Goal: Task Accomplishment & Management: Manage account settings

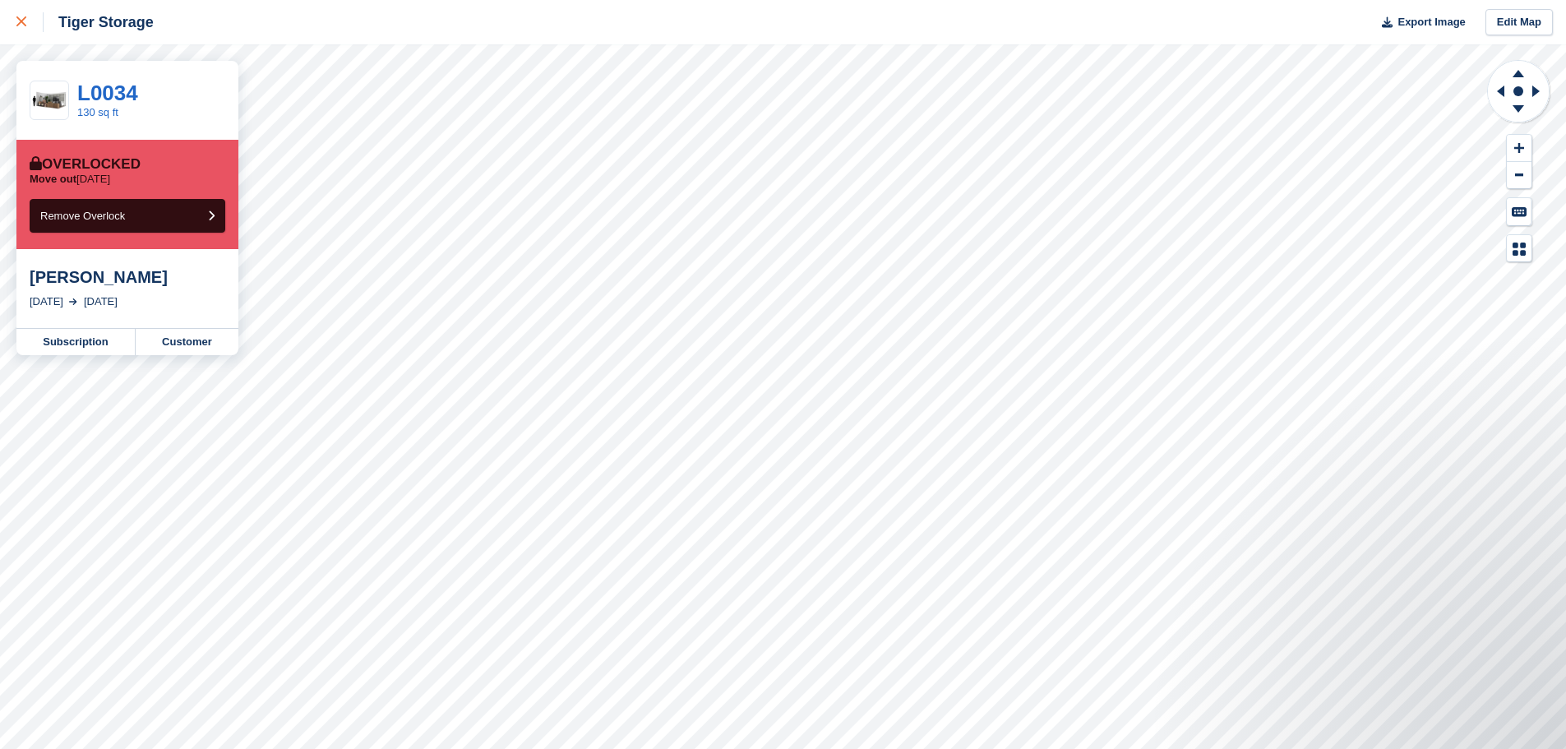
click at [22, 35] on link at bounding box center [22, 22] width 44 height 44
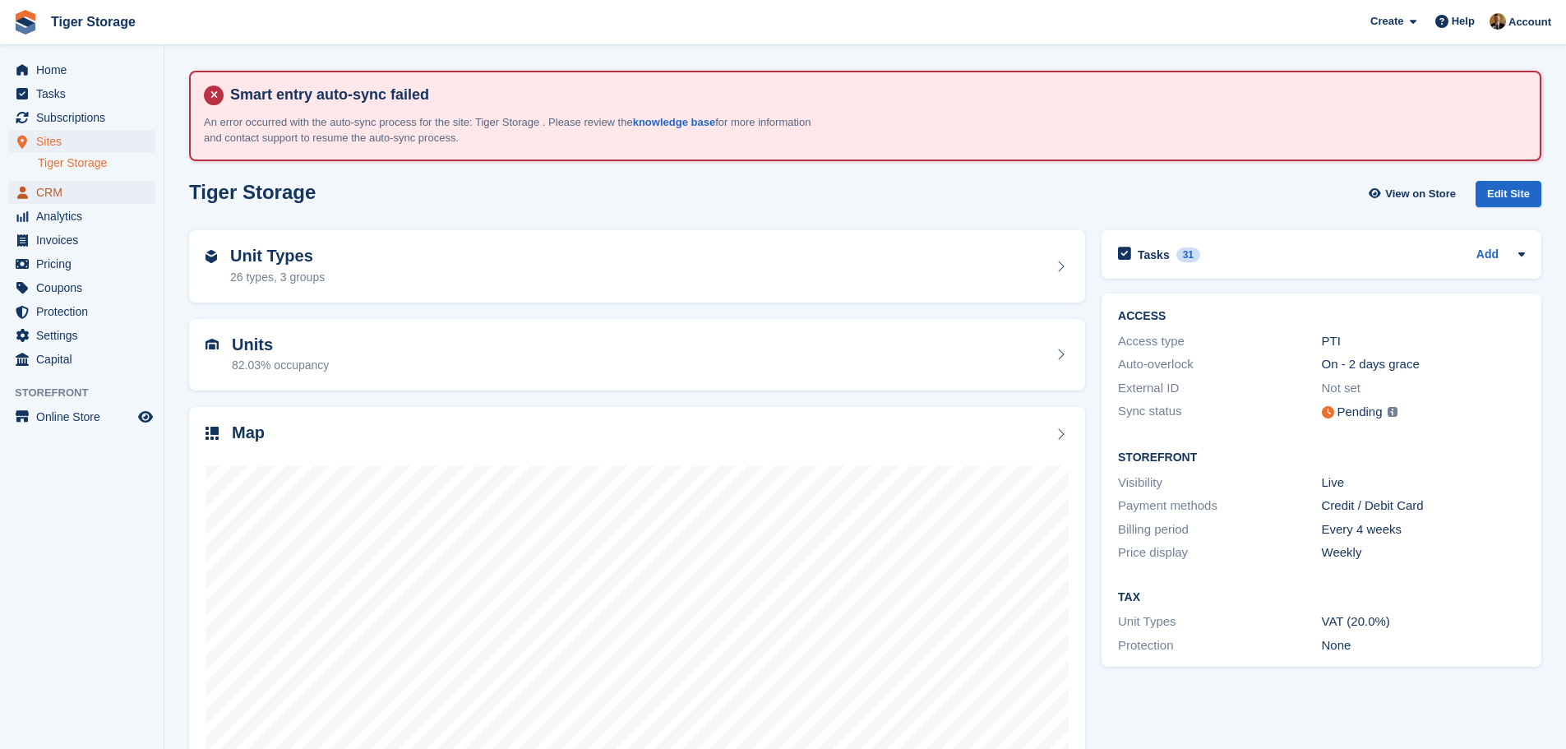
click at [112, 191] on span "CRM" at bounding box center [85, 192] width 99 height 23
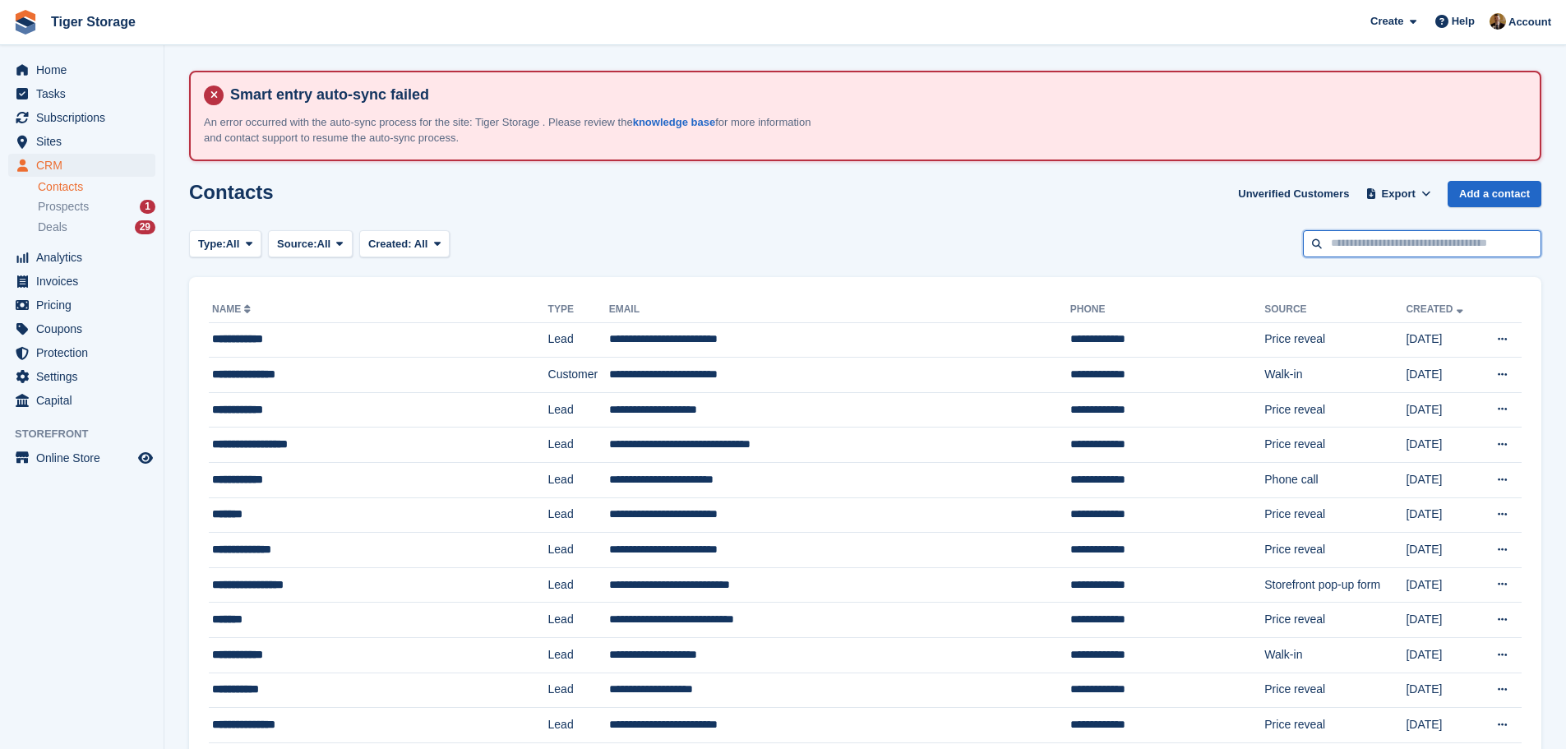
click at [1343, 246] on input "text" at bounding box center [1422, 243] width 238 height 27
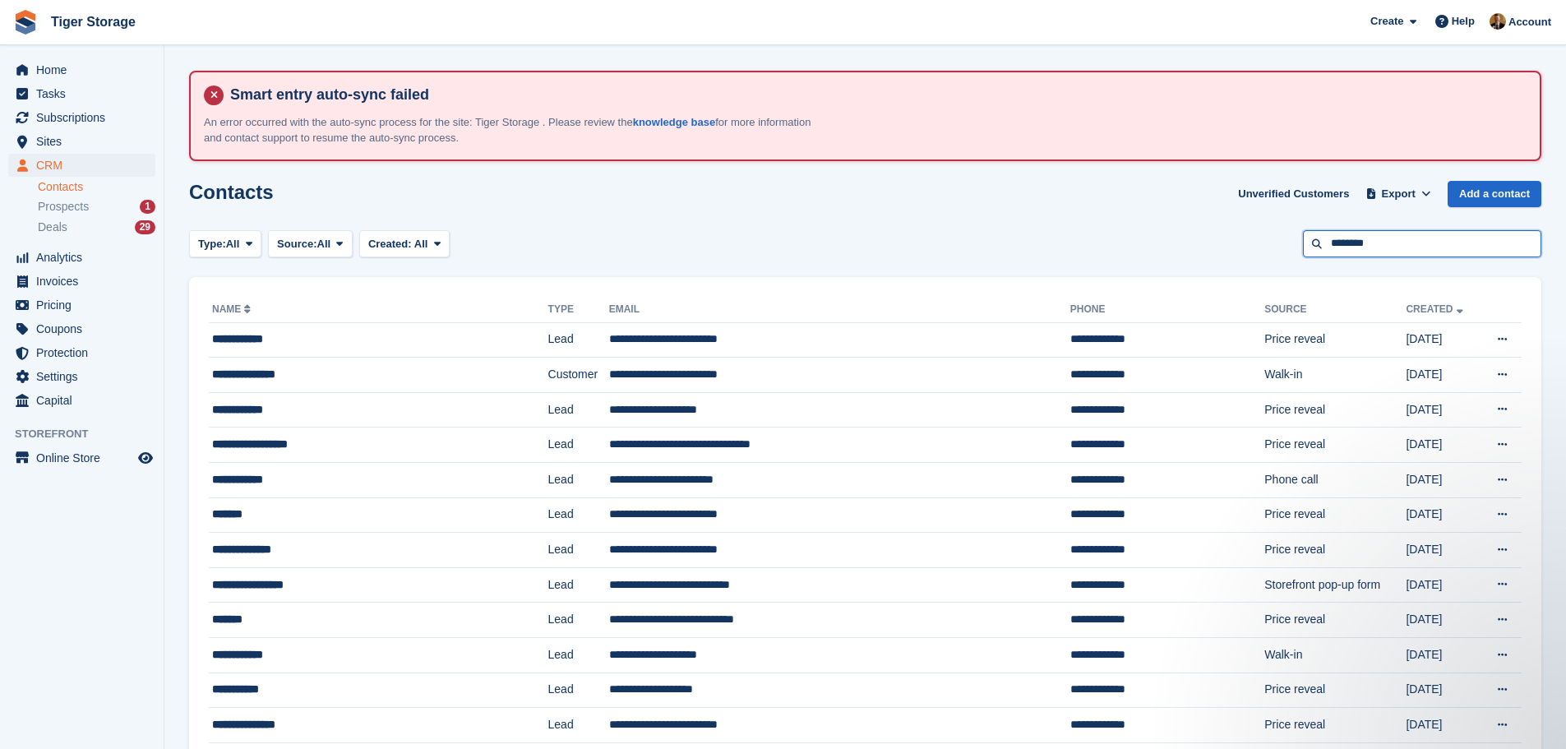
type input "********"
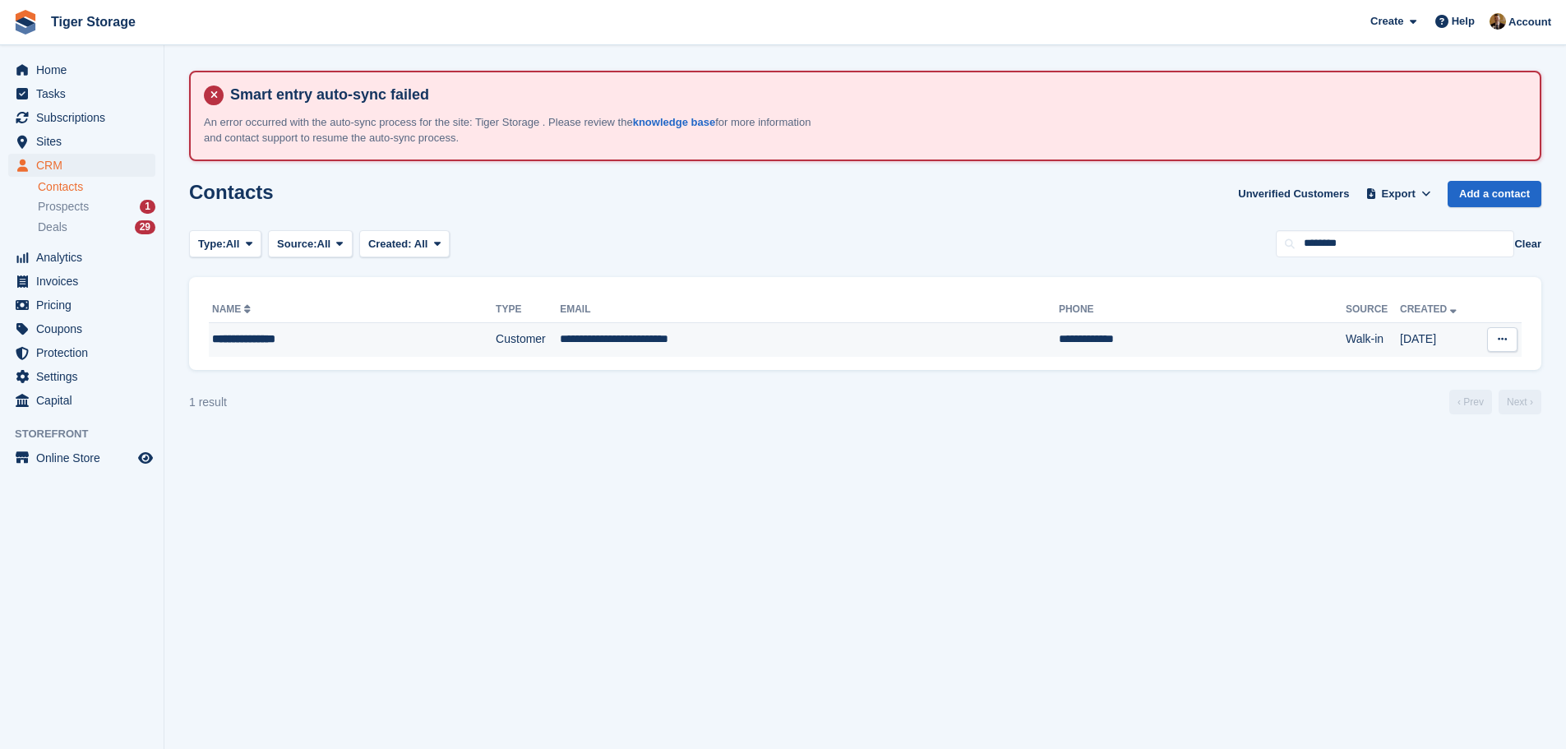
click at [844, 339] on td "**********" at bounding box center [809, 339] width 499 height 35
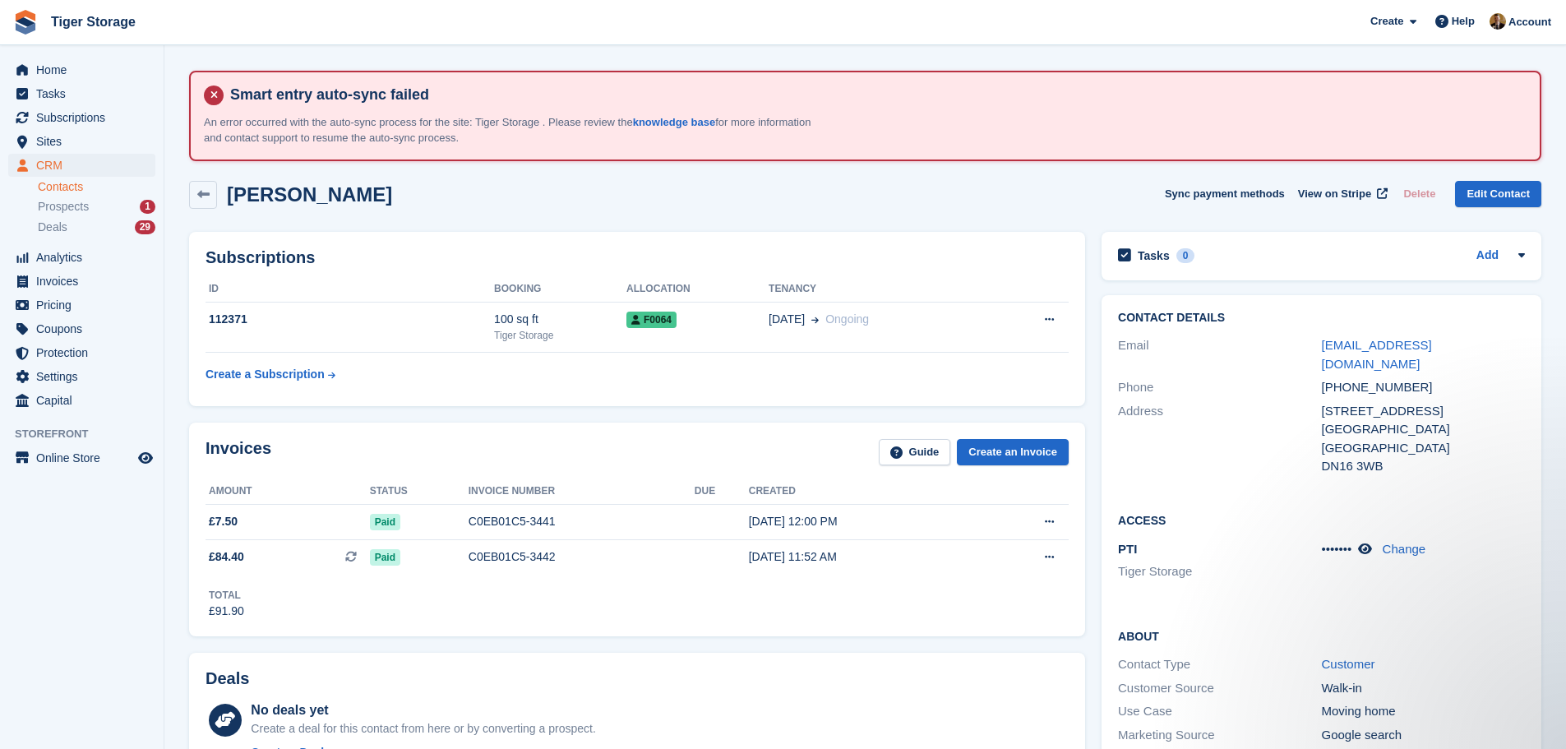
click at [94, 81] on ul "Home" at bounding box center [82, 70] width 164 height 24
click at [94, 75] on span "Home" at bounding box center [85, 69] width 99 height 23
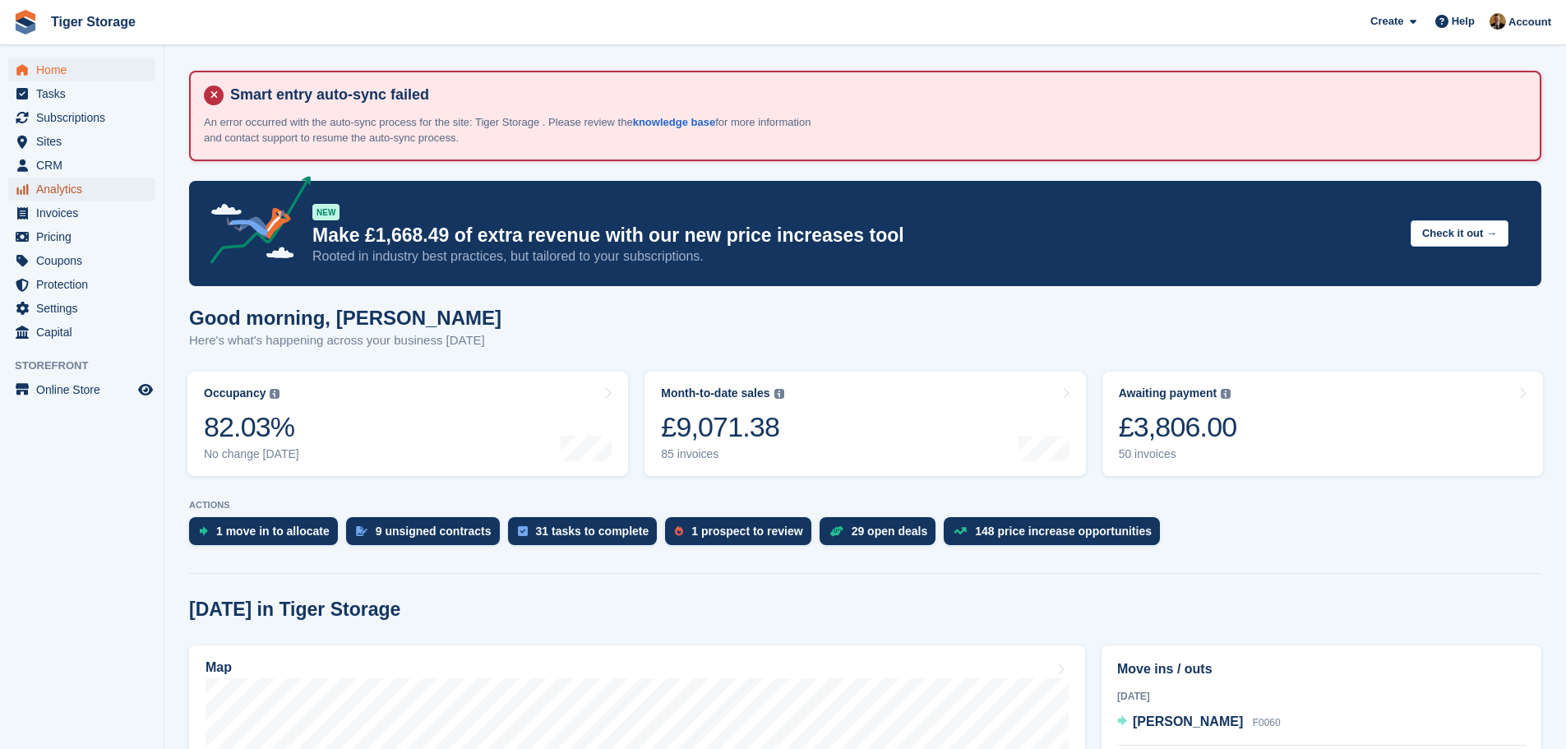
click at [76, 185] on span "Analytics" at bounding box center [85, 189] width 99 height 23
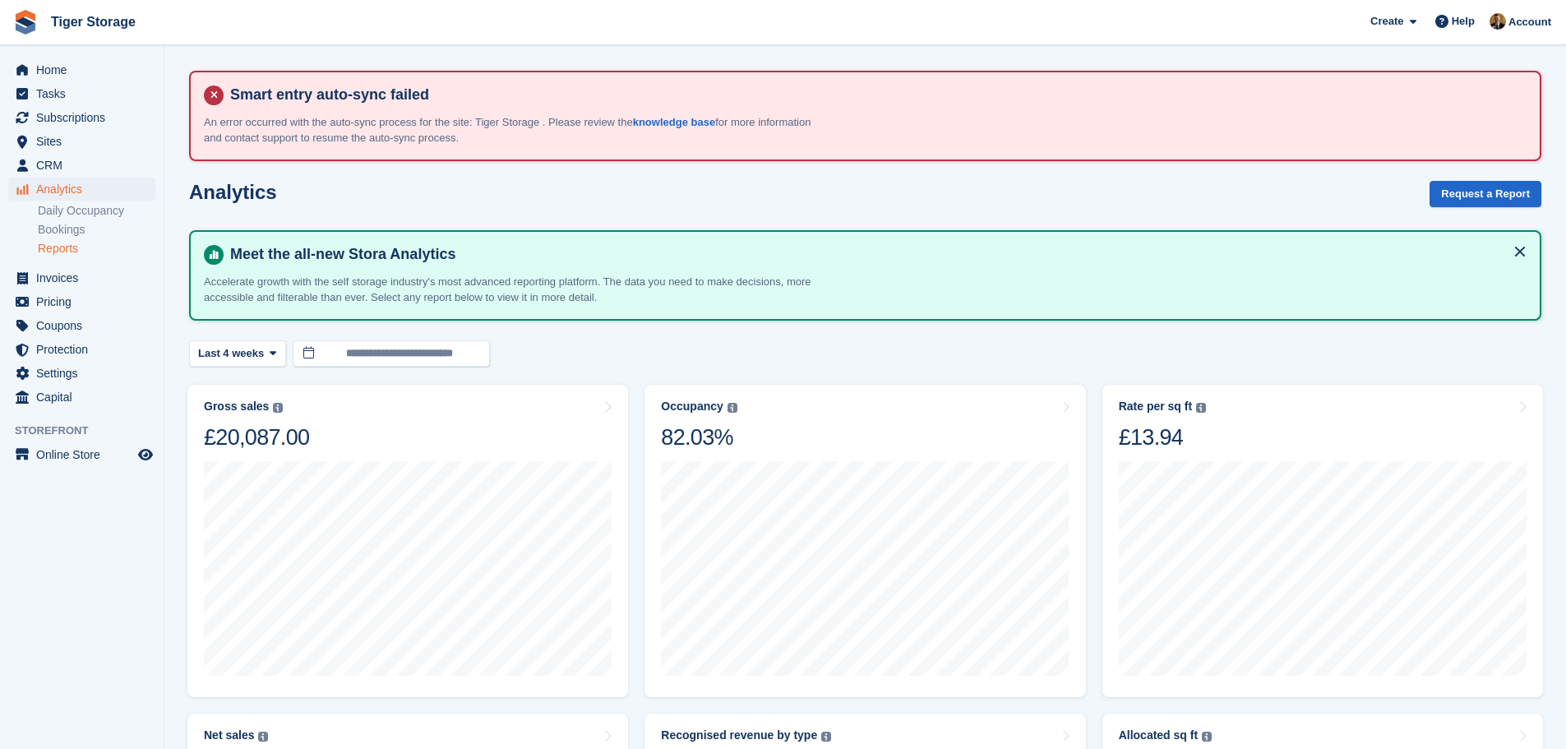
click at [84, 247] on link "Reports" at bounding box center [97, 249] width 118 height 16
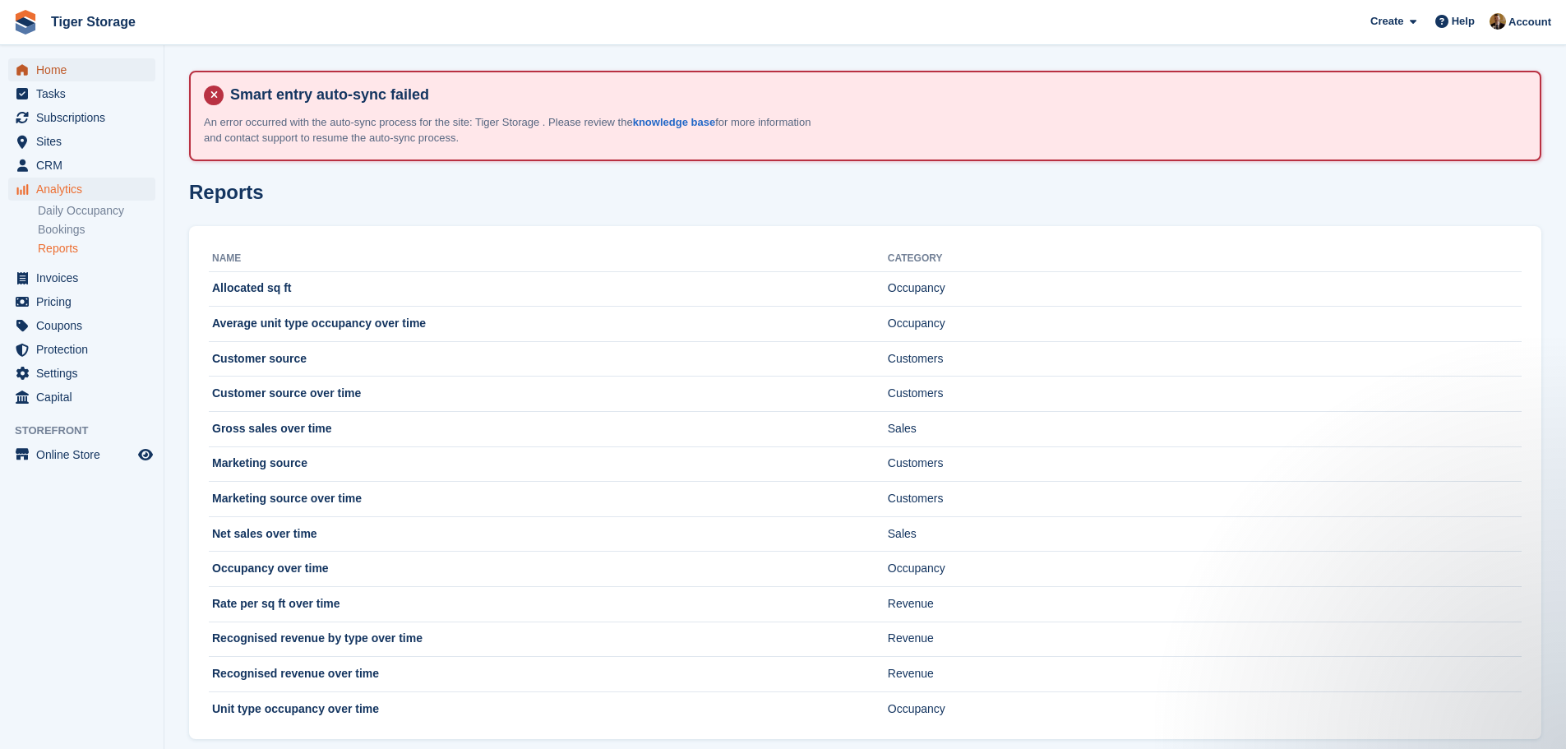
click at [59, 76] on span "Home" at bounding box center [85, 69] width 99 height 23
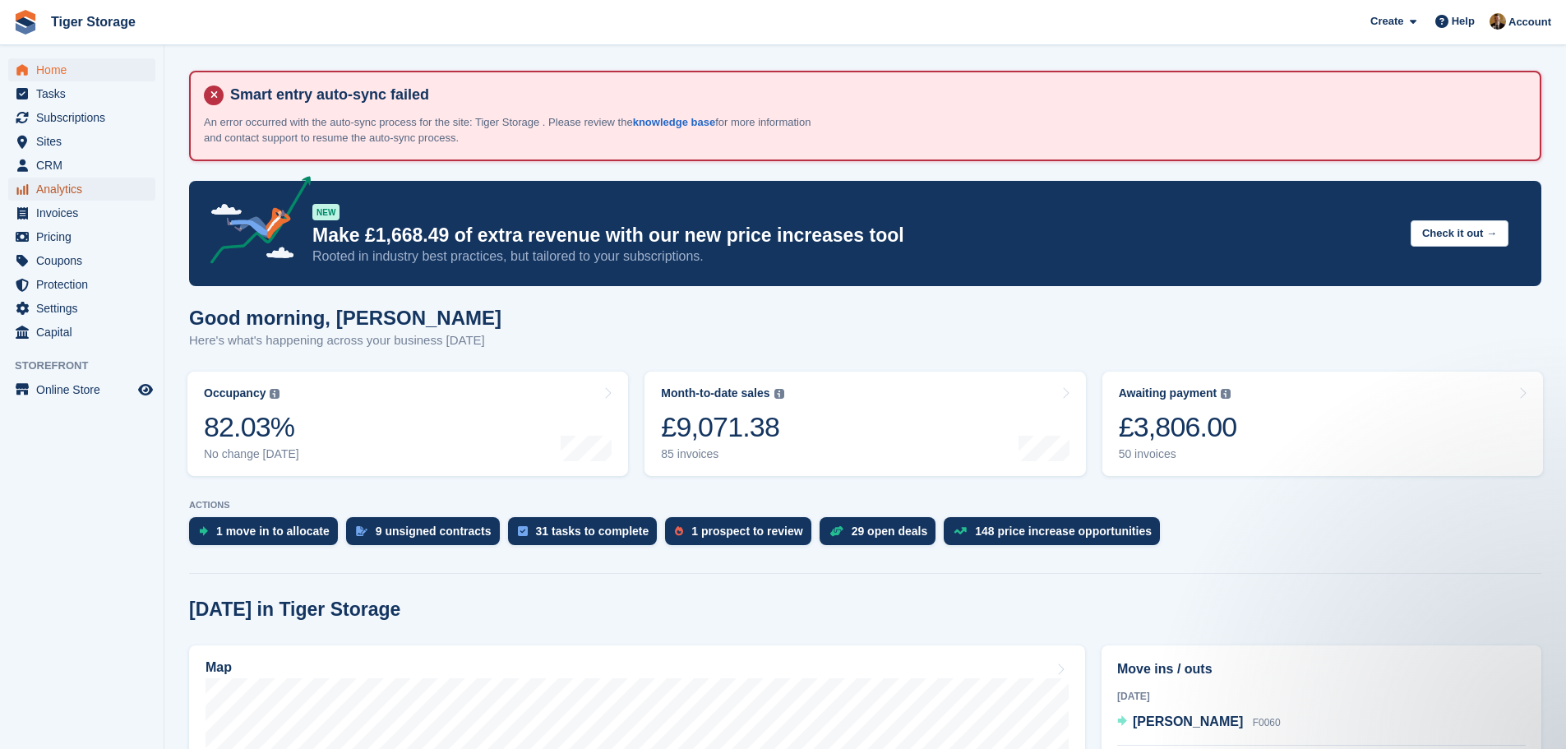
click at [73, 185] on span "Analytics" at bounding box center [85, 189] width 99 height 23
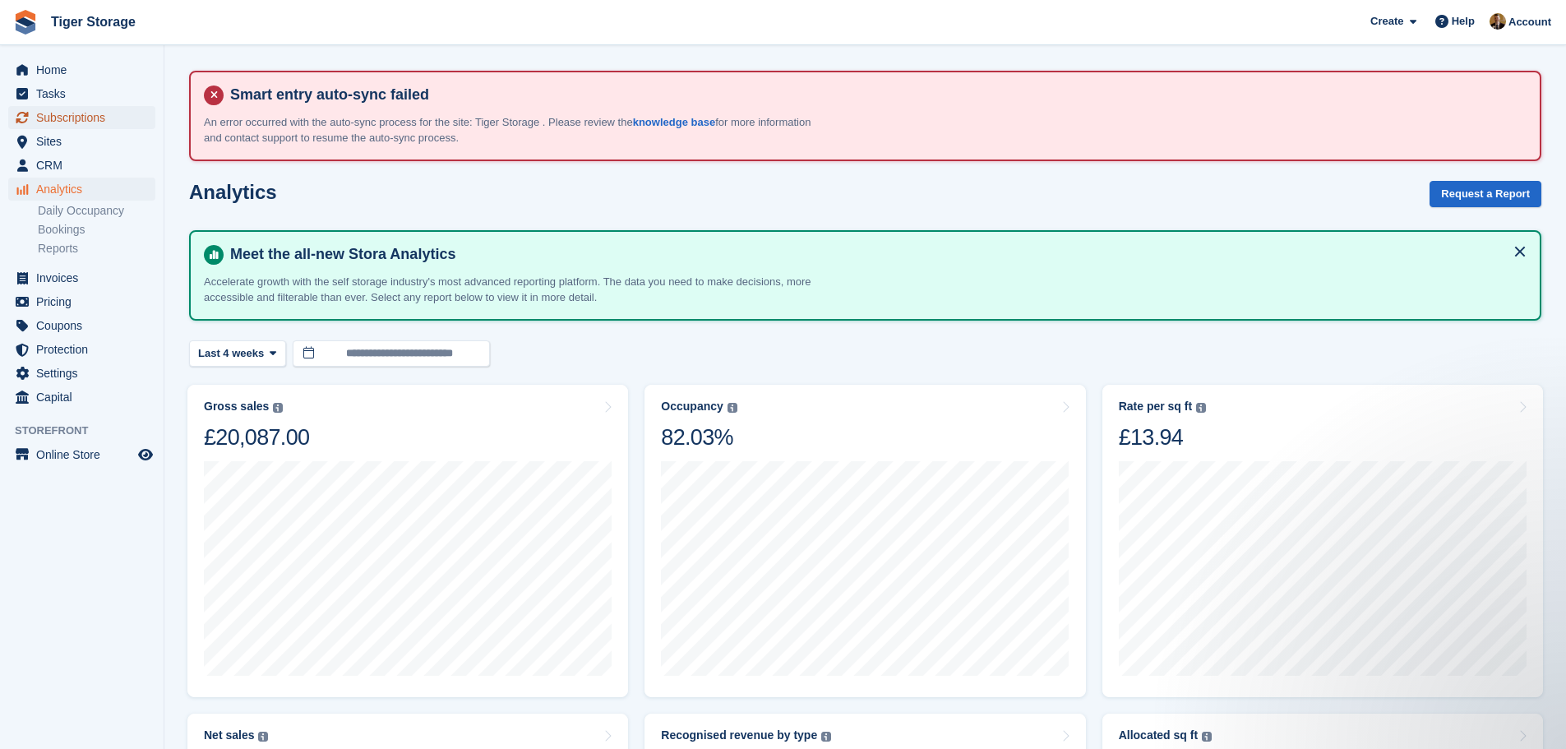
click at [93, 115] on span "Subscriptions" at bounding box center [85, 117] width 99 height 23
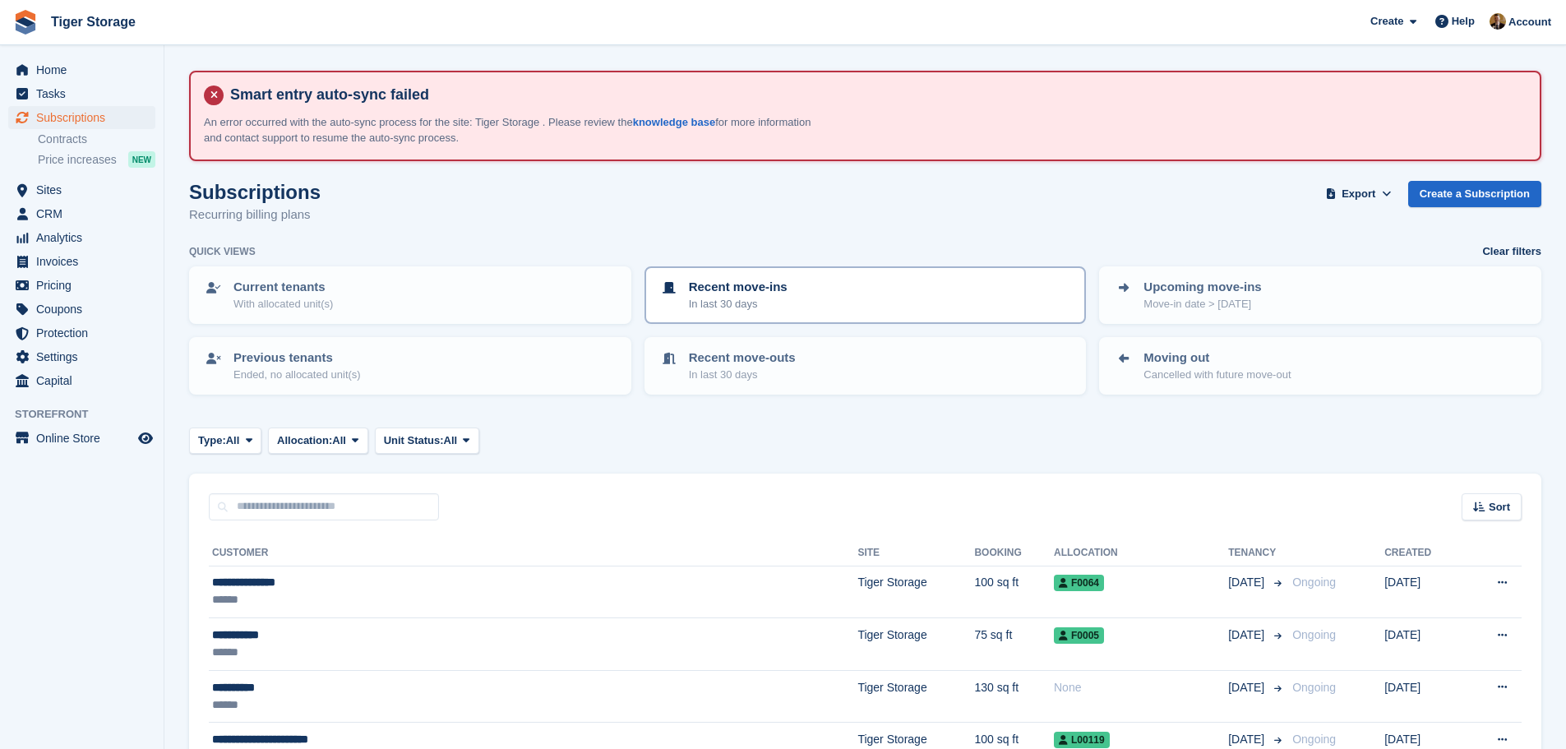
click at [799, 289] on div "Recent move-ins In last 30 days" at bounding box center [865, 295] width 413 height 35
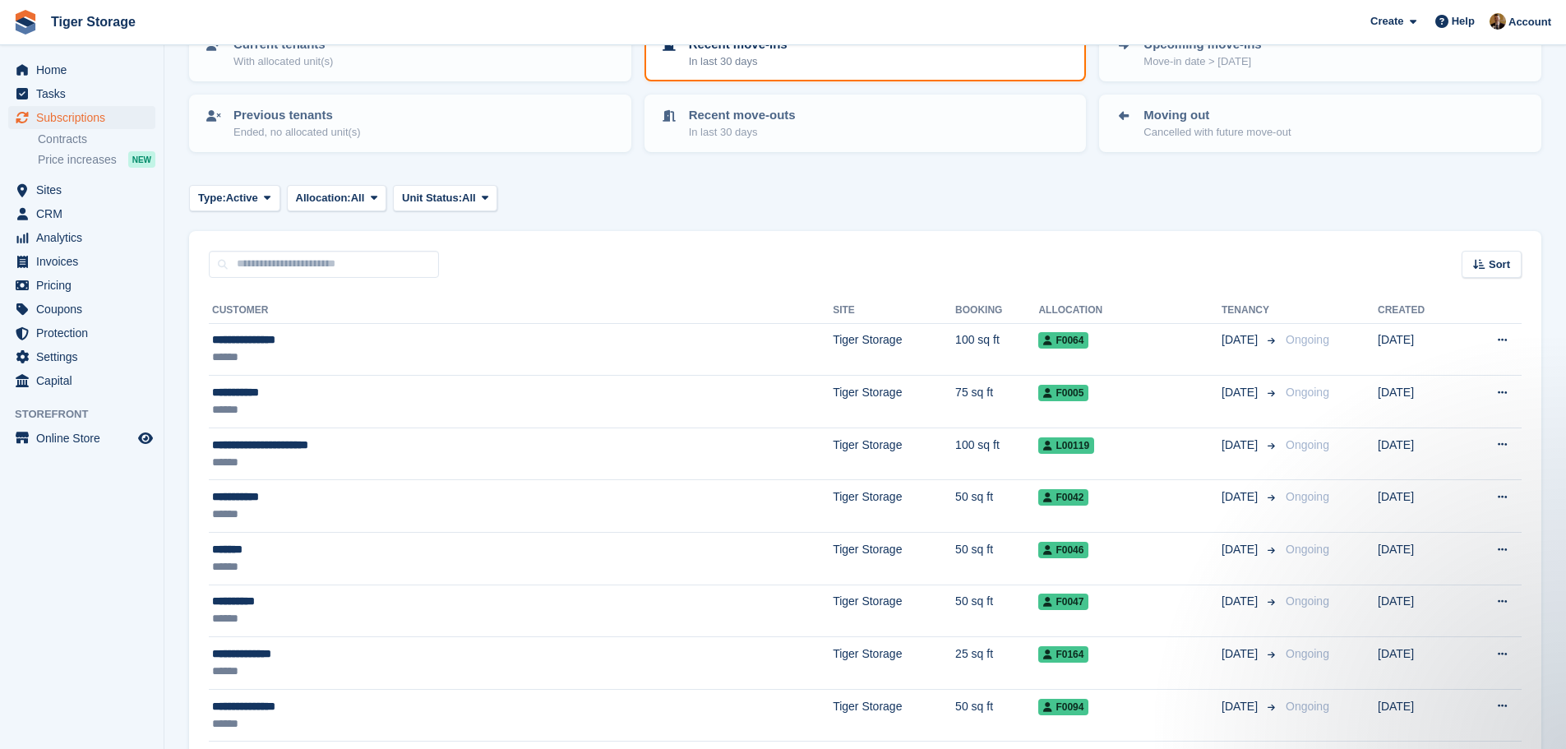
scroll to position [247, 0]
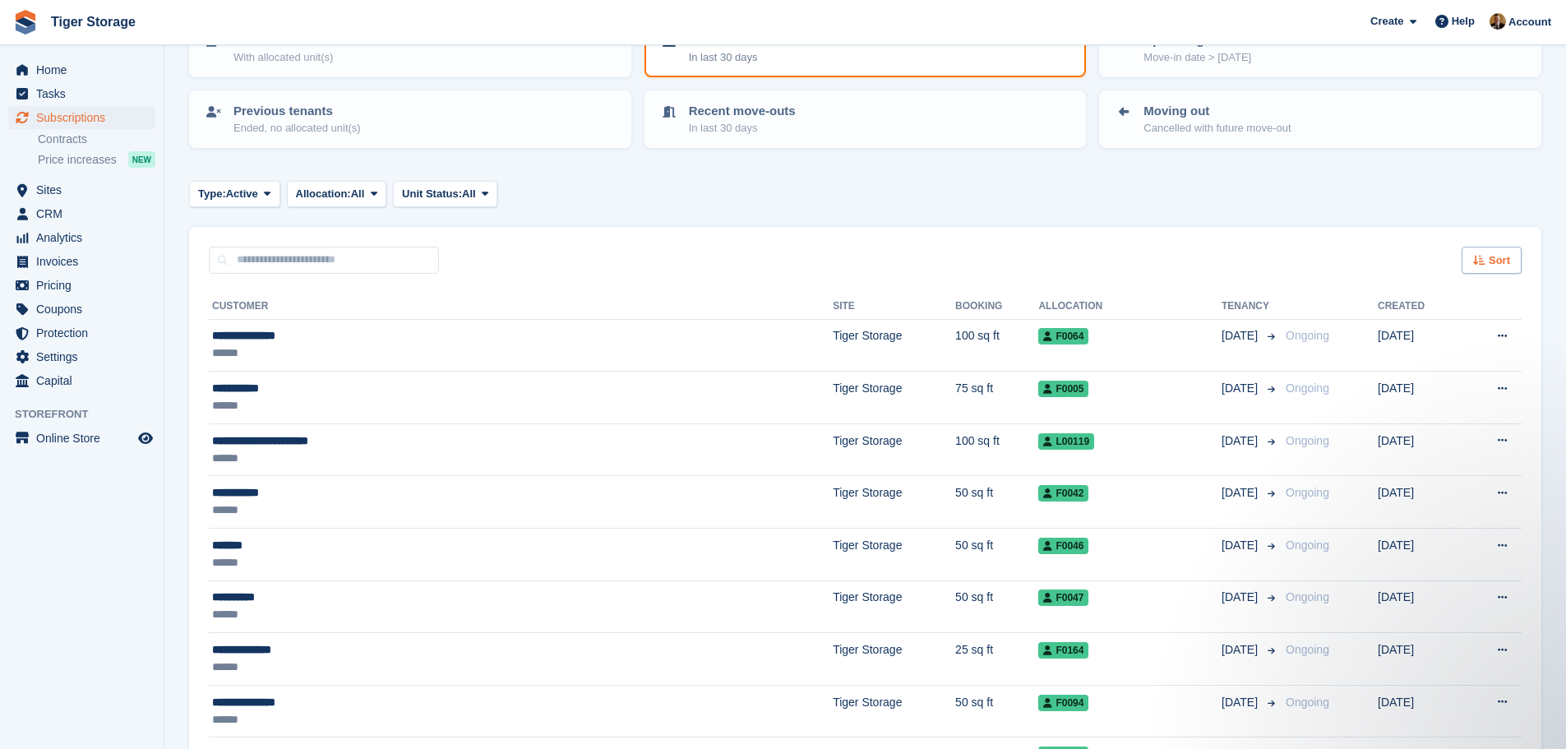
click at [1482, 259] on icon at bounding box center [1479, 260] width 12 height 11
click at [1436, 370] on span "Move in date" at bounding box center [1423, 363] width 66 height 13
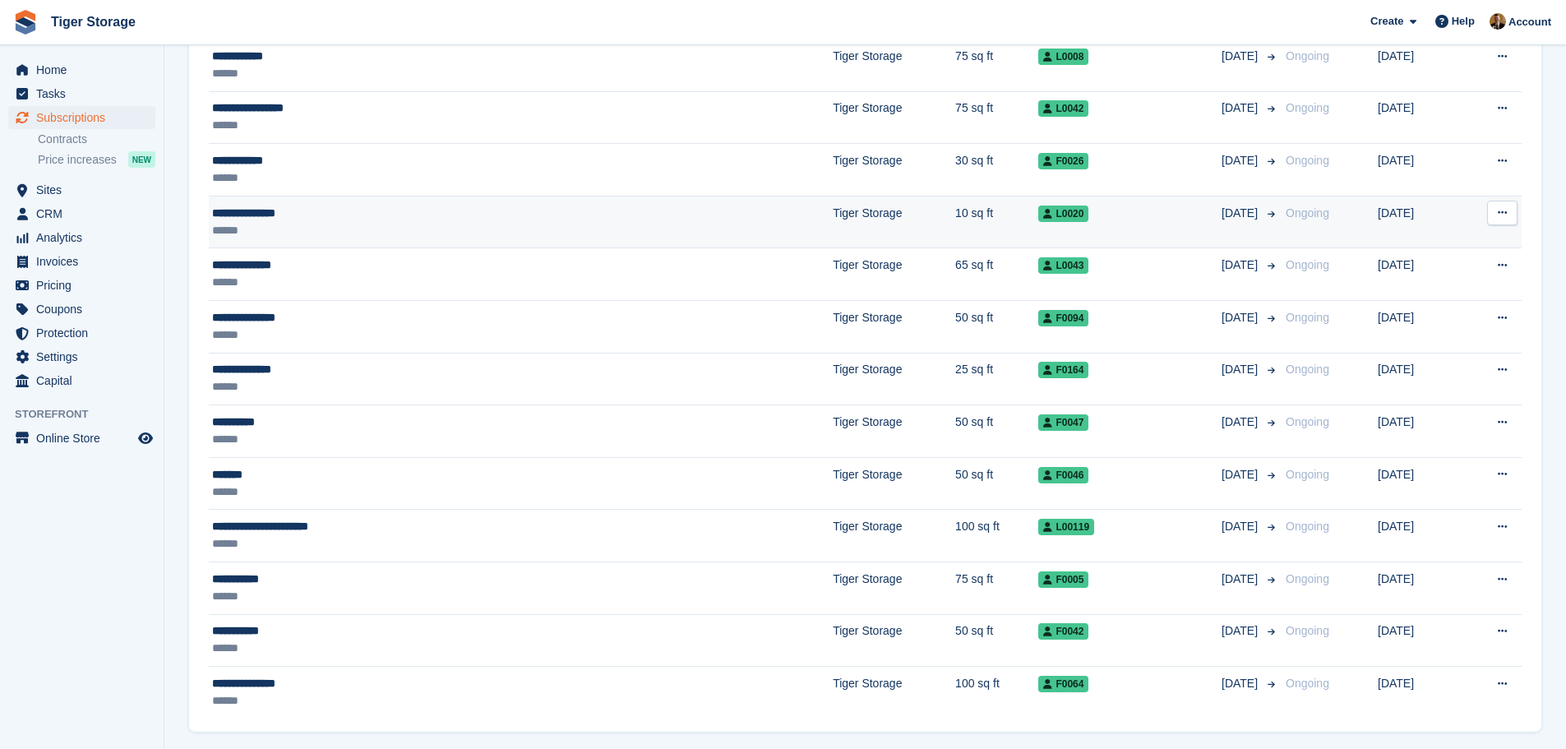
scroll to position [787, 0]
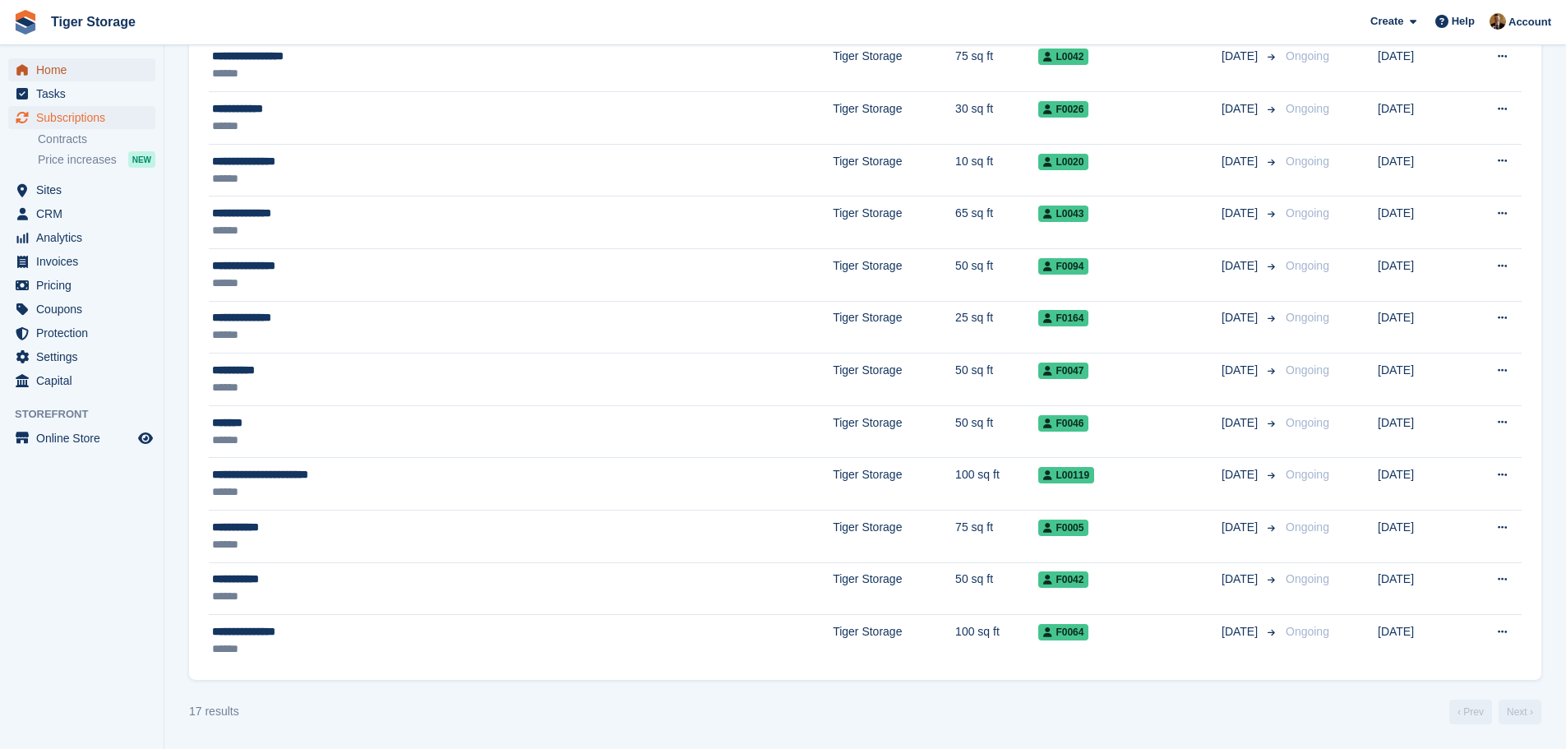
click at [123, 62] on span "Home" at bounding box center [85, 69] width 99 height 23
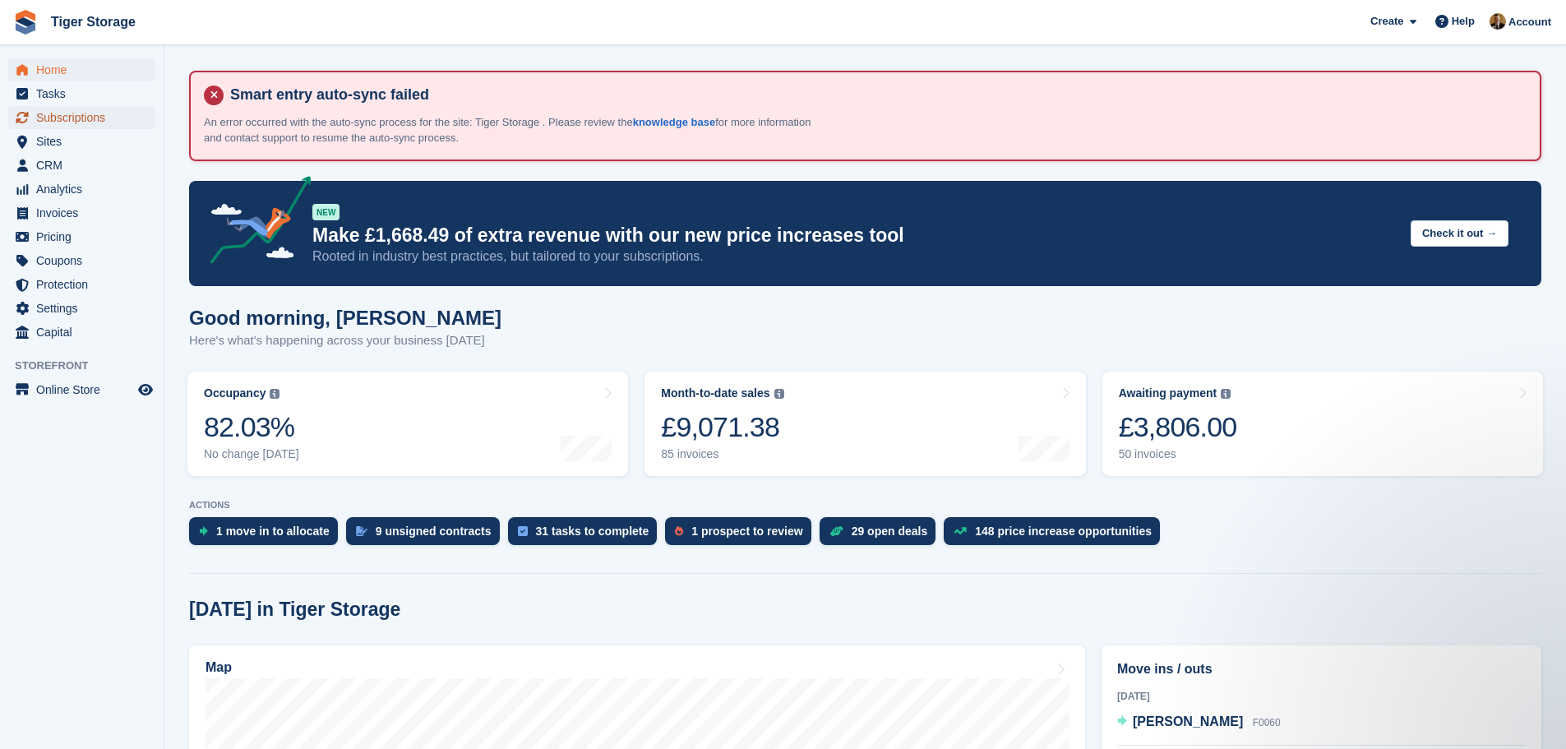
click at [92, 122] on span "Subscriptions" at bounding box center [85, 117] width 99 height 23
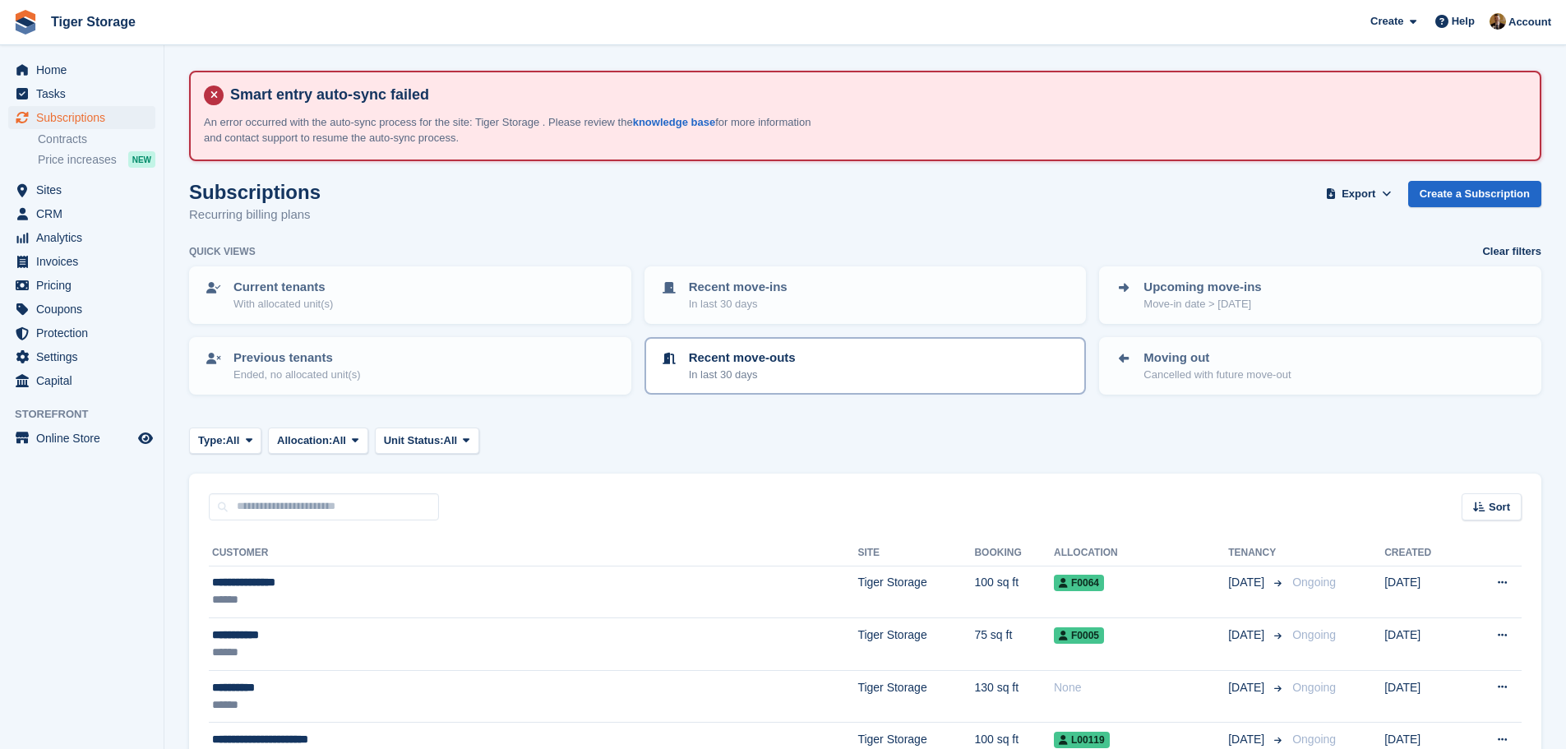
click at [785, 366] on p "Recent move-outs" at bounding box center [742, 358] width 107 height 19
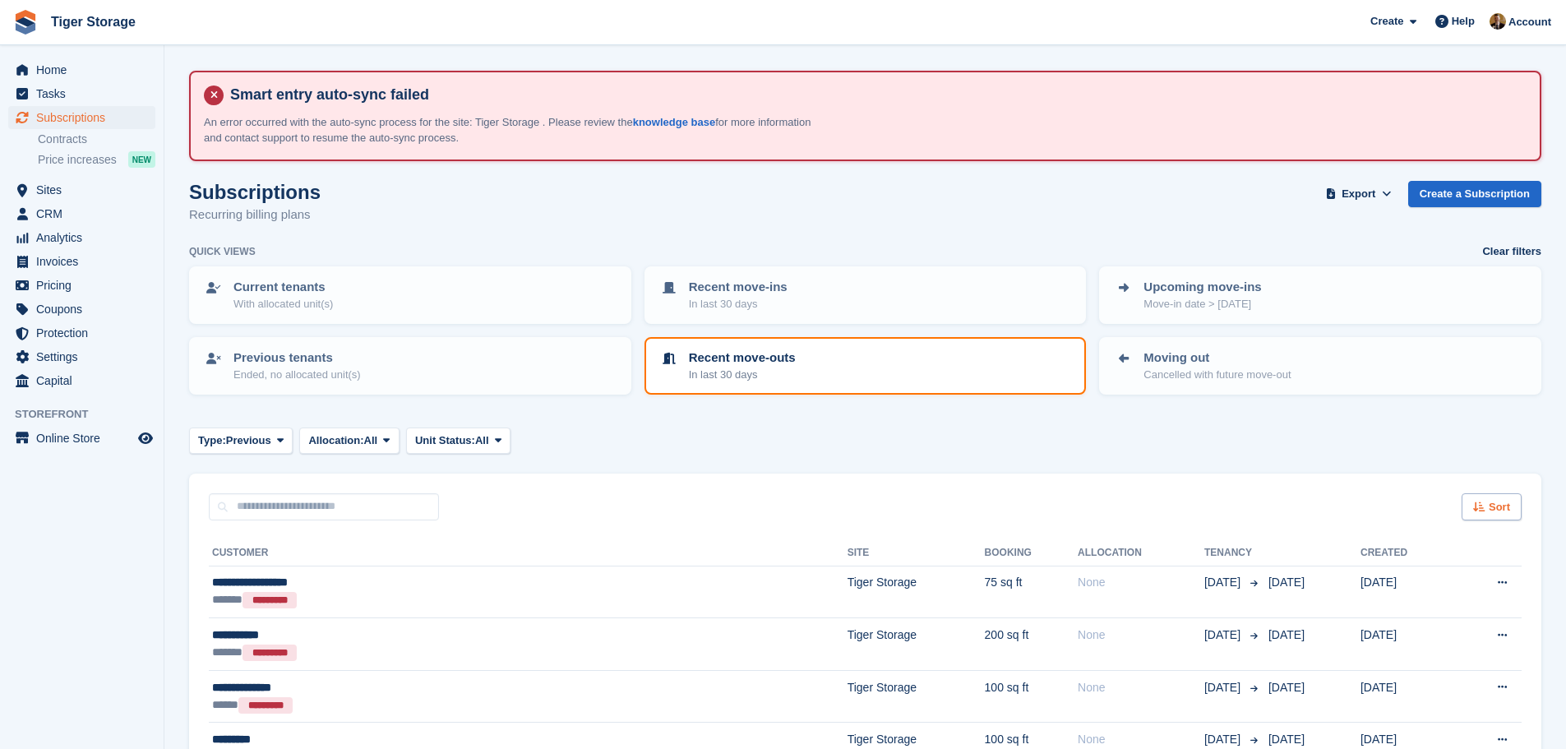
click at [1498, 510] on span "Sort" at bounding box center [1499, 507] width 21 height 16
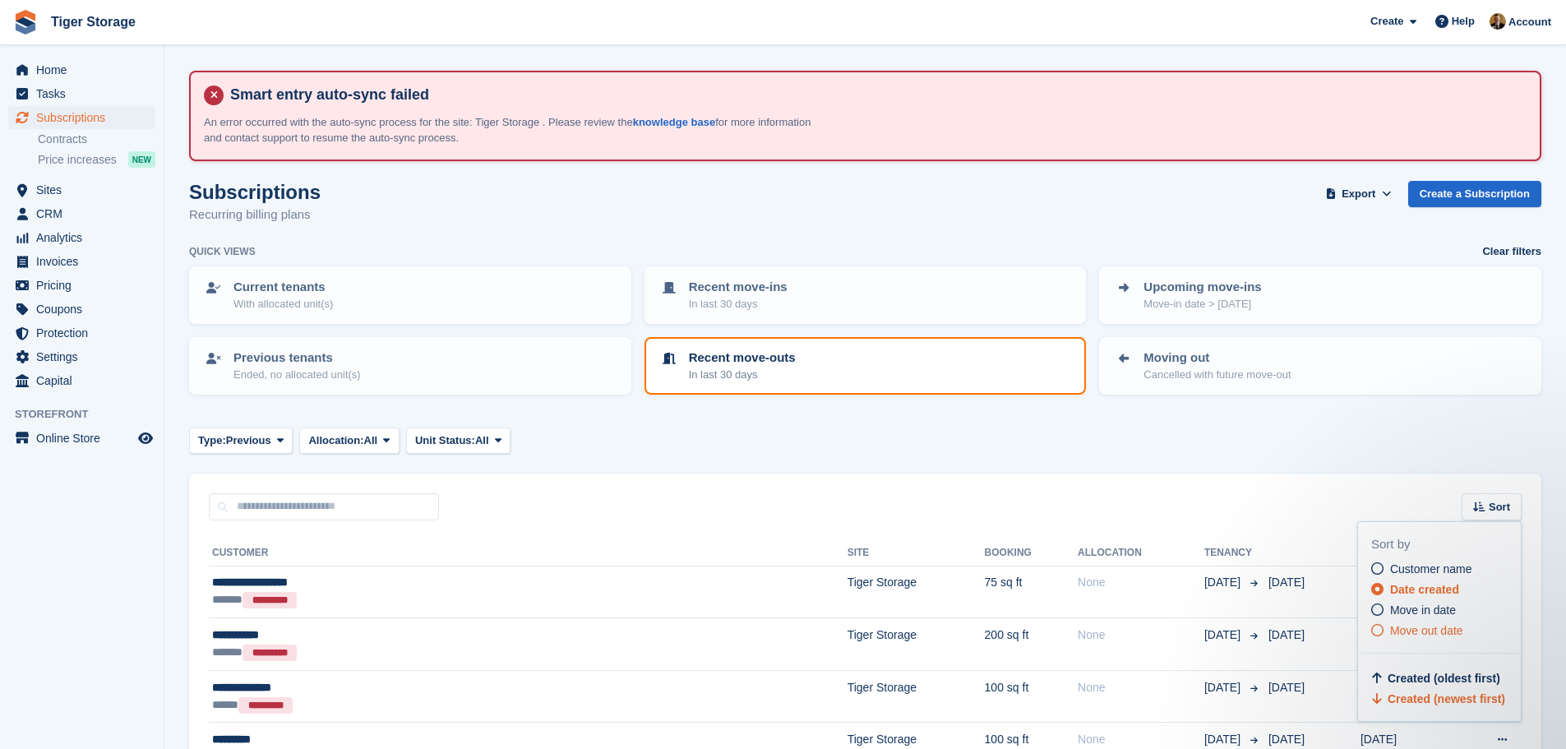
click at [1437, 632] on span "Move out date" at bounding box center [1426, 630] width 73 height 13
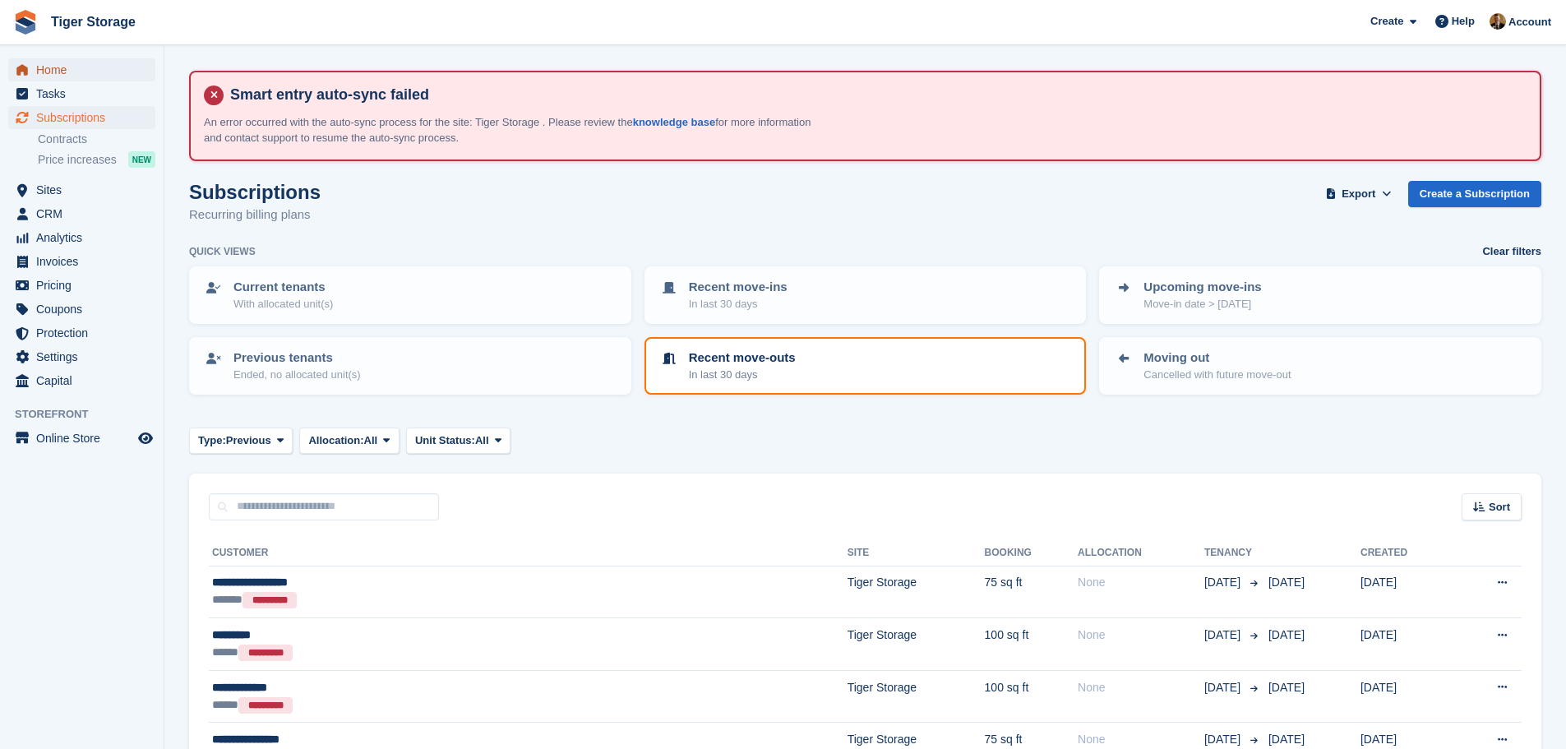
click at [51, 76] on span "Home" at bounding box center [85, 69] width 99 height 23
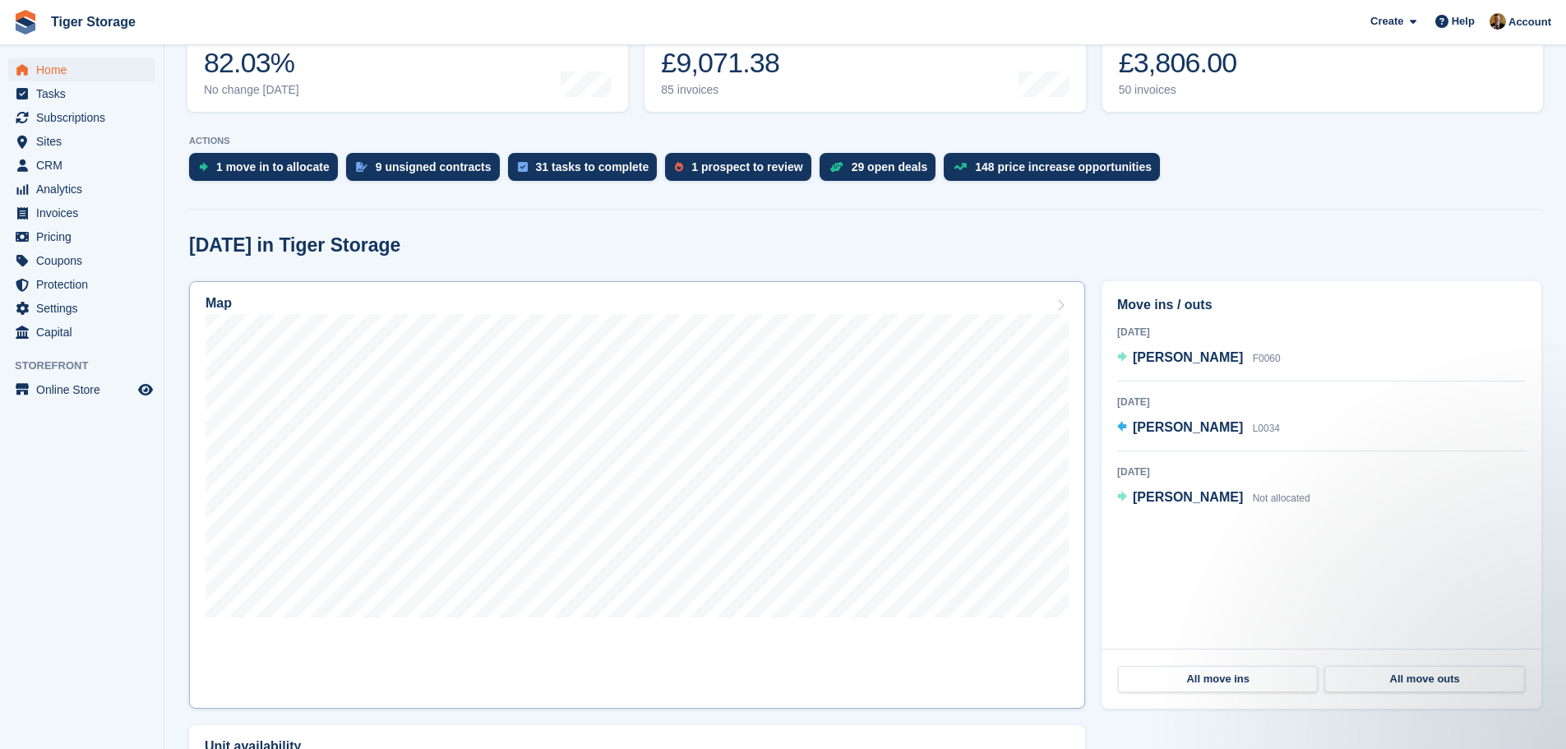
scroll to position [411, 0]
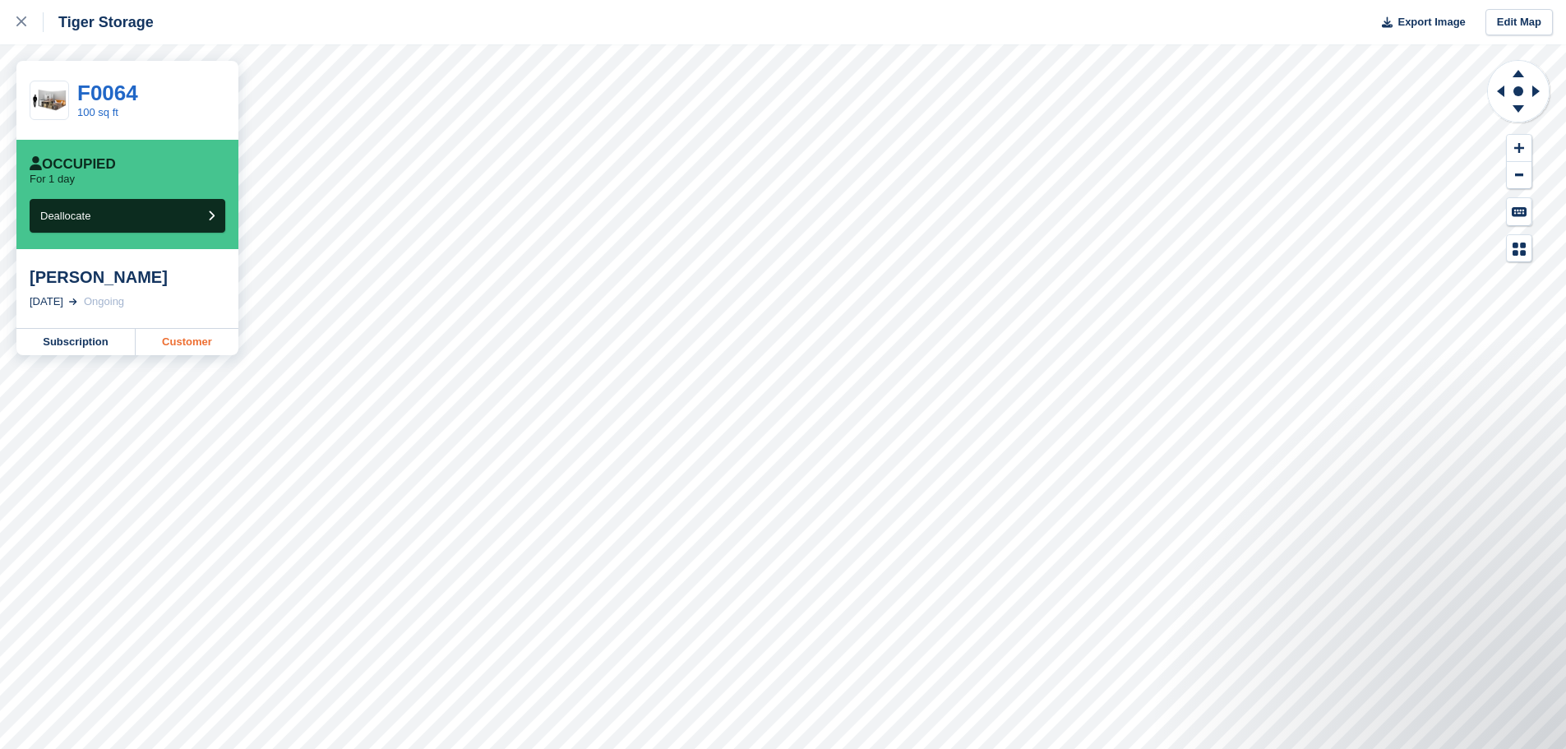
click at [208, 344] on link "Customer" at bounding box center [187, 342] width 103 height 26
click at [25, 28] on div at bounding box center [29, 22] width 27 height 20
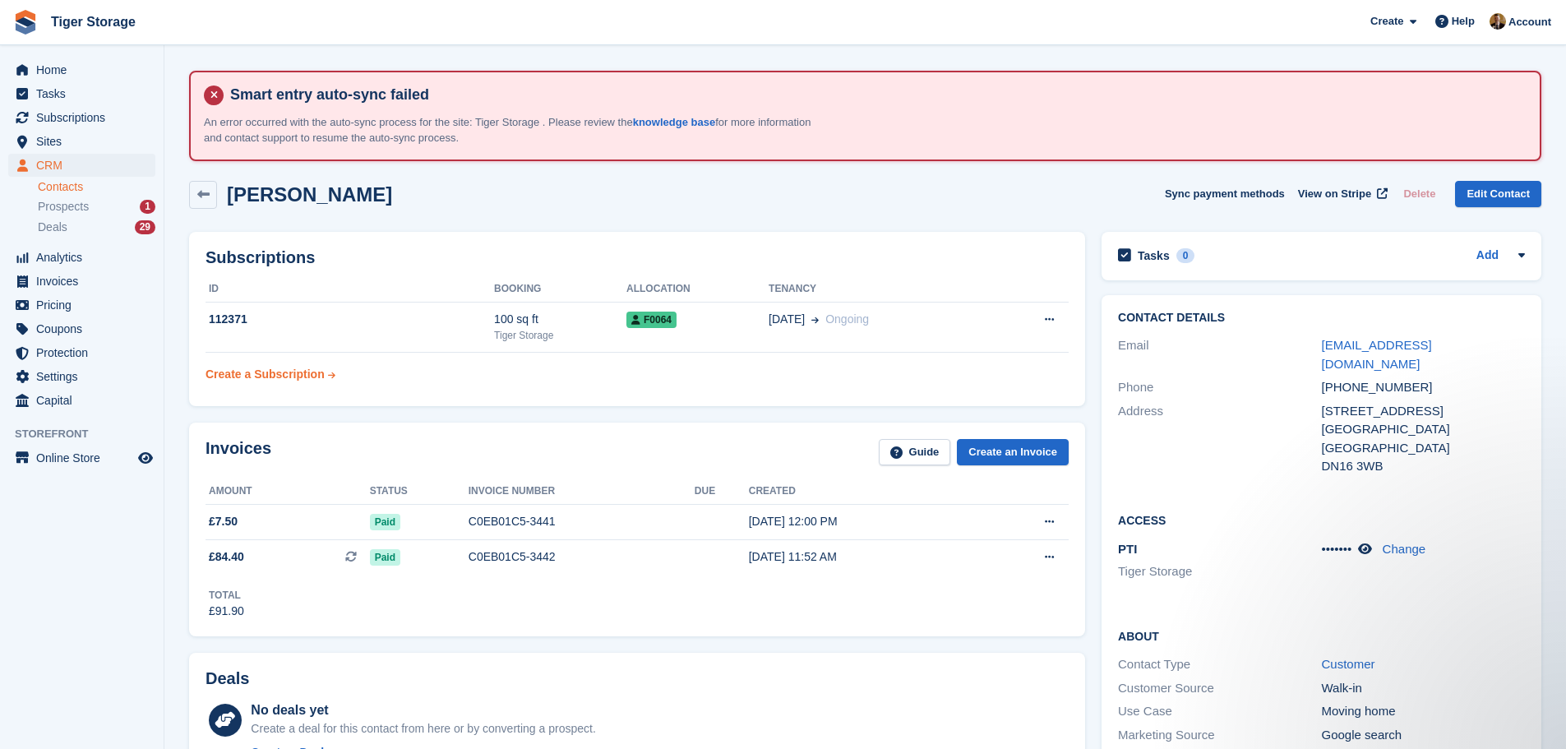
click at [279, 374] on div "Create a Subscription" at bounding box center [264, 374] width 119 height 17
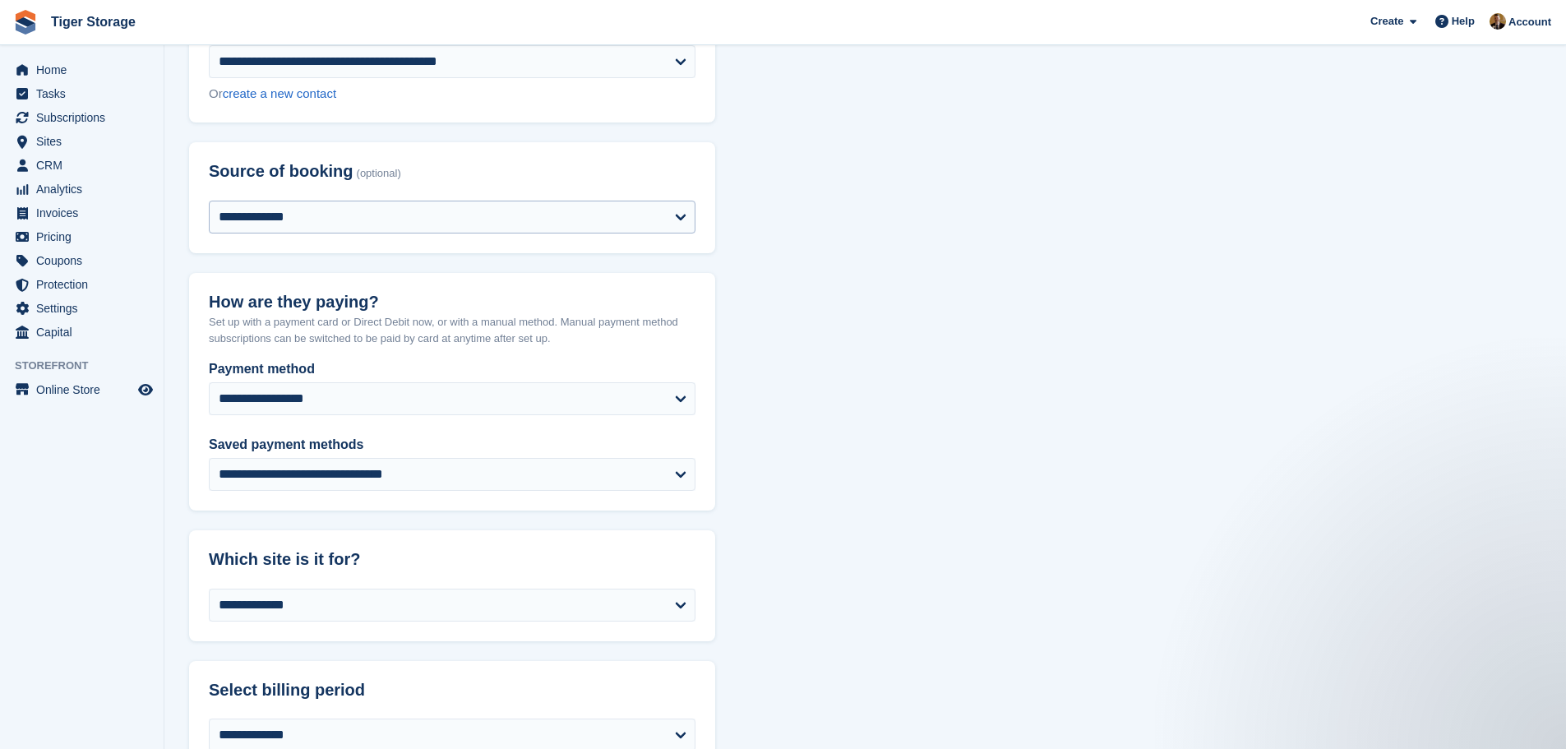
scroll to position [247, 0]
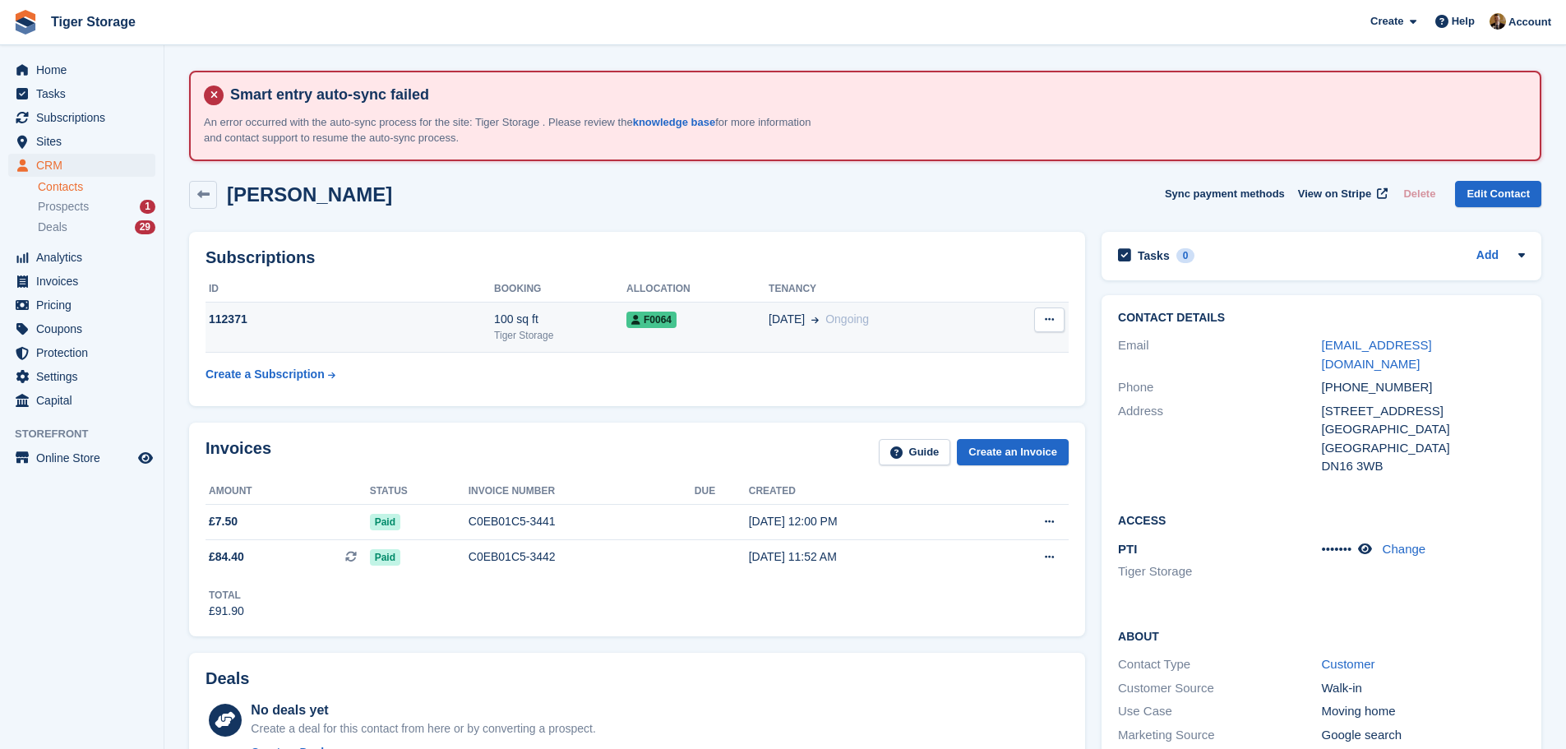
click at [580, 321] on div "100 sq ft" at bounding box center [560, 319] width 132 height 17
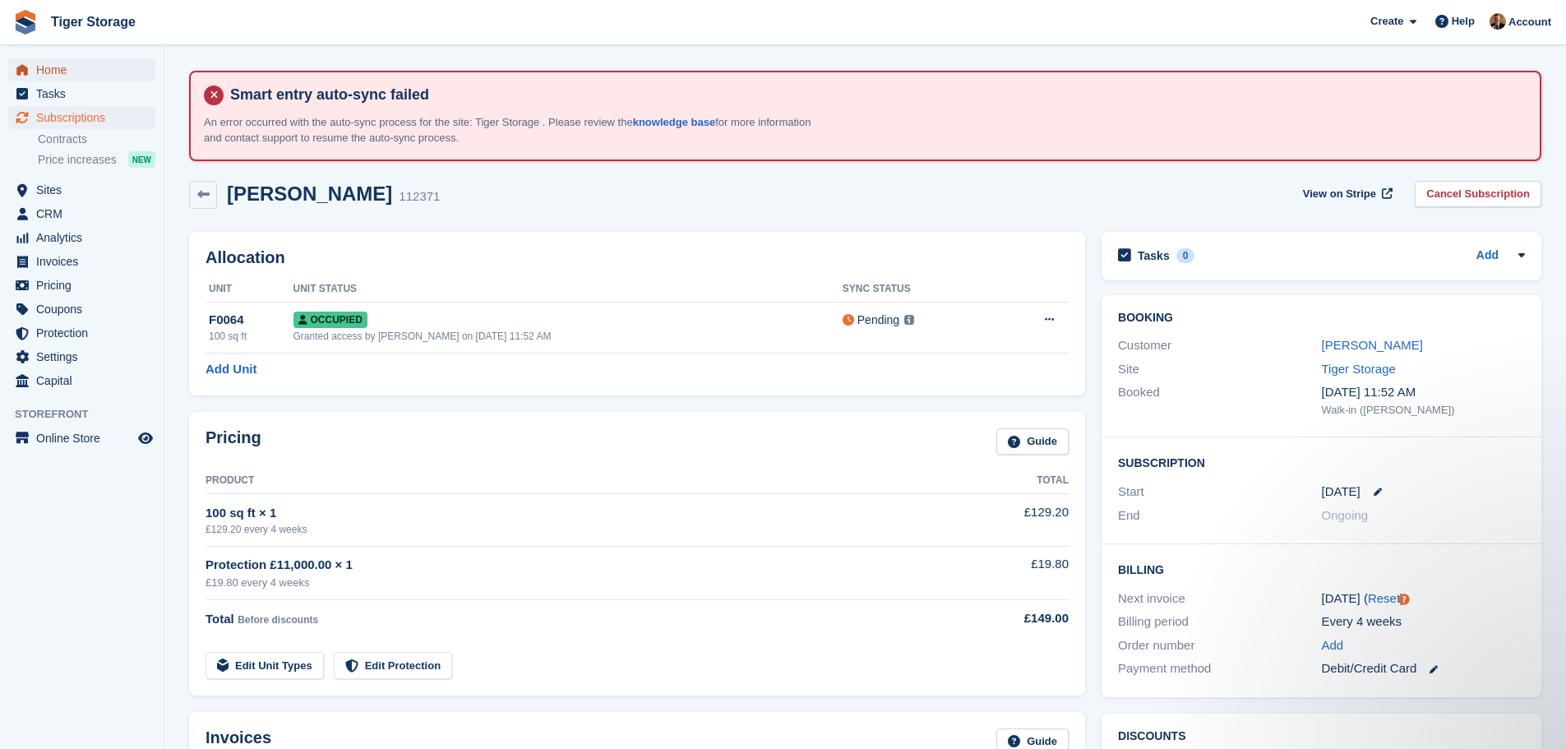
click at [58, 78] on span "Home" at bounding box center [85, 69] width 99 height 23
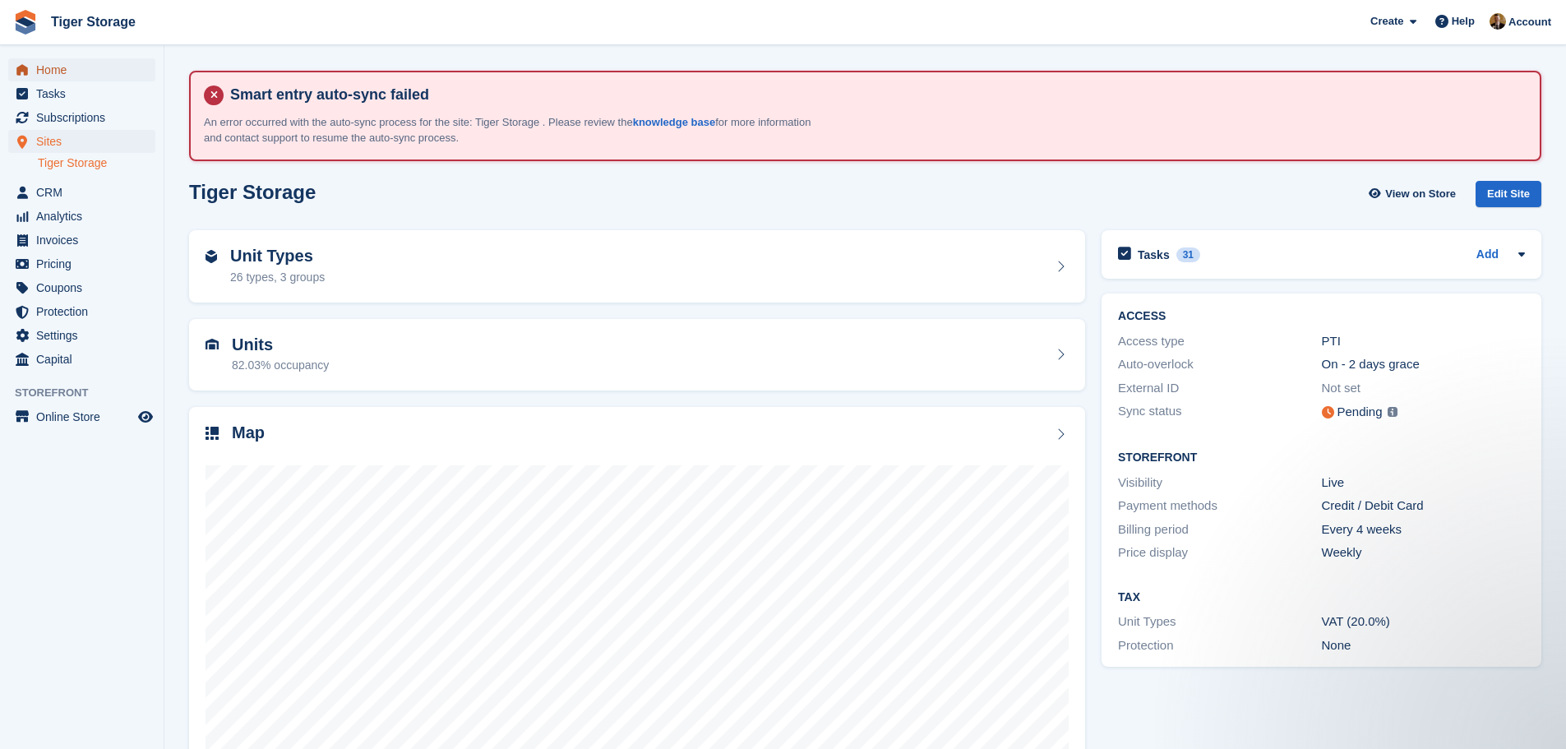
click at [85, 67] on span "Home" at bounding box center [85, 69] width 99 height 23
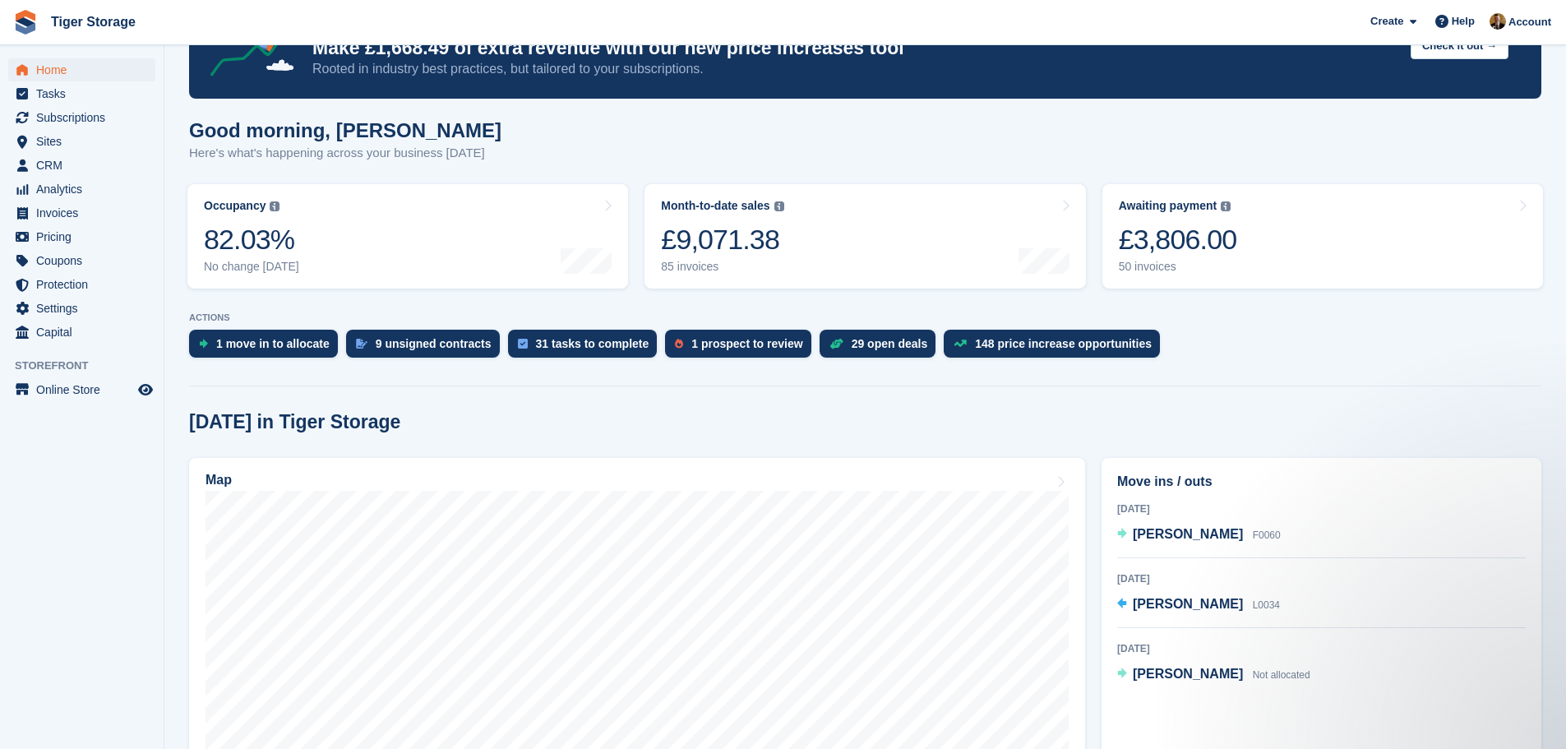
scroll to position [247, 0]
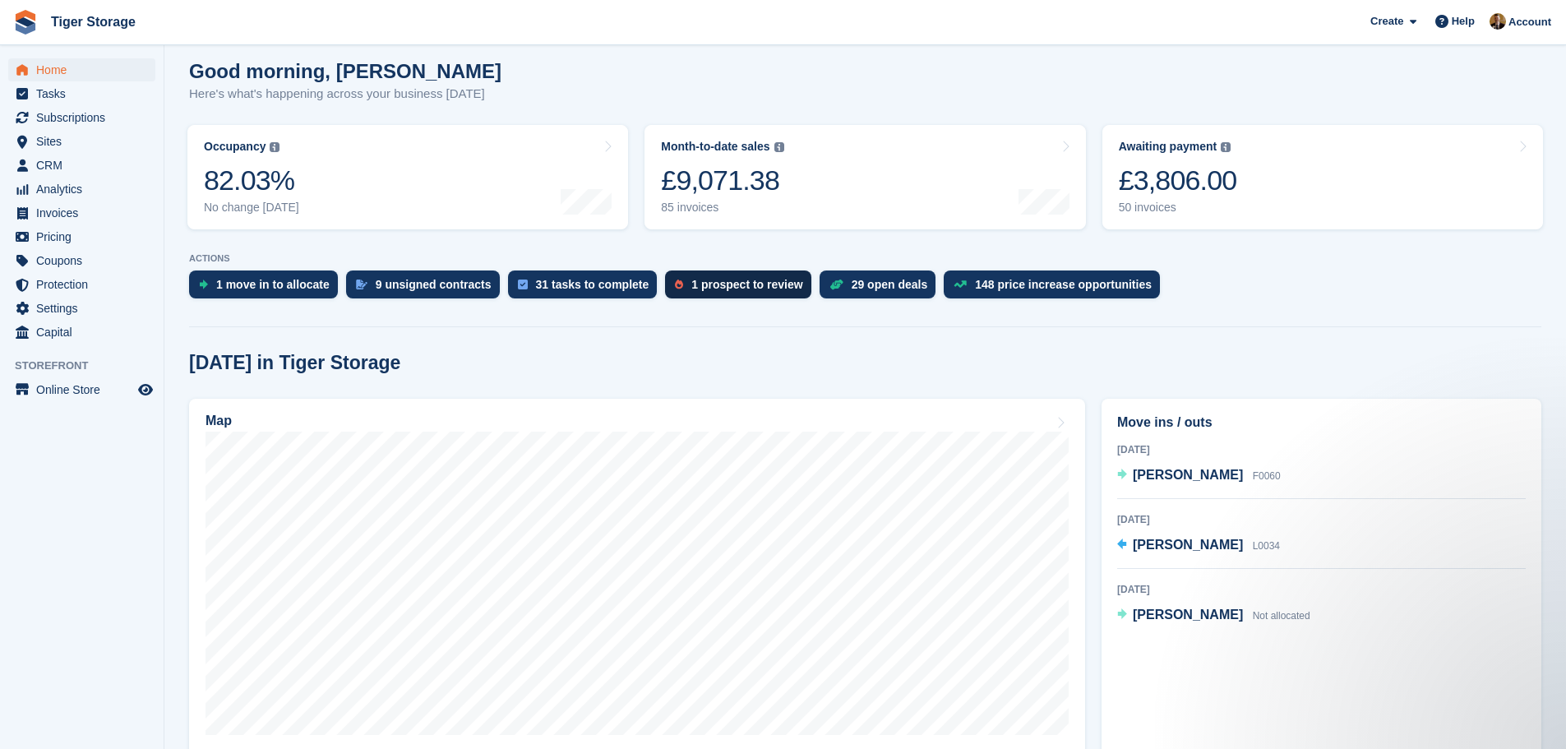
click at [699, 282] on div "1 prospect to review" at bounding box center [746, 284] width 111 height 13
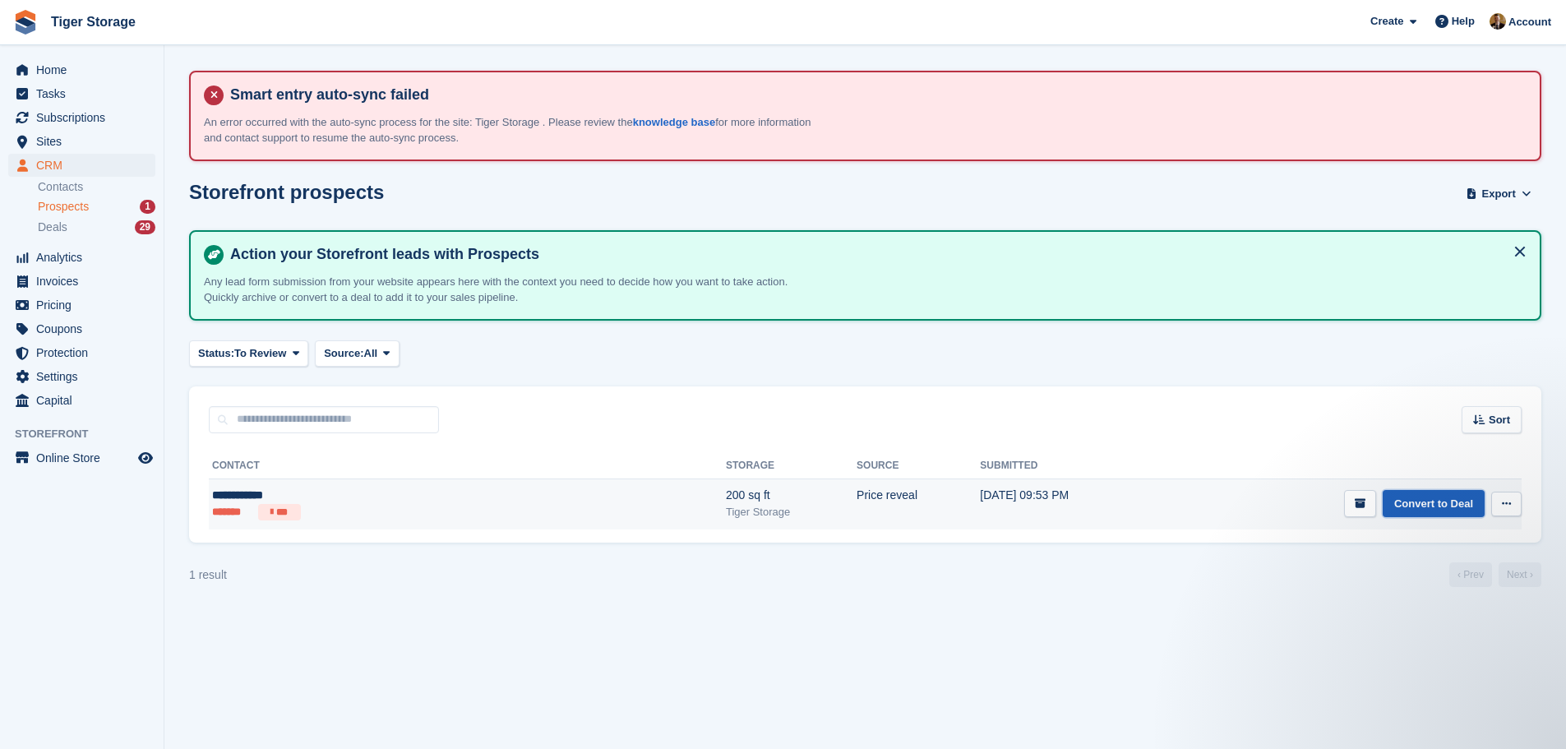
click at [1447, 498] on link "Convert to Deal" at bounding box center [1434, 503] width 102 height 27
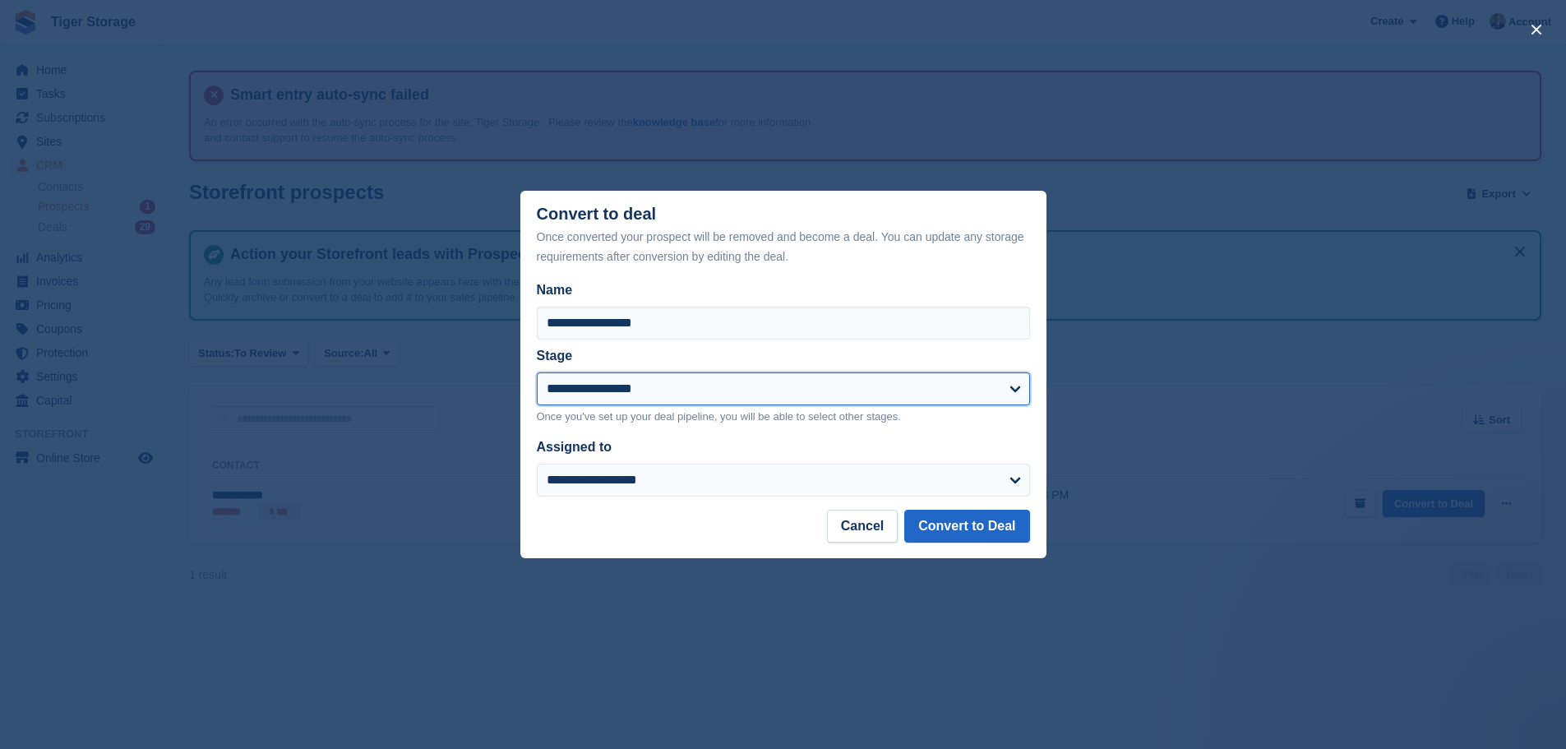
click at [866, 395] on select "**********" at bounding box center [783, 388] width 493 height 33
select select "****"
click at [537, 373] on select "**********" at bounding box center [783, 388] width 493 height 33
click at [968, 529] on button "Convert to Deal" at bounding box center [966, 526] width 125 height 33
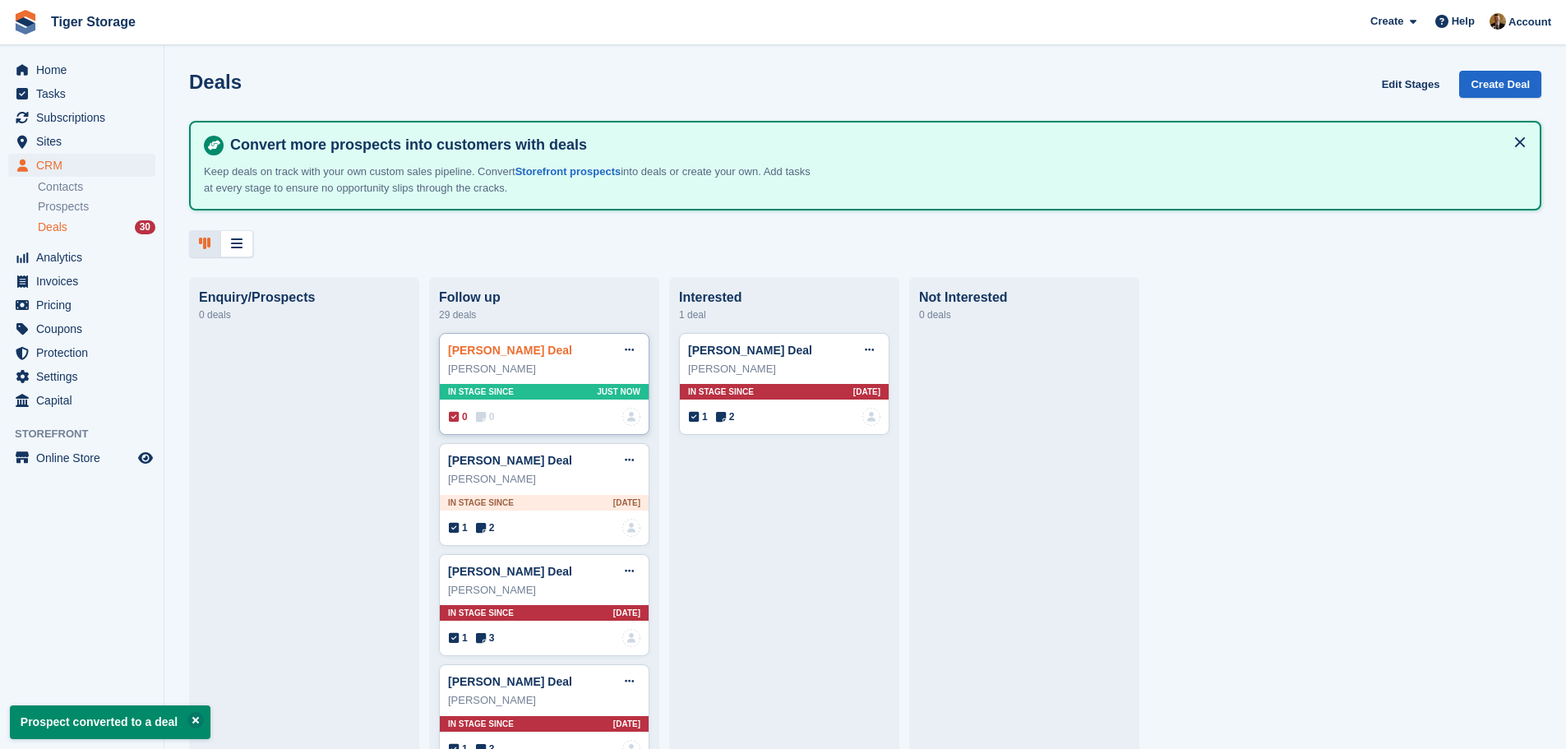
click at [497, 356] on link "Earl Haworth Deal" at bounding box center [510, 350] width 124 height 13
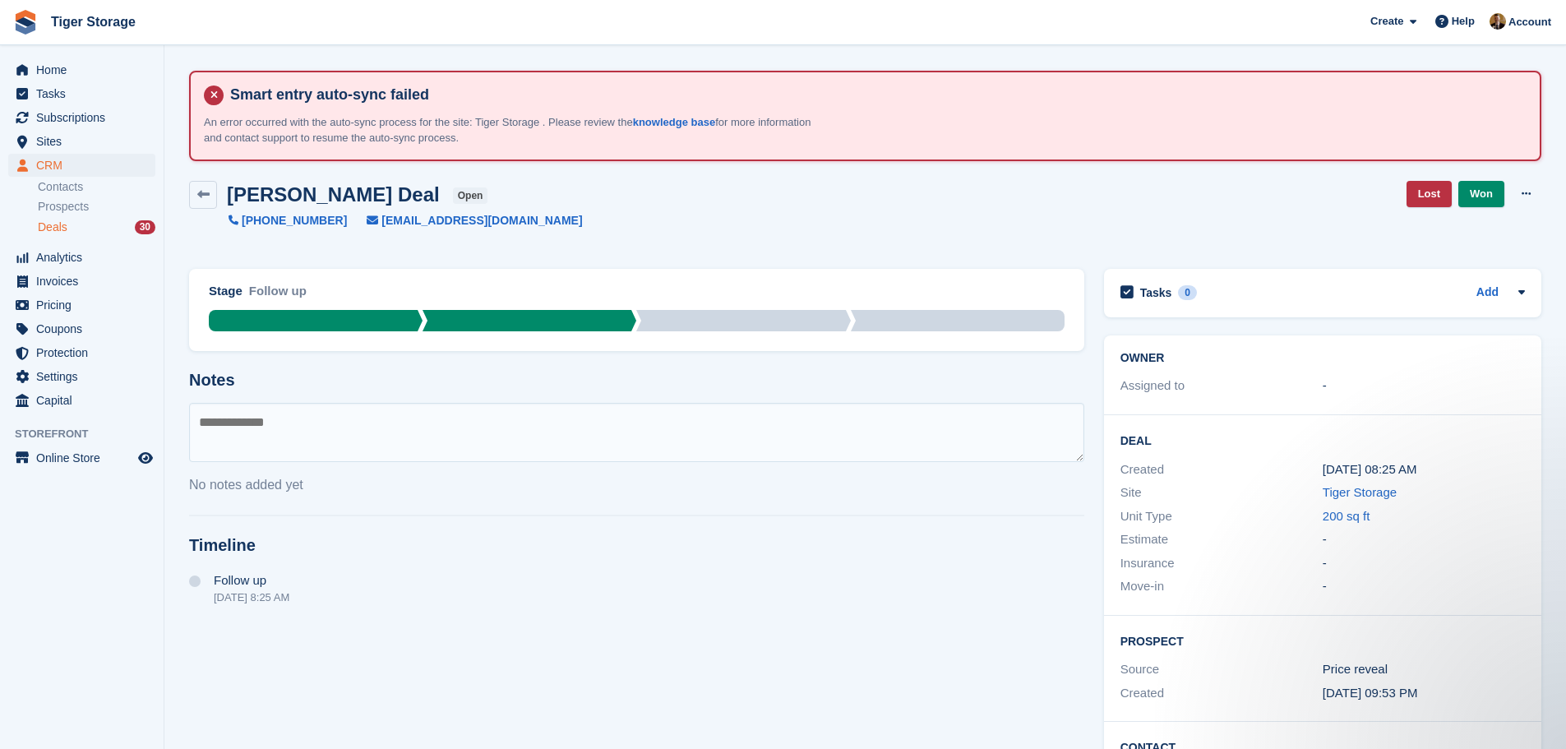
click at [343, 195] on h2 "Earl Haworth Deal" at bounding box center [333, 194] width 213 height 22
click at [90, 164] on span "CRM" at bounding box center [85, 165] width 99 height 23
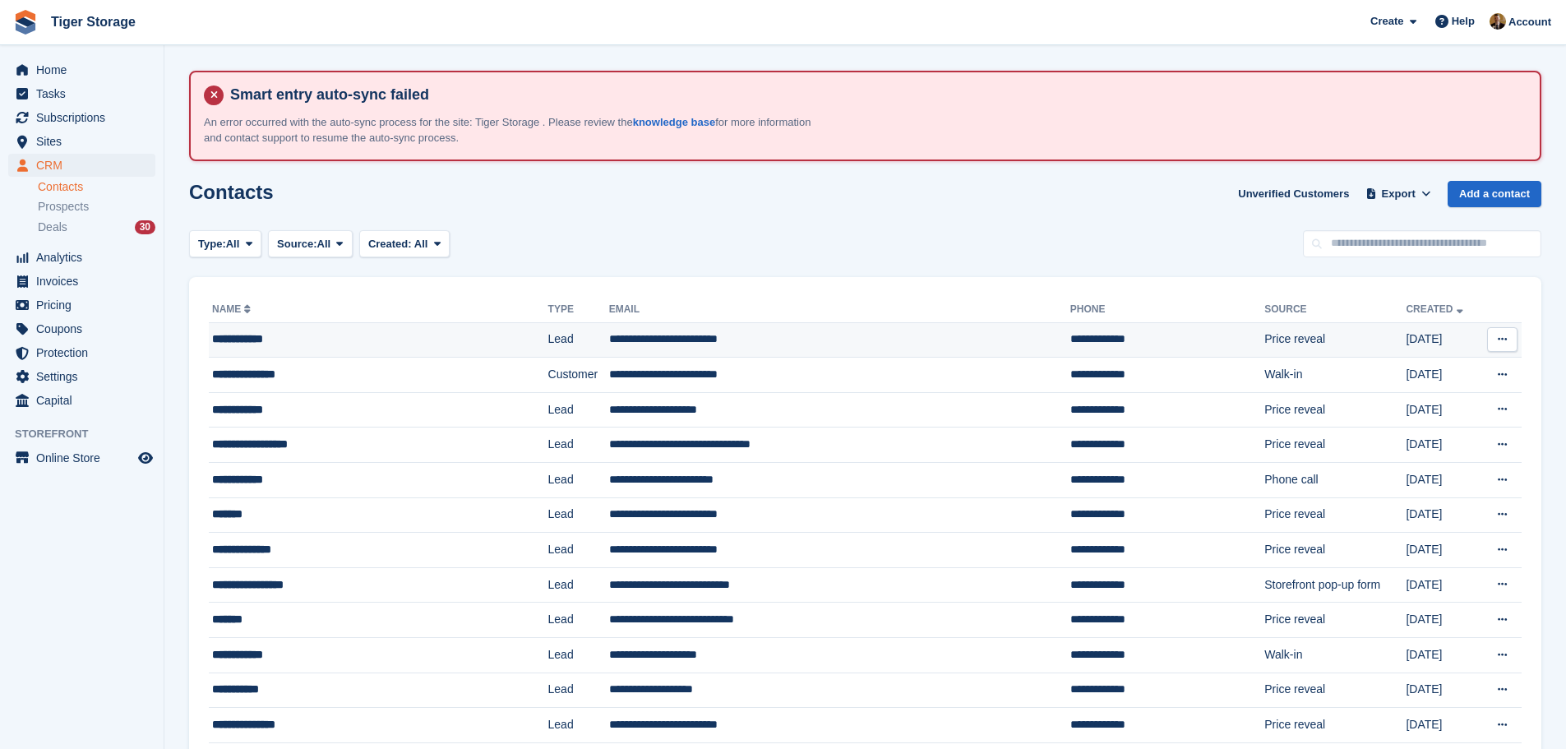
click at [300, 338] on div "**********" at bounding box center [349, 338] width 275 height 17
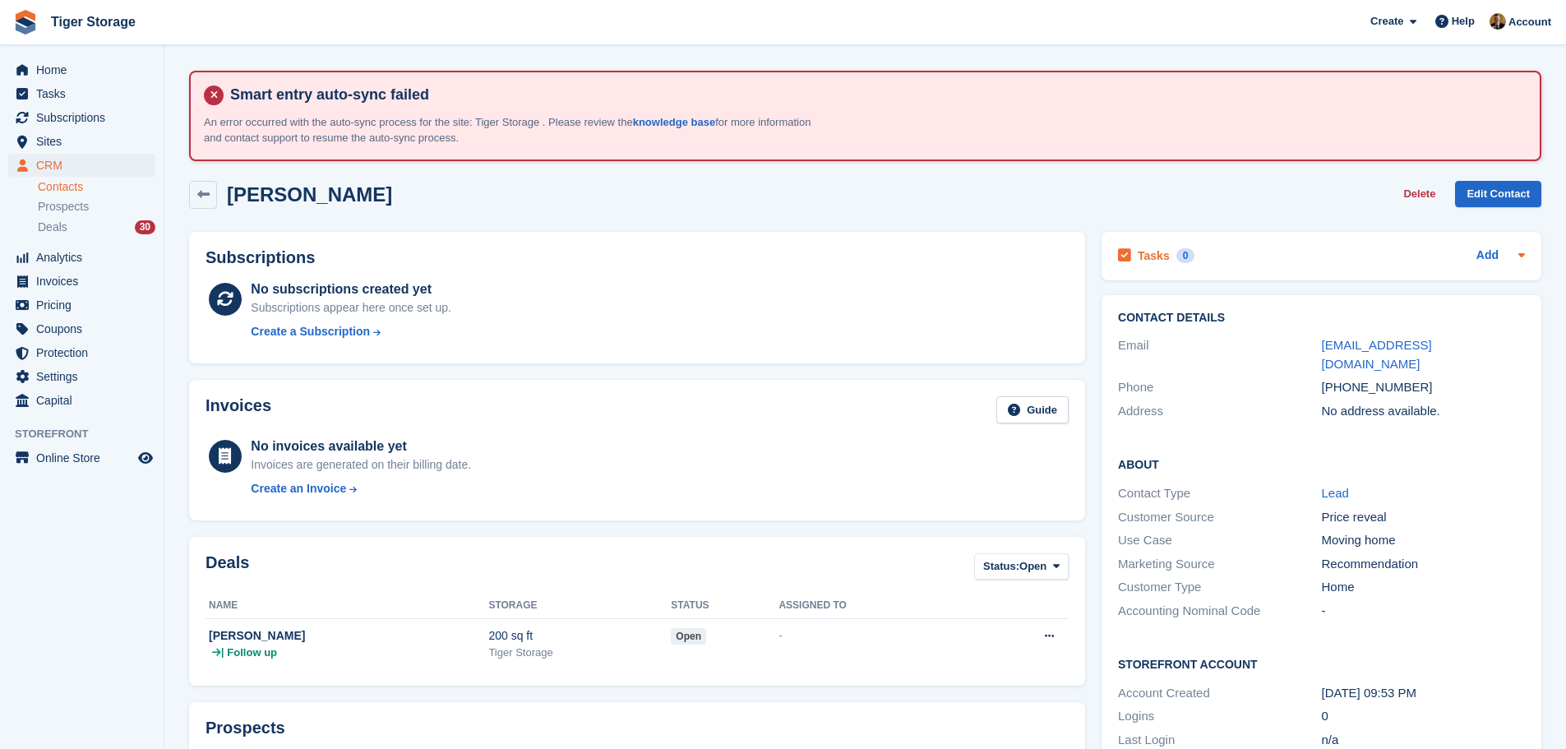
click at [1198, 259] on div "Tasks 0 Add" at bounding box center [1321, 256] width 407 height 22
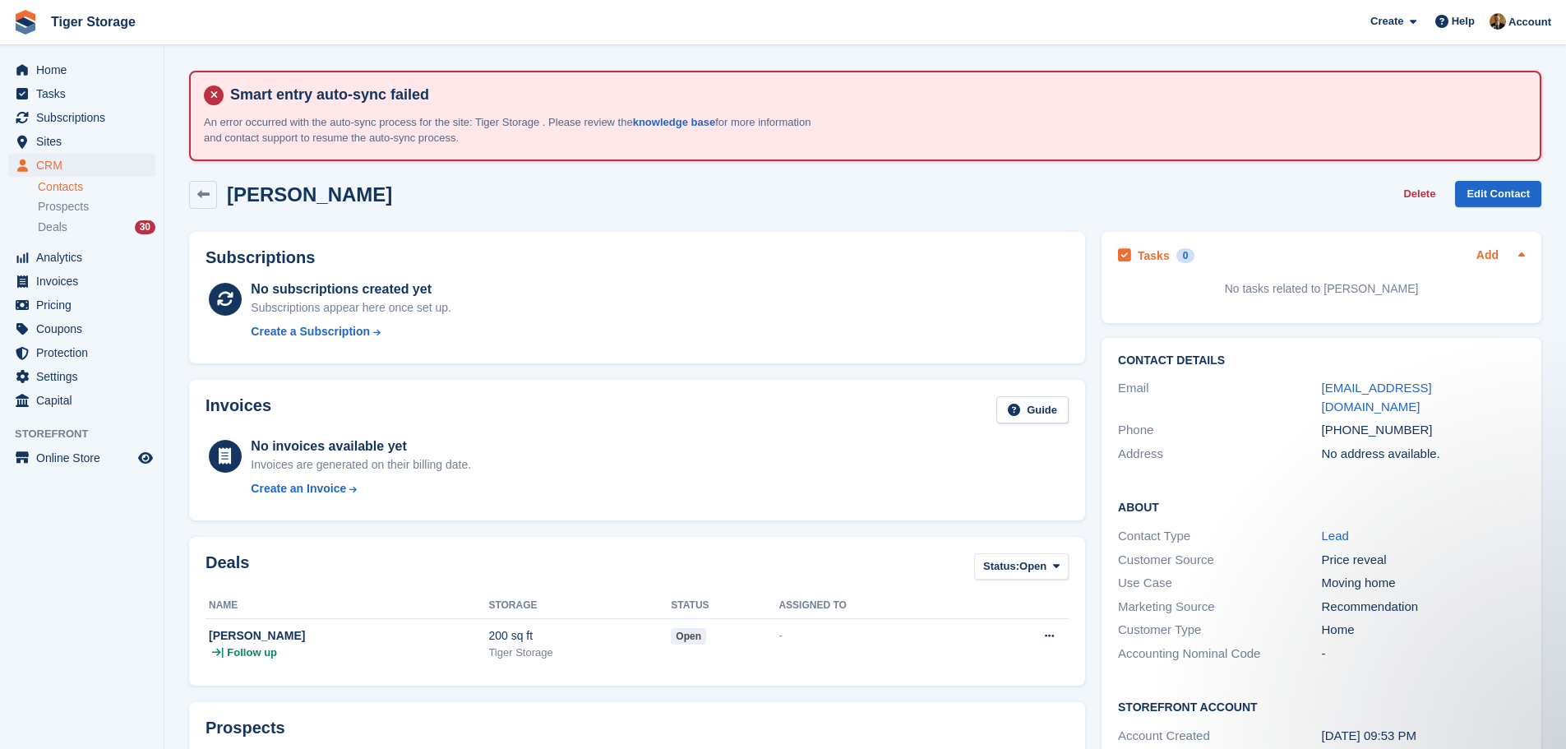
click at [1487, 252] on link "Add" at bounding box center [1487, 256] width 22 height 19
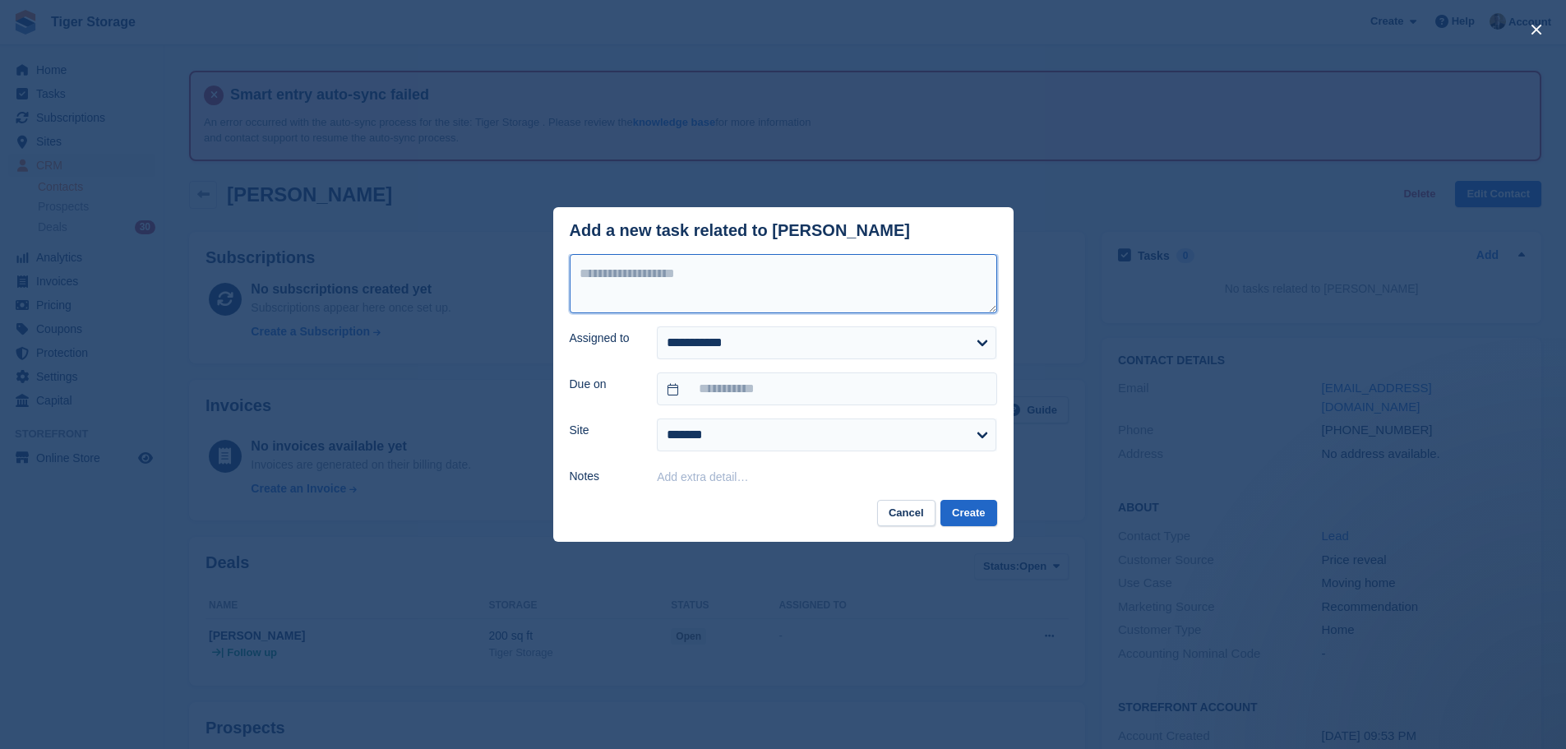
click at [832, 303] on textarea at bounding box center [783, 283] width 427 height 59
type textarea "**********"
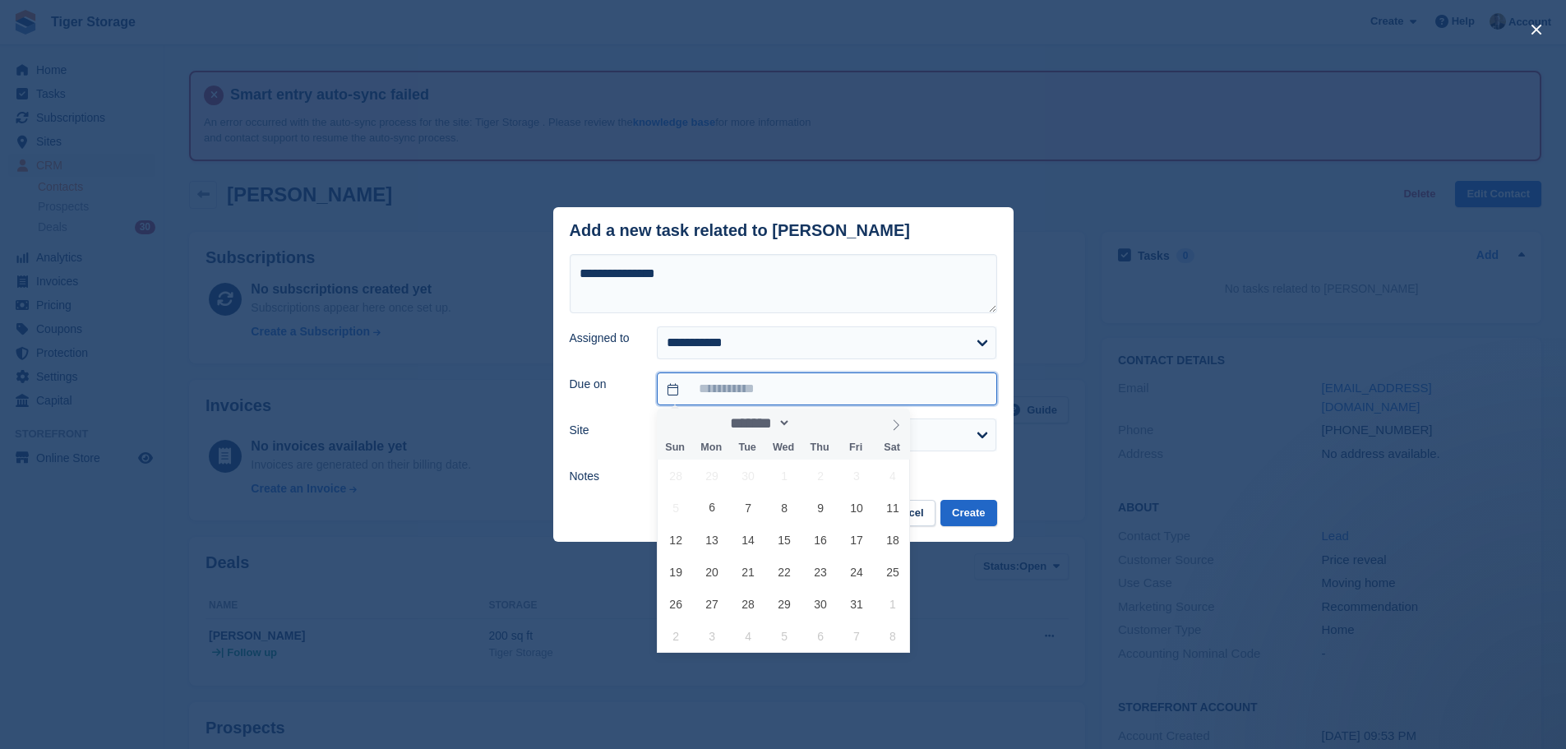
click at [754, 382] on input "text" at bounding box center [826, 388] width 339 height 33
click at [712, 506] on span "6" at bounding box center [712, 508] width 32 height 32
type input "**********"
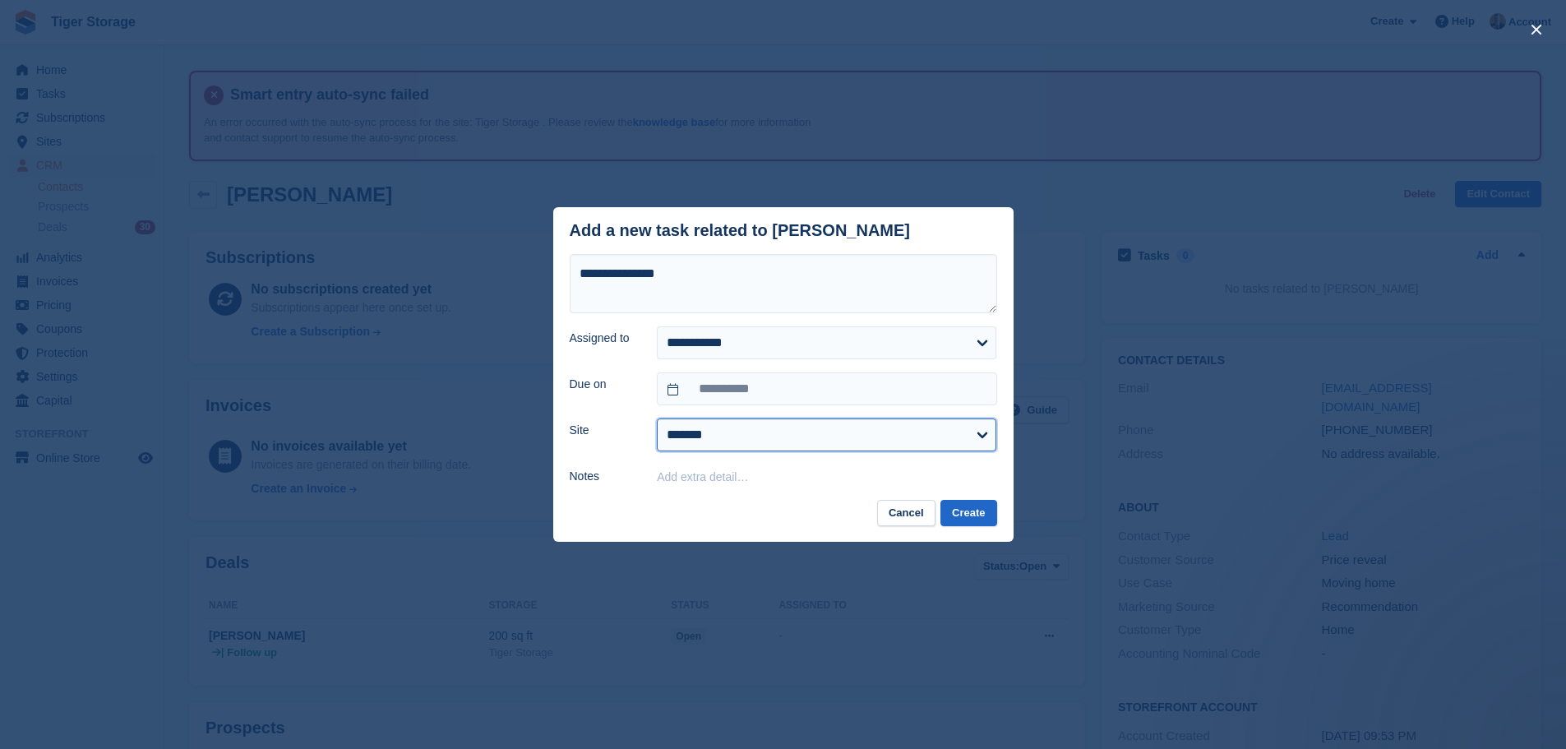
click at [737, 439] on select "**********" at bounding box center [826, 434] width 339 height 33
select select "****"
click at [657, 419] on select "**********" at bounding box center [826, 434] width 339 height 33
click at [968, 509] on button "Create" at bounding box center [968, 513] width 56 height 27
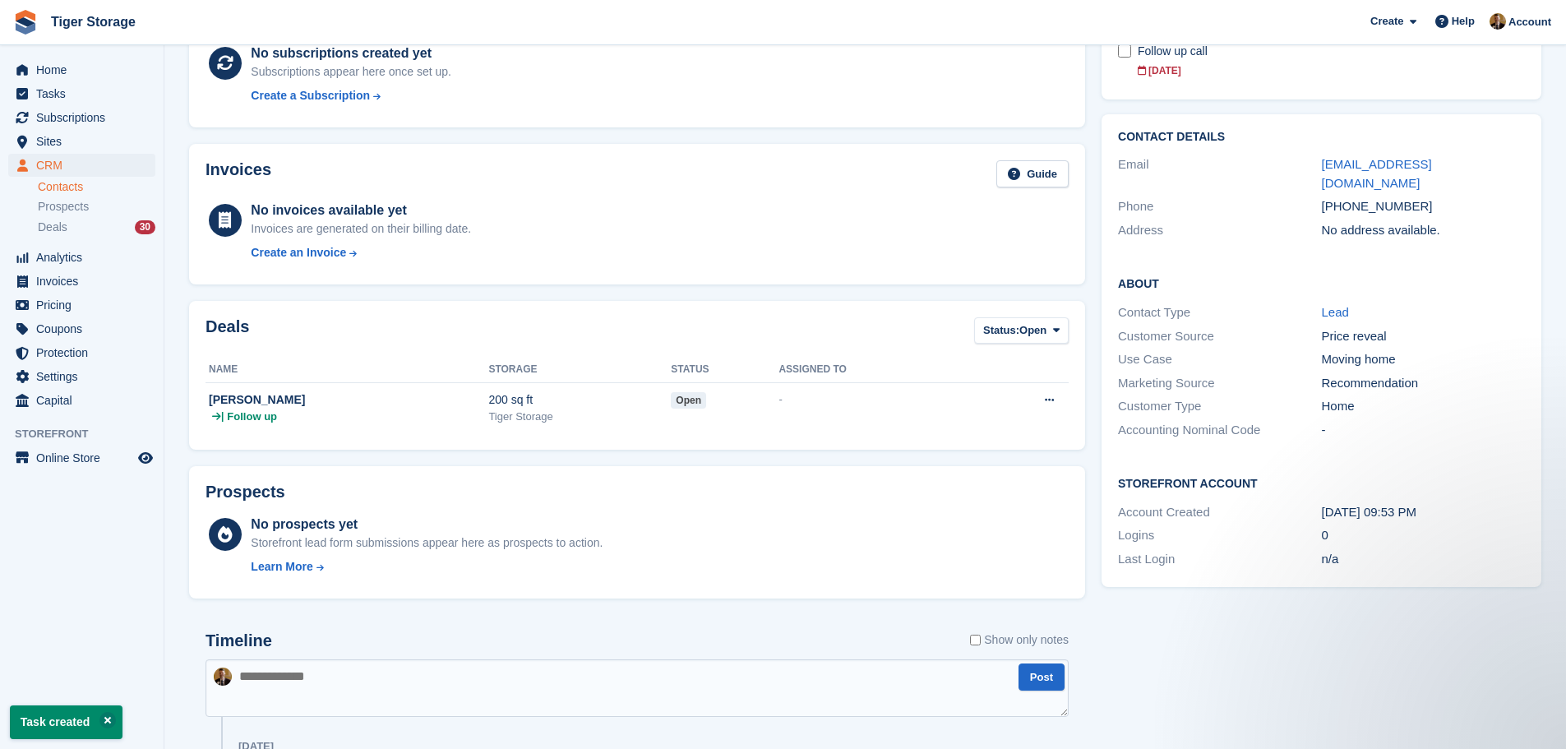
scroll to position [407, 0]
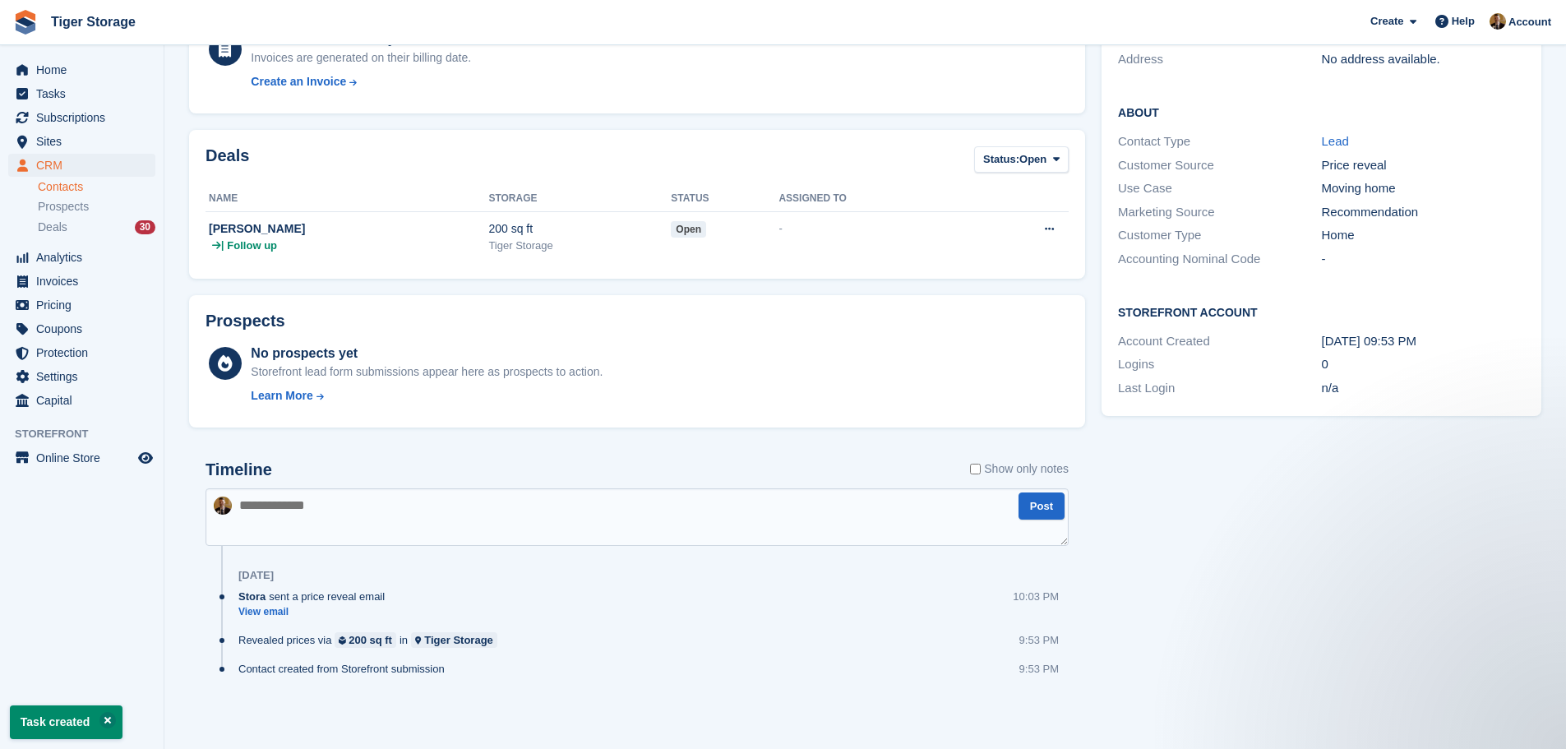
click at [407, 520] on textarea at bounding box center [636, 517] width 863 height 58
paste textarea "**********"
type textarea "**********"
click at [1042, 498] on button "Post" at bounding box center [1041, 505] width 46 height 27
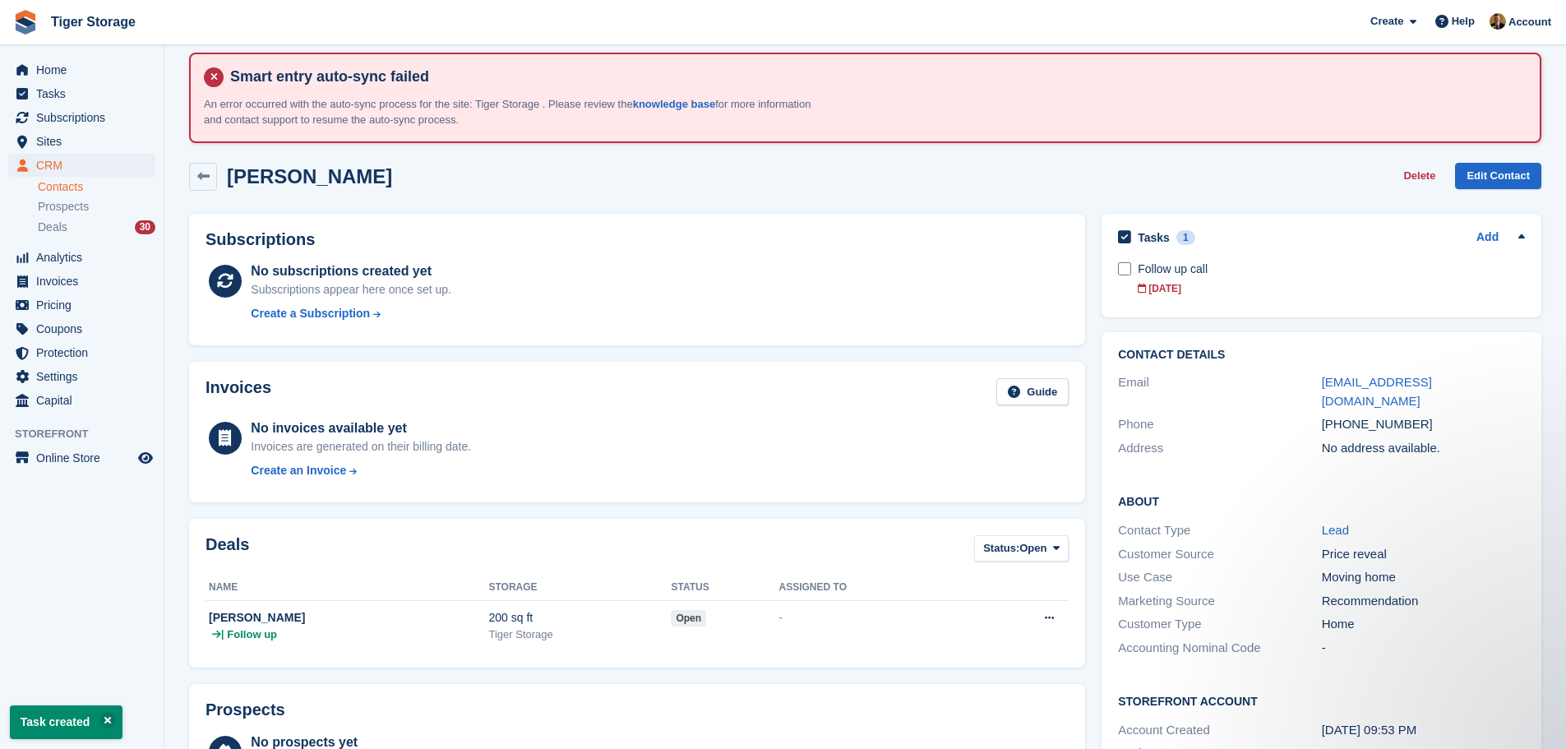
scroll to position [0, 0]
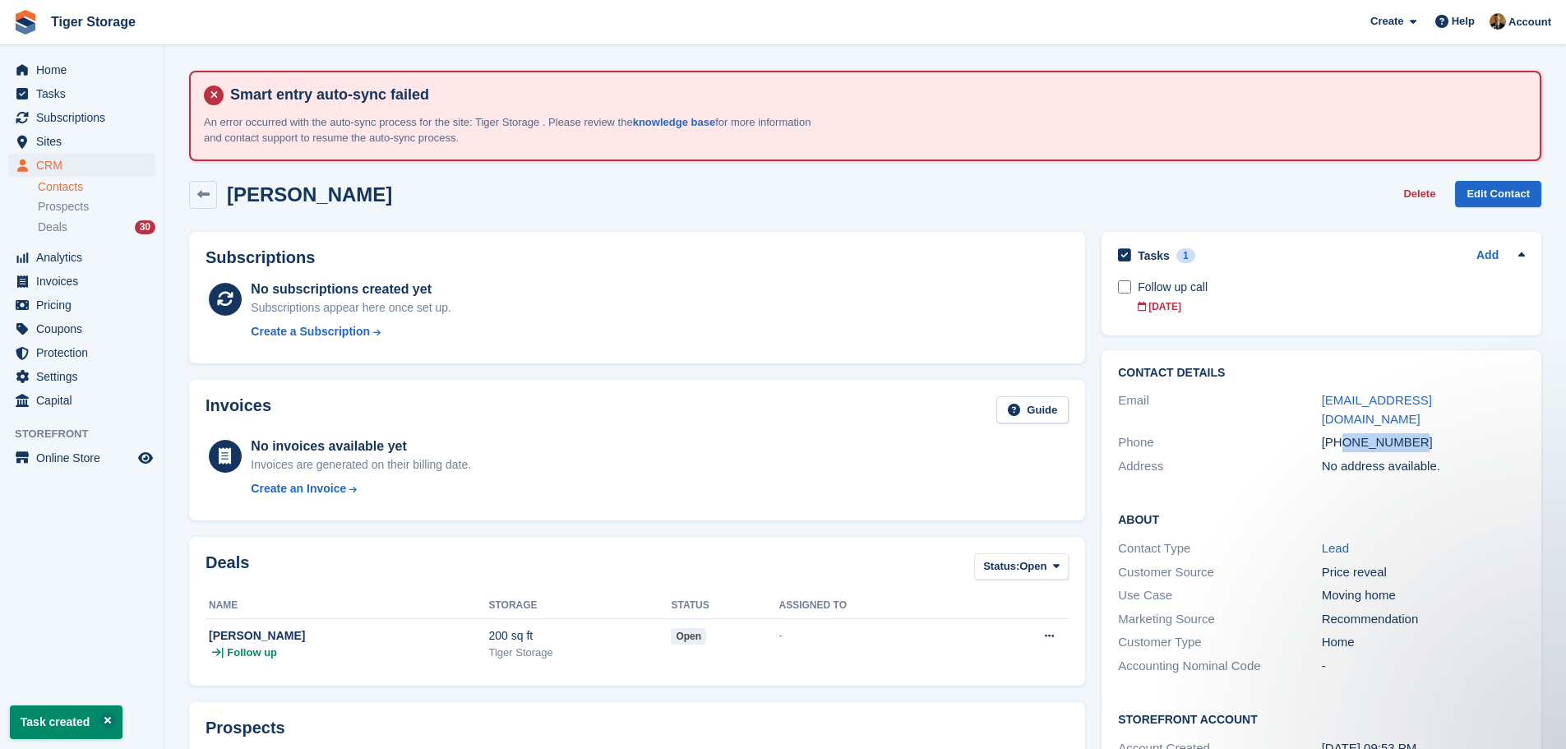
drag, startPoint x: 1413, startPoint y: 419, endPoint x: 1341, endPoint y: 432, distance: 72.6
click at [1341, 433] on div "+447971029454" at bounding box center [1423, 442] width 203 height 19
copy div "7971029454"
drag, startPoint x: 1485, startPoint y: 404, endPoint x: 1315, endPoint y: 405, distance: 170.2
click at [1315, 405] on div "Email earlhaworth@btinternet.com" at bounding box center [1321, 410] width 407 height 42
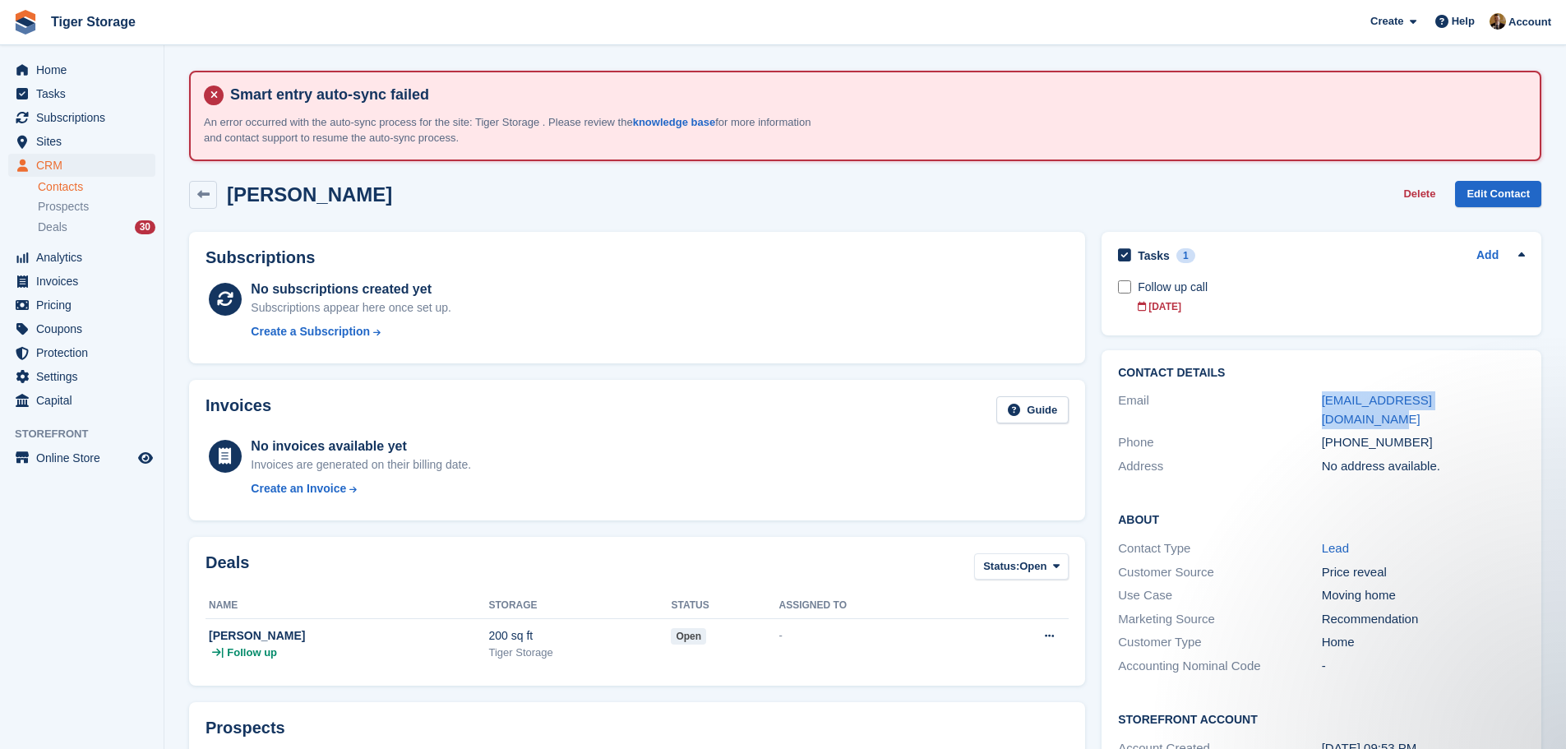
copy div "earlhaworth@btinternet.com"
click at [68, 74] on span "Home" at bounding box center [85, 69] width 99 height 23
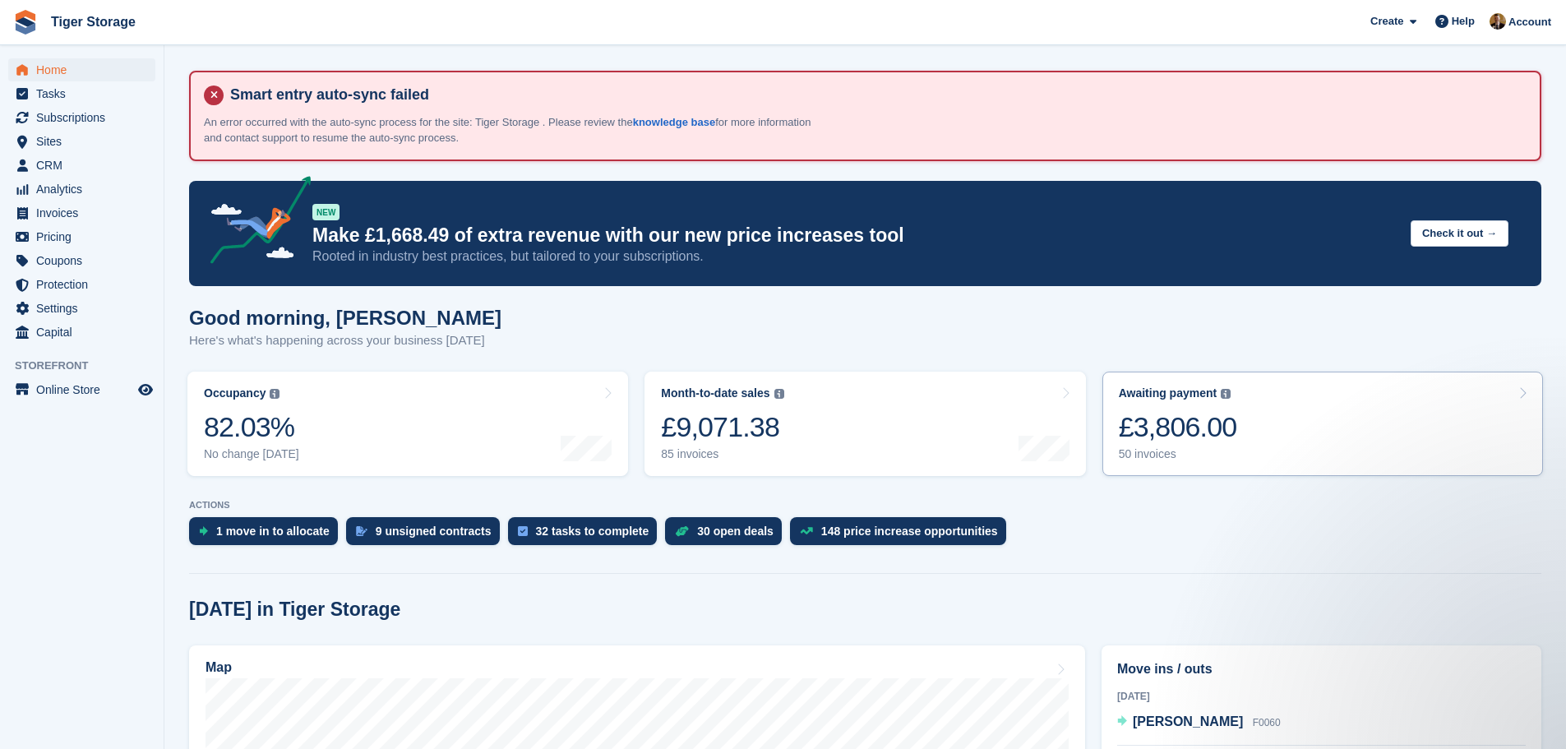
click at [1251, 422] on link "Awaiting payment The total outstanding balance on all open invoices. £3,806.00 …" at bounding box center [1322, 424] width 441 height 104
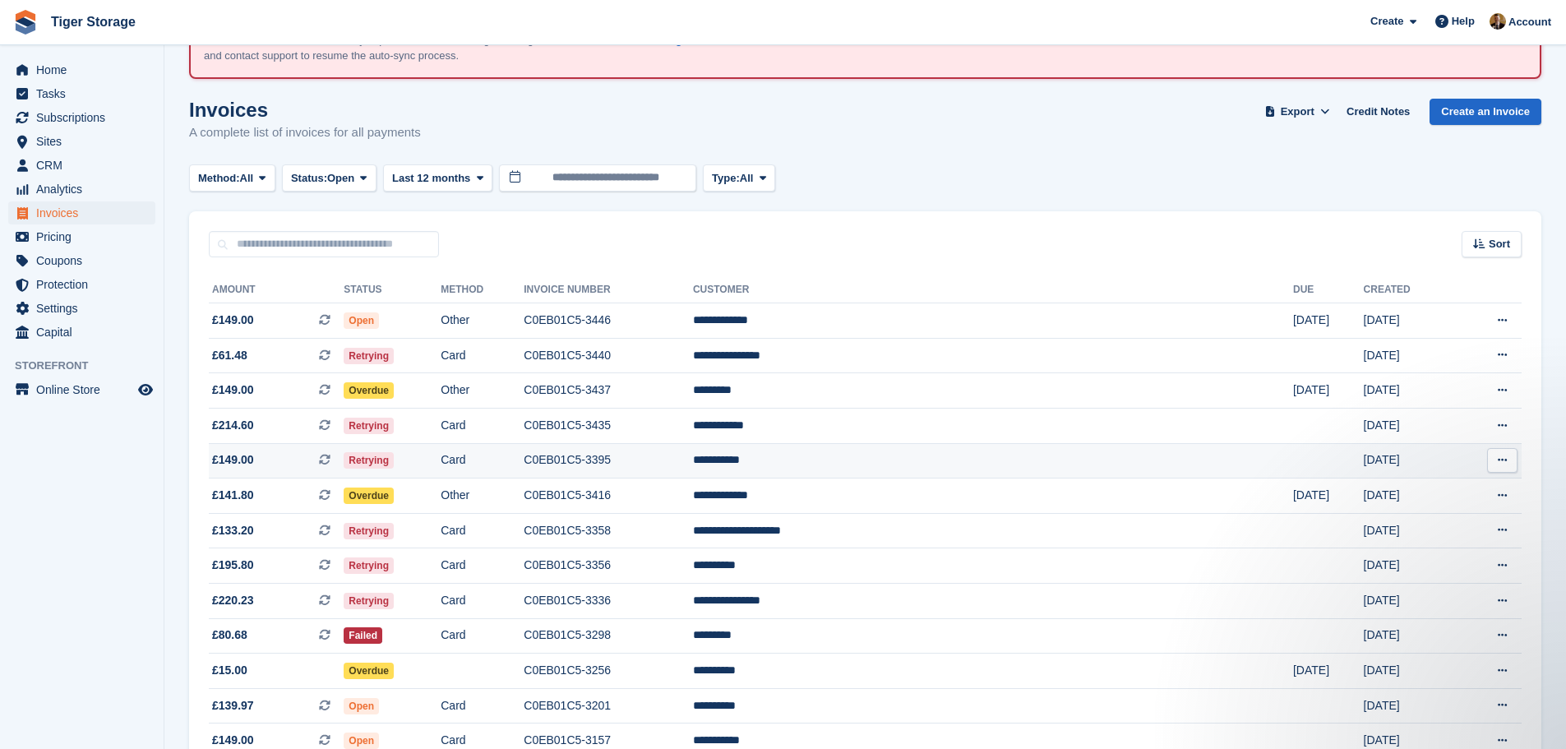
scroll to position [164, 0]
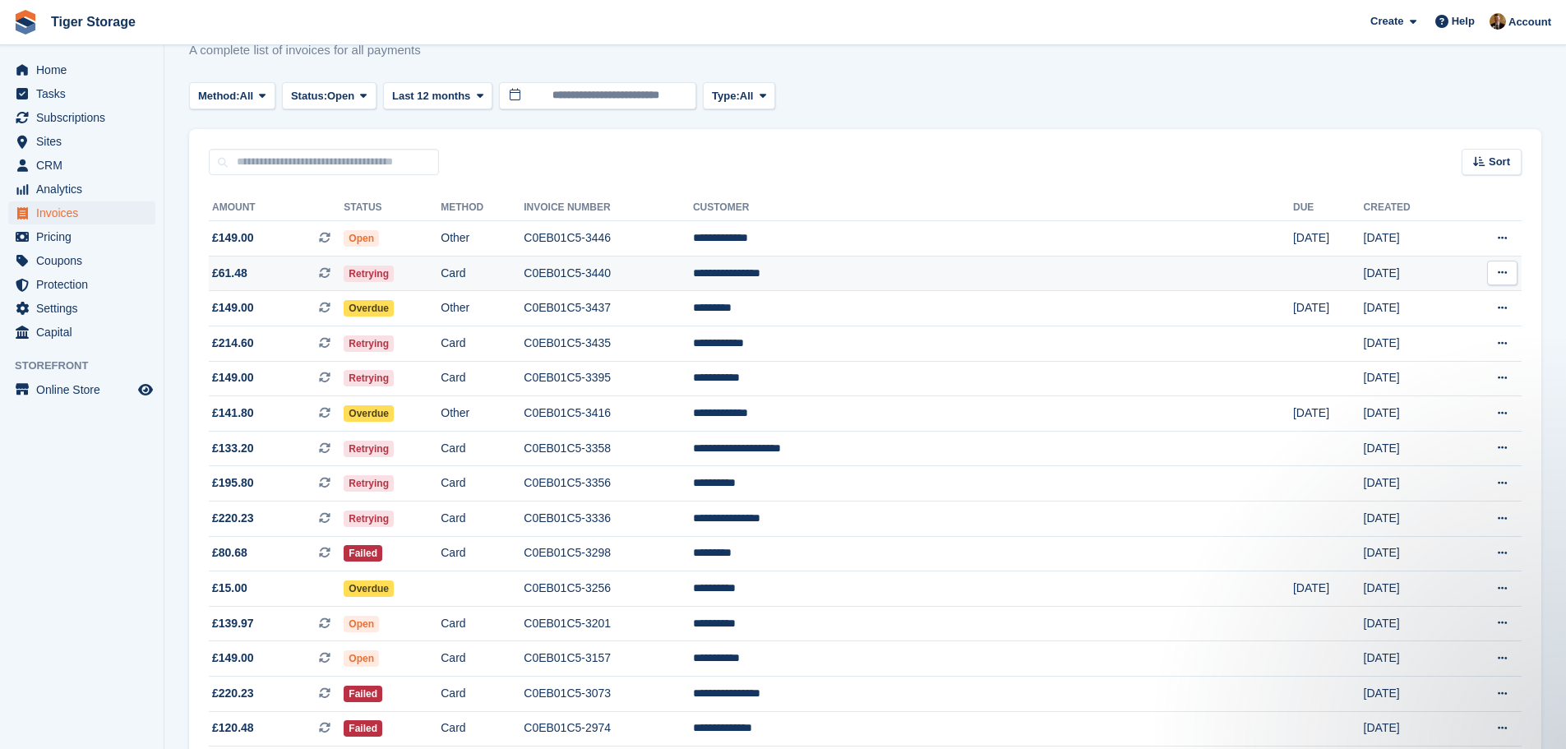
click at [330, 269] on icon at bounding box center [325, 273] width 12 height 12
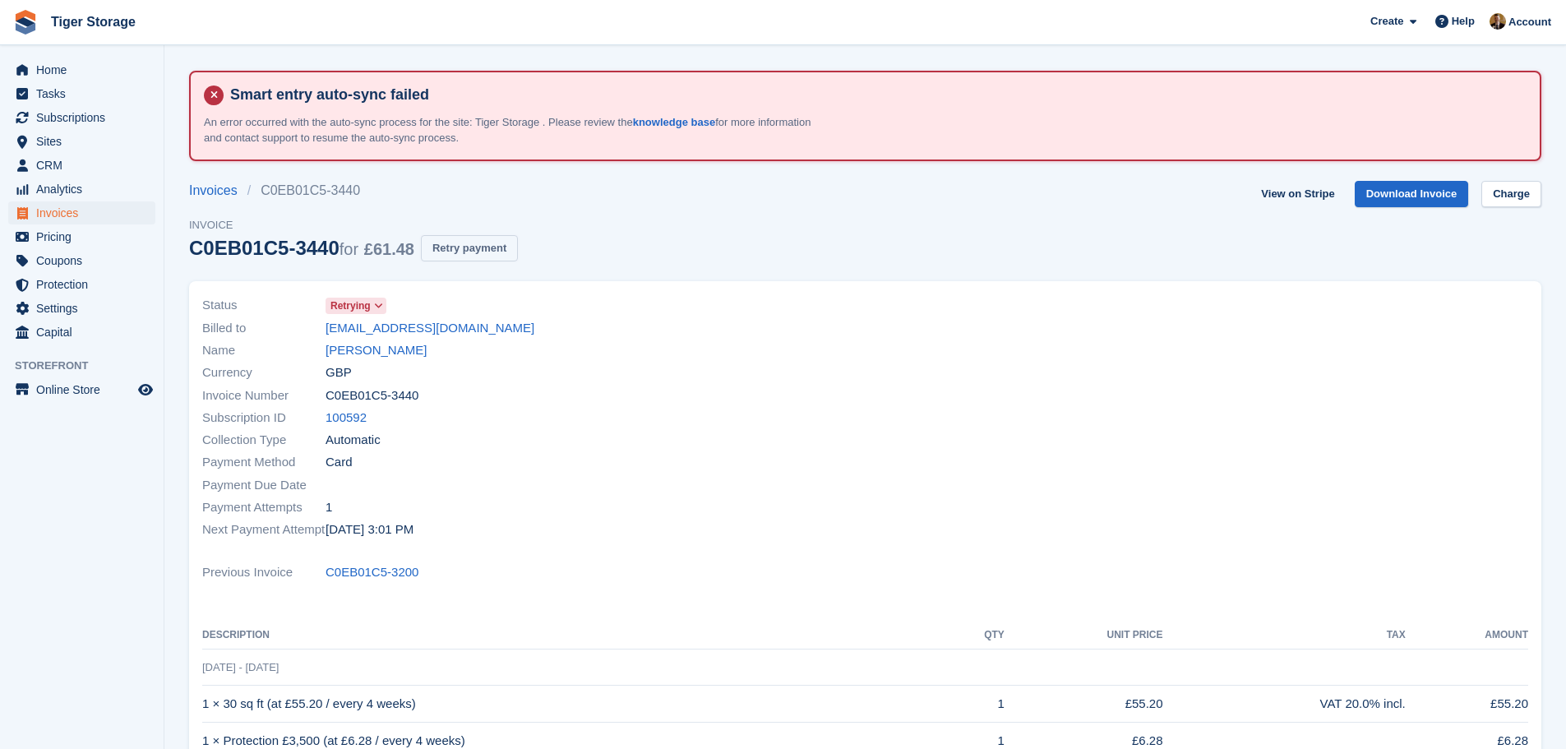
click at [464, 248] on button "Retry payment" at bounding box center [469, 248] width 97 height 27
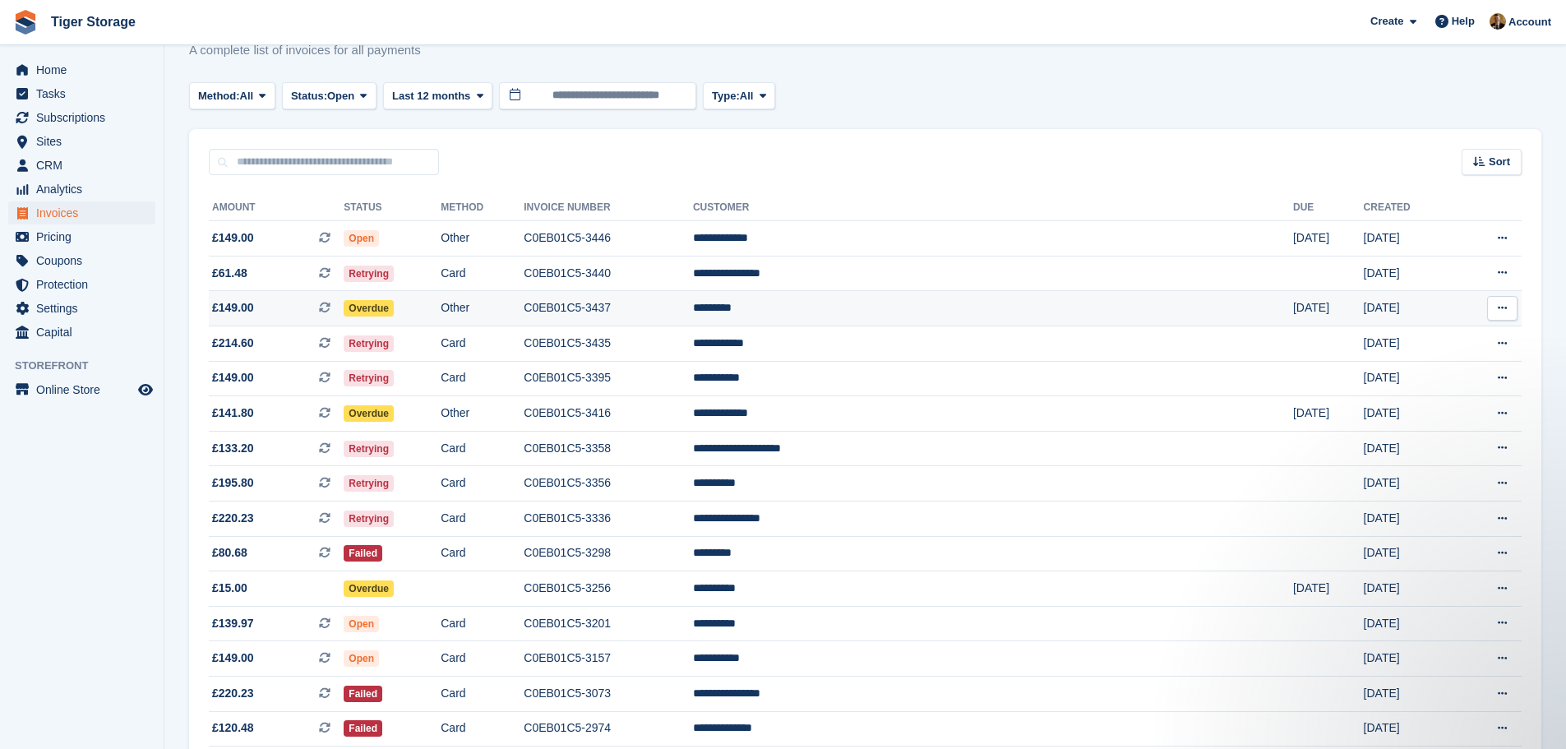
click at [524, 307] on td "Other" at bounding box center [482, 308] width 83 height 35
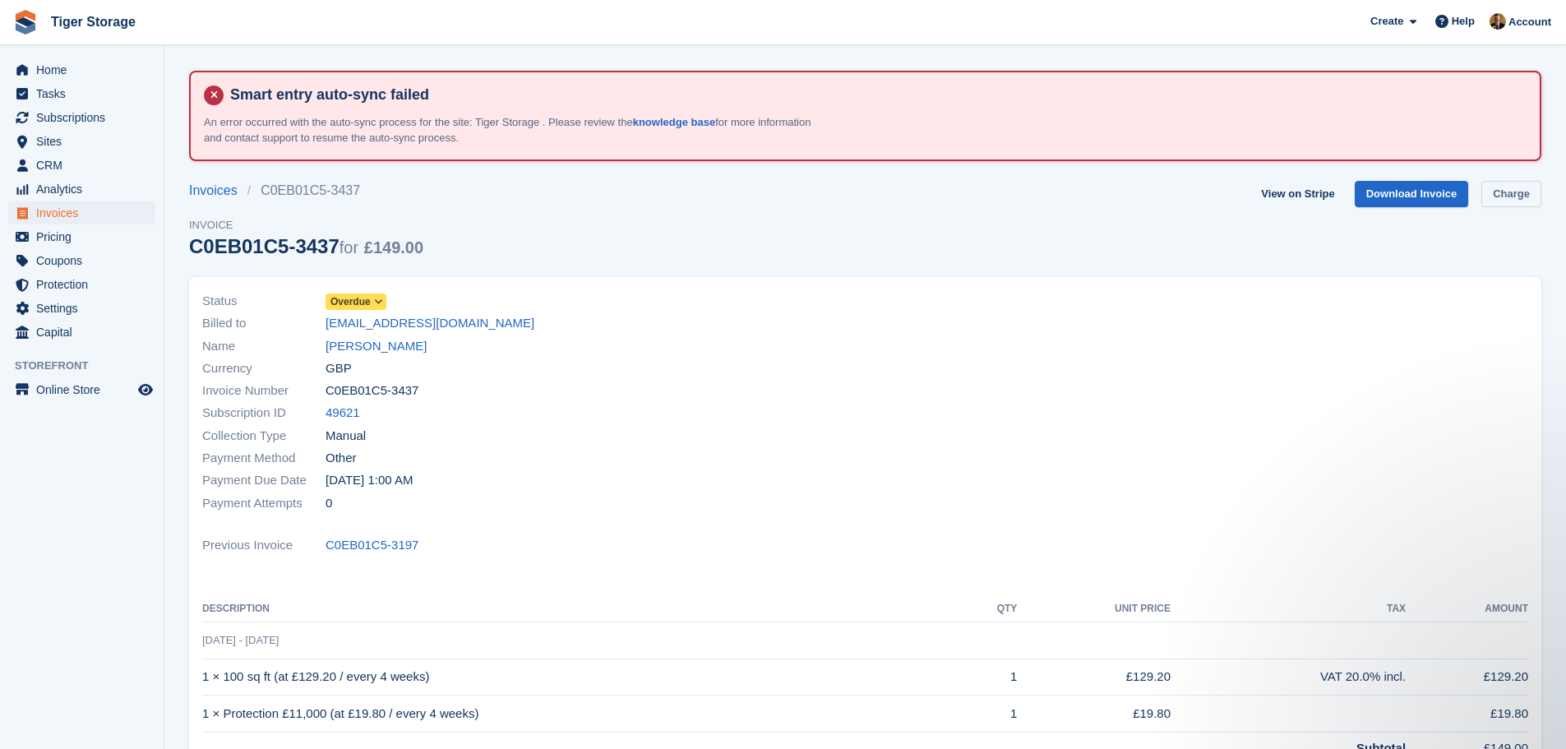
click at [1524, 201] on link "Charge" at bounding box center [1511, 194] width 60 height 27
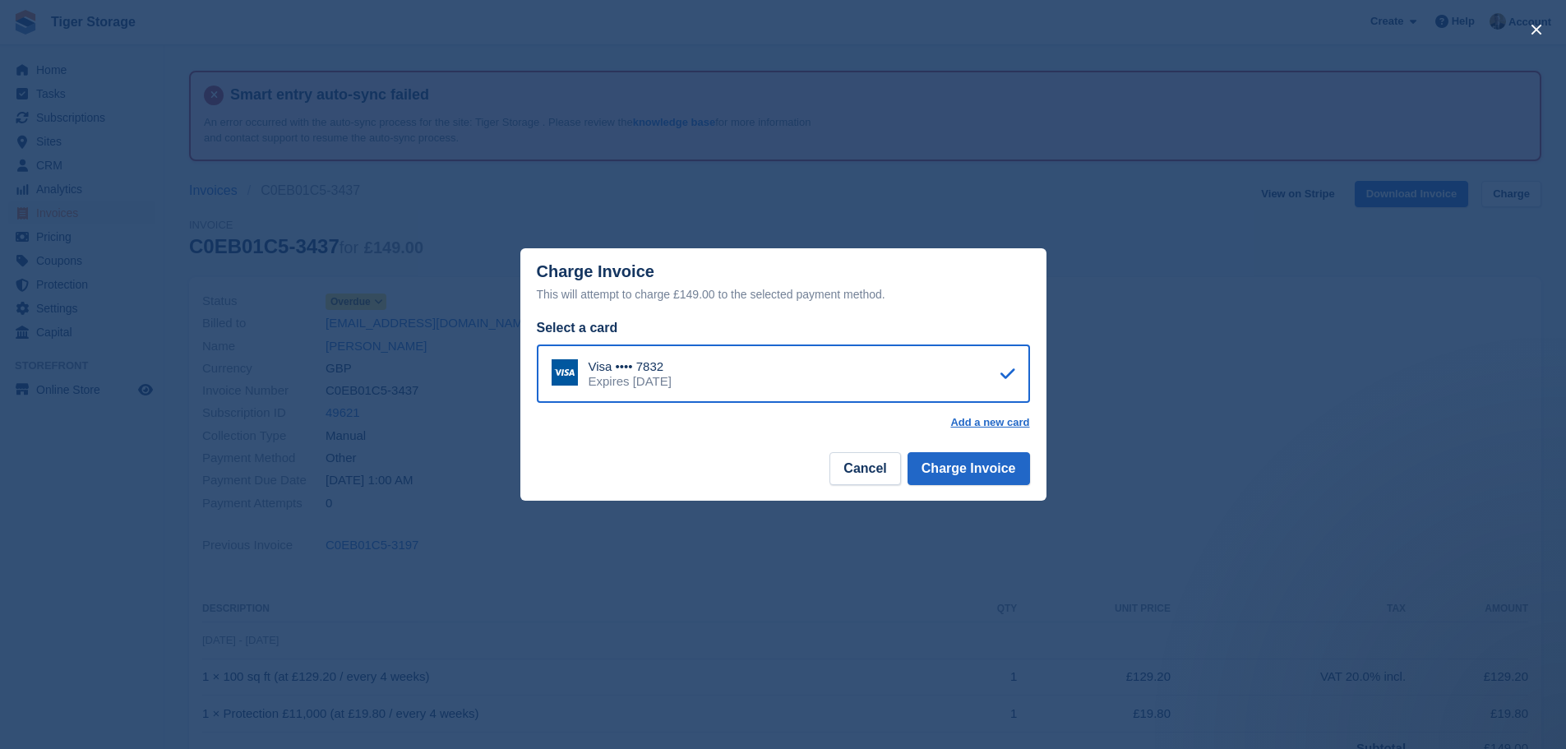
click at [1198, 415] on div "close" at bounding box center [783, 374] width 1566 height 749
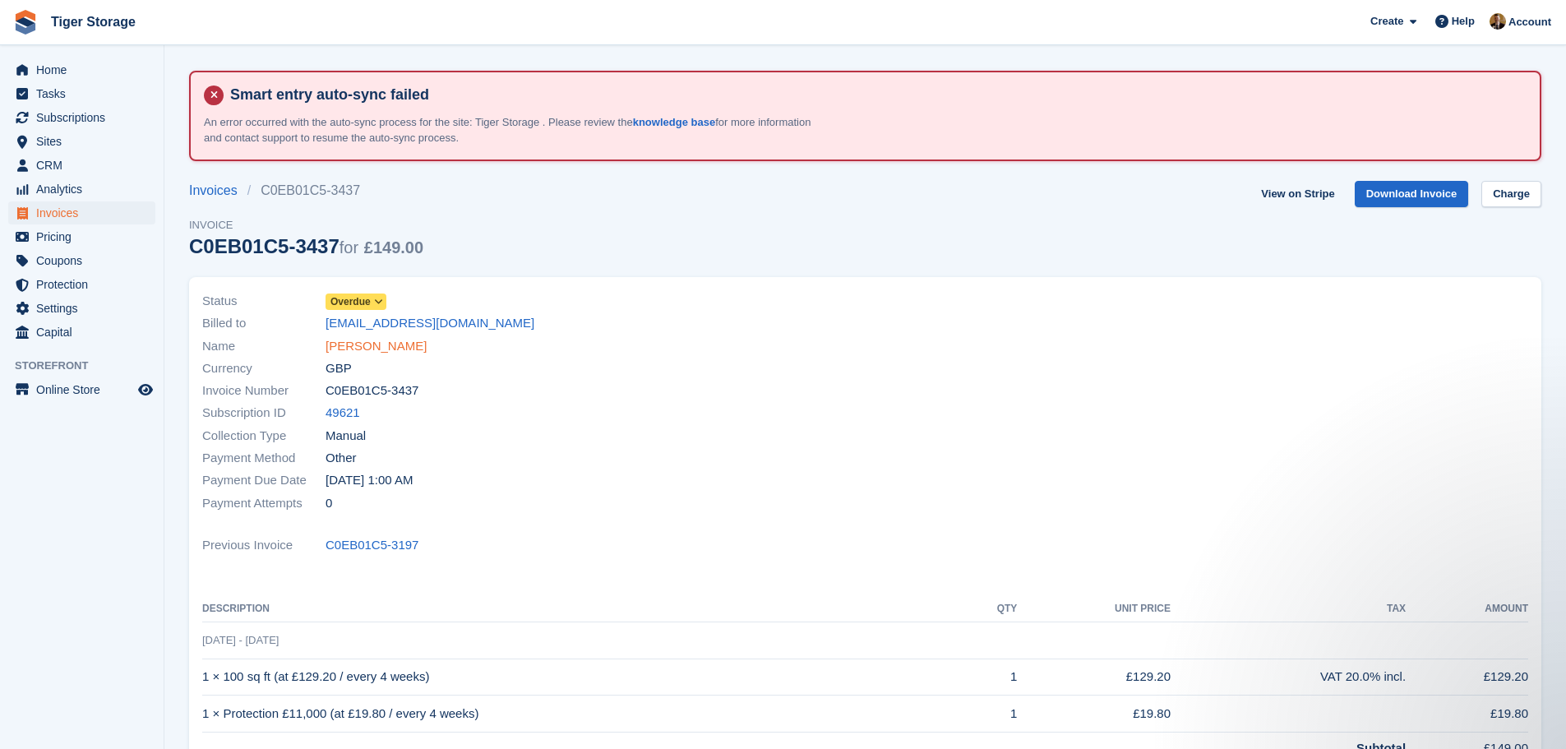
click at [379, 348] on link "Emma Gill" at bounding box center [376, 346] width 101 height 19
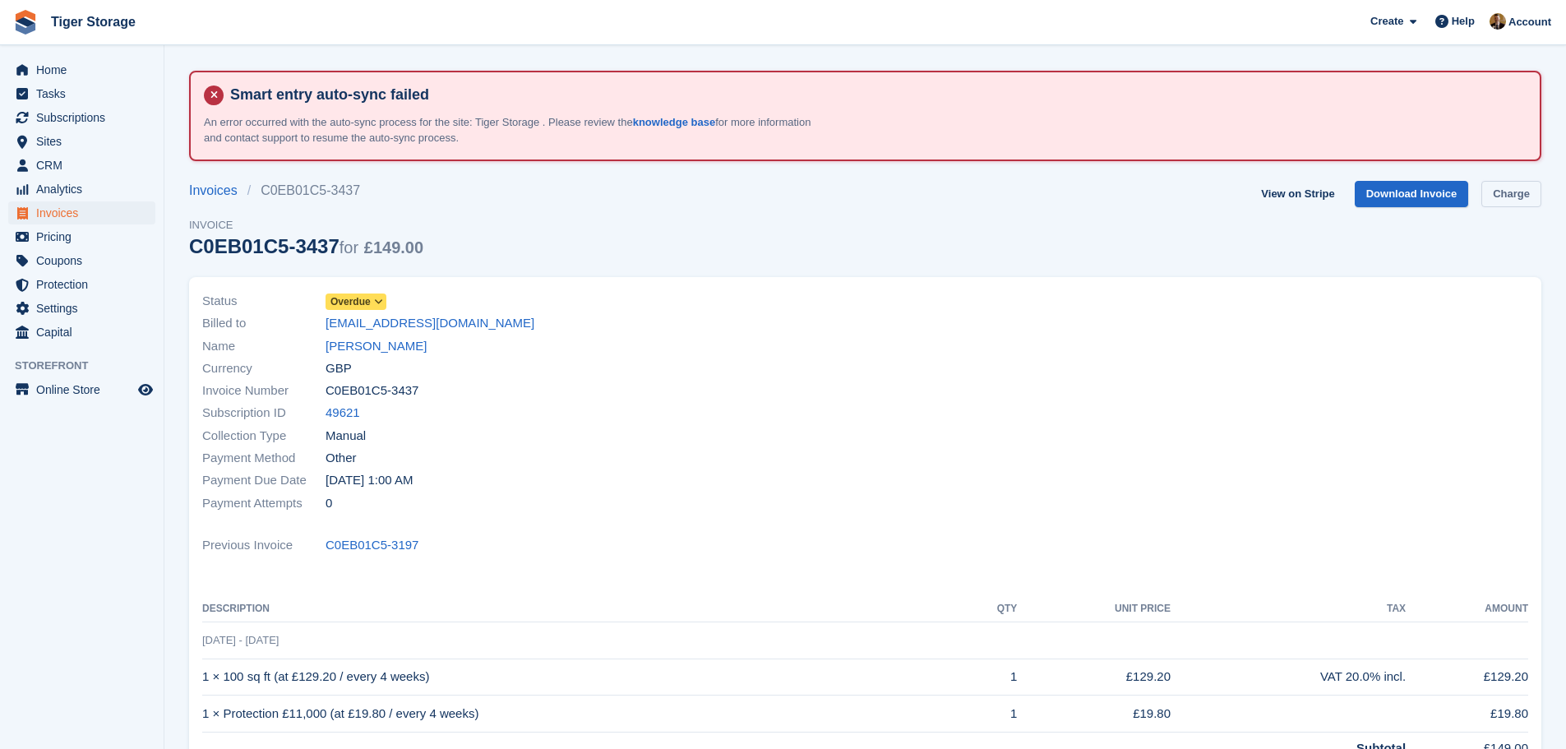
click at [1535, 198] on link "Charge" at bounding box center [1511, 194] width 60 height 27
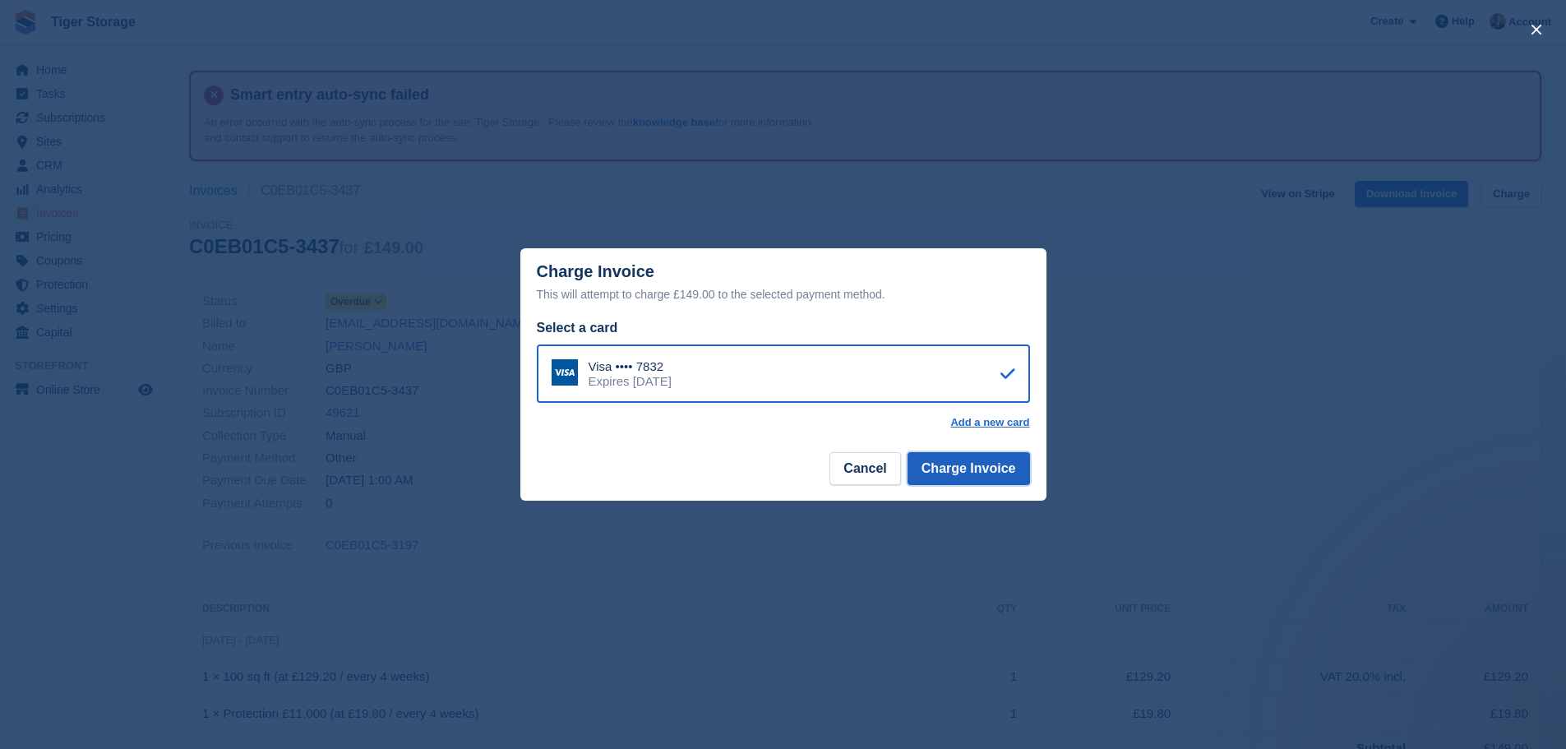
click at [979, 476] on button "Charge Invoice" at bounding box center [968, 468] width 122 height 33
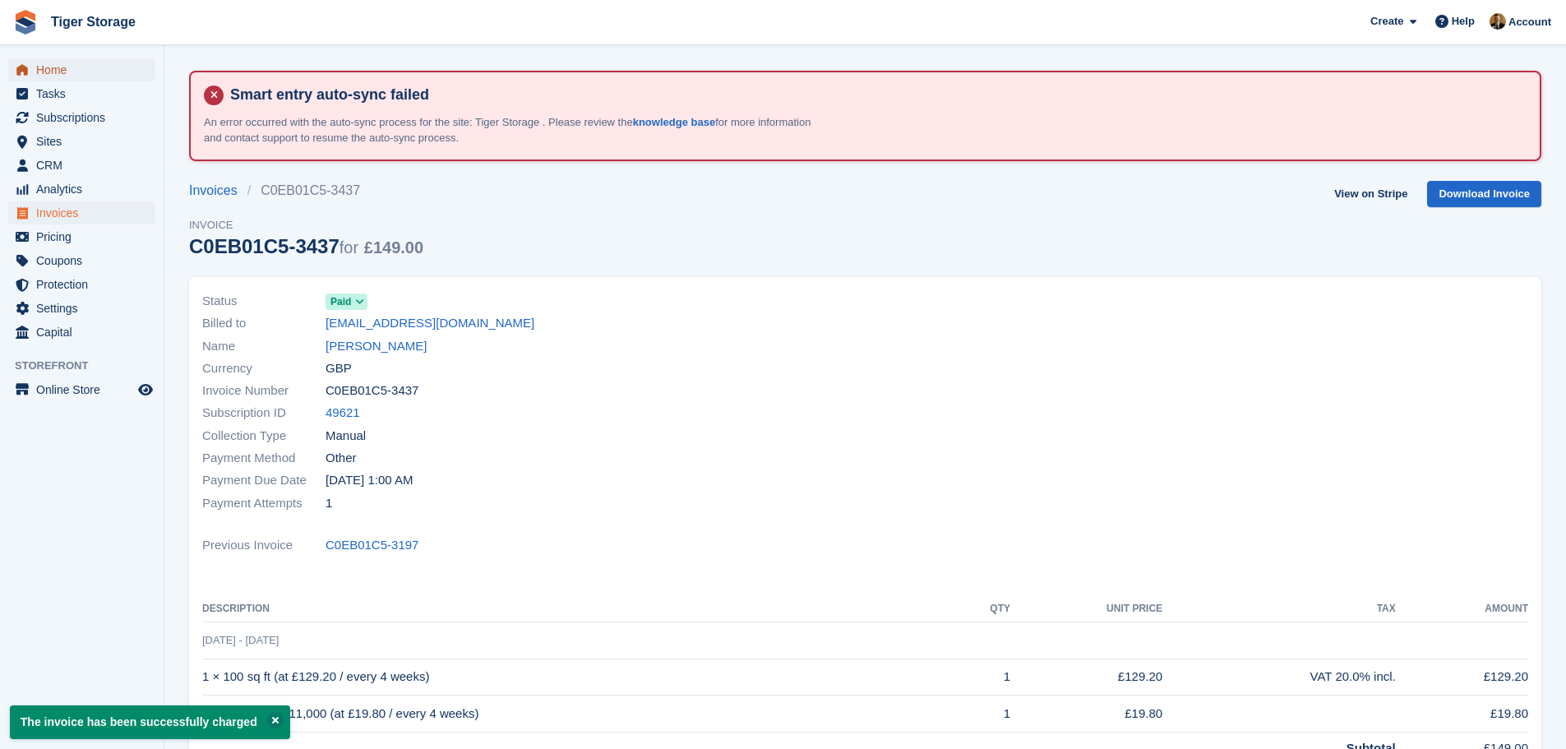
click at [99, 68] on span "Home" at bounding box center [85, 69] width 99 height 23
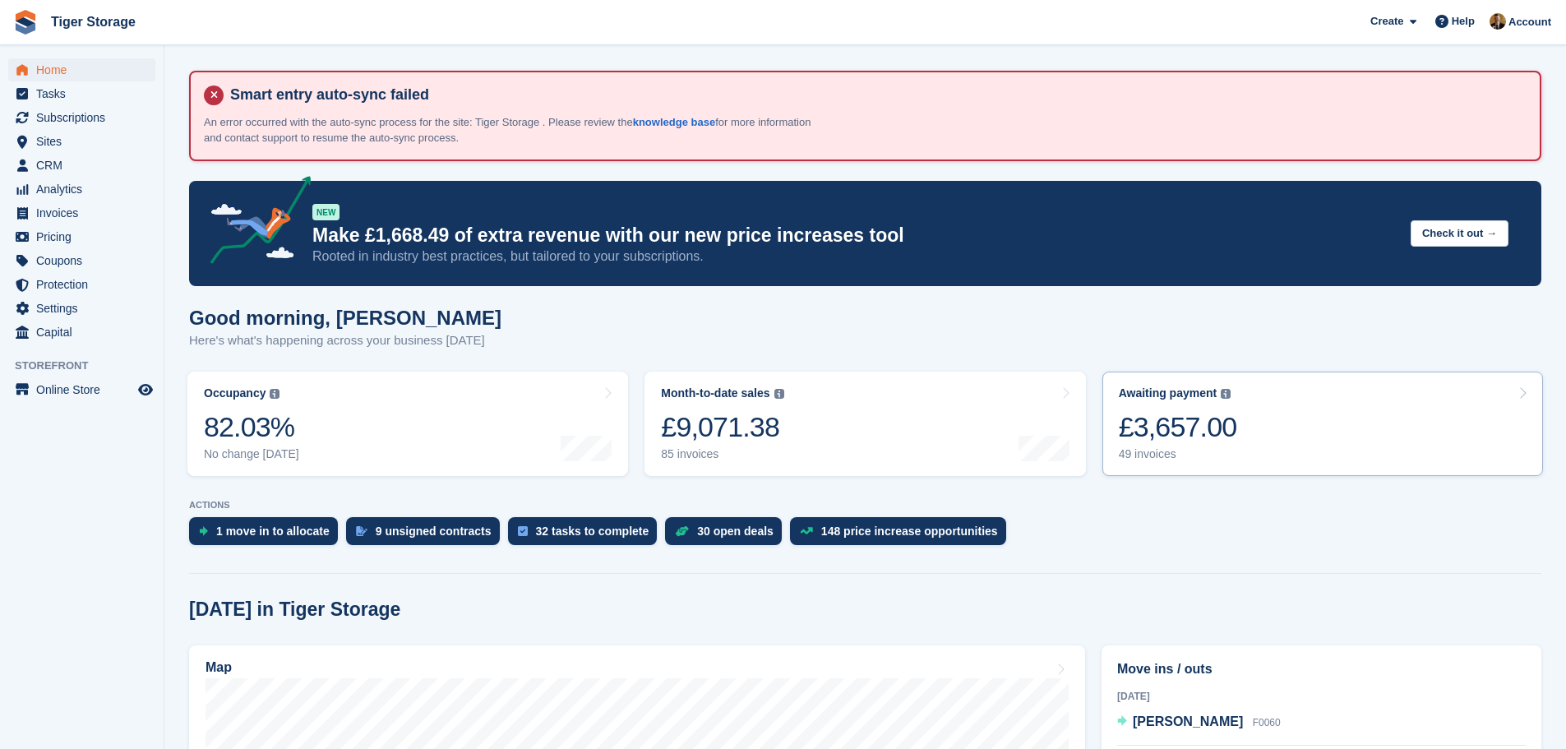
click at [1220, 408] on div "Awaiting payment The total outstanding balance on all open invoices. £3,657.00 …" at bounding box center [1178, 423] width 118 height 75
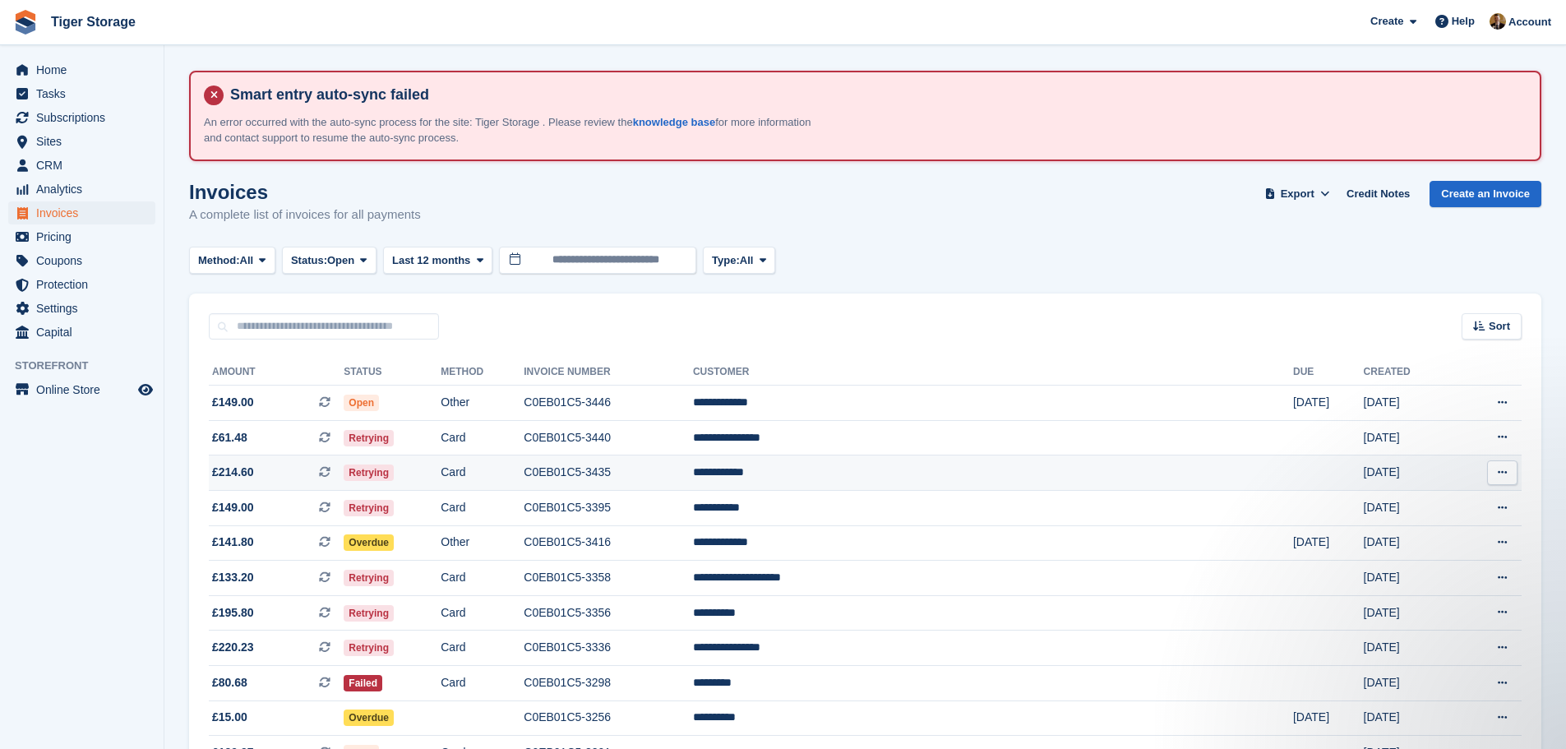
click at [693, 474] on td "C0EB01C5-3435" at bounding box center [608, 472] width 169 height 35
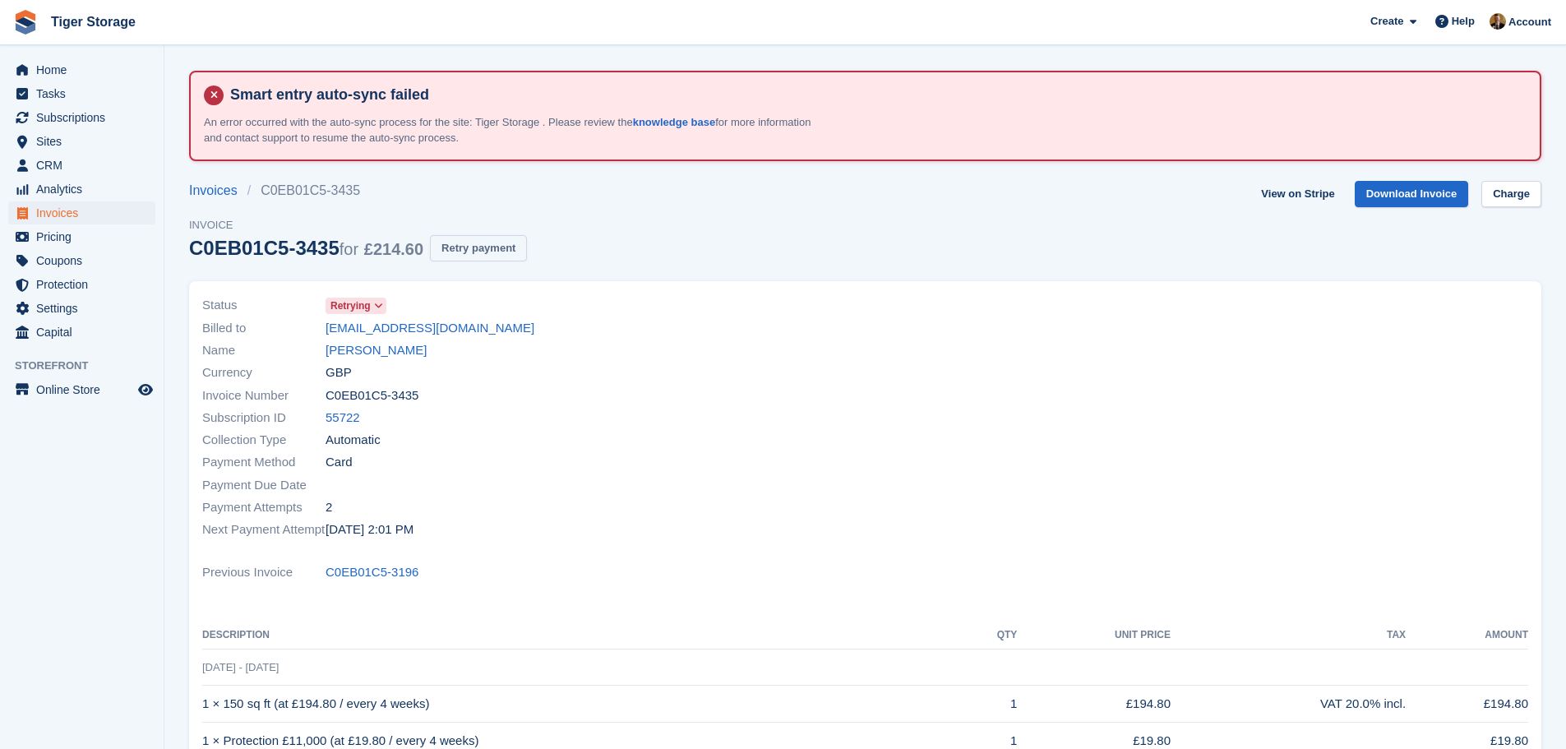
click at [506, 247] on button "Retry payment" at bounding box center [478, 248] width 97 height 27
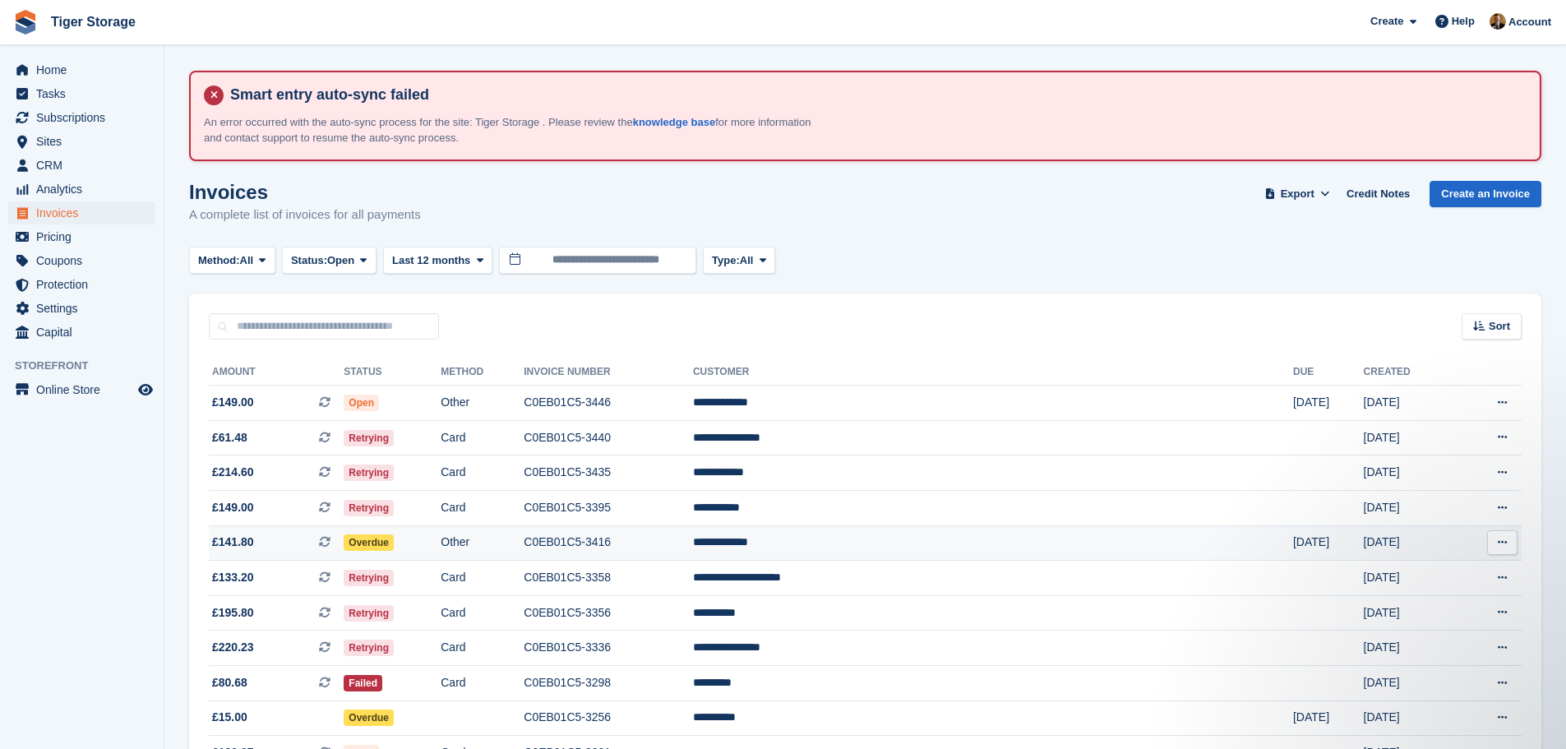
click at [919, 540] on td "**********" at bounding box center [993, 542] width 600 height 35
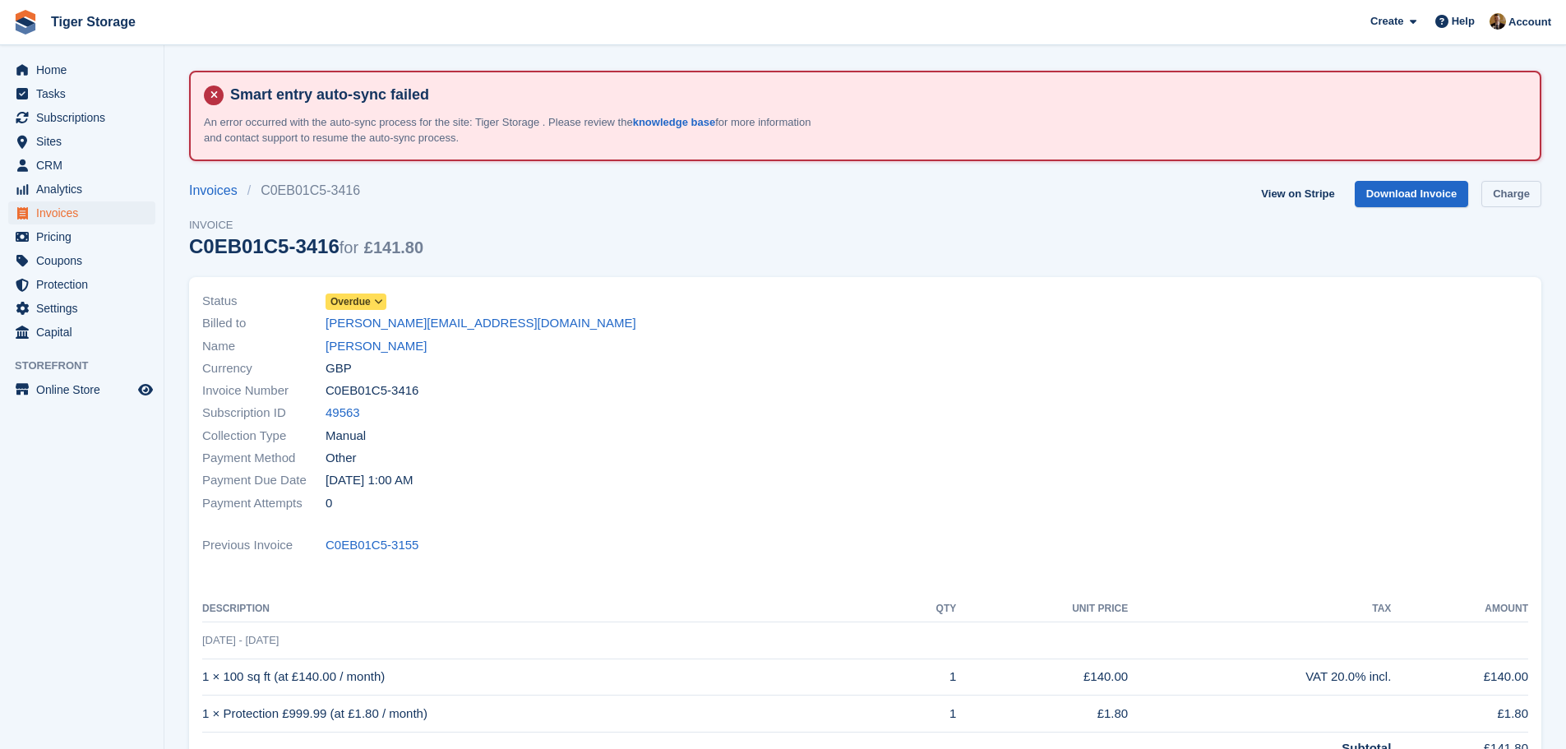
click at [1524, 201] on link "Charge" at bounding box center [1511, 194] width 60 height 27
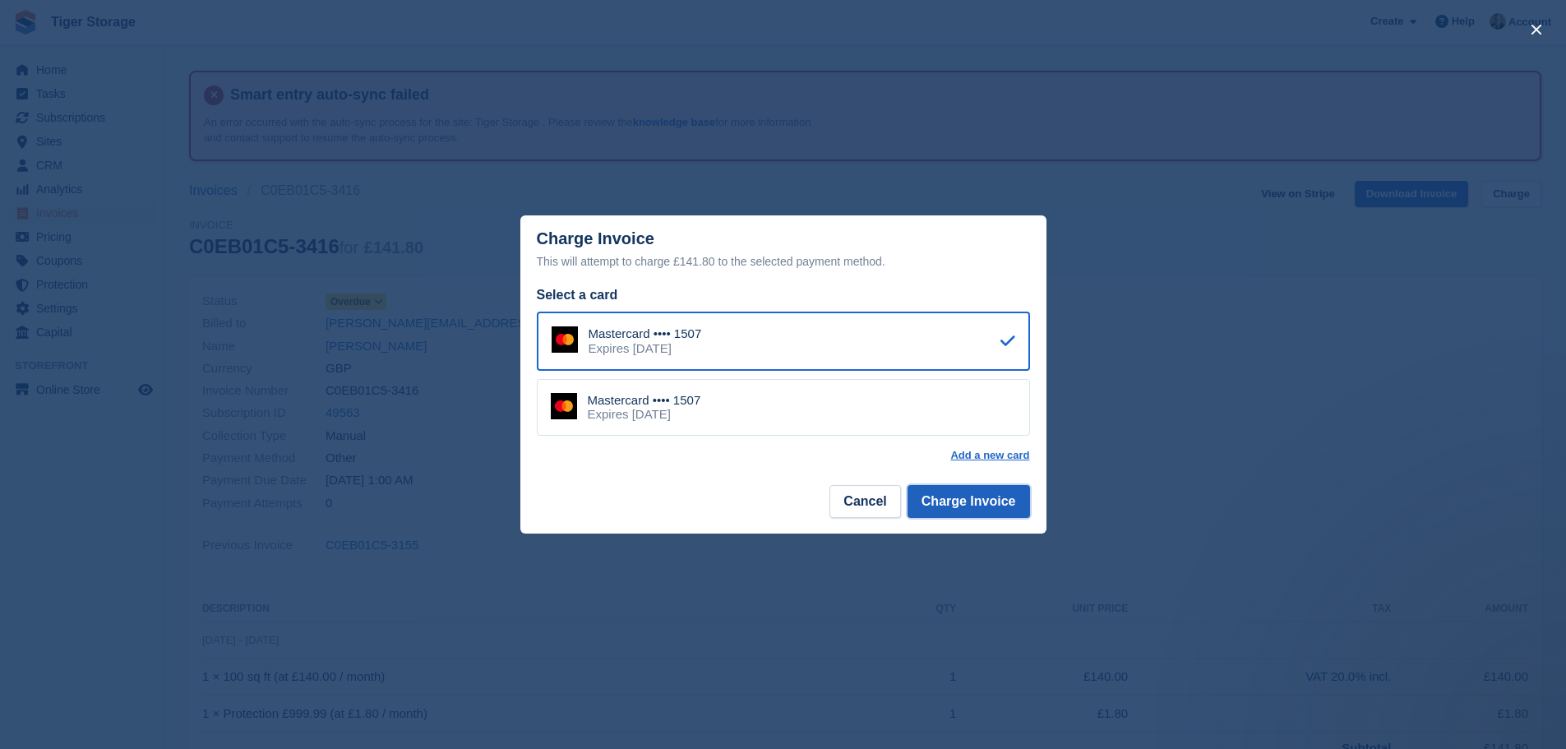
click at [997, 504] on button "Charge Invoice" at bounding box center [968, 501] width 122 height 33
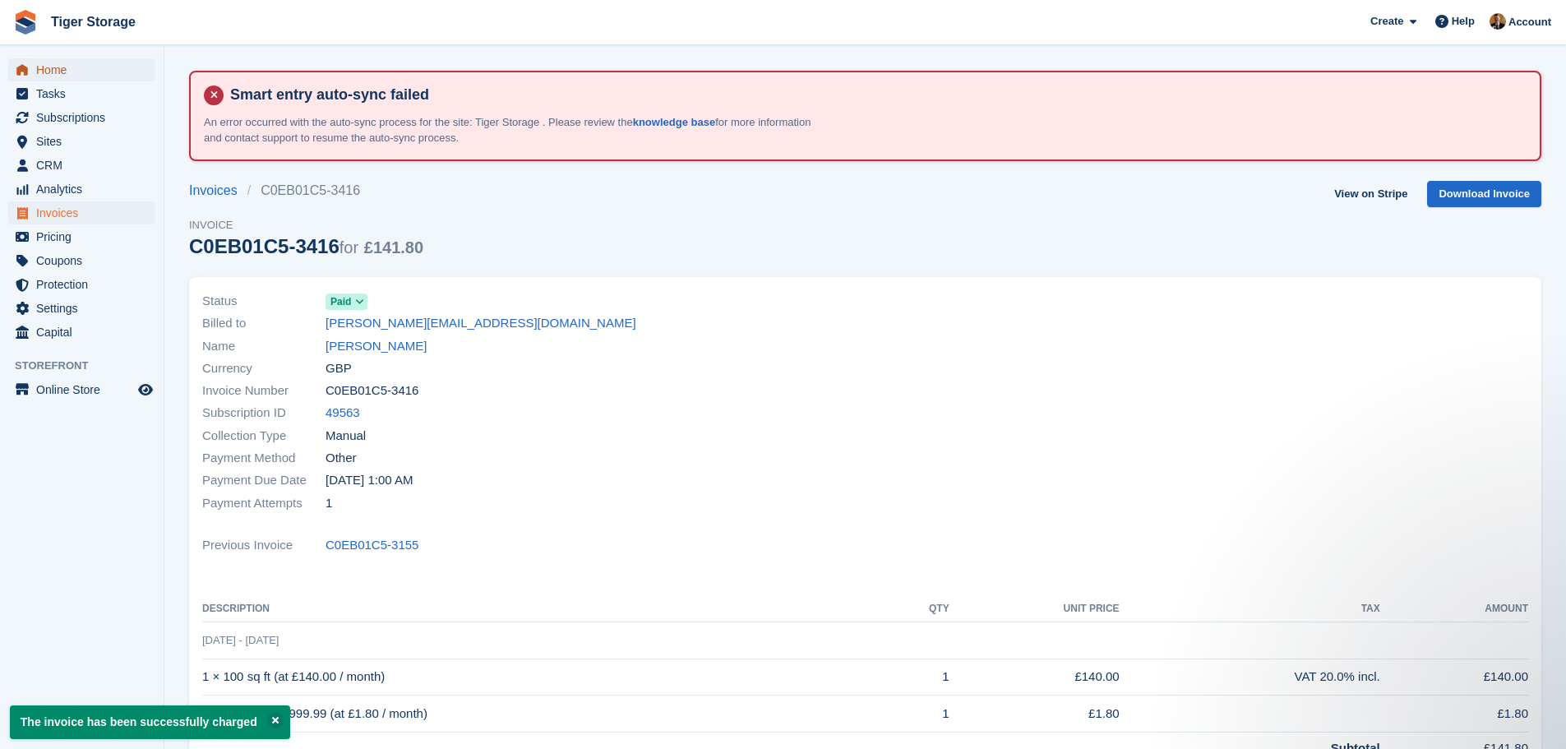
click at [47, 67] on span "Home" at bounding box center [85, 69] width 99 height 23
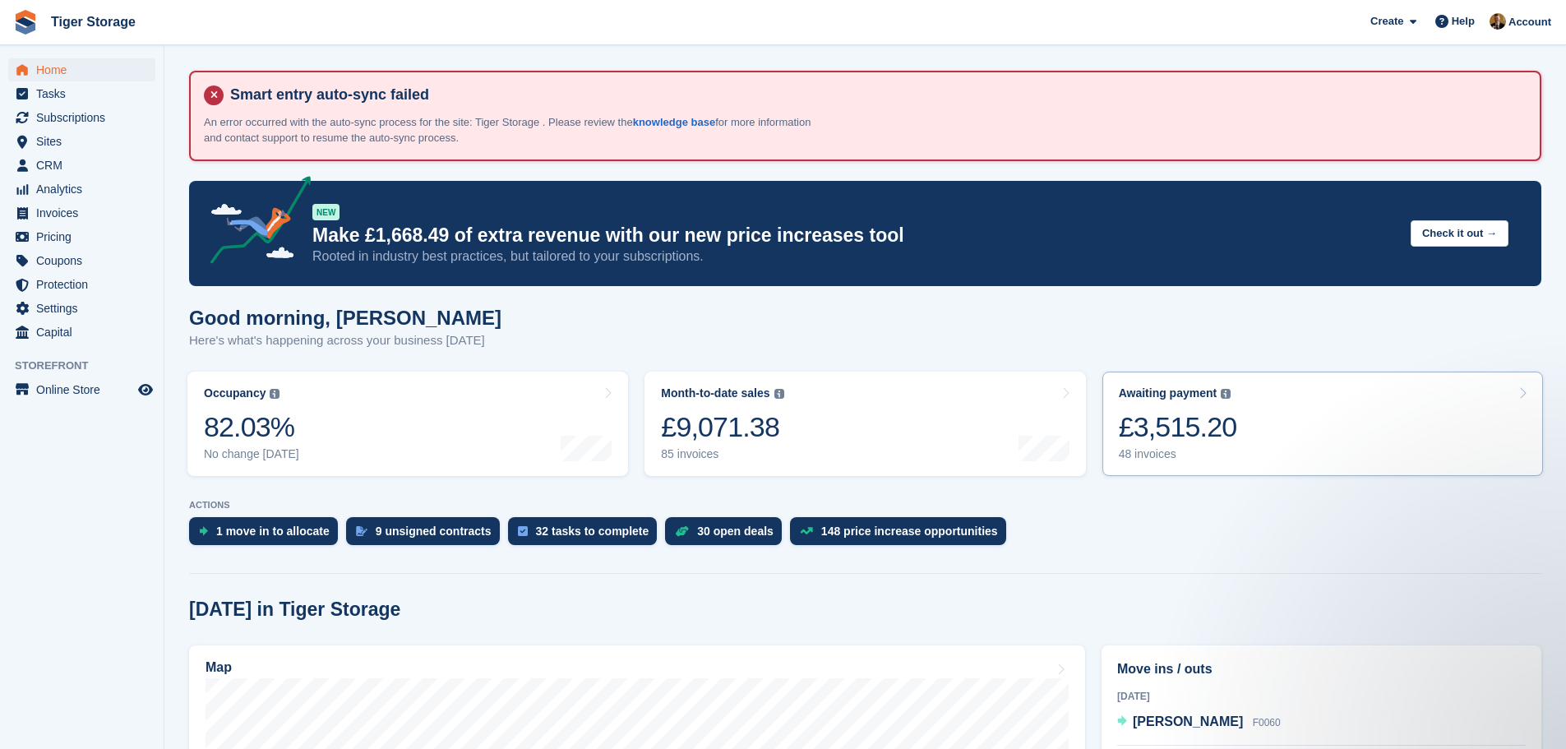
click at [1223, 443] on div "£3,515.20" at bounding box center [1178, 427] width 118 height 34
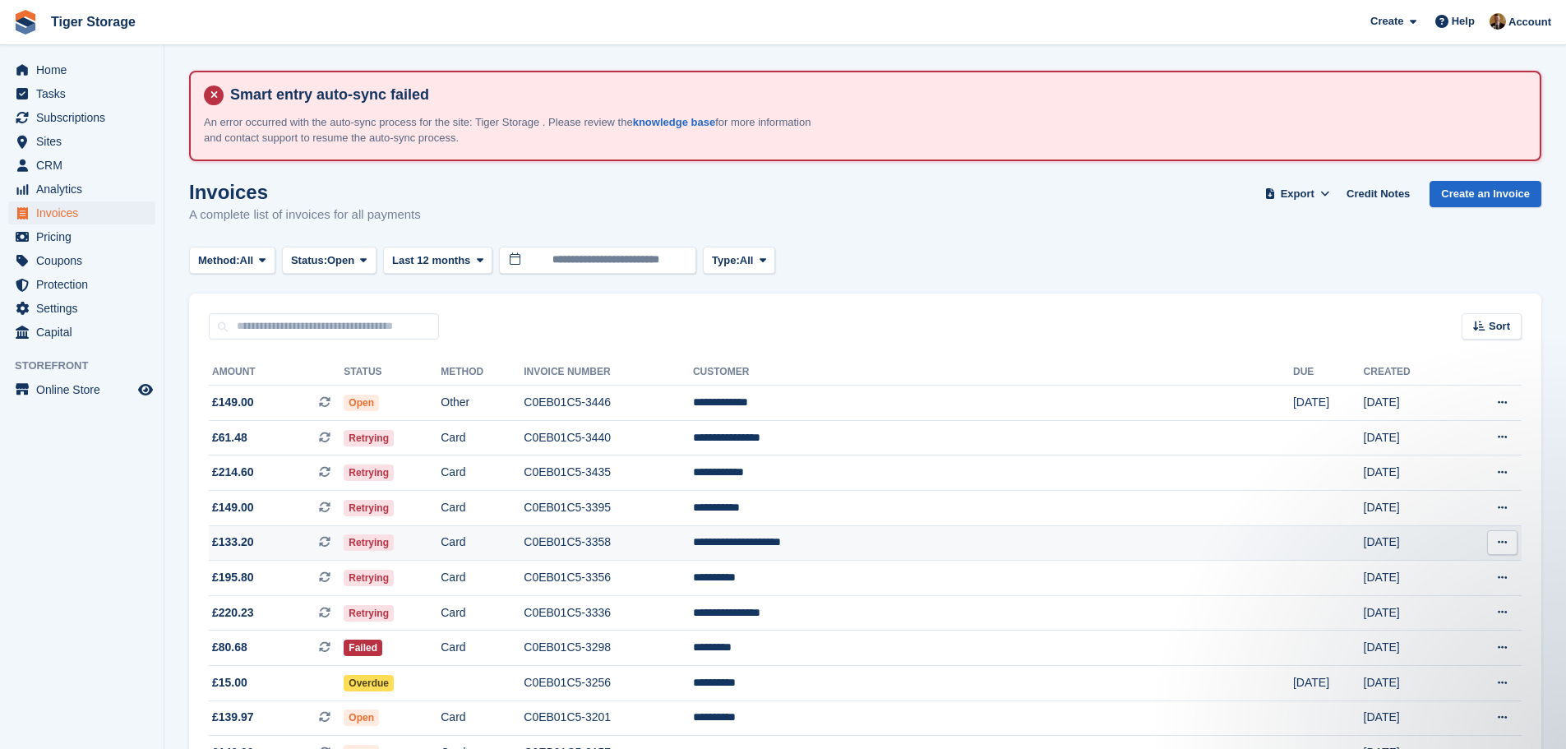
click at [524, 542] on td "Card" at bounding box center [482, 542] width 83 height 35
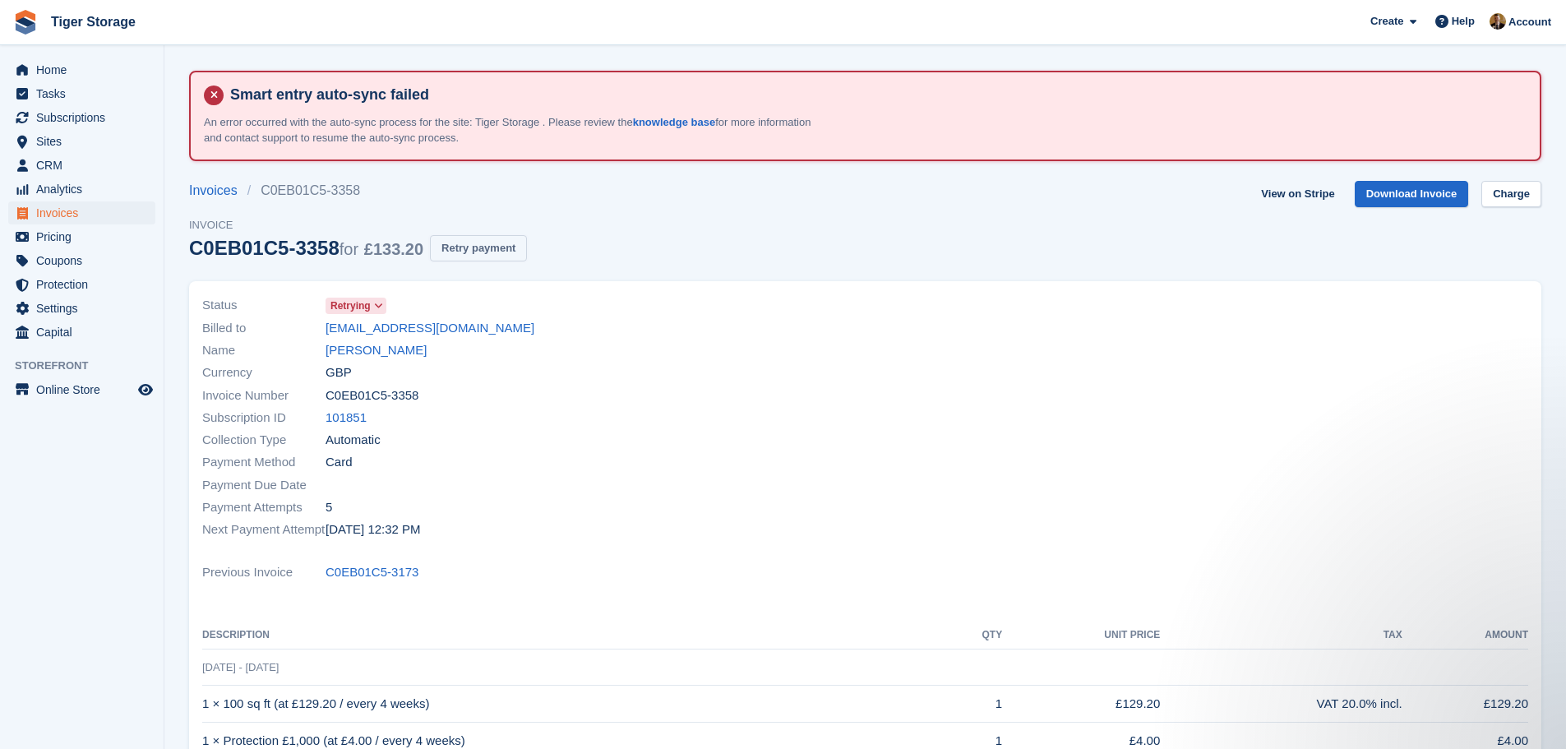
click at [477, 245] on button "Retry payment" at bounding box center [478, 248] width 97 height 27
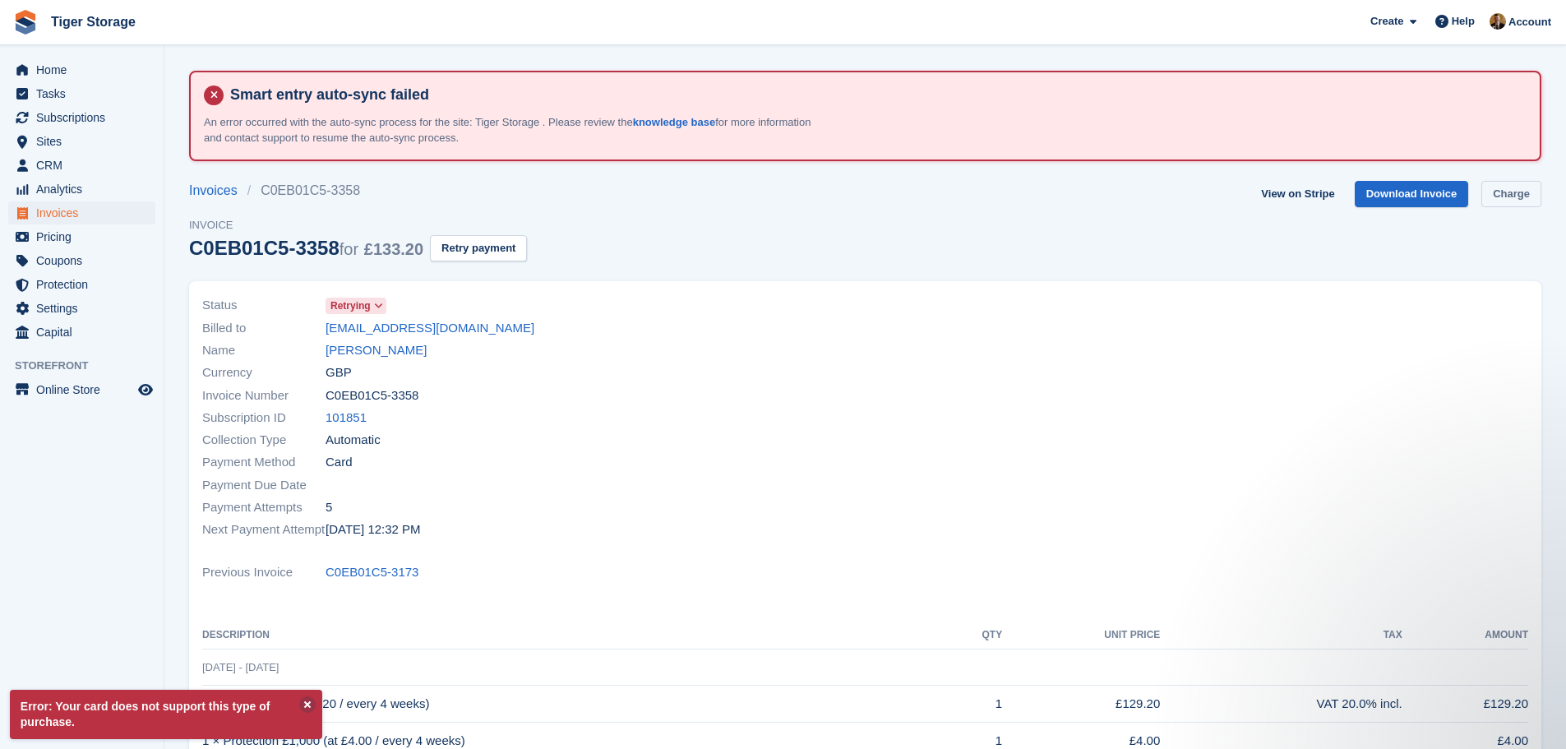
click at [1531, 190] on link "Charge" at bounding box center [1511, 194] width 60 height 27
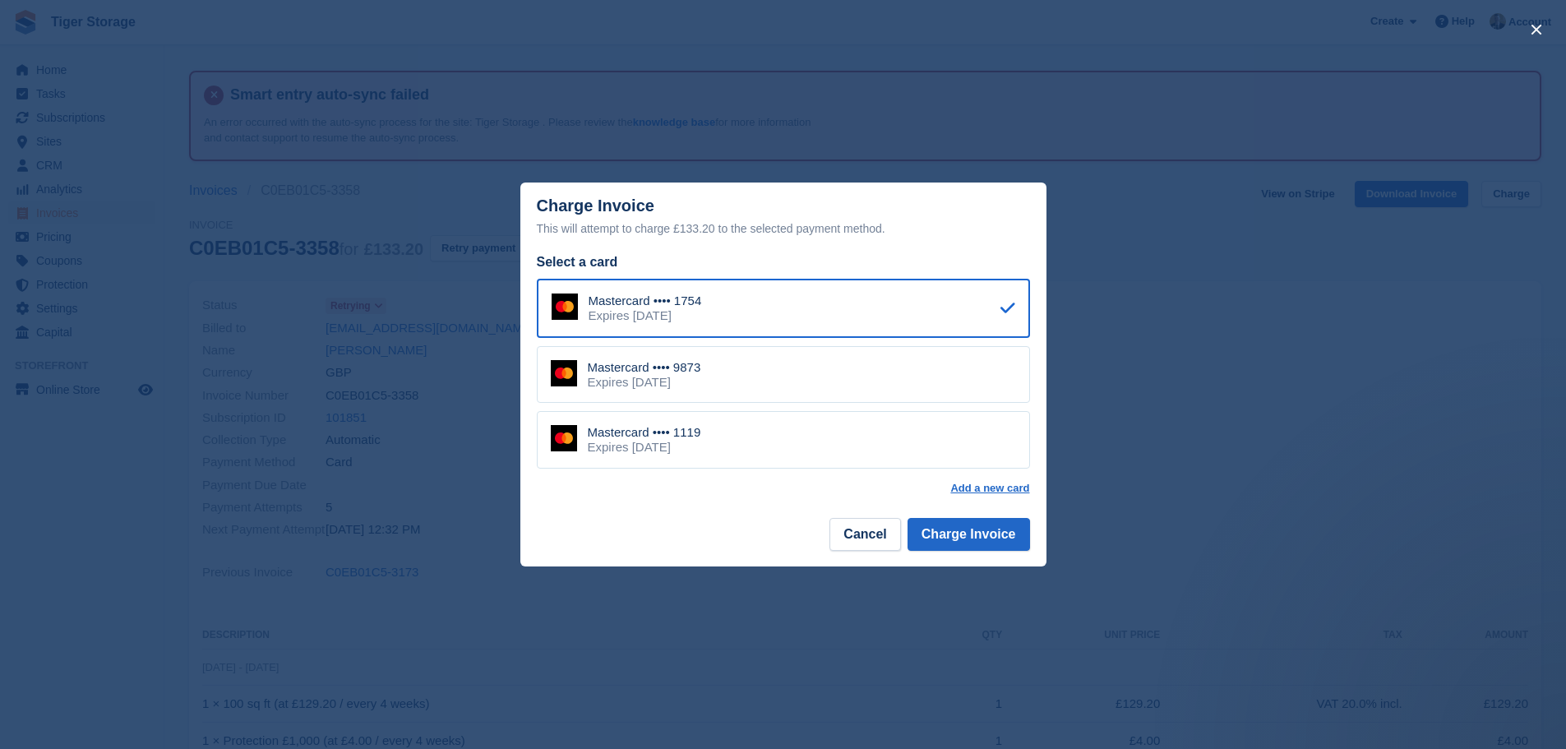
click at [409, 271] on div "close" at bounding box center [783, 374] width 1566 height 749
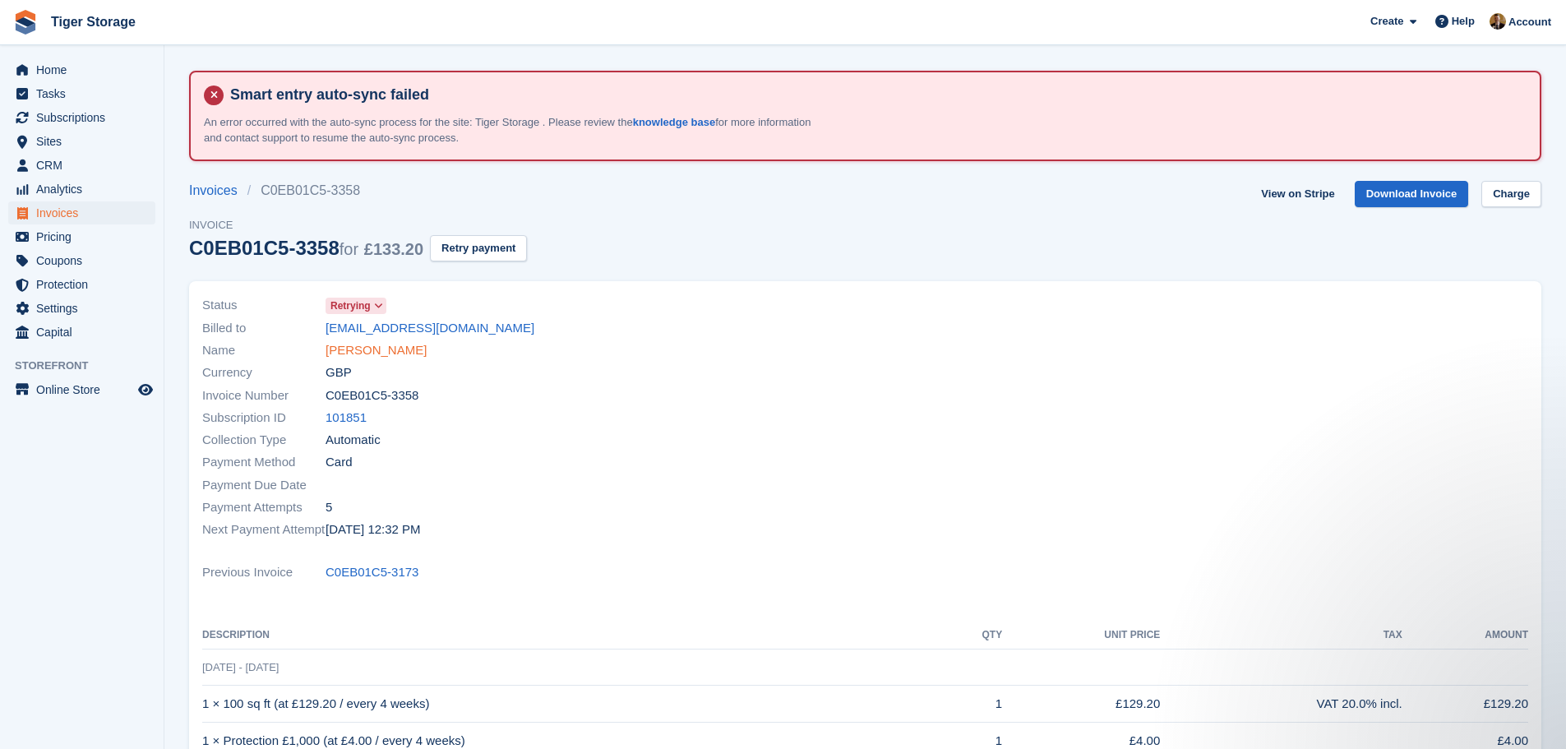
click at [406, 345] on link "[PERSON_NAME]" at bounding box center [376, 350] width 101 height 19
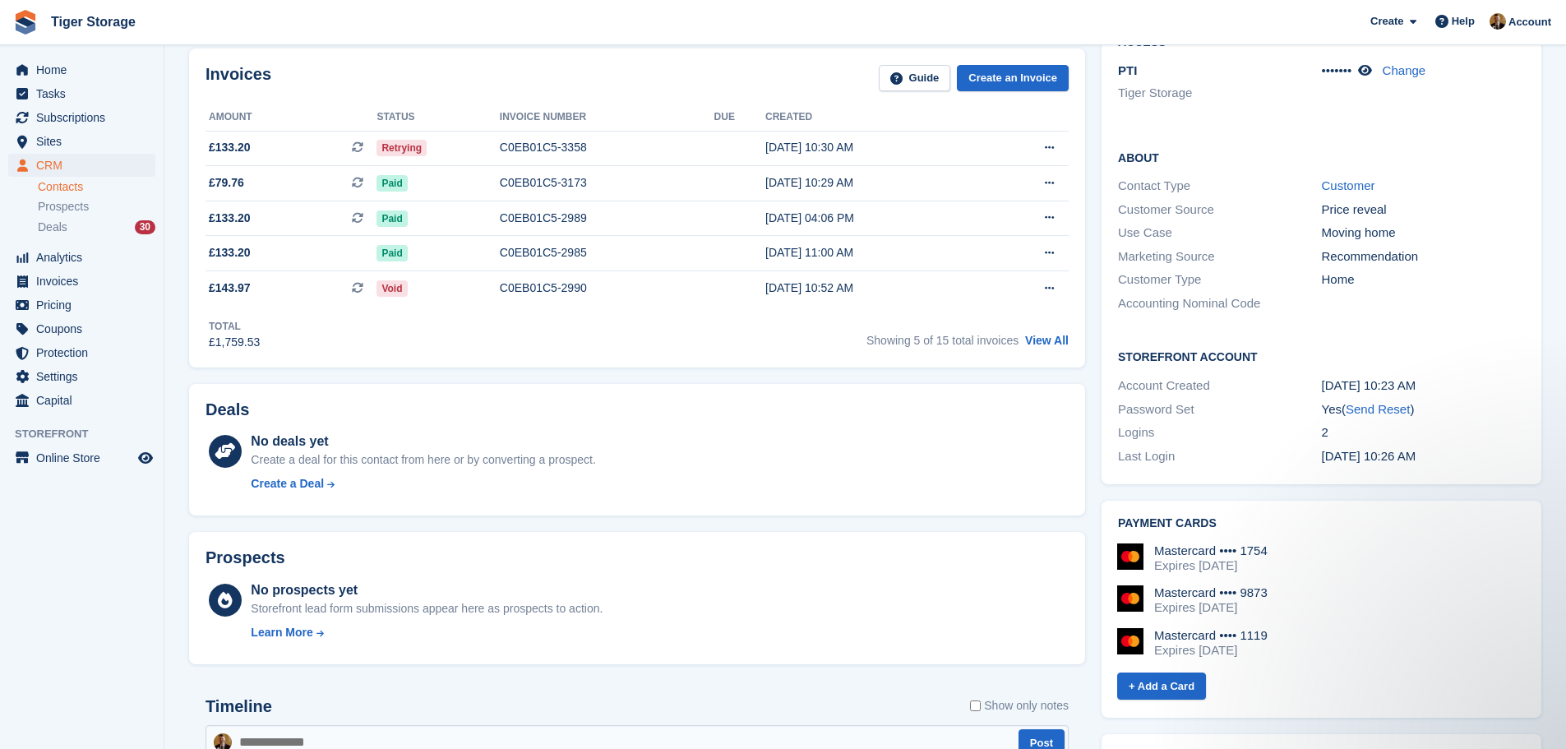
scroll to position [493, 0]
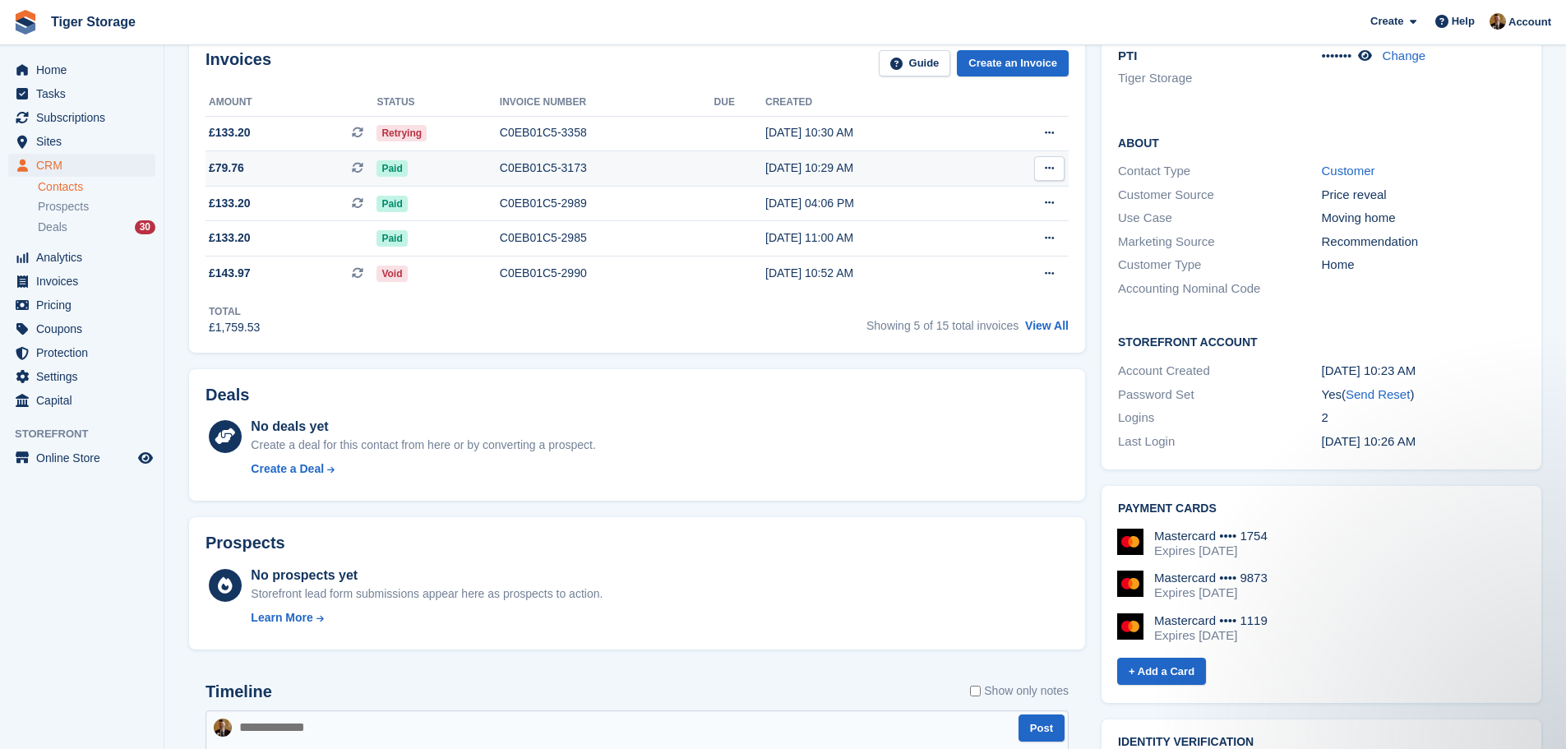
click at [452, 173] on div "Paid" at bounding box center [437, 167] width 122 height 17
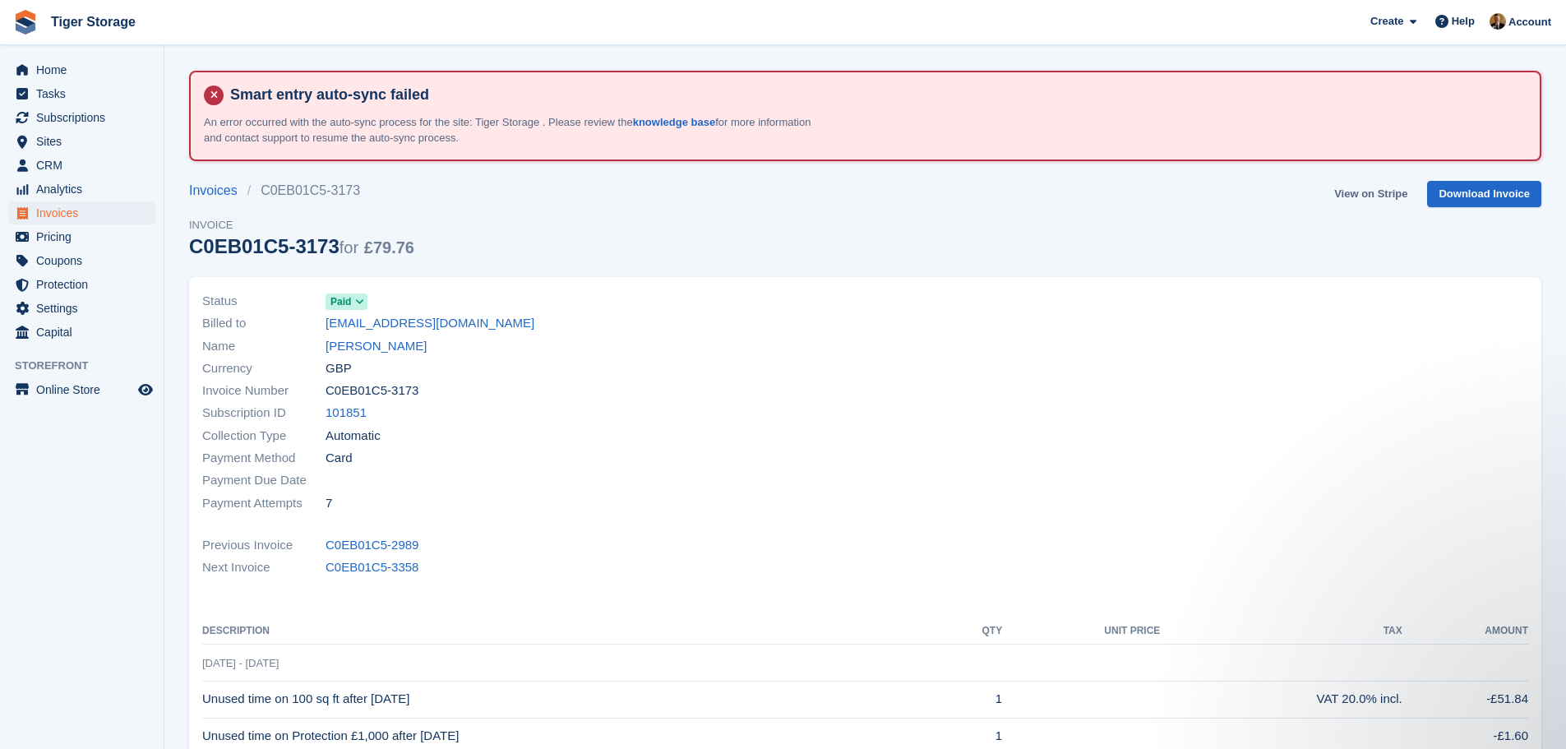
click at [1379, 199] on link "View on Stripe" at bounding box center [1371, 194] width 86 height 27
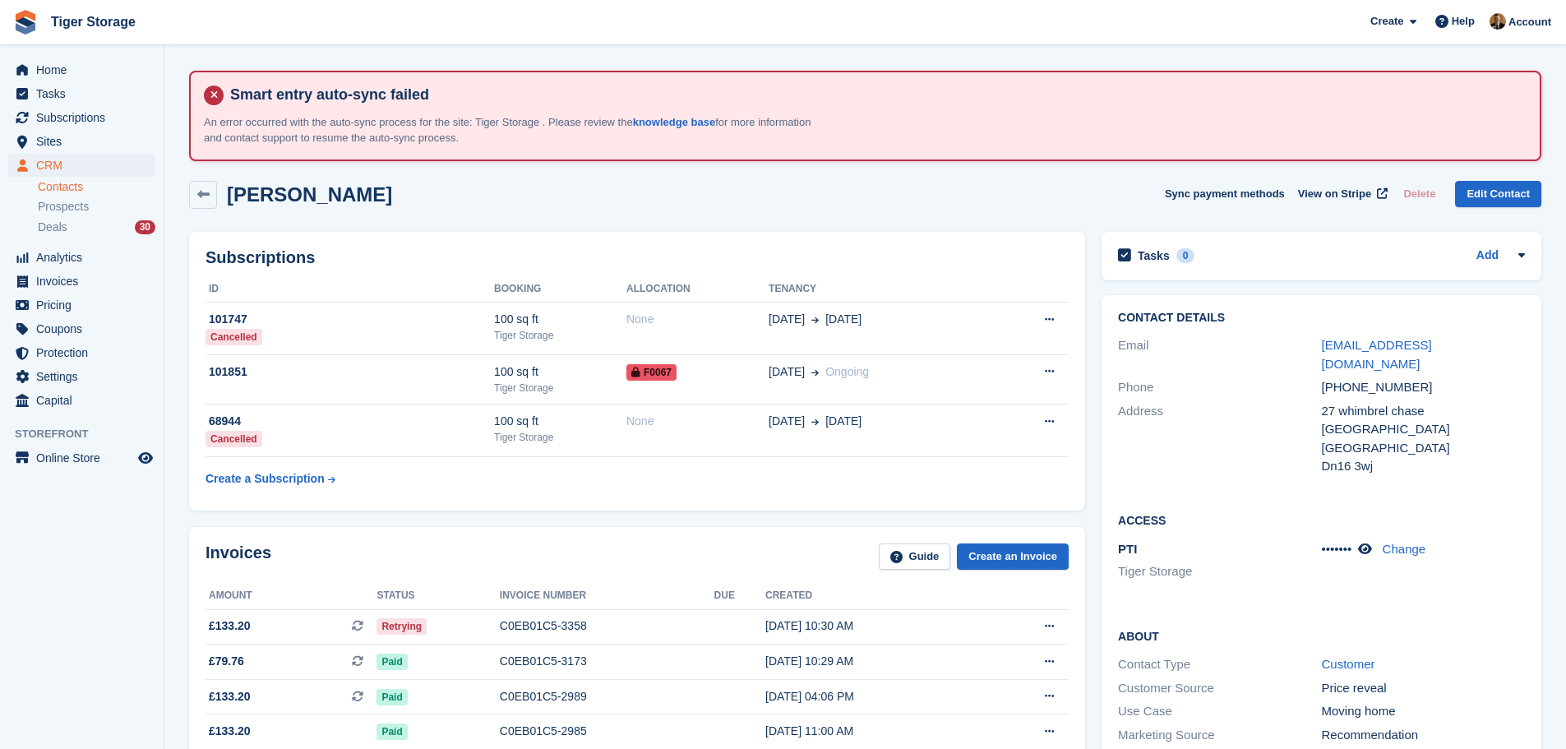
scroll to position [493, 0]
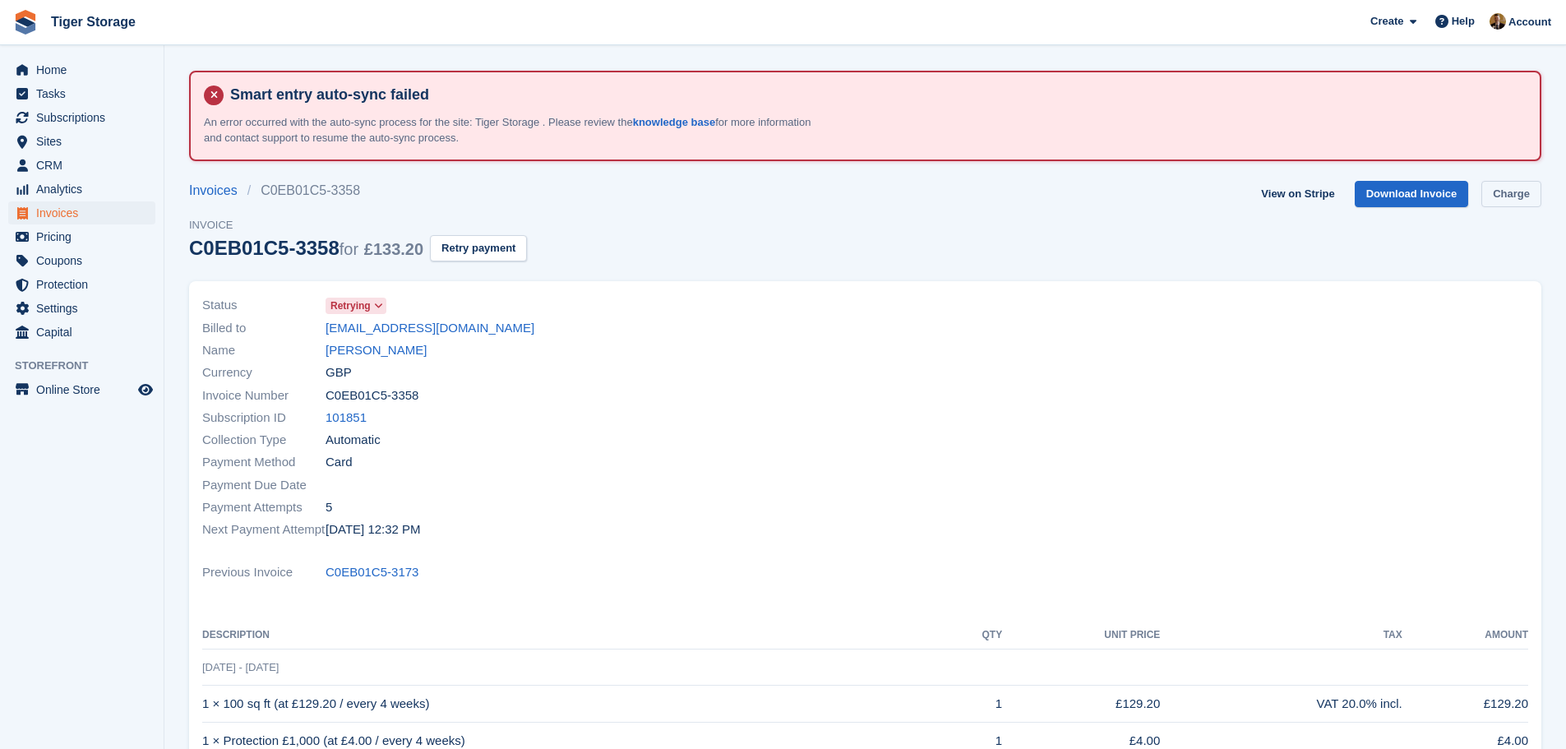
click at [1510, 193] on link "Charge" at bounding box center [1511, 194] width 60 height 27
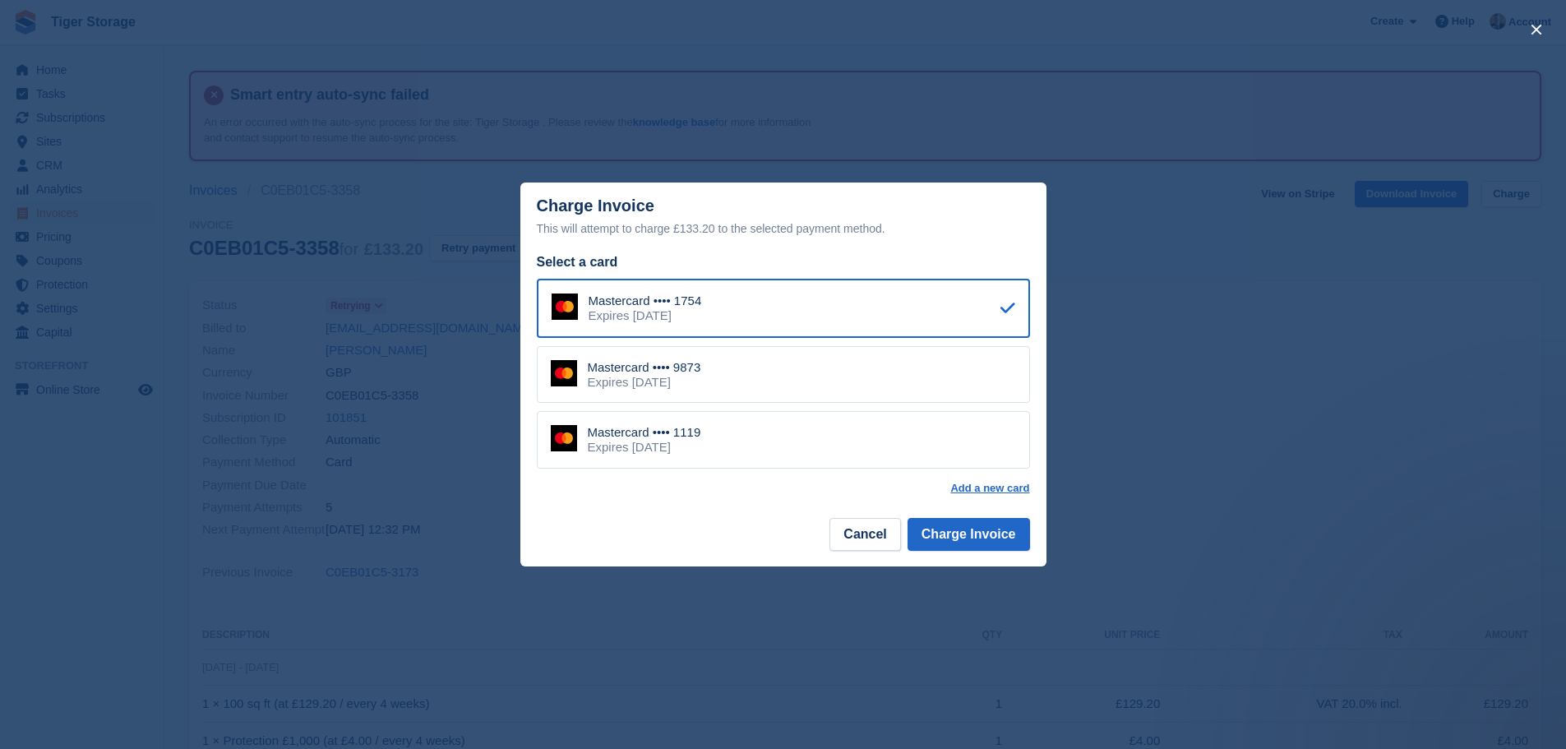
click at [771, 436] on div "Mastercard •••• 1119 Expires March 2028" at bounding box center [783, 440] width 493 height 58
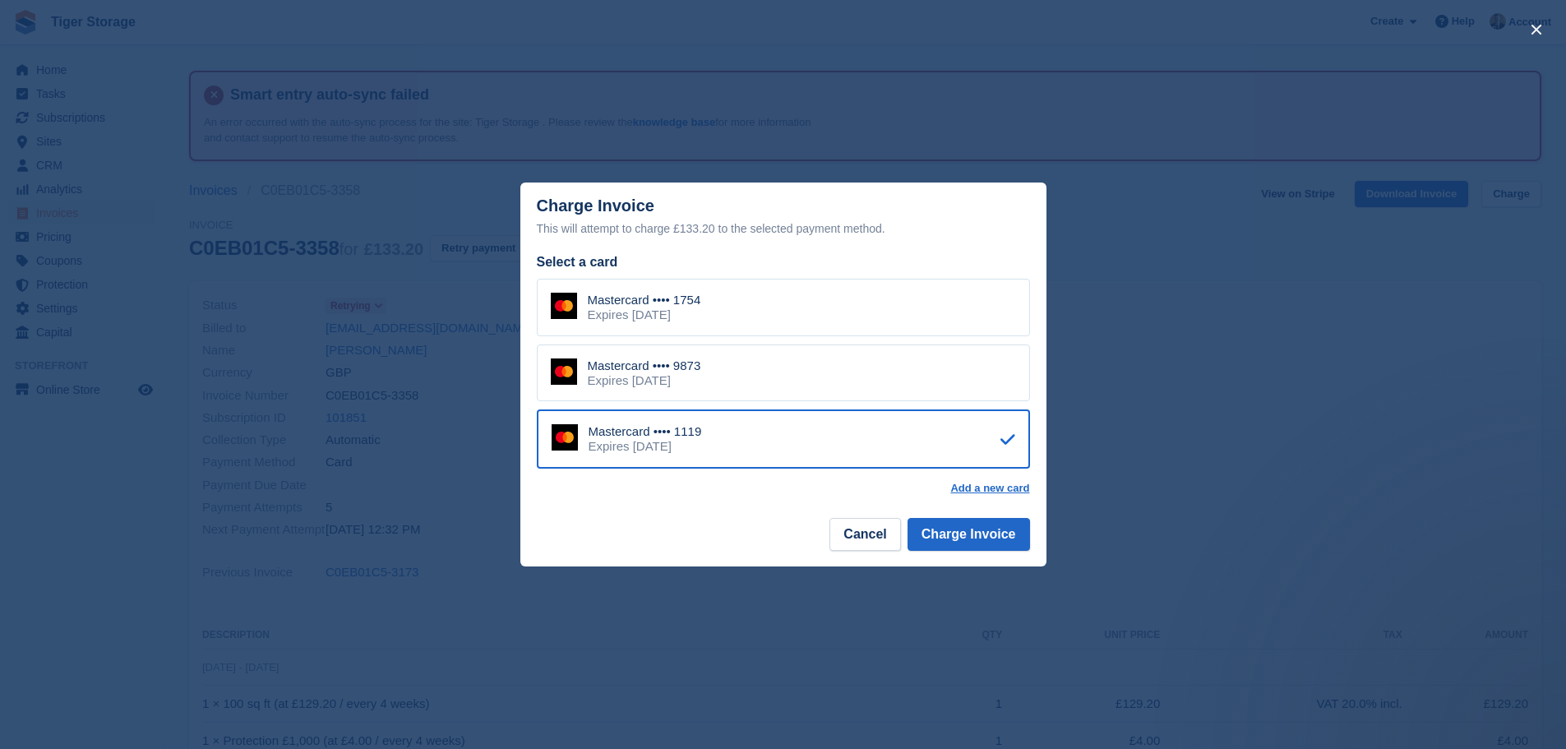
click at [465, 394] on div "close" at bounding box center [783, 374] width 1566 height 749
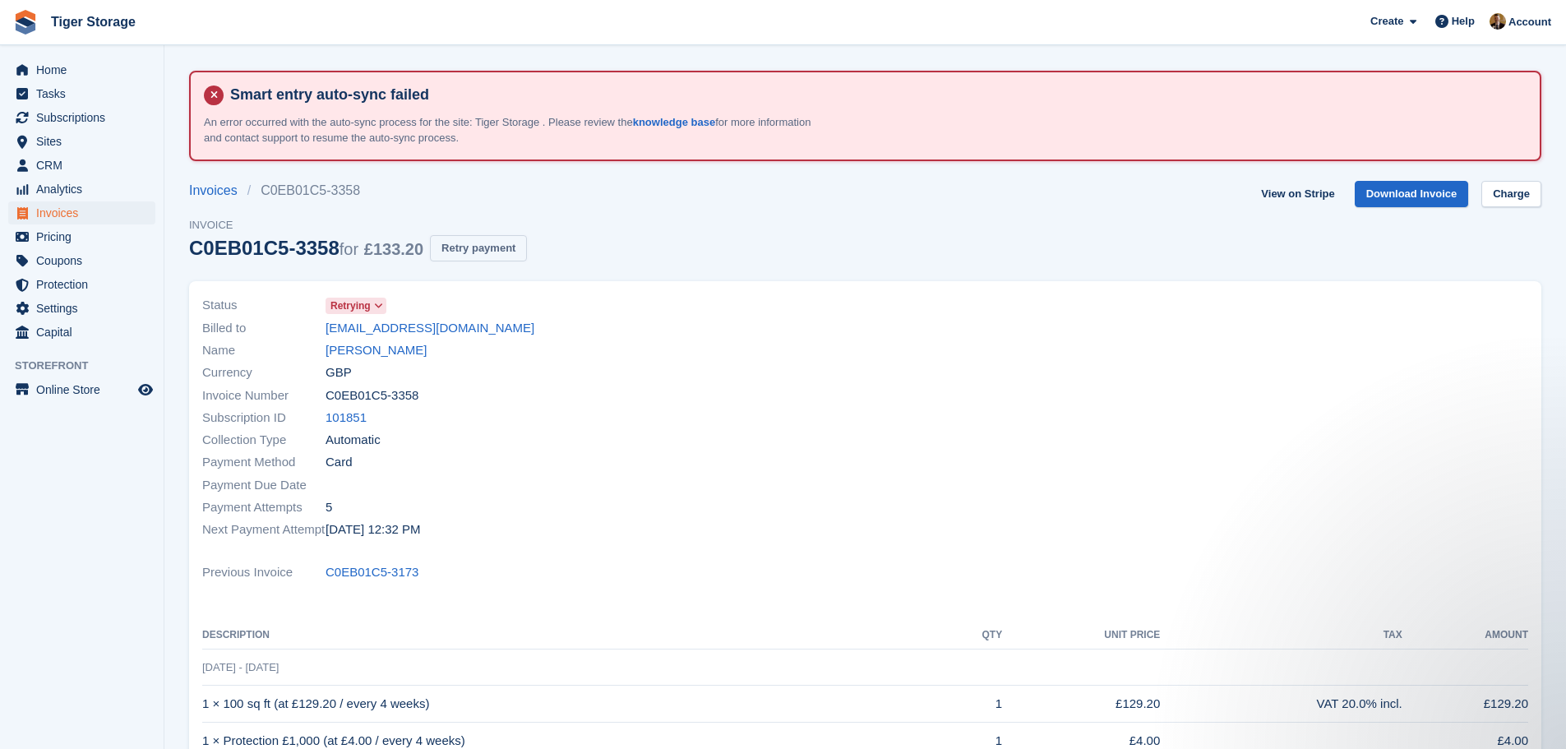
click at [469, 247] on button "Retry payment" at bounding box center [478, 248] width 97 height 27
click at [1517, 186] on link "Charge" at bounding box center [1511, 194] width 60 height 27
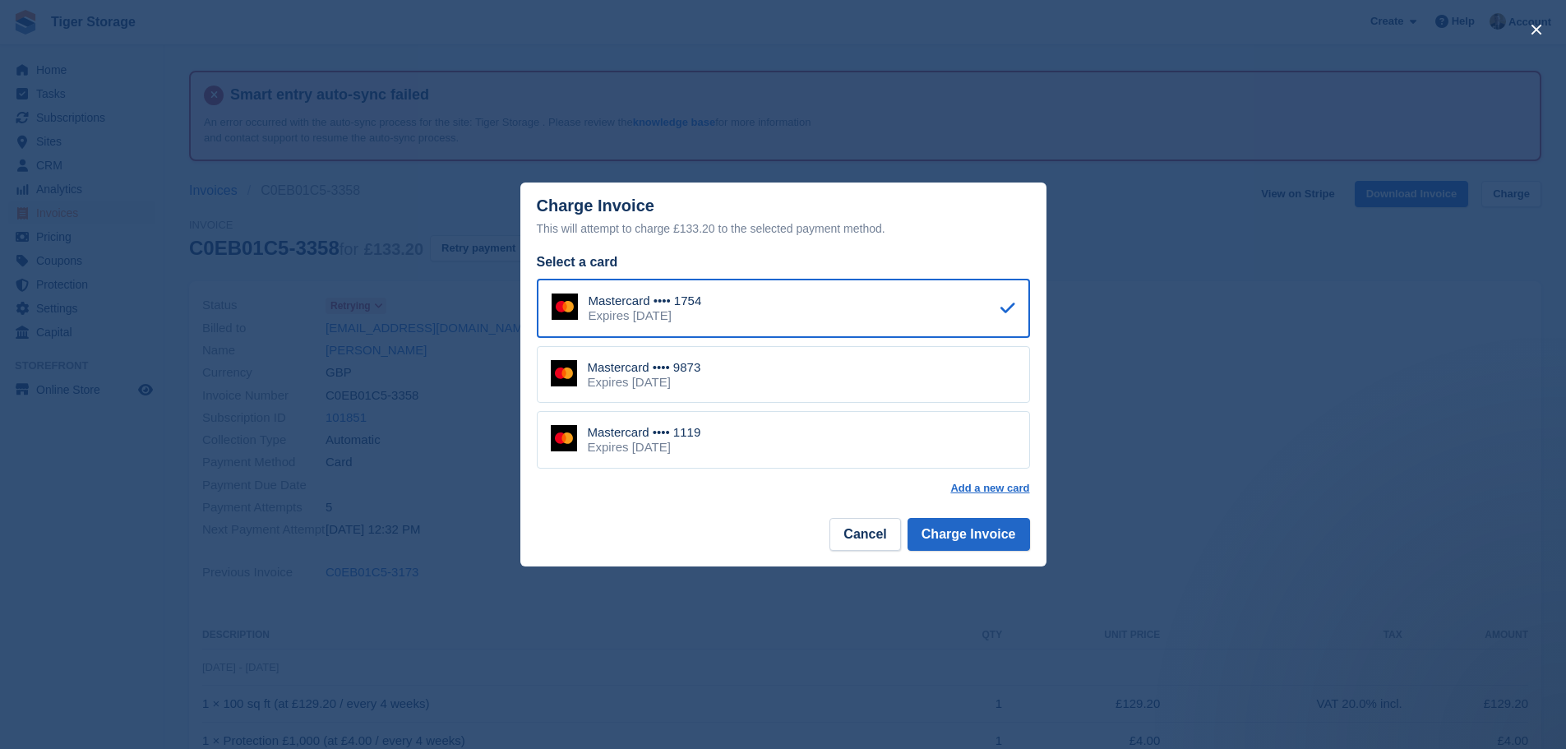
click at [820, 436] on div "Mastercard •••• 1119 Expires March 2028" at bounding box center [783, 440] width 493 height 58
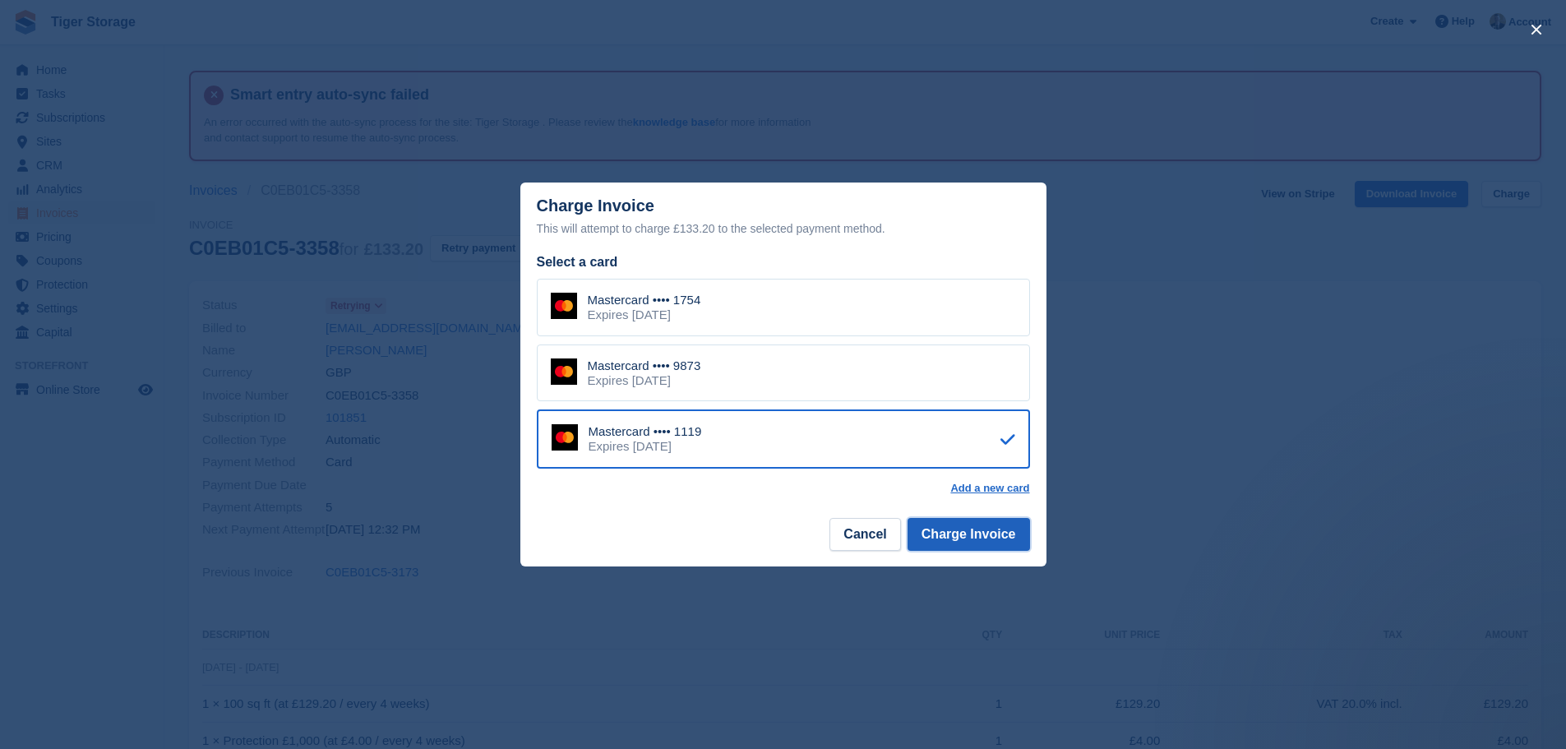
click at [968, 543] on button "Charge Invoice" at bounding box center [968, 534] width 122 height 33
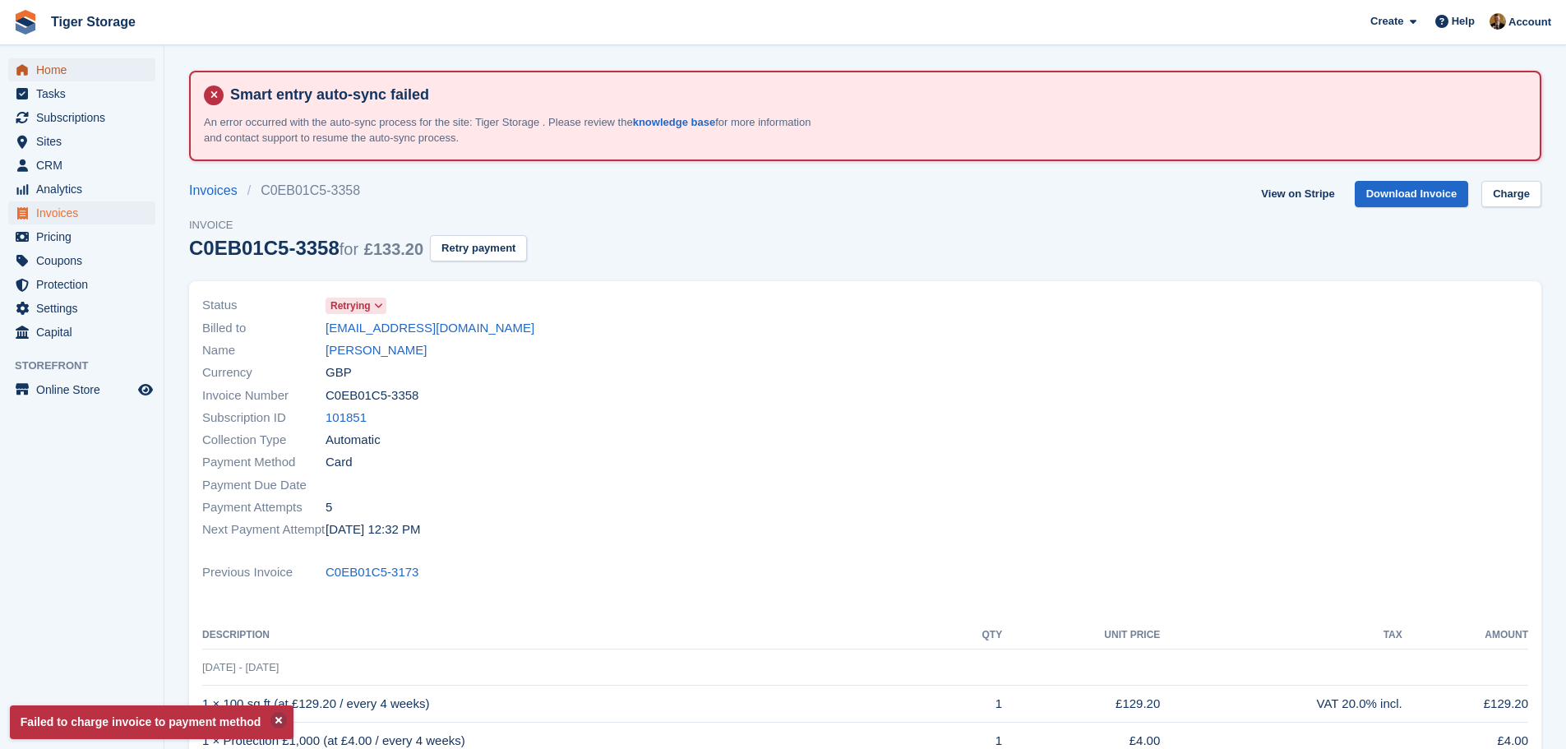
click at [74, 75] on span "Home" at bounding box center [85, 69] width 99 height 23
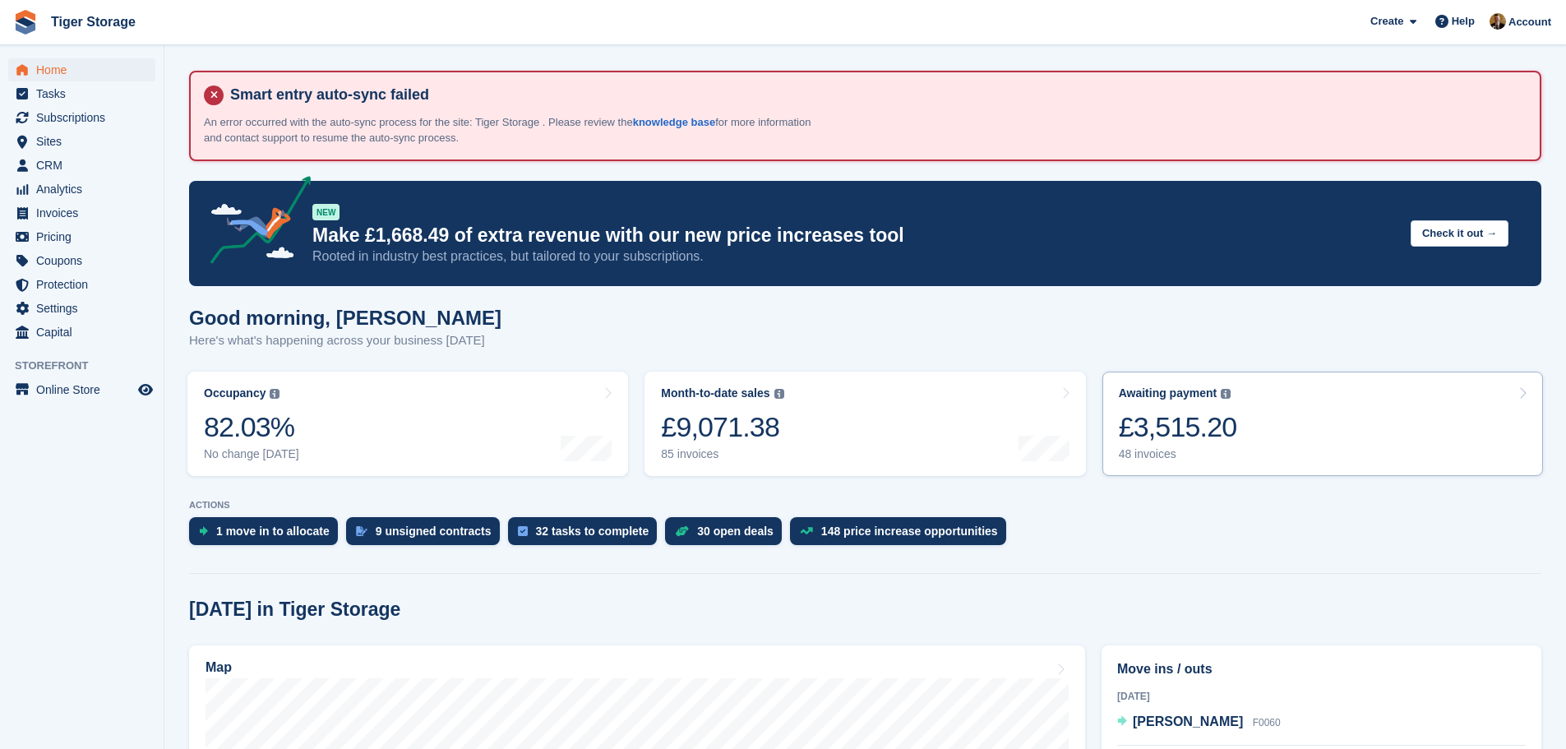
click at [1339, 444] on link "Awaiting payment The total outstanding balance on all open invoices. £3,515.20 …" at bounding box center [1322, 424] width 441 height 104
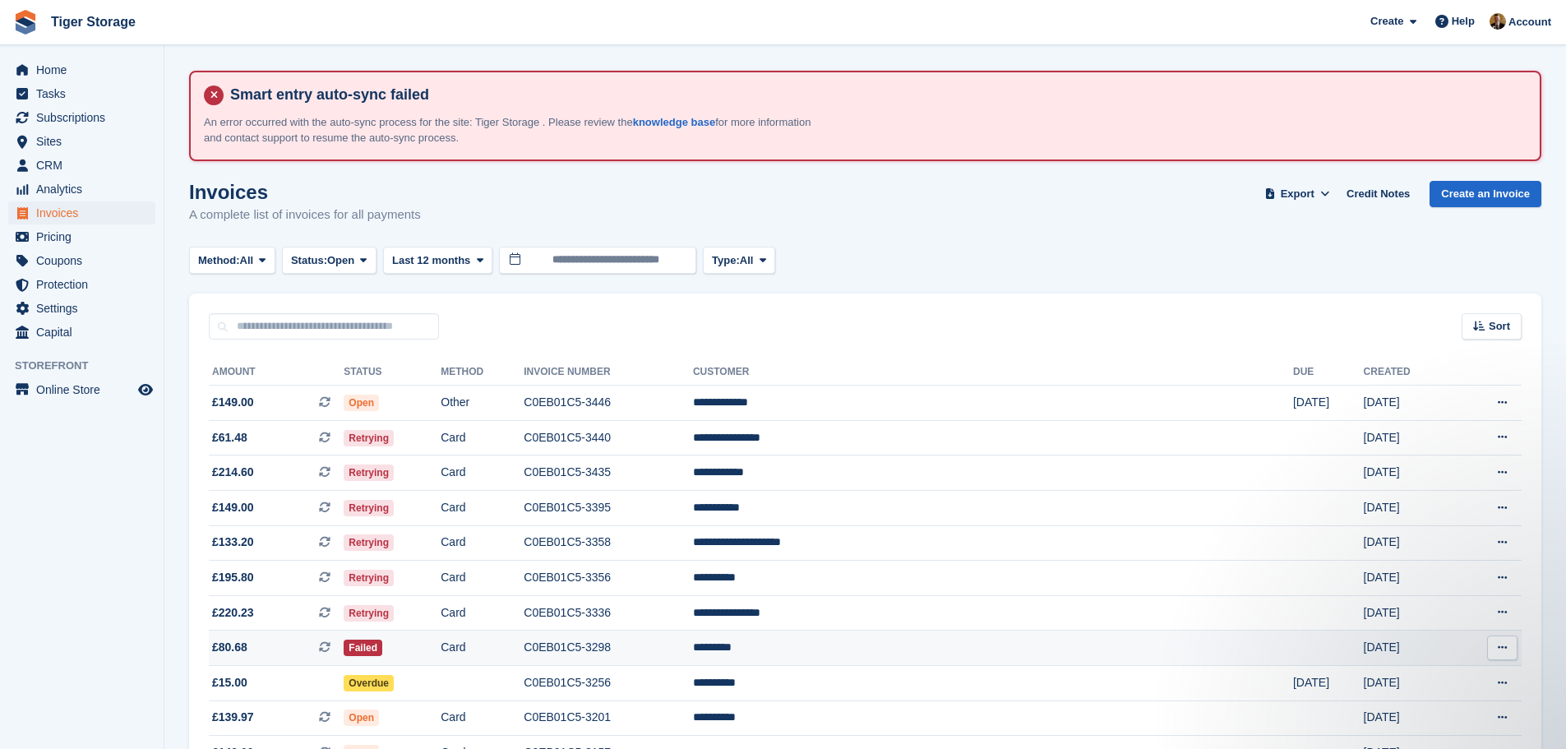
click at [922, 647] on td "*********" at bounding box center [993, 647] width 600 height 35
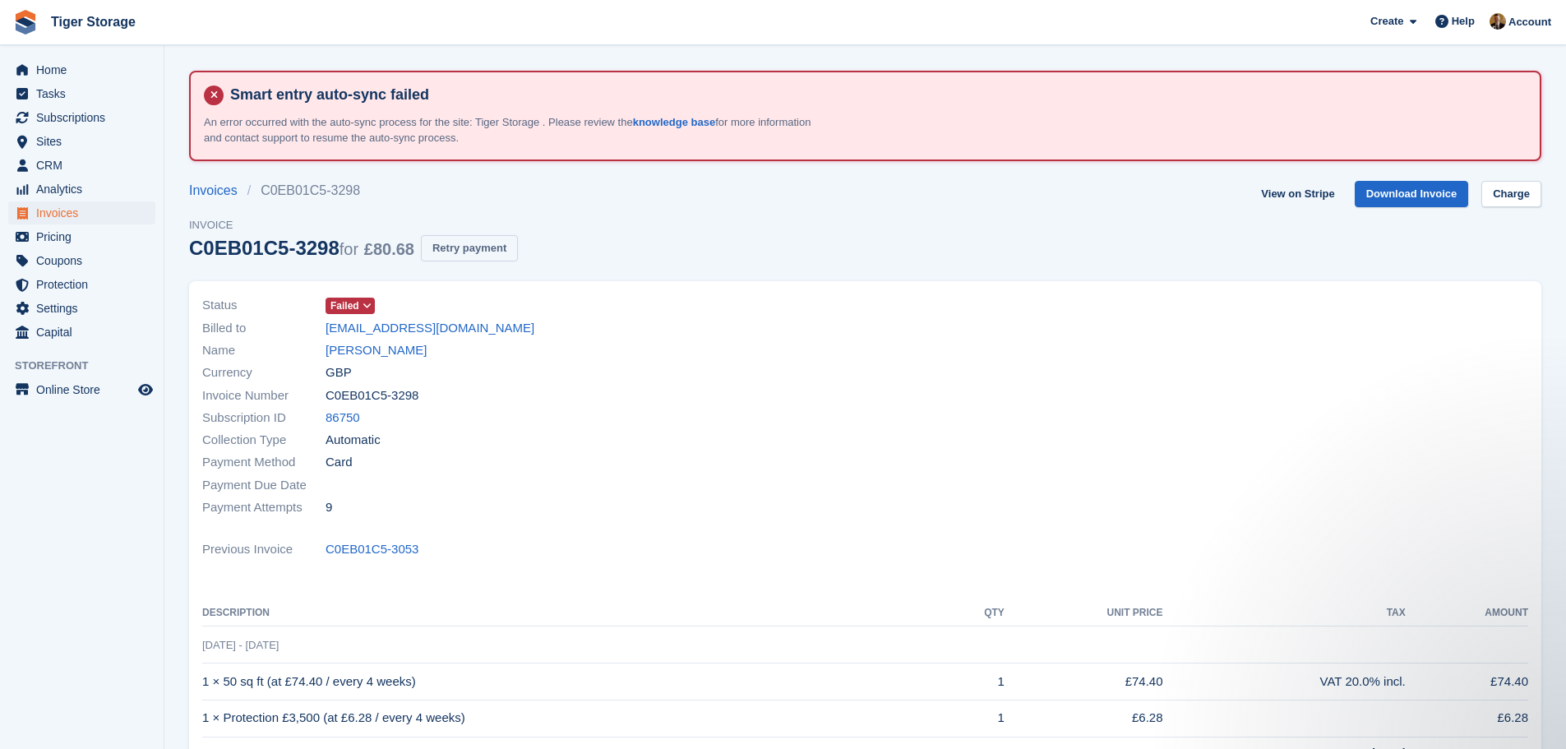
click at [483, 249] on button "Retry payment" at bounding box center [469, 248] width 97 height 27
click at [1497, 192] on link "Charge" at bounding box center [1511, 194] width 60 height 27
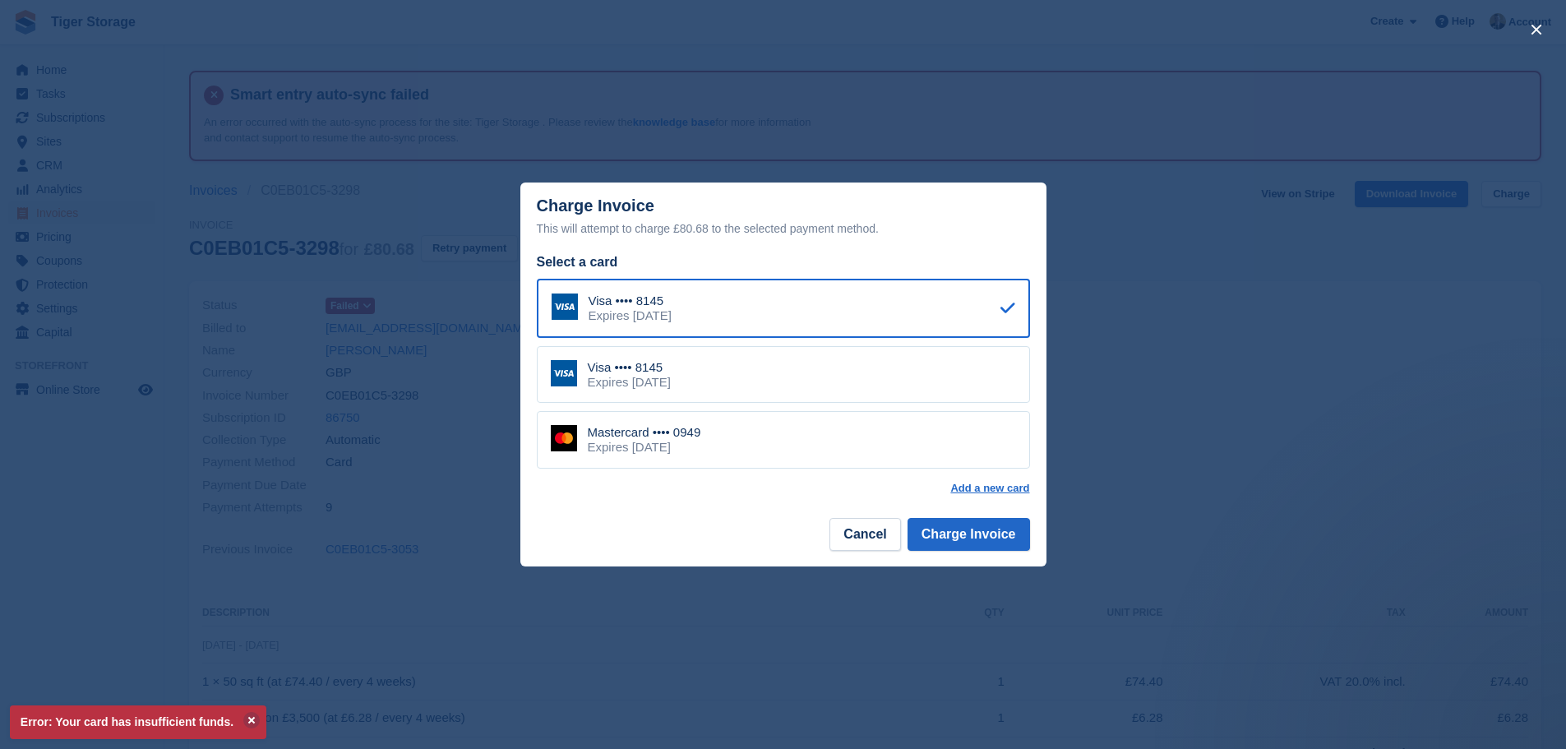
click at [376, 352] on div "close" at bounding box center [783, 374] width 1566 height 749
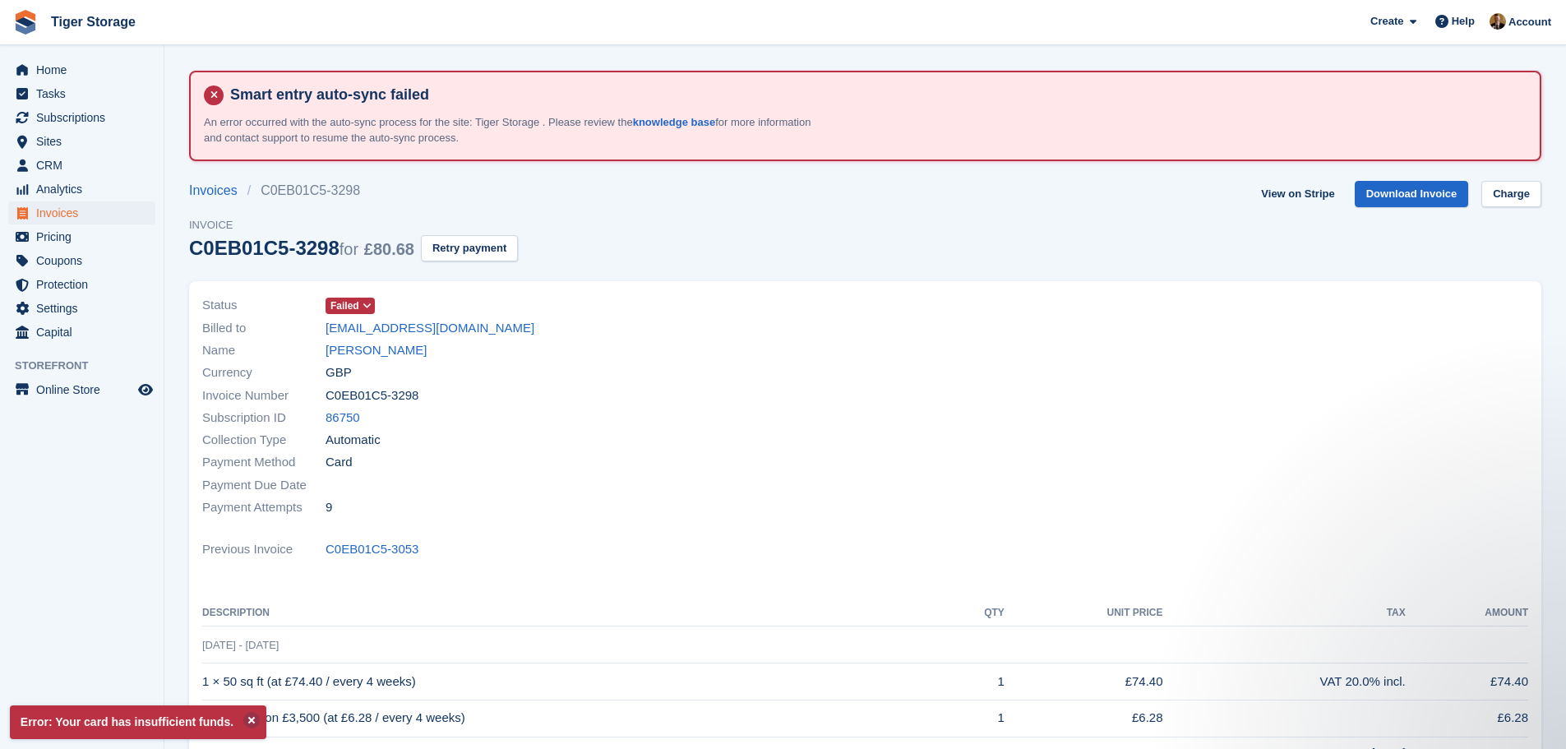
click at [376, 352] on link "[PERSON_NAME]" at bounding box center [376, 350] width 101 height 19
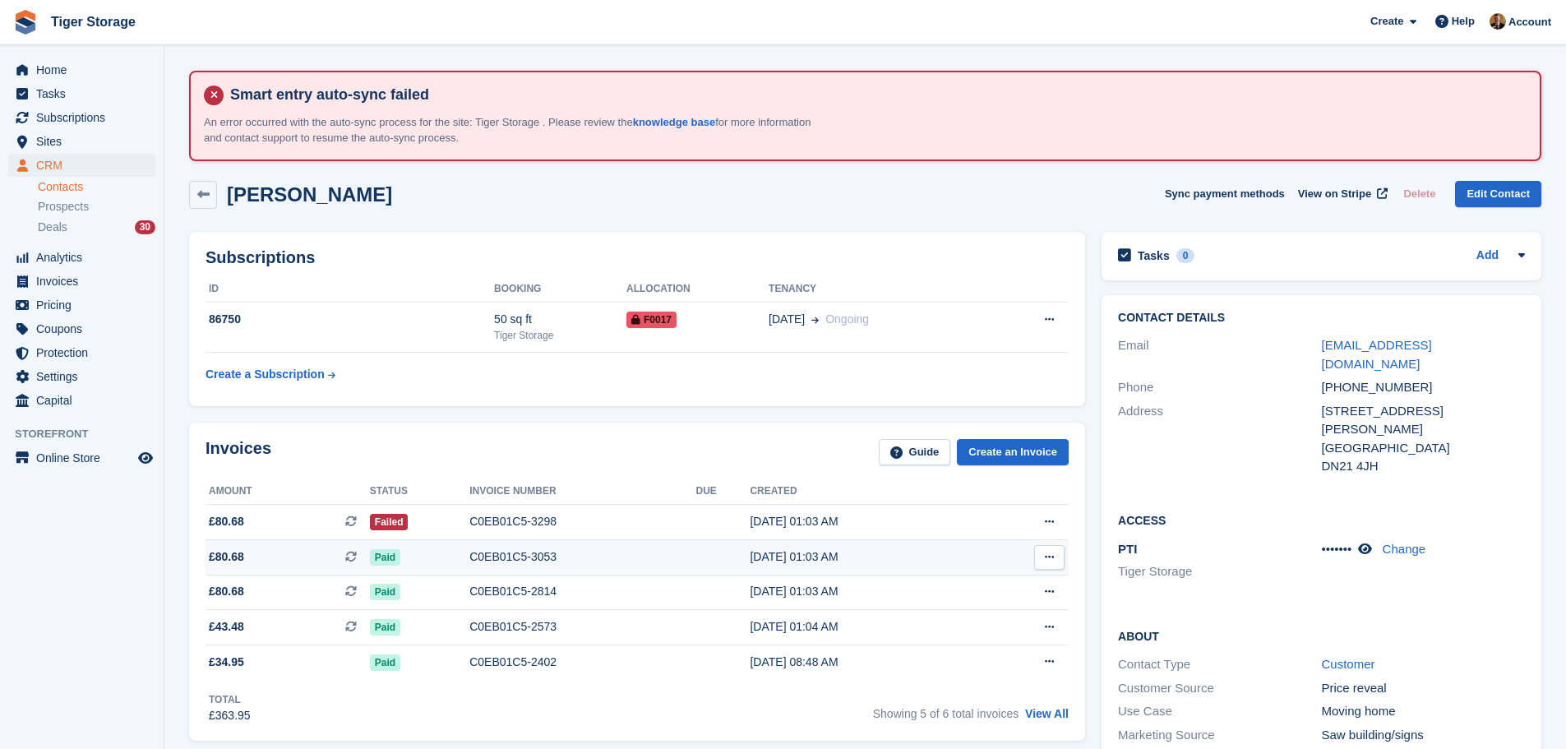
click at [571, 549] on div "C0EB01C5-3053" at bounding box center [582, 556] width 226 height 17
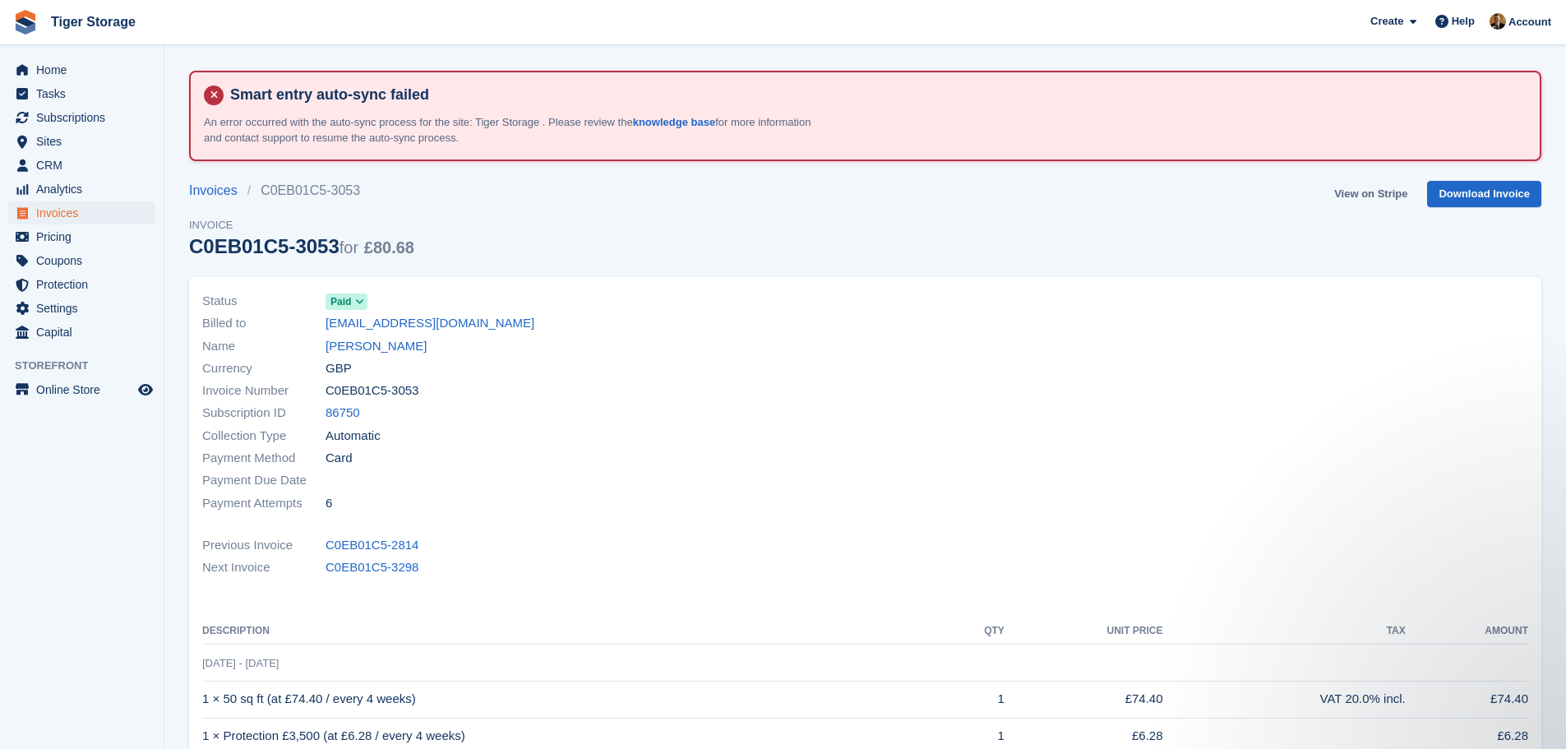
click at [1363, 196] on link "View on Stripe" at bounding box center [1371, 194] width 86 height 27
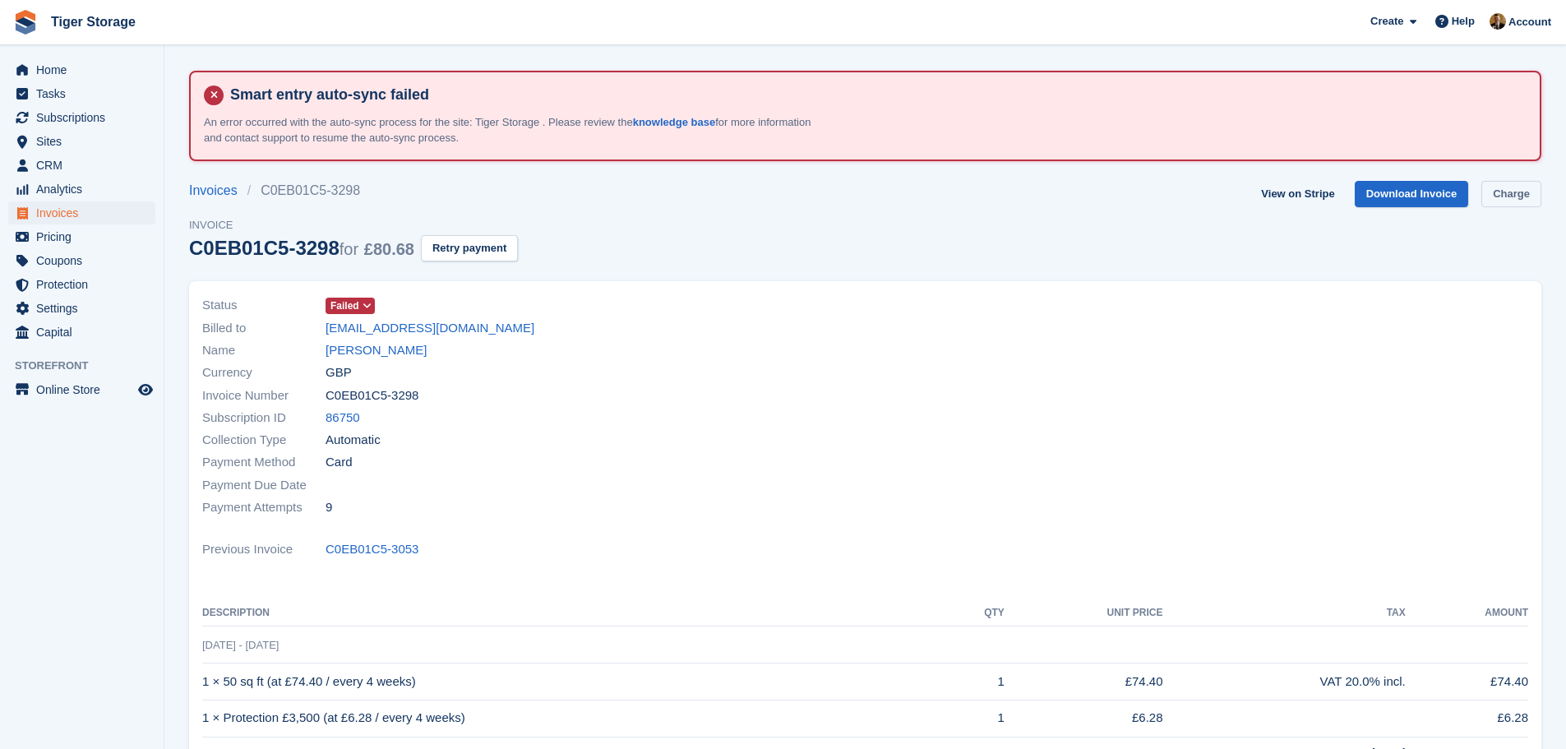
click at [1526, 196] on link "Charge" at bounding box center [1511, 194] width 60 height 27
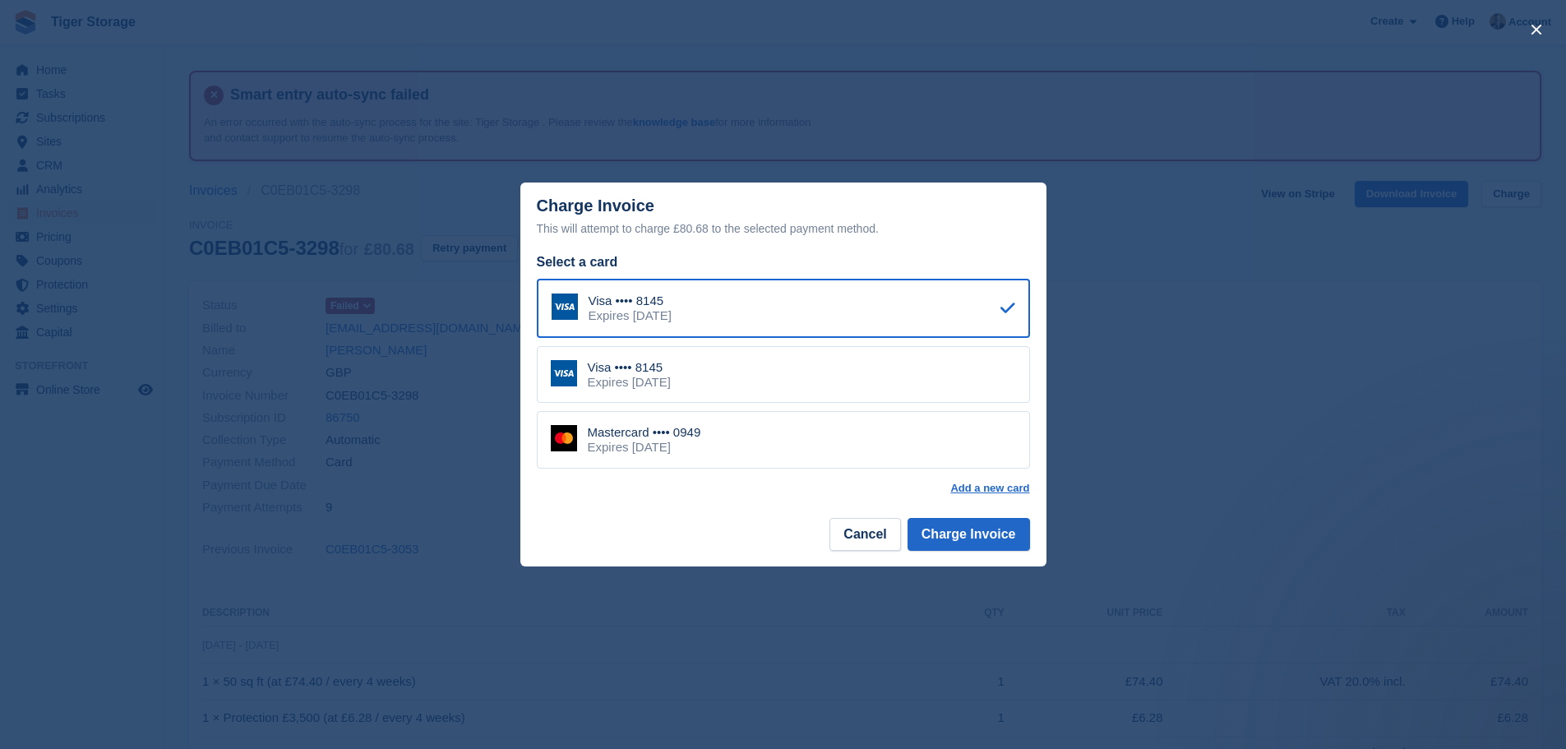
click at [811, 436] on div "Mastercard •••• 0949 Expires [DATE]" at bounding box center [783, 440] width 493 height 58
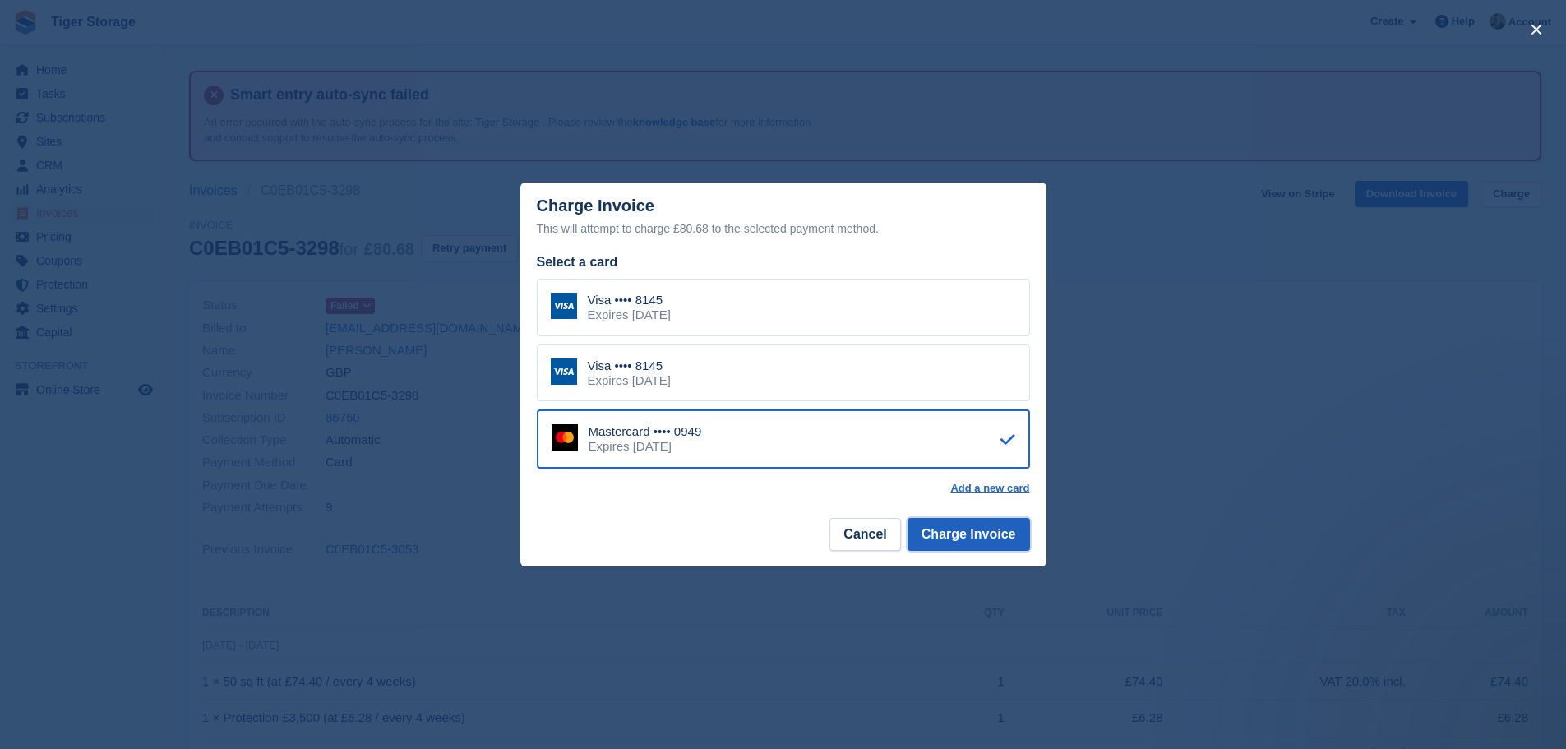
click at [942, 542] on button "Charge Invoice" at bounding box center [968, 534] width 122 height 33
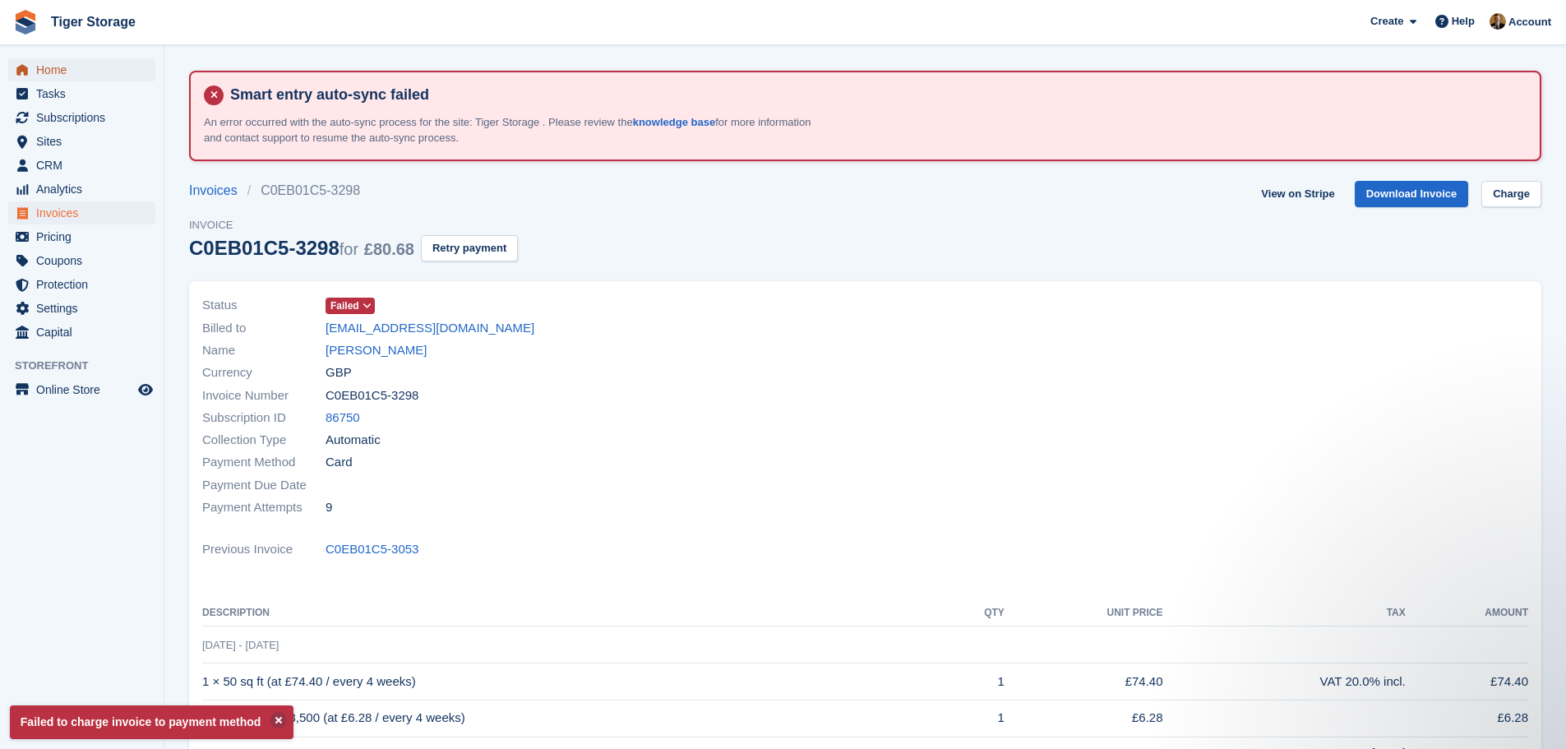
click at [69, 62] on span "Home" at bounding box center [85, 69] width 99 height 23
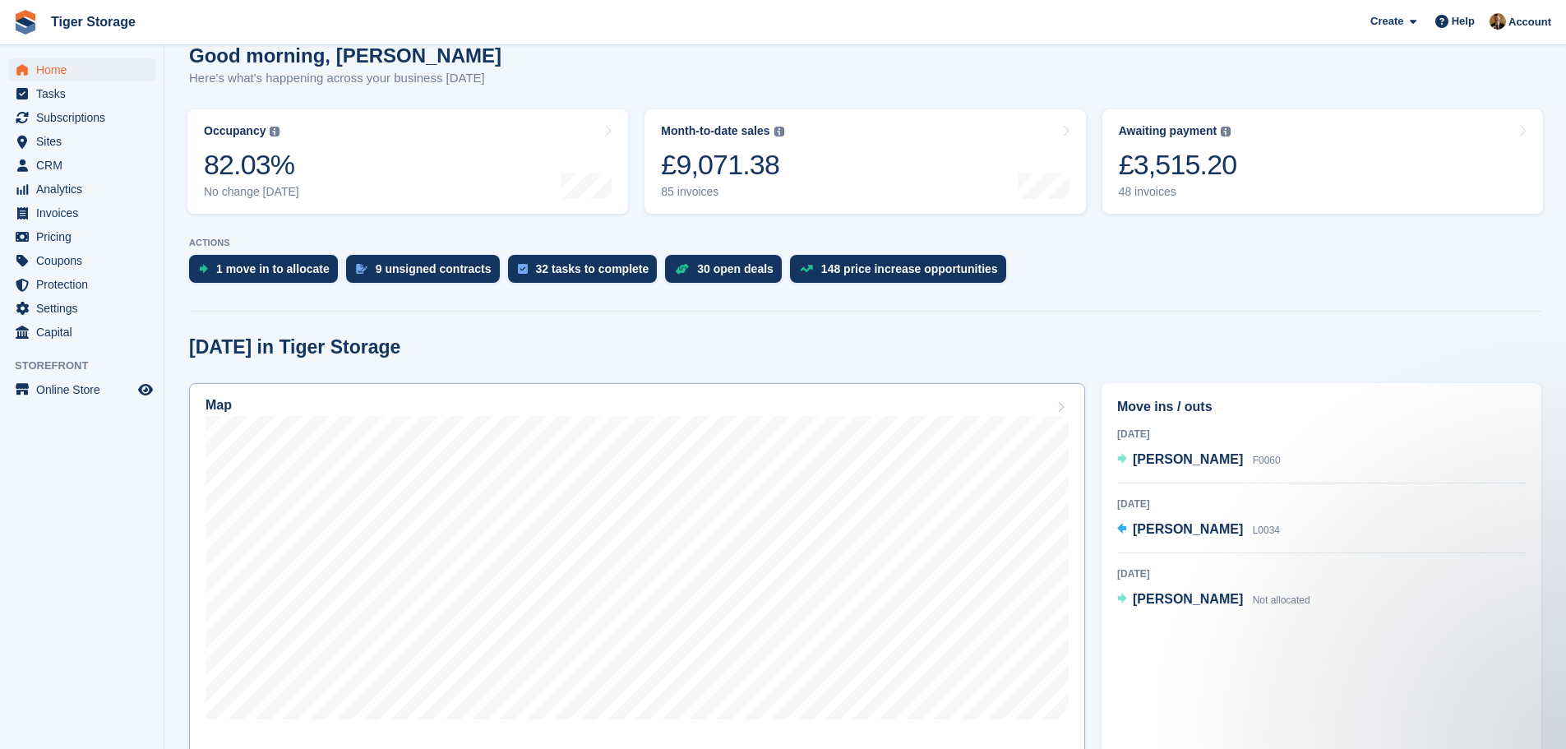
scroll to position [329, 0]
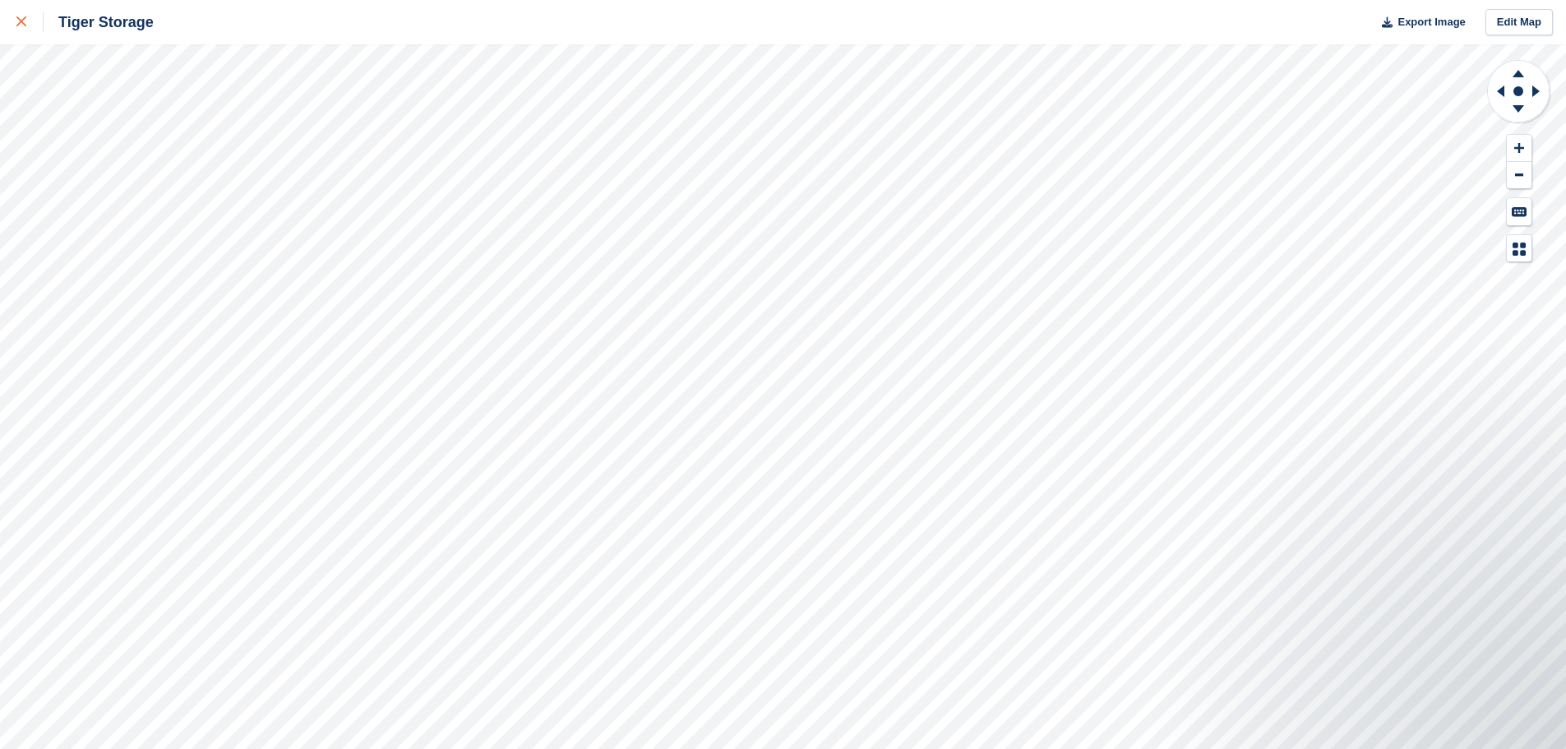
click at [21, 20] on icon at bounding box center [21, 21] width 10 height 10
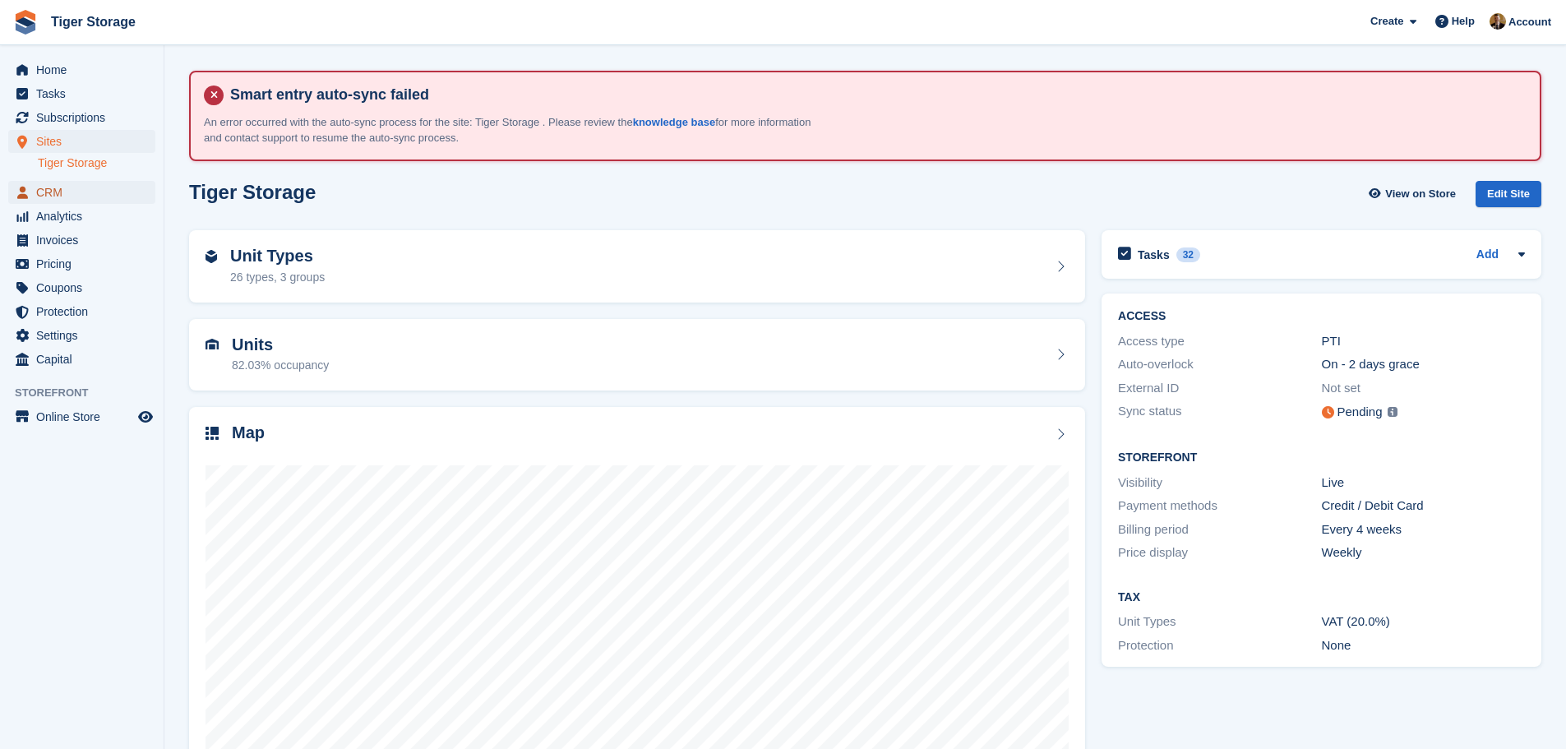
click at [58, 197] on span "CRM" at bounding box center [85, 192] width 99 height 23
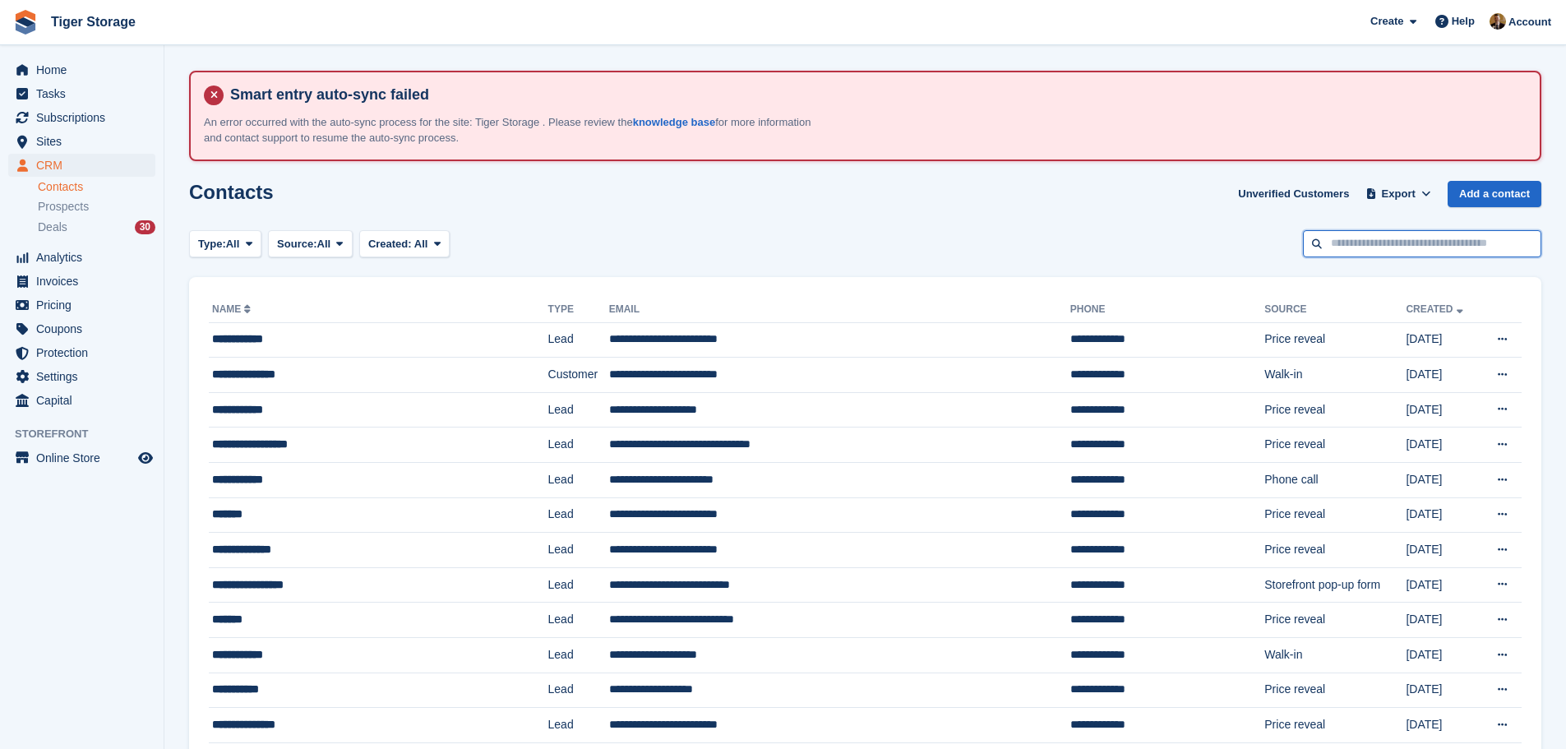
click at [1399, 238] on input "text" at bounding box center [1422, 243] width 238 height 27
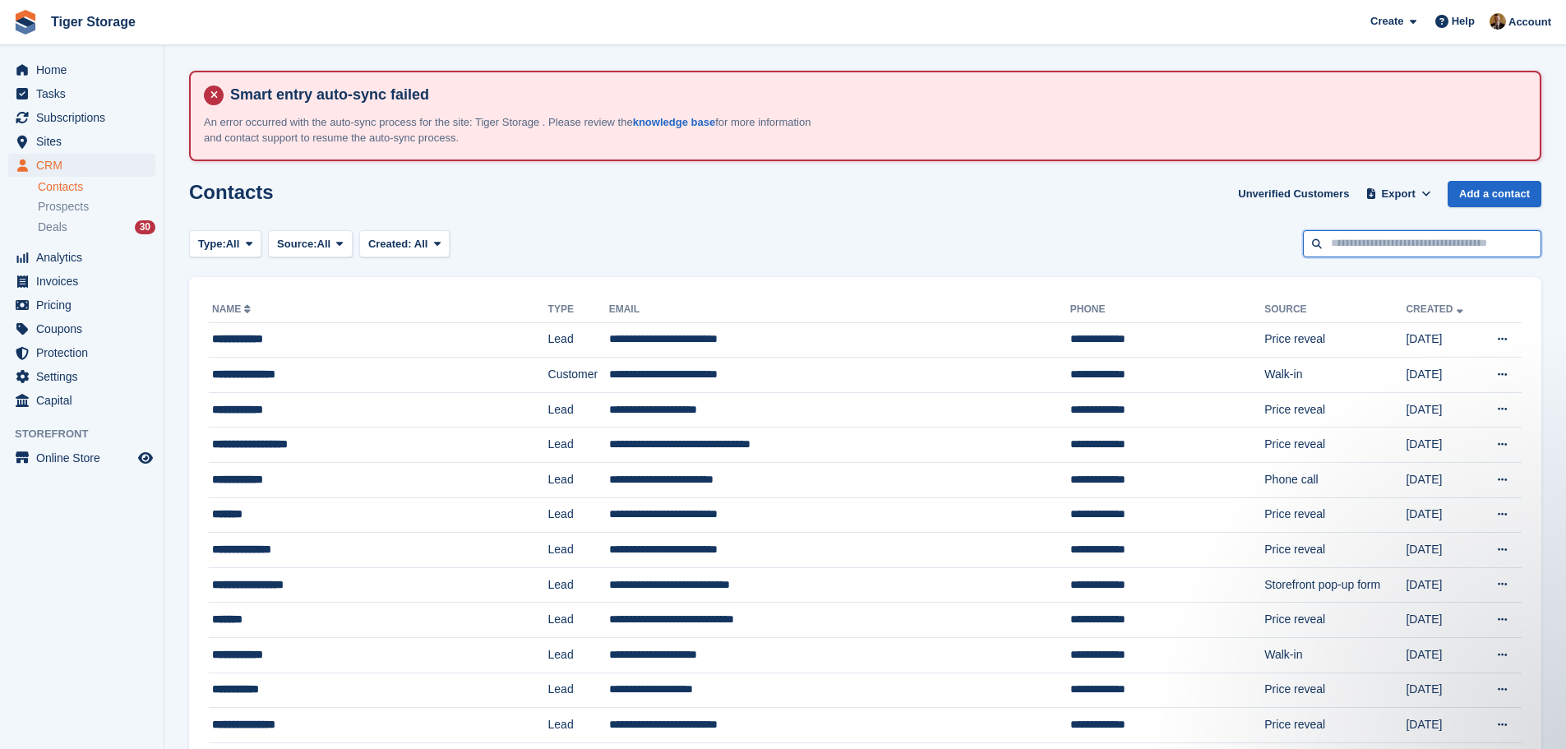
type input "*"
type input "***"
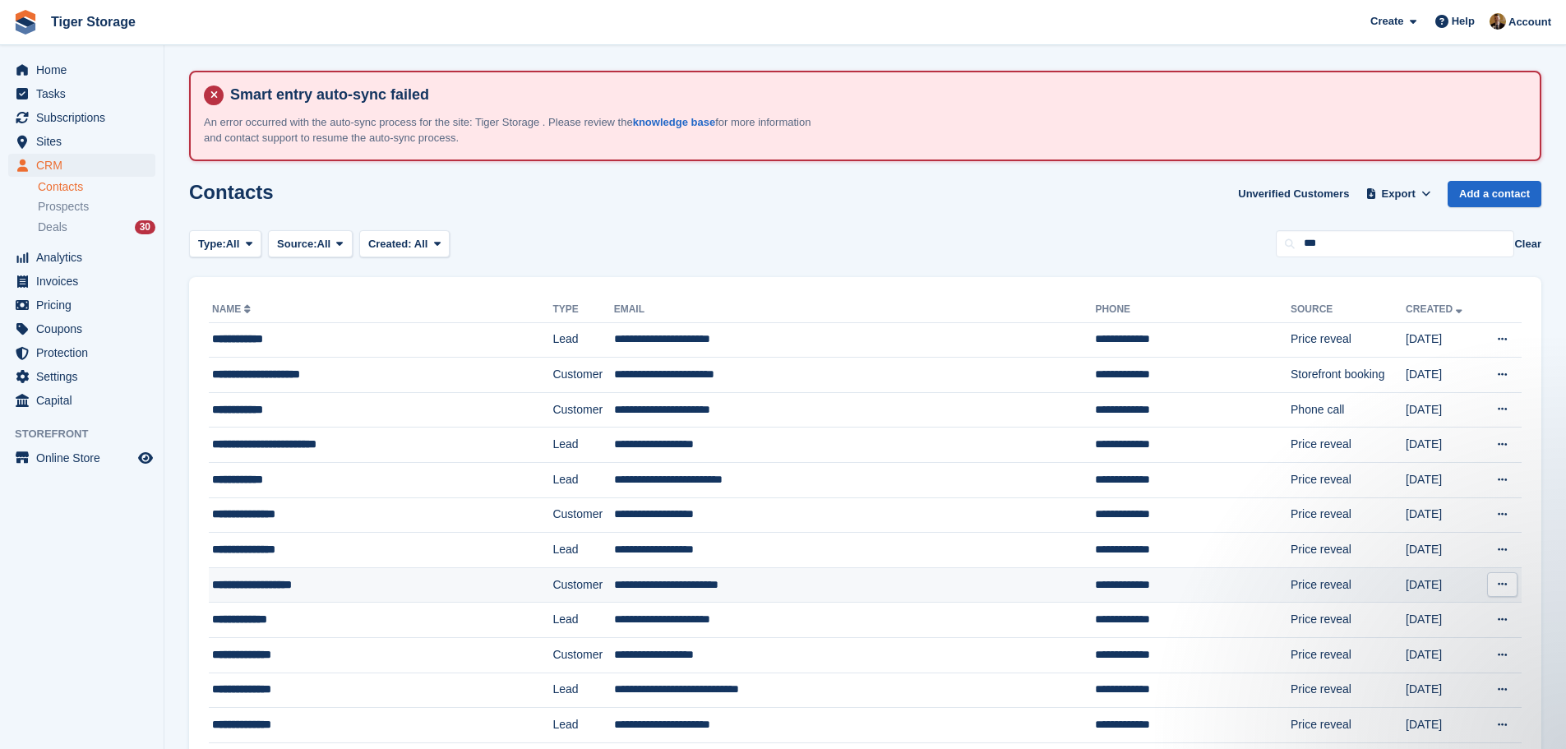
click at [370, 580] on div "**********" at bounding box center [351, 584] width 278 height 17
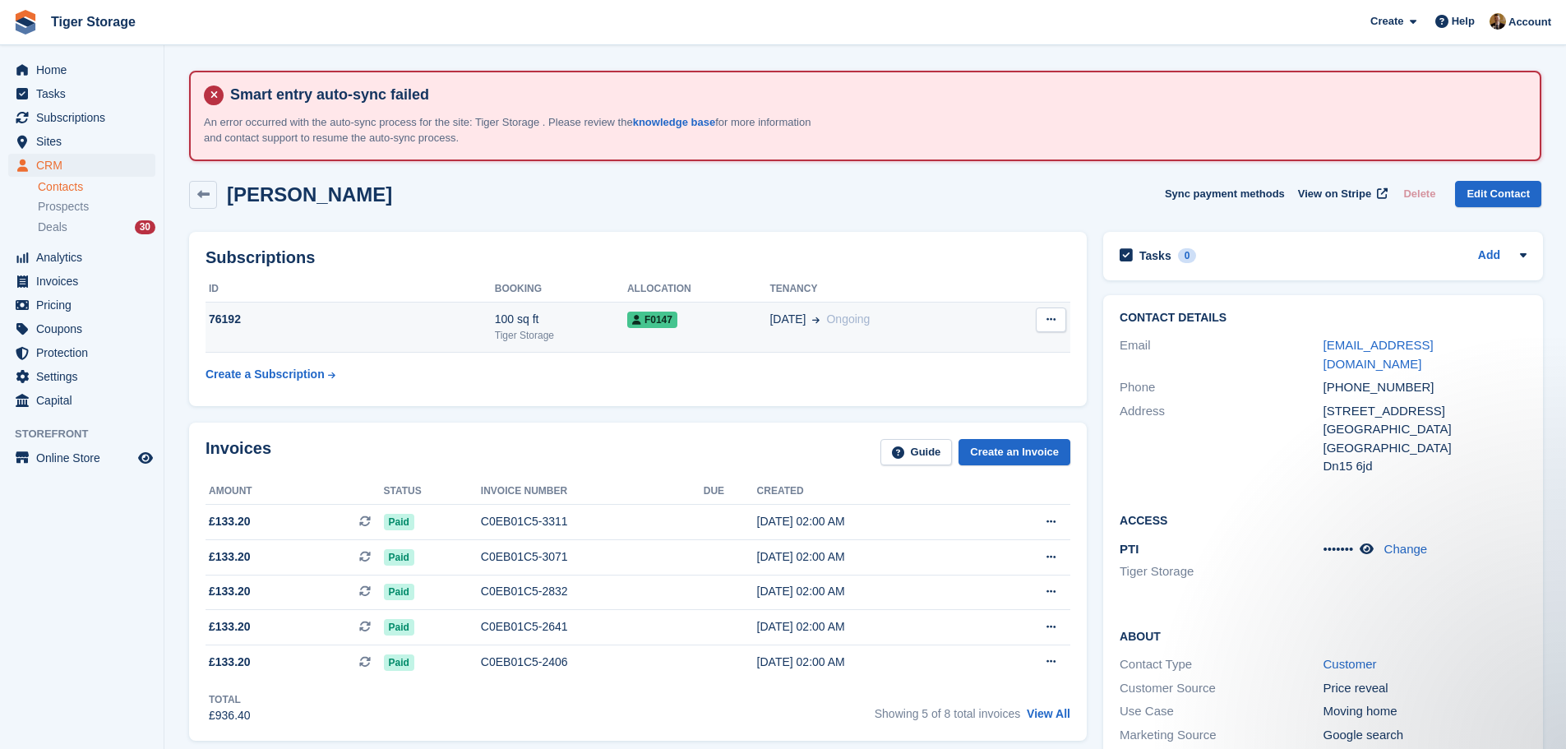
click at [564, 328] on div "Tiger Storage" at bounding box center [561, 335] width 132 height 15
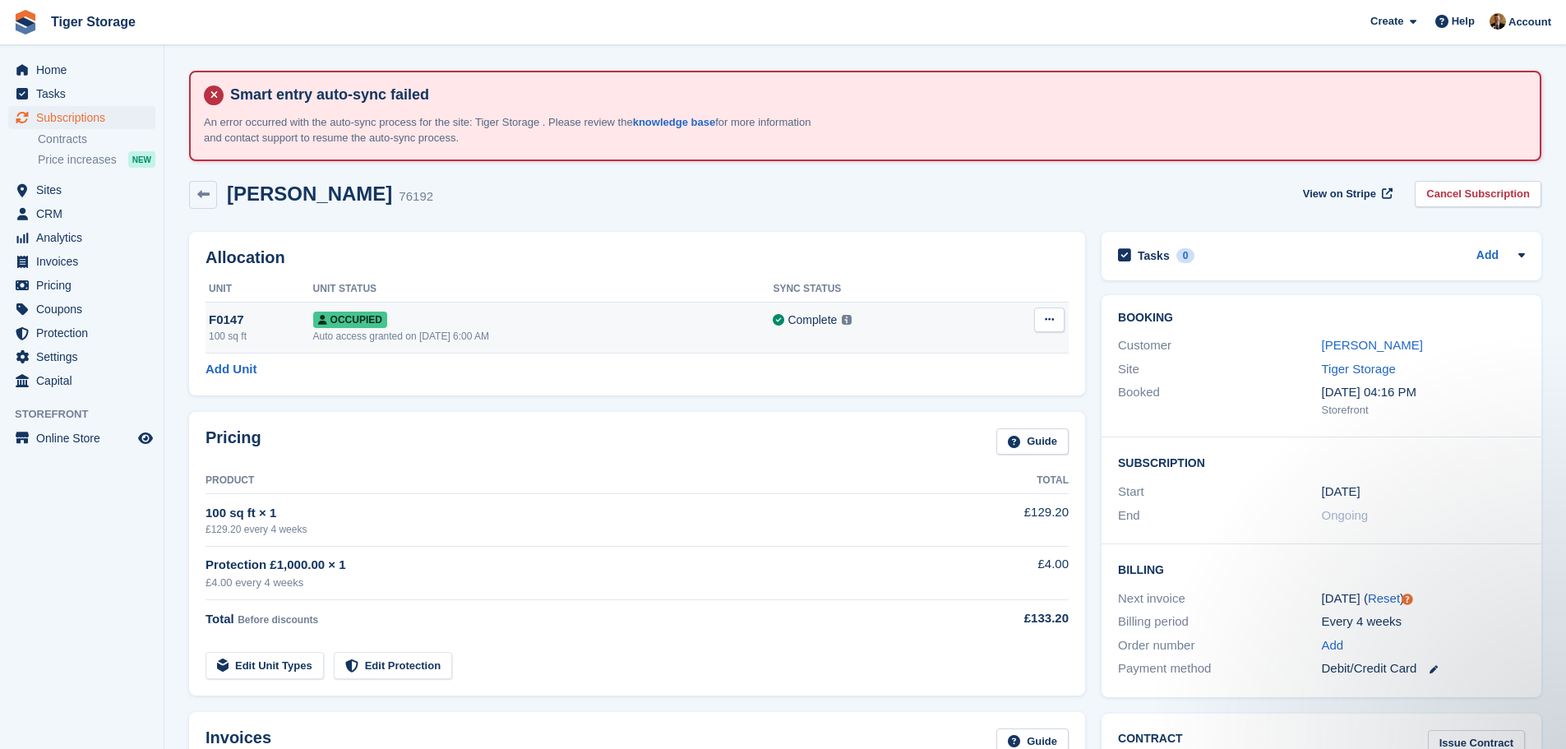
click at [555, 325] on div "Occupied" at bounding box center [543, 319] width 460 height 17
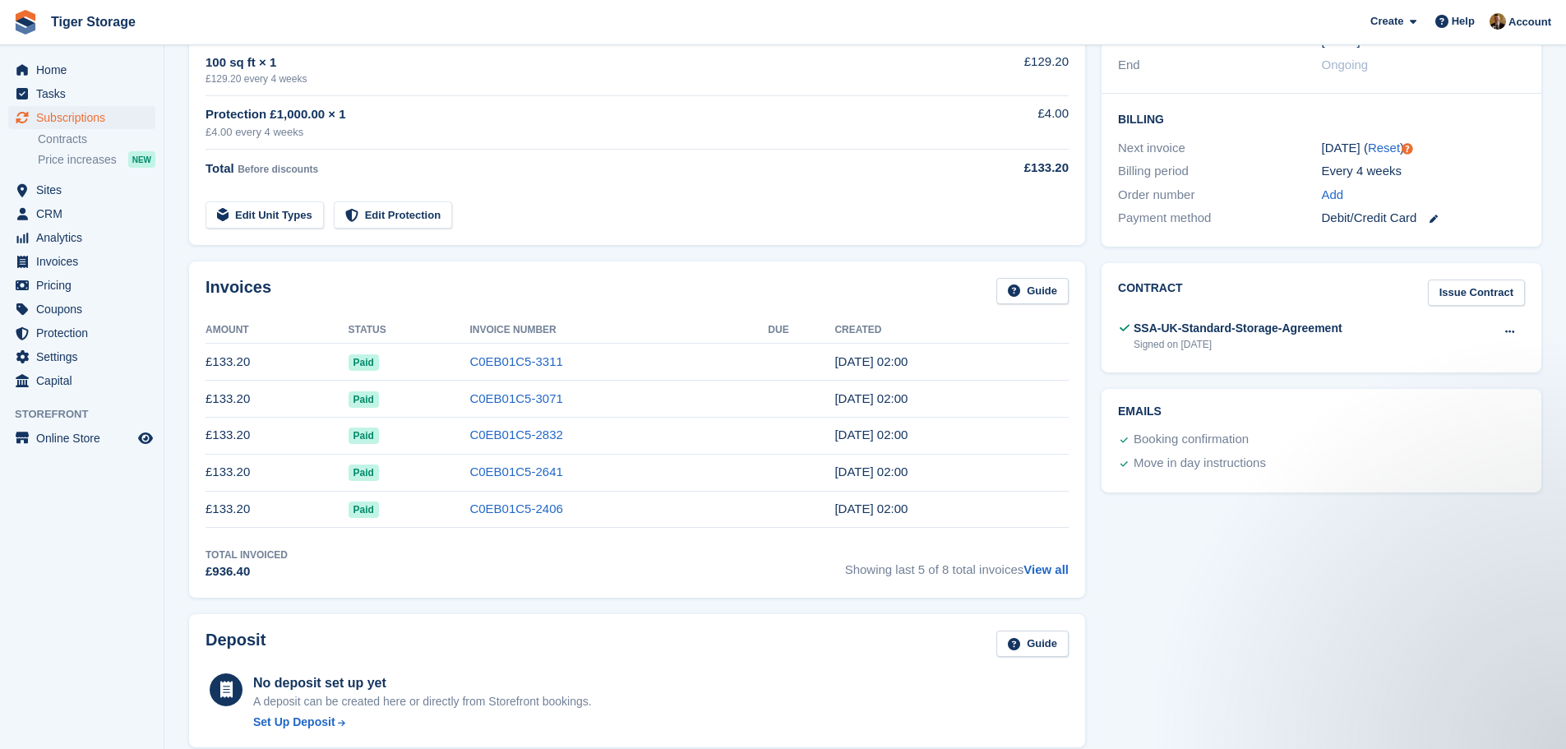
scroll to position [658, 0]
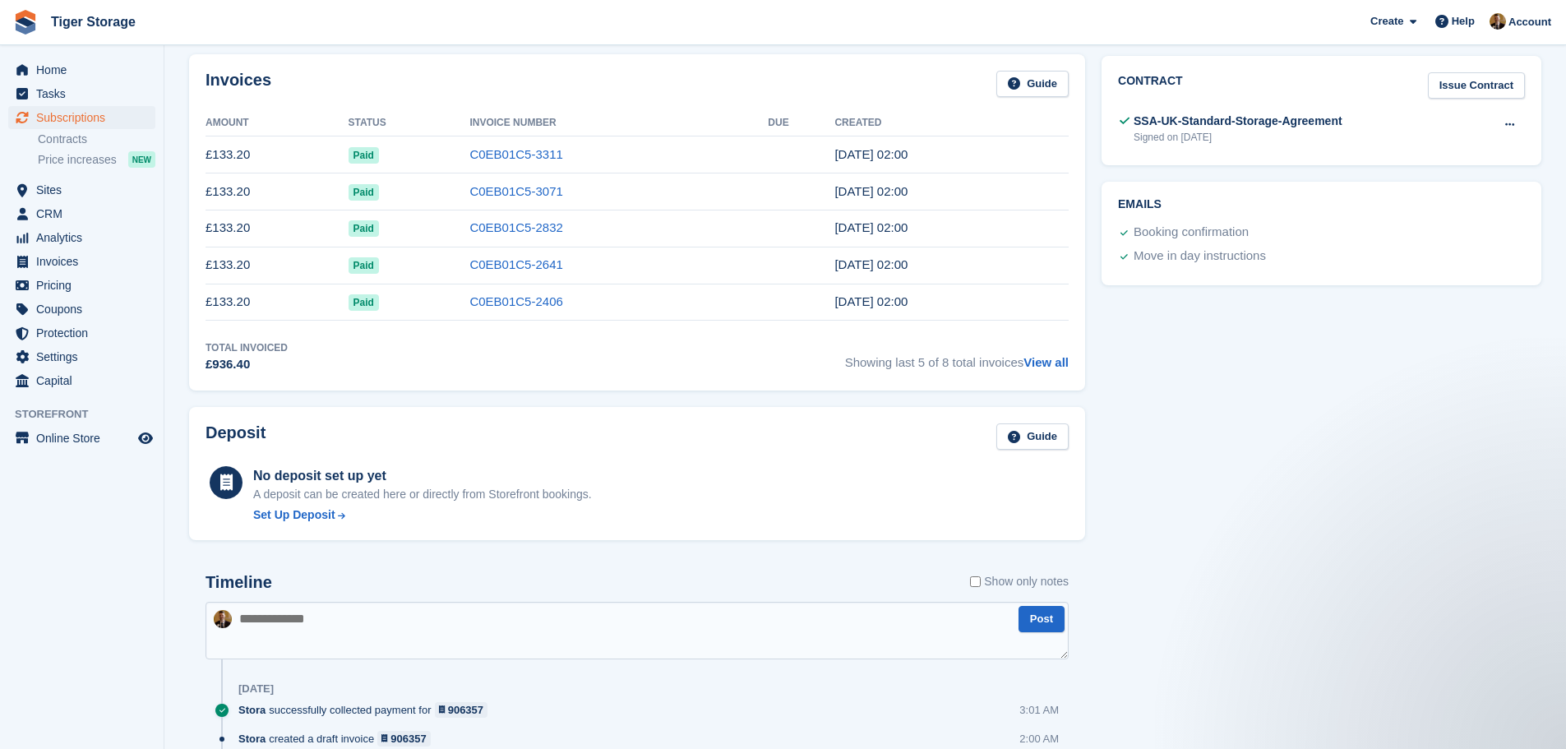
click at [292, 628] on textarea at bounding box center [636, 631] width 863 height 58
click at [1052, 633] on textarea "**********" at bounding box center [636, 631] width 863 height 58
type textarea "**********"
click at [1053, 620] on button "Post" at bounding box center [1041, 619] width 46 height 27
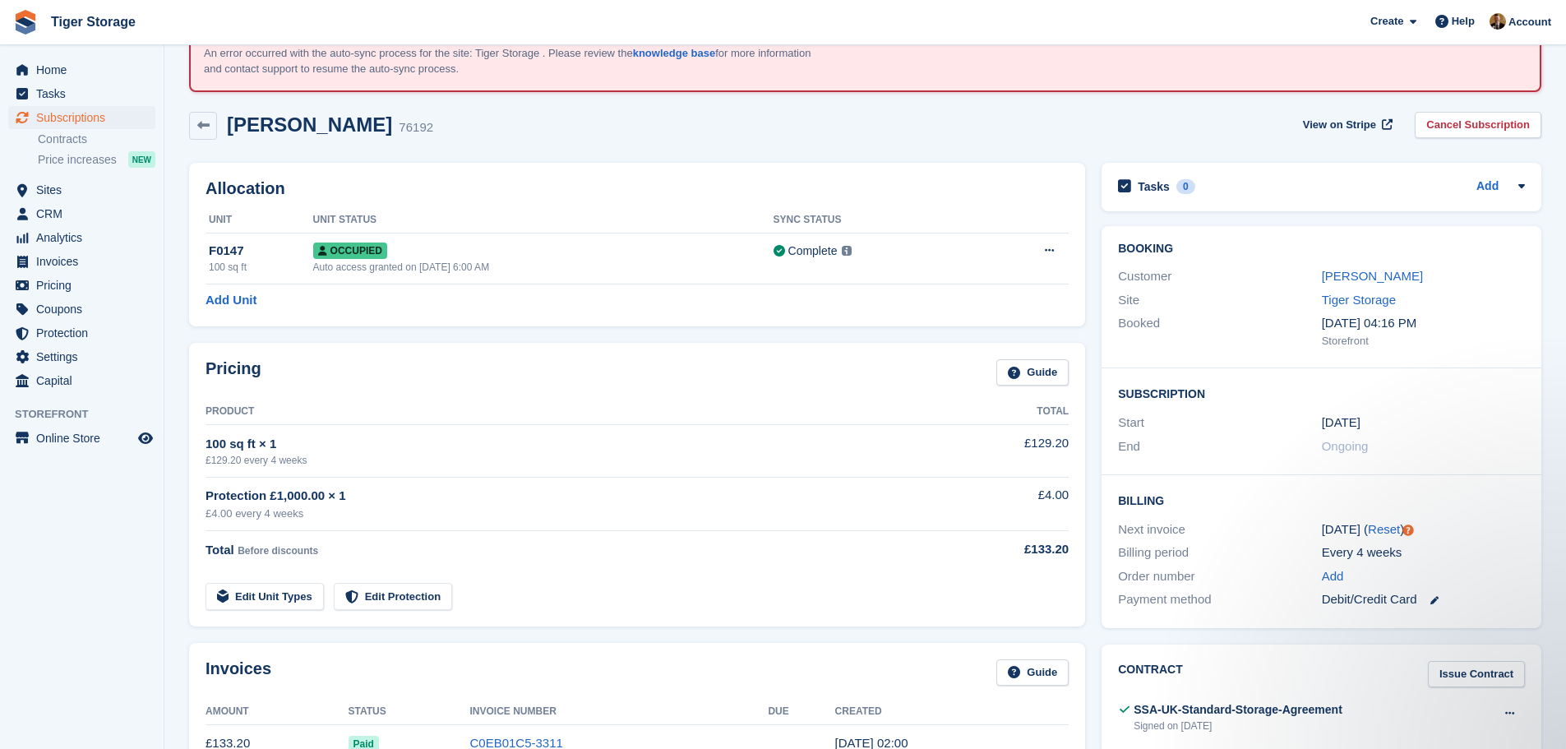
scroll to position [0, 0]
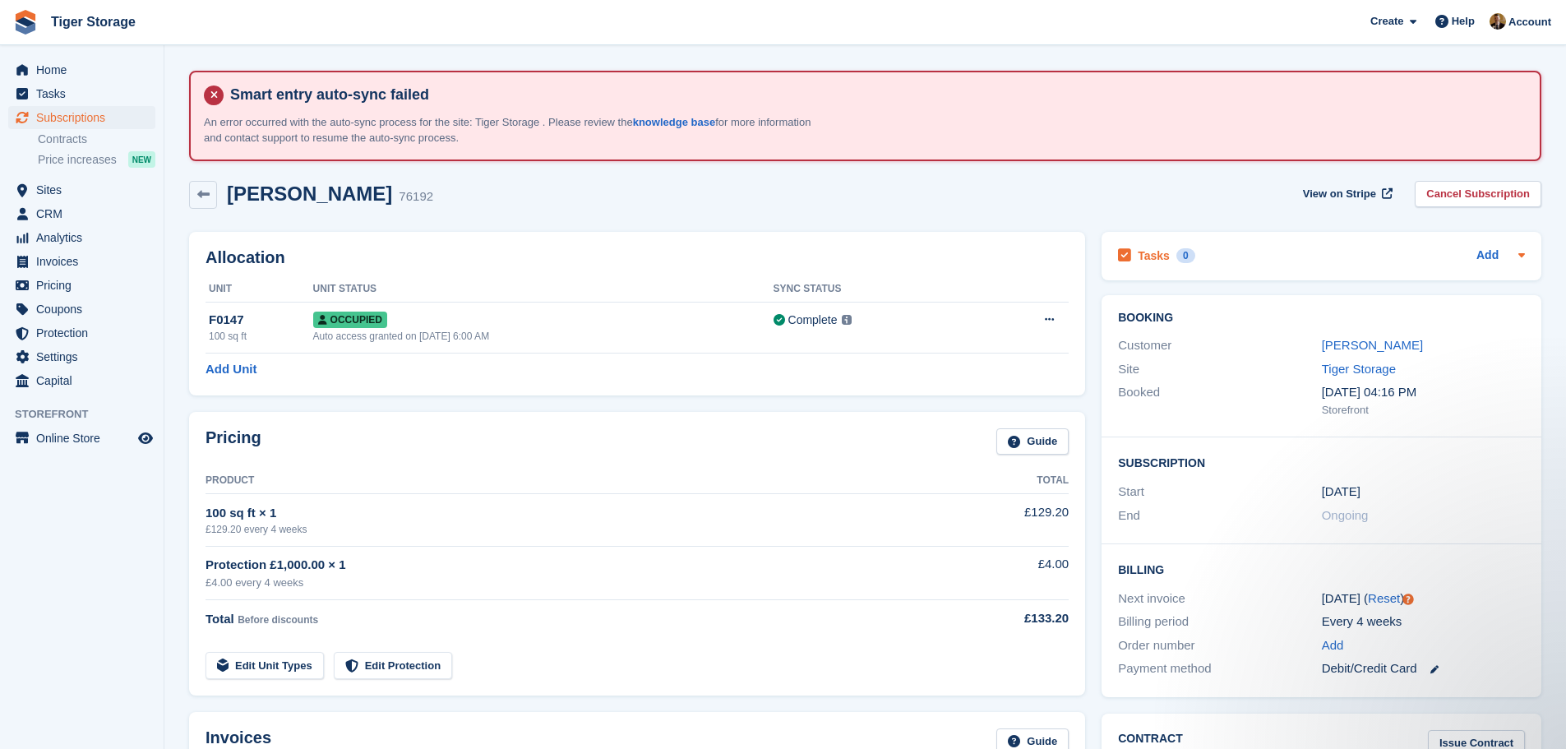
click at [1218, 255] on div "Tasks 0 Add" at bounding box center [1321, 256] width 407 height 22
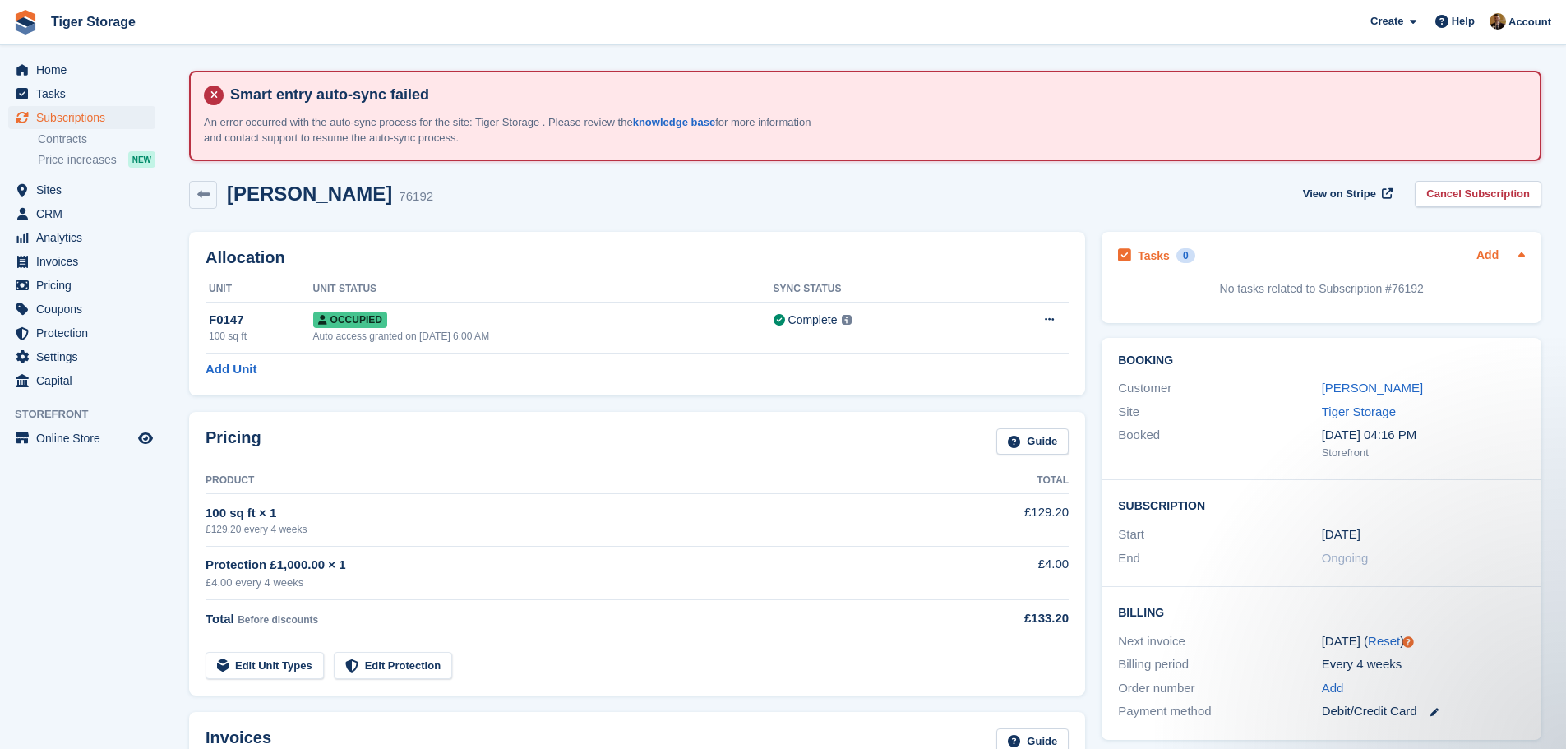
click at [1484, 261] on link "Add" at bounding box center [1487, 256] width 22 height 19
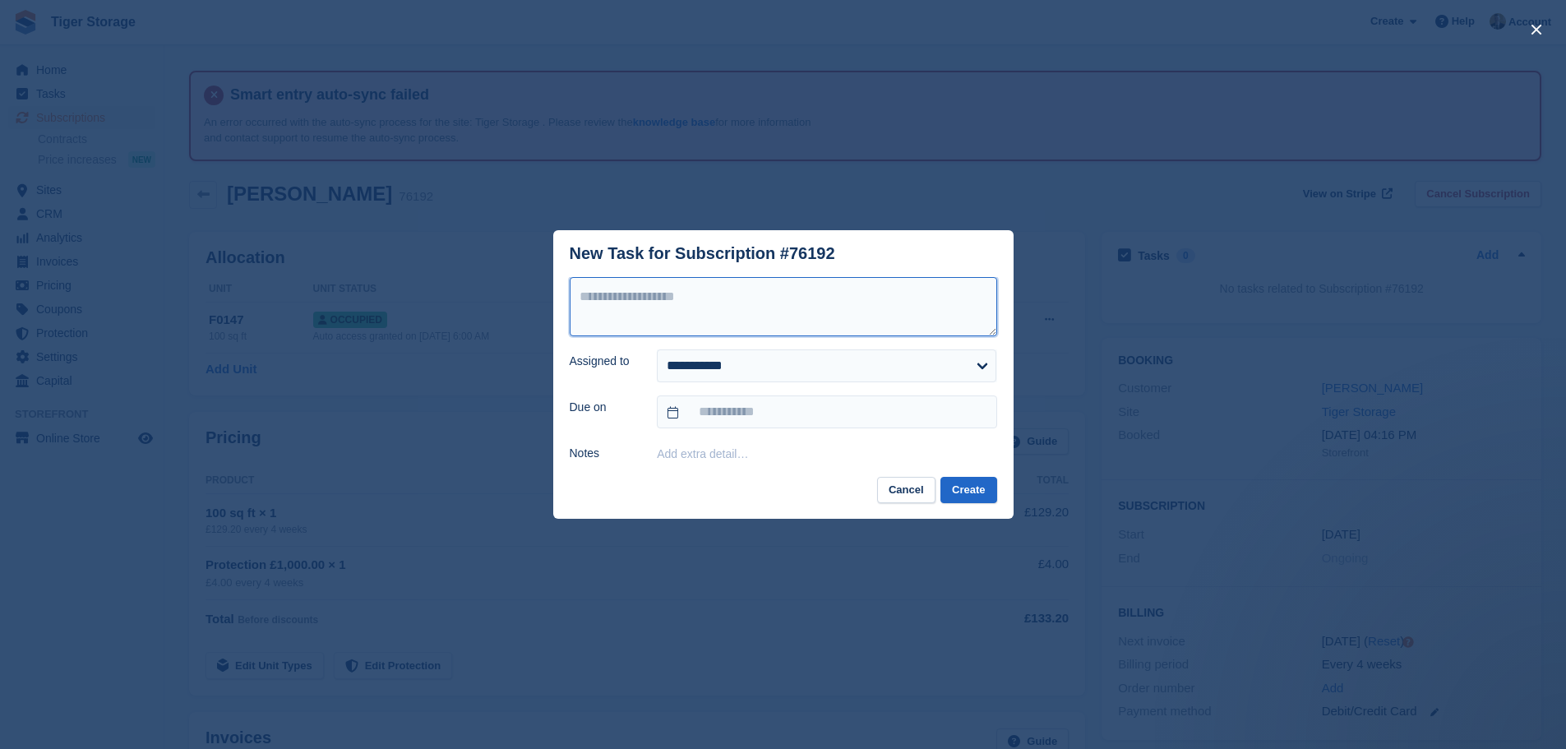
click at [686, 304] on textarea at bounding box center [783, 306] width 427 height 59
type textarea "**********"
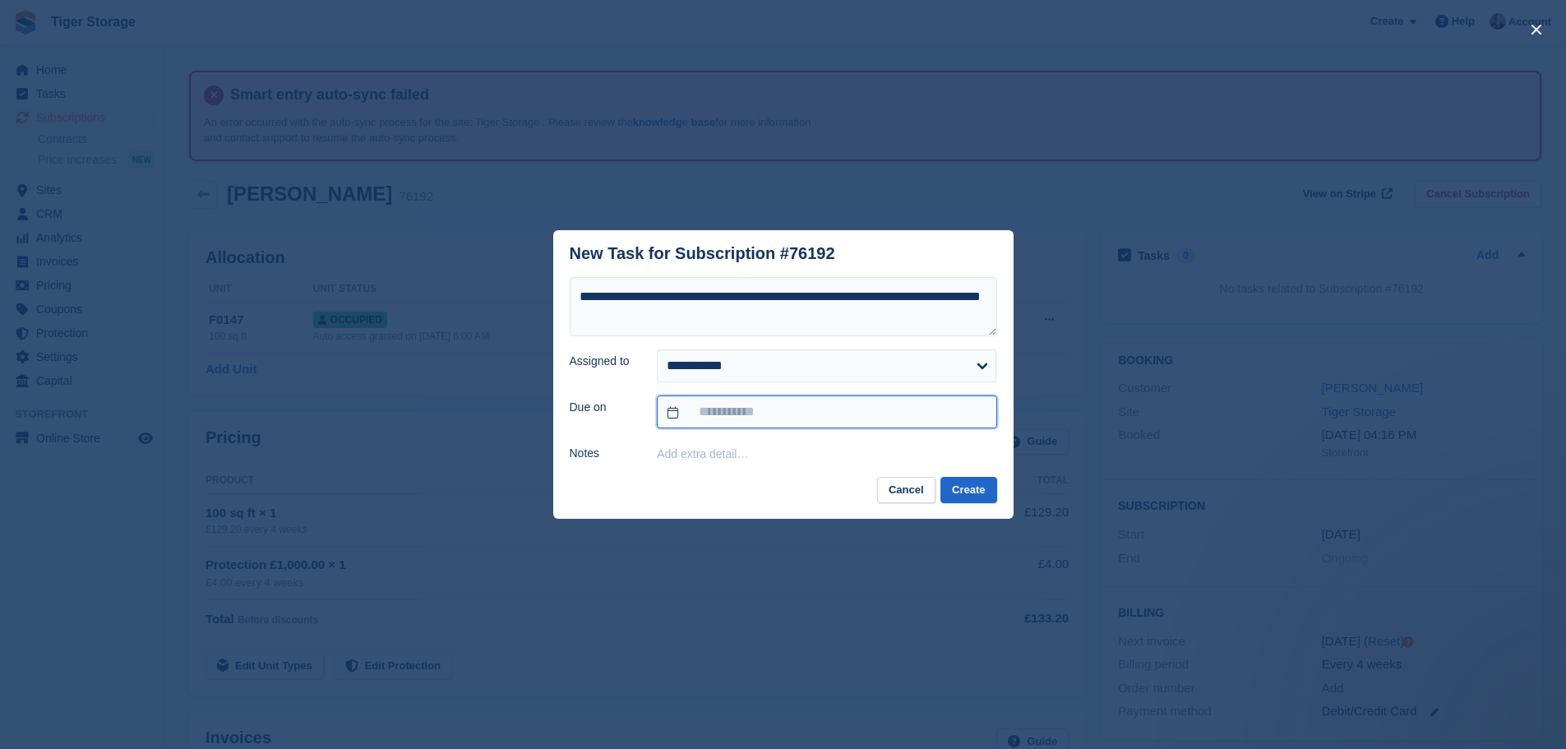
click at [764, 413] on input "text" at bounding box center [826, 411] width 339 height 33
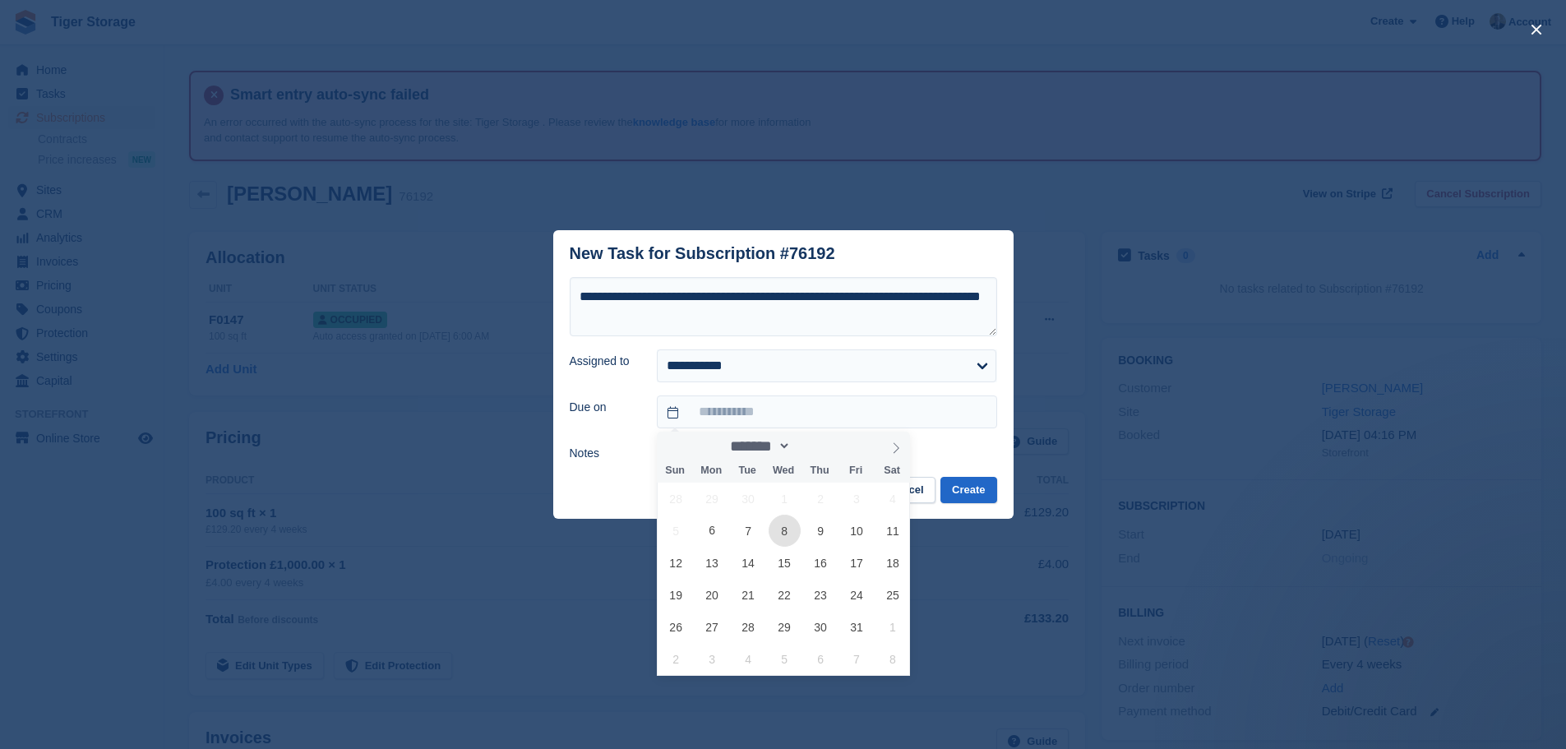
click at [773, 533] on span "8" at bounding box center [785, 531] width 32 height 32
type input "**********"
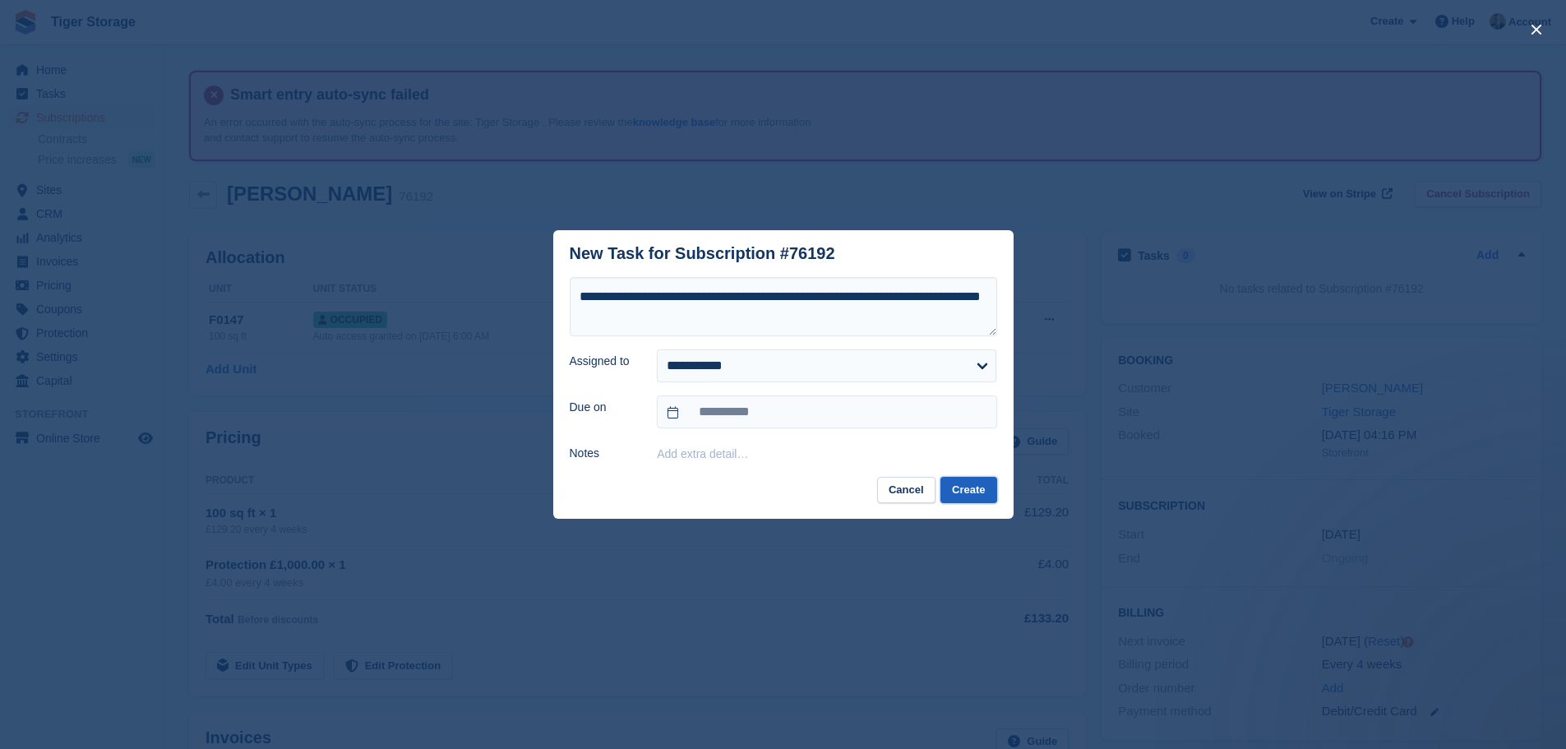
click at [975, 485] on button "Create" at bounding box center [968, 490] width 56 height 27
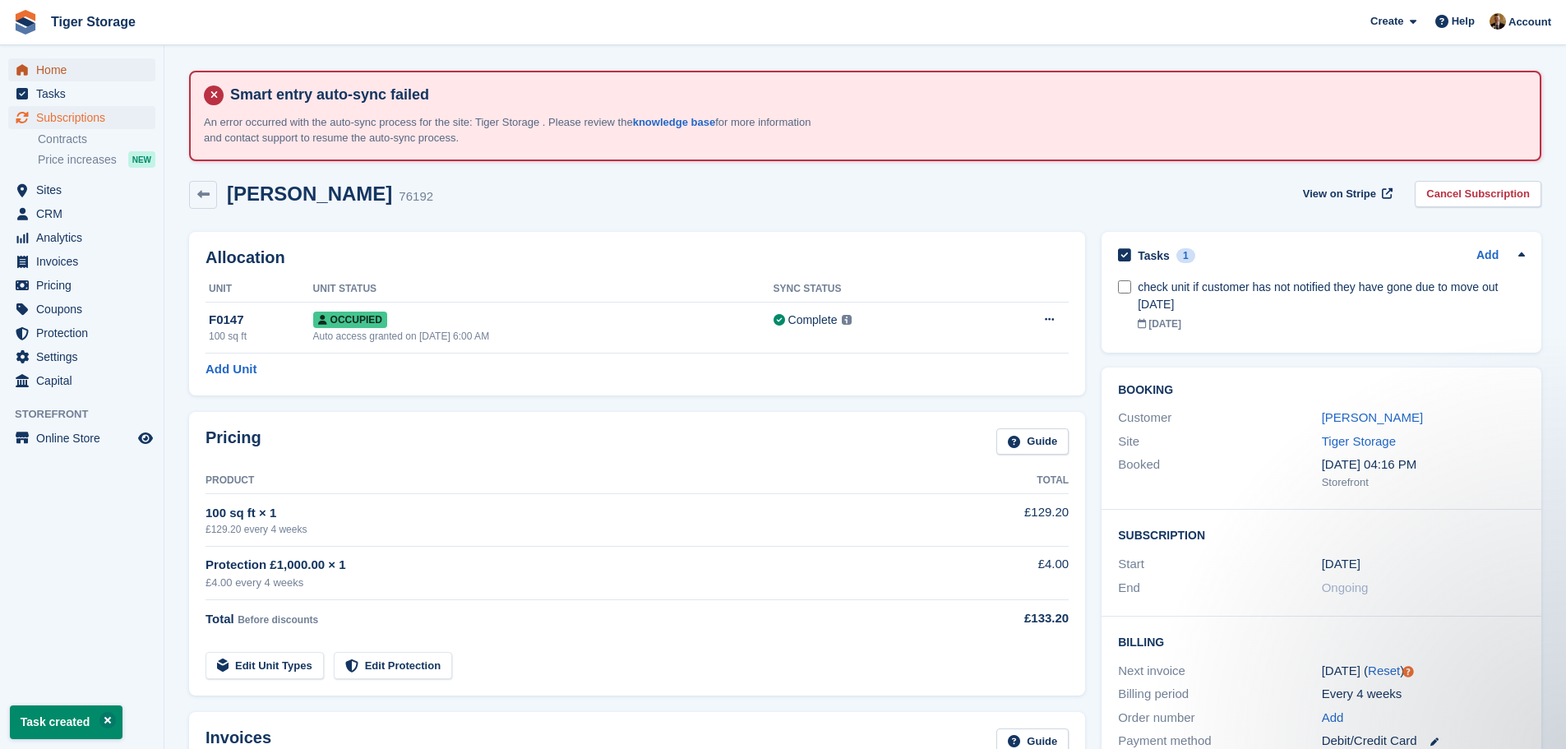
click at [77, 73] on span "Home" at bounding box center [85, 69] width 99 height 23
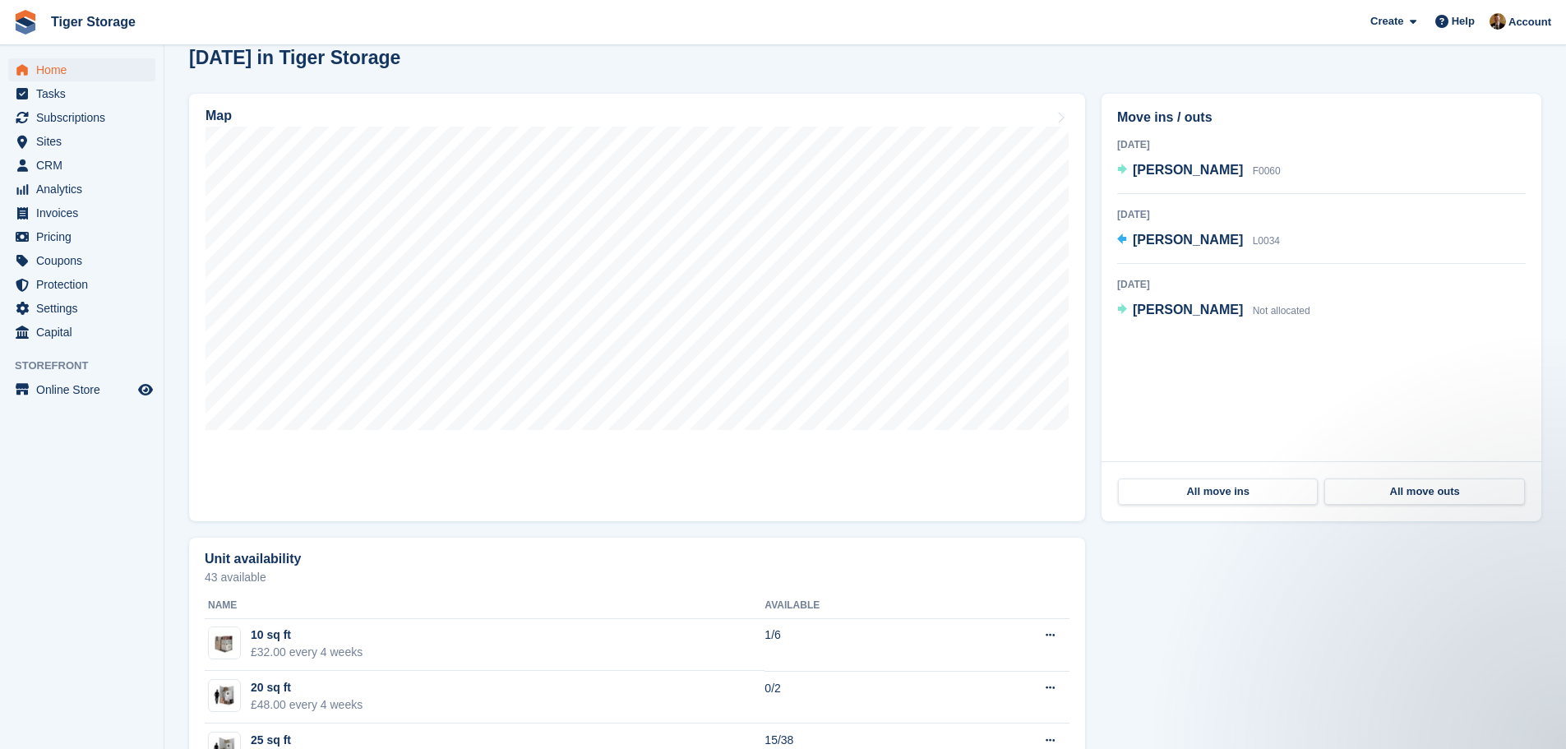
scroll to position [575, 0]
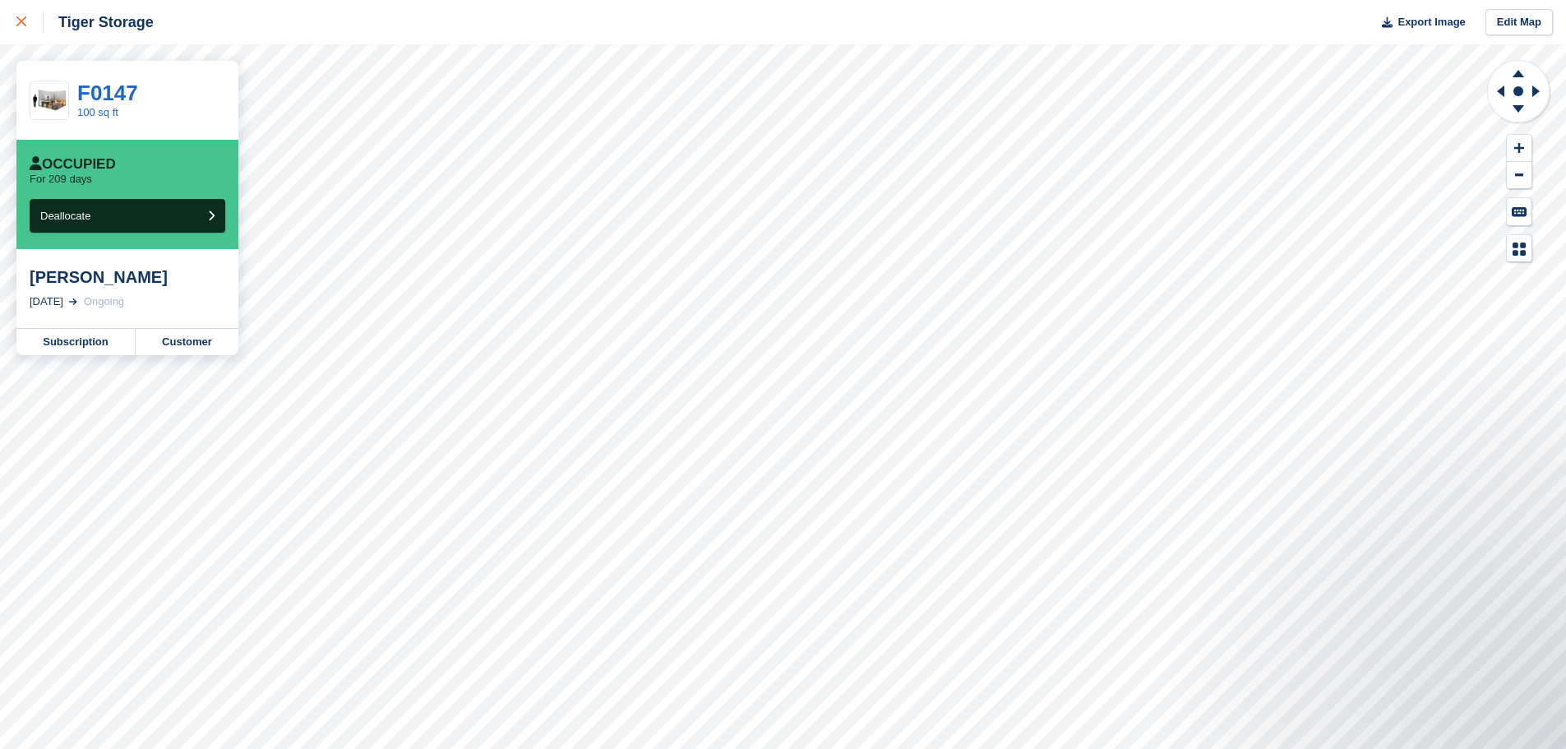
click at [13, 15] on link at bounding box center [22, 22] width 44 height 44
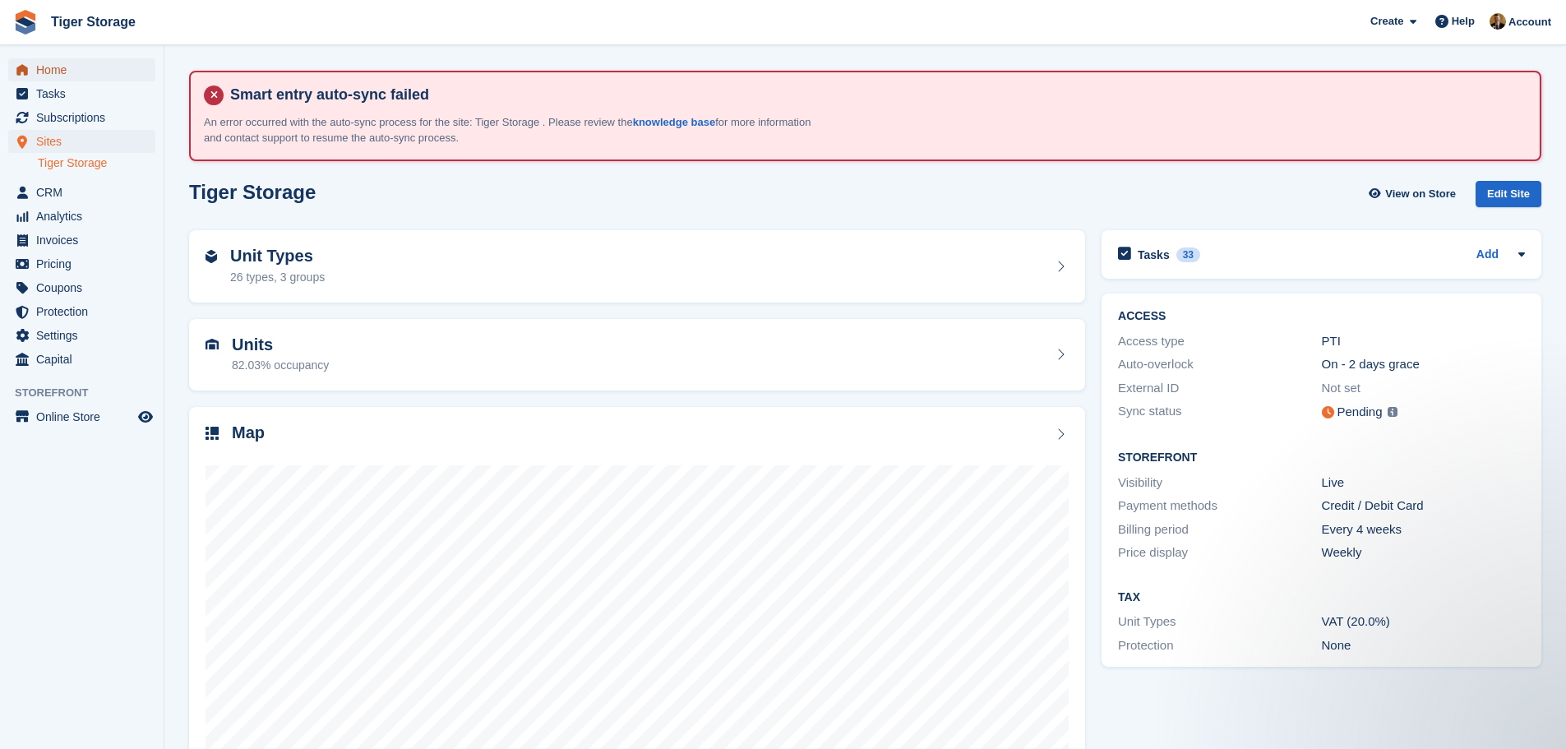
click at [97, 71] on span "Home" at bounding box center [85, 69] width 99 height 23
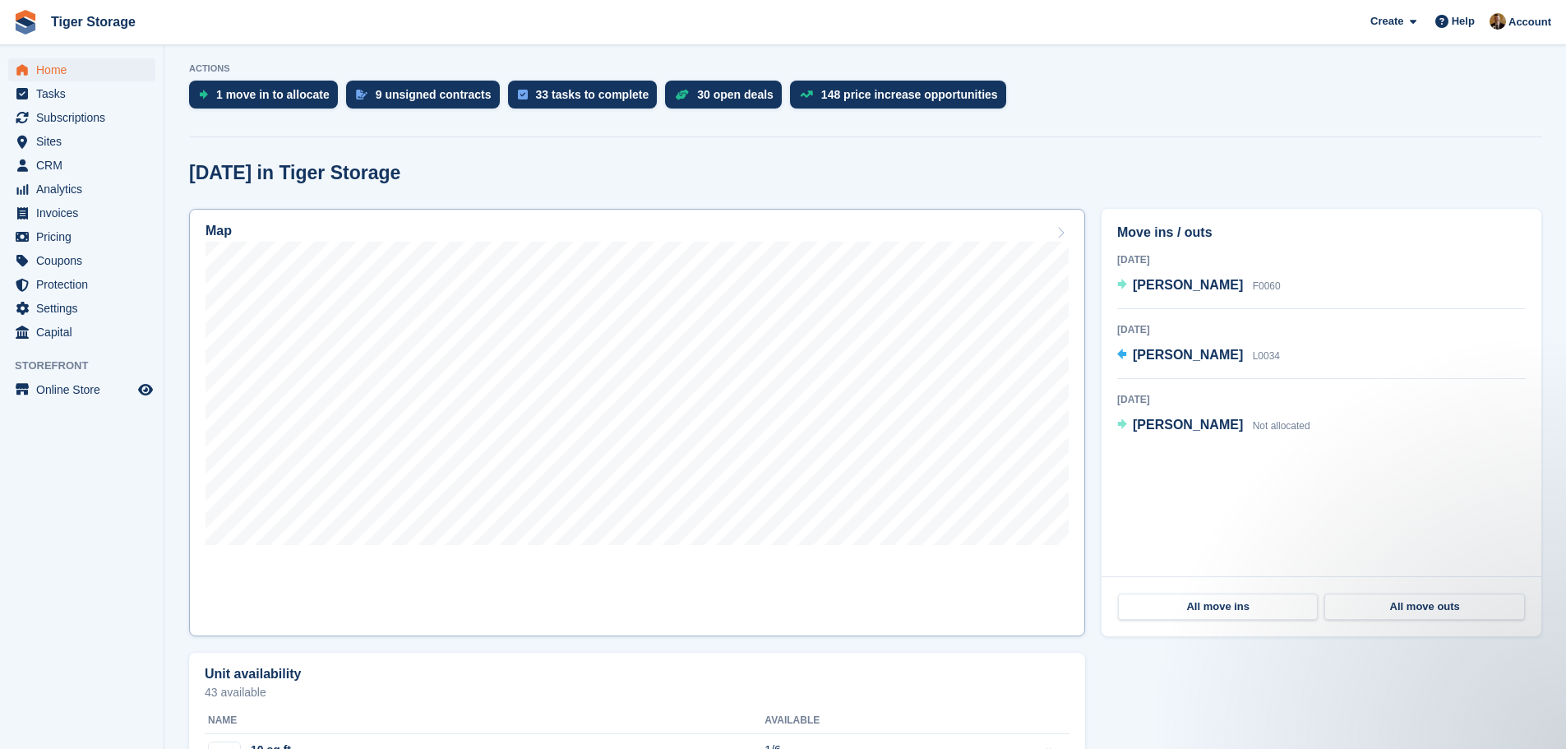
scroll to position [411, 0]
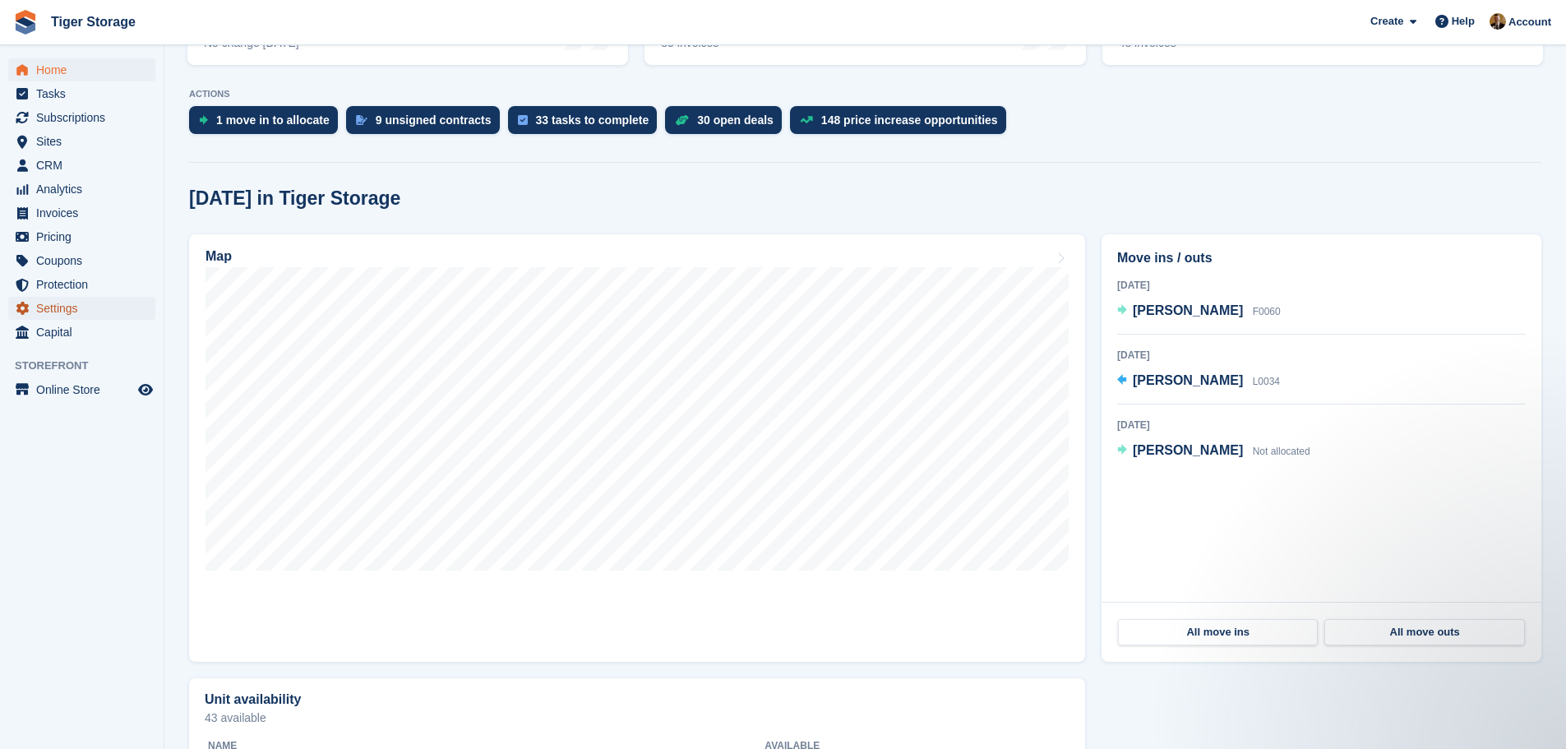
click at [70, 304] on span "Settings" at bounding box center [85, 308] width 99 height 23
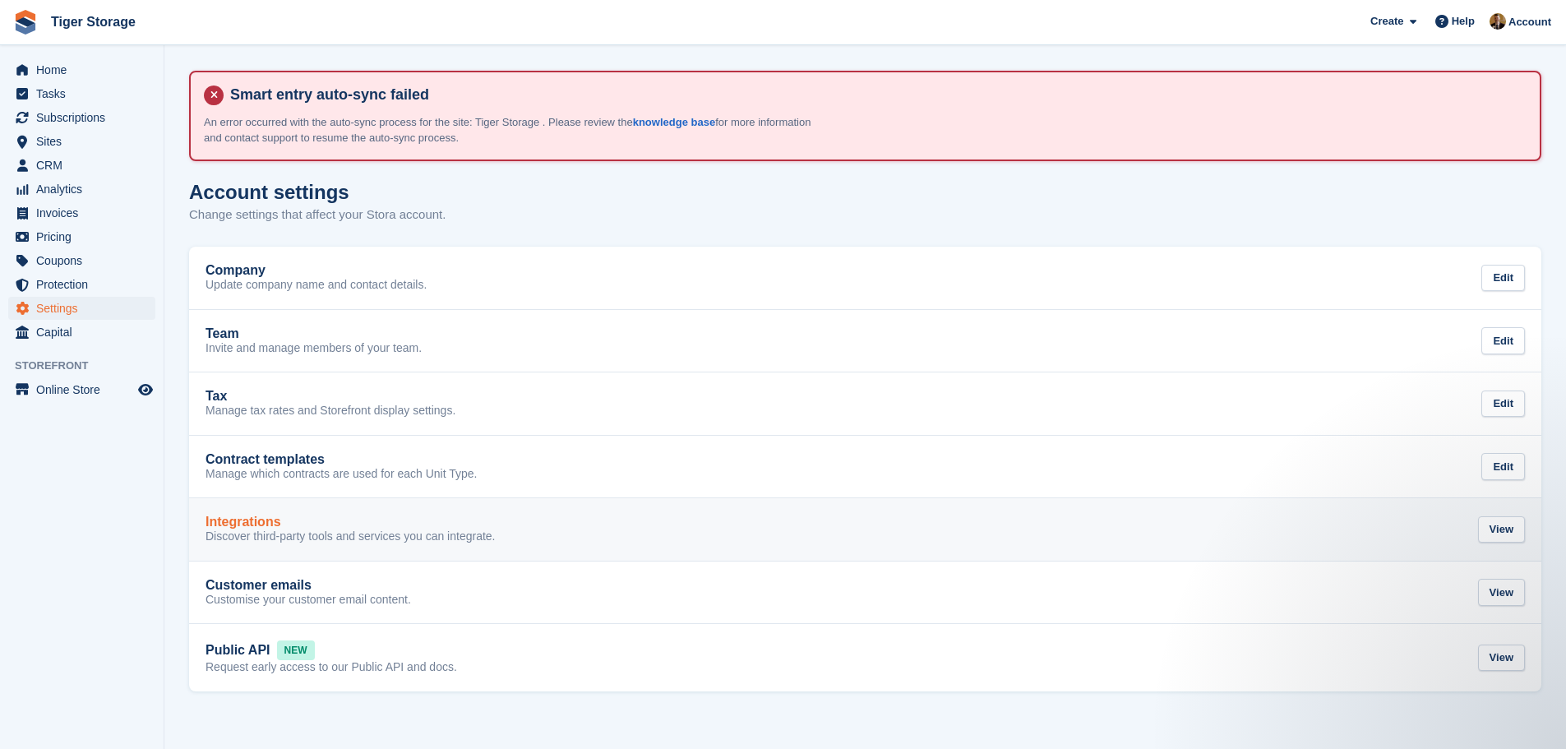
click at [502, 531] on div "Integrations Discover third-party tools and services you can integrate. View" at bounding box center [864, 530] width 1319 height 30
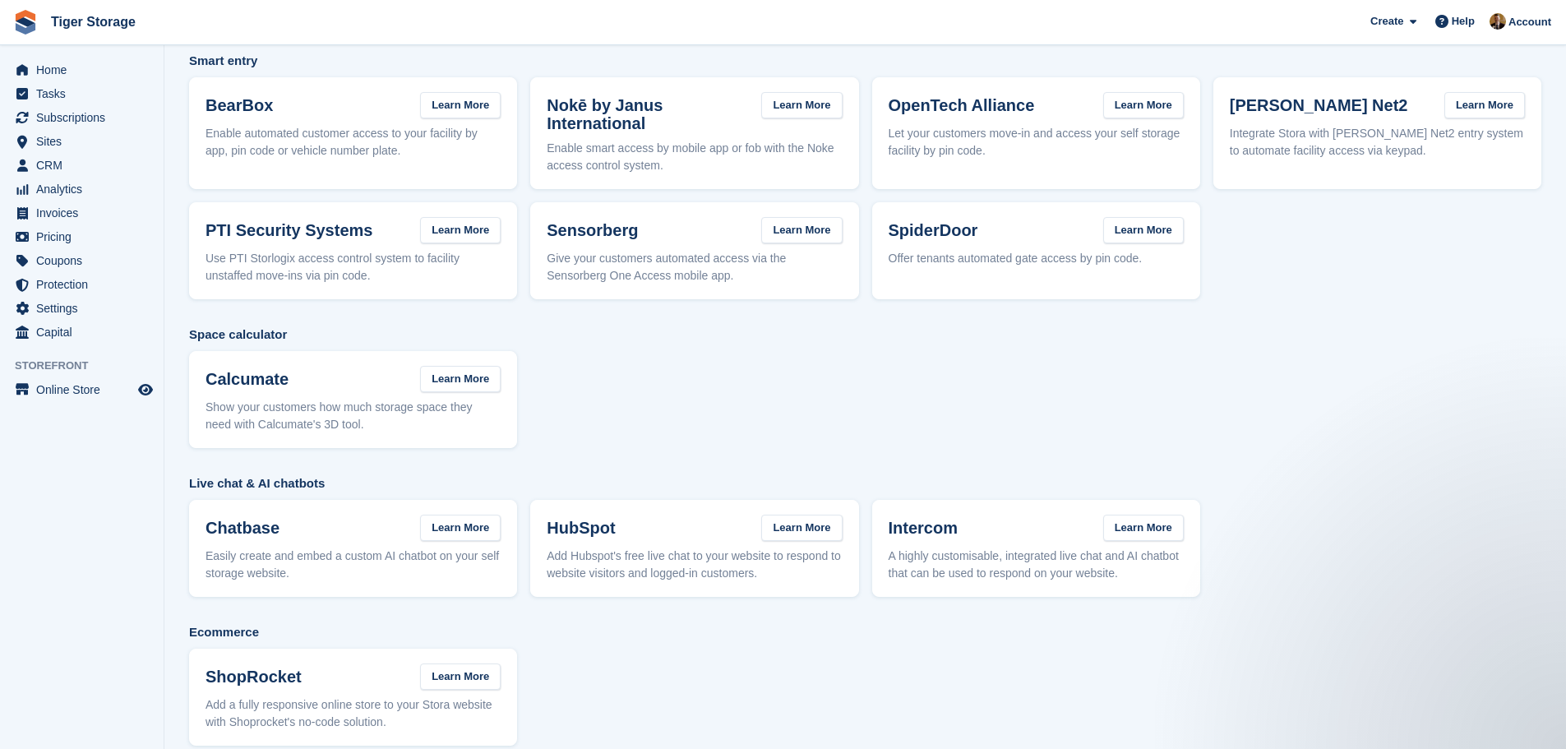
scroll to position [213, 0]
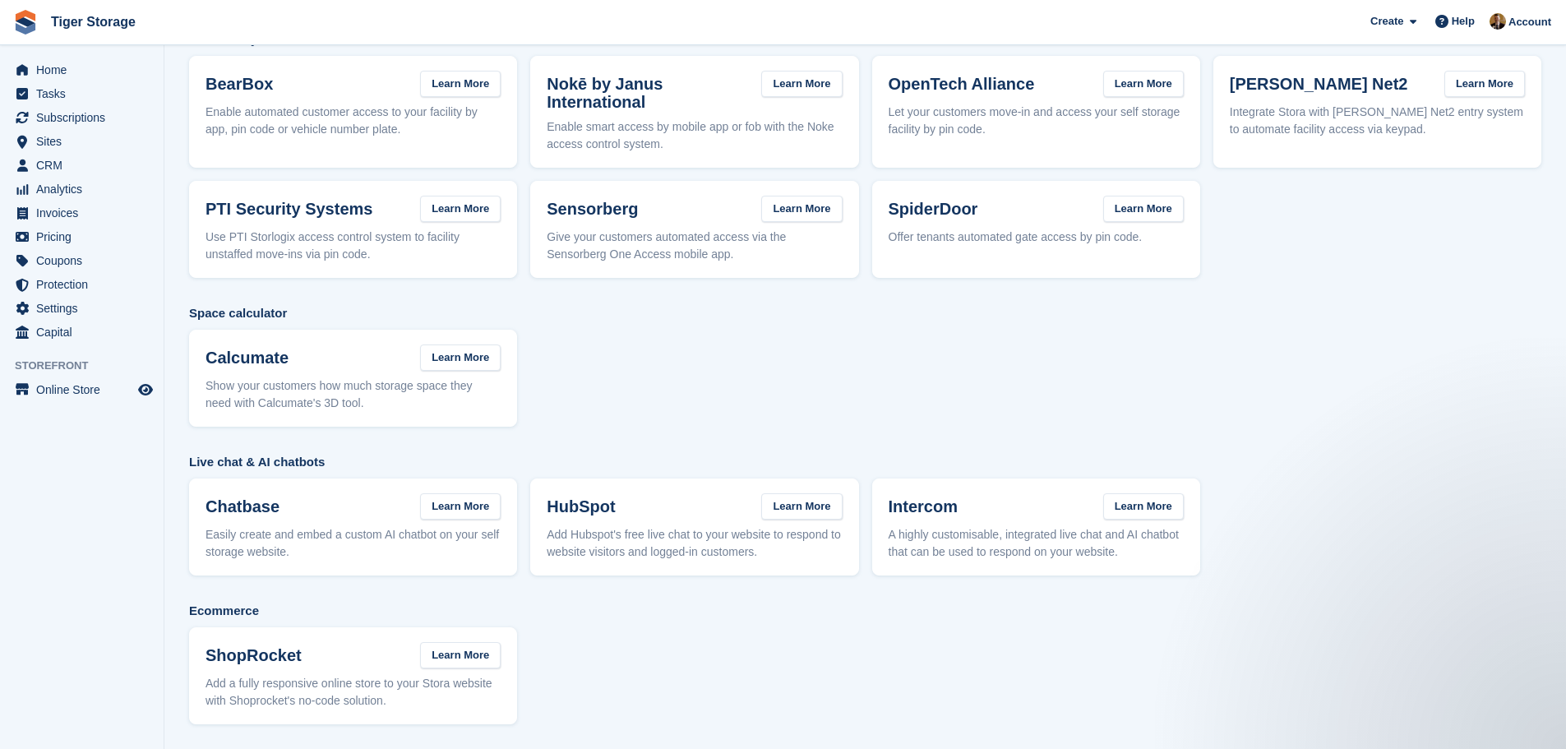
click at [363, 266] on div "PTI Security Systems Learn More Use PTI Storlogix access control system to faci…" at bounding box center [353, 230] width 328 height 98
click at [462, 217] on link "Learn More" at bounding box center [460, 209] width 81 height 27
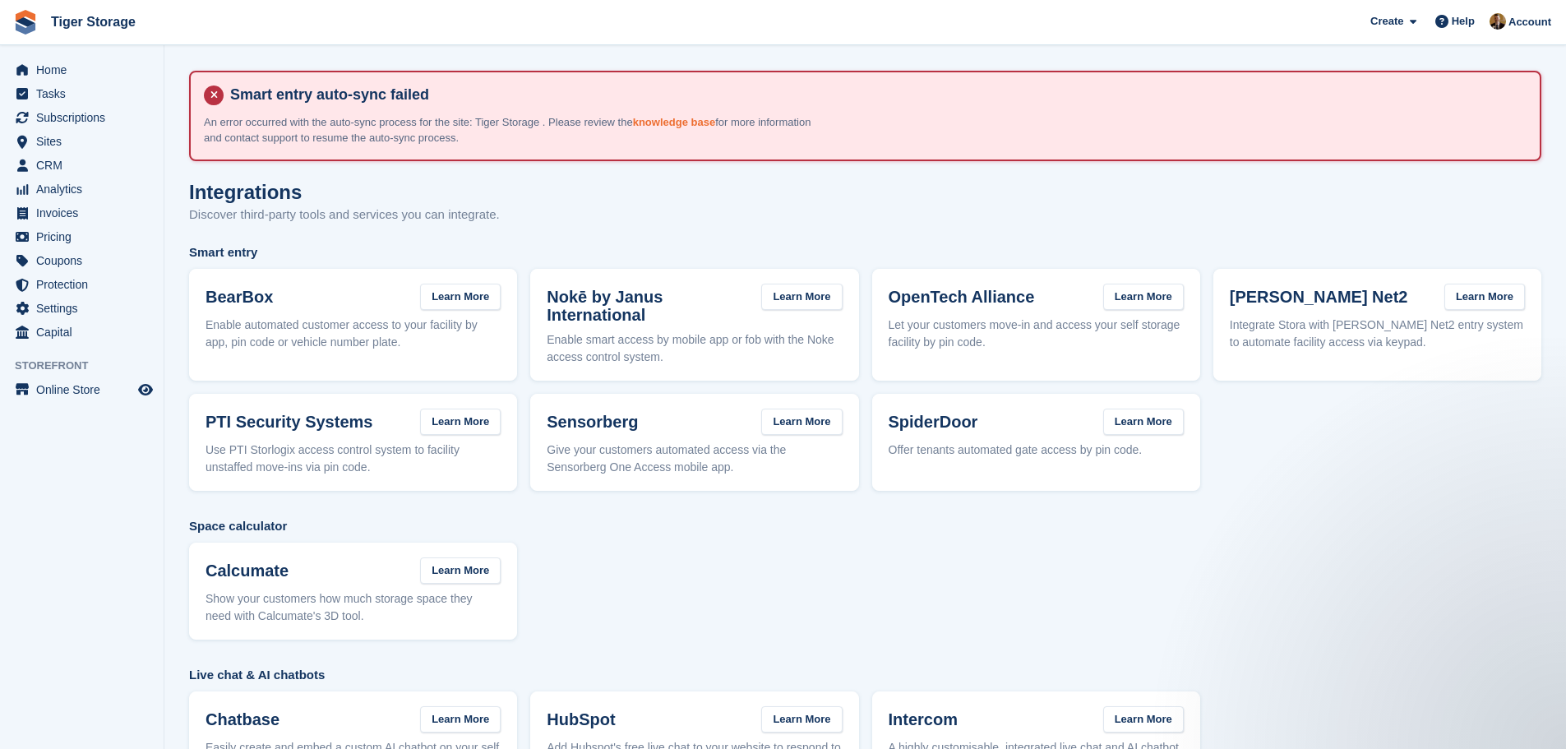
click at [660, 122] on link "knowledge base" at bounding box center [674, 122] width 82 height 12
click at [51, 76] on span "Home" at bounding box center [85, 69] width 99 height 23
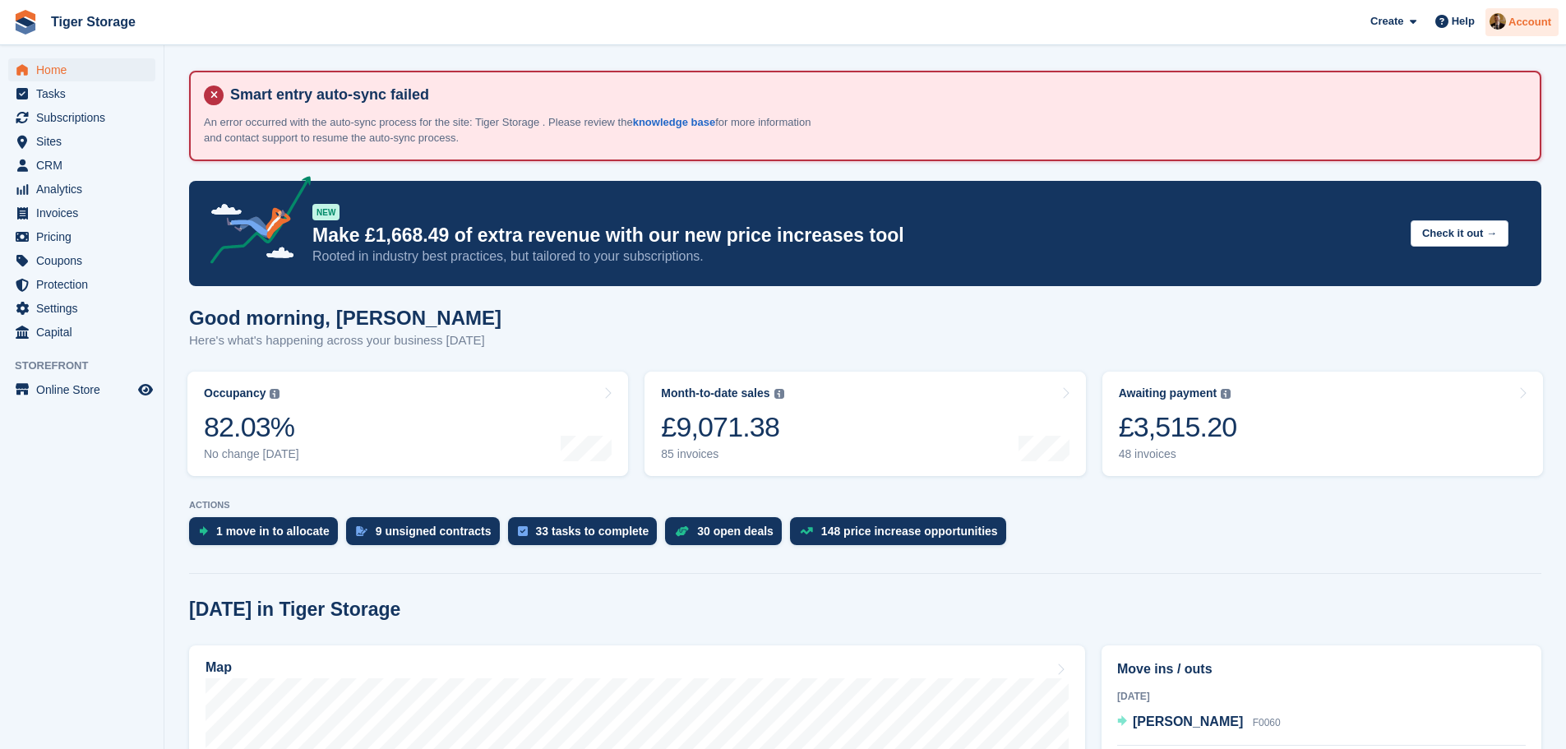
click at [1523, 25] on span "Account" at bounding box center [1529, 22] width 43 height 16
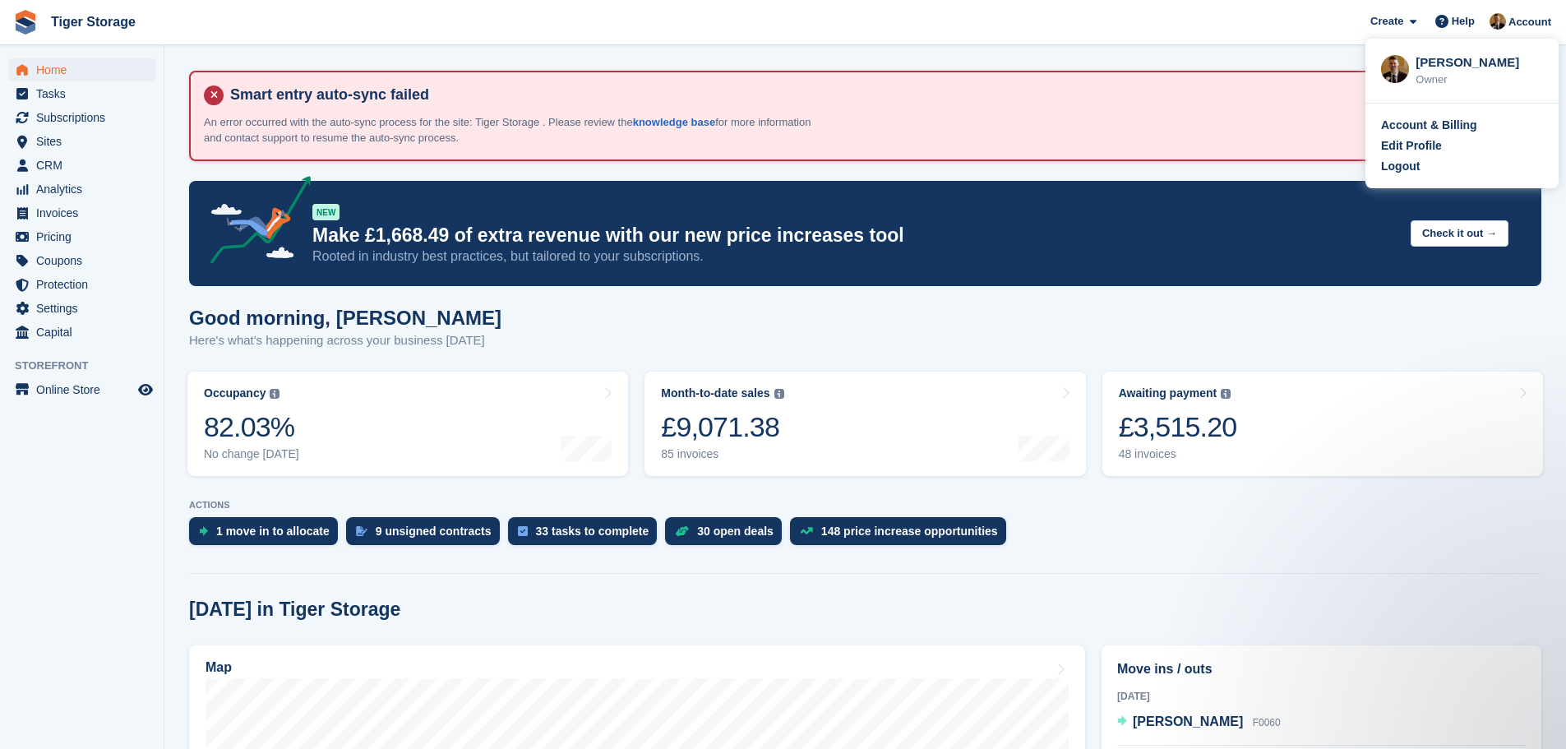
click at [1266, 30] on span "Tiger Storage Create Subscription Invoice Contact Deal Discount Page Help Chat …" at bounding box center [783, 22] width 1566 height 44
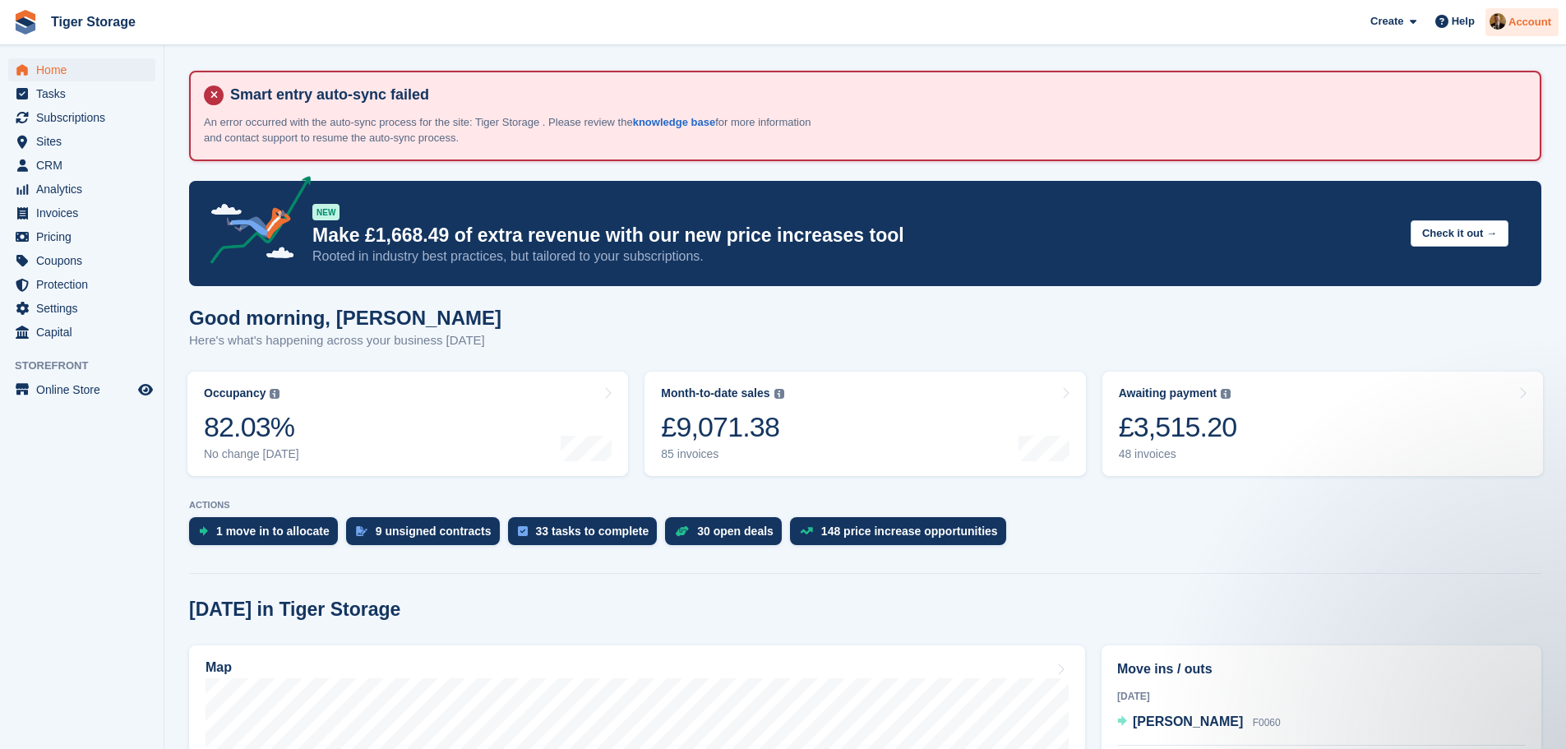
click at [1545, 25] on span "Account" at bounding box center [1529, 22] width 43 height 16
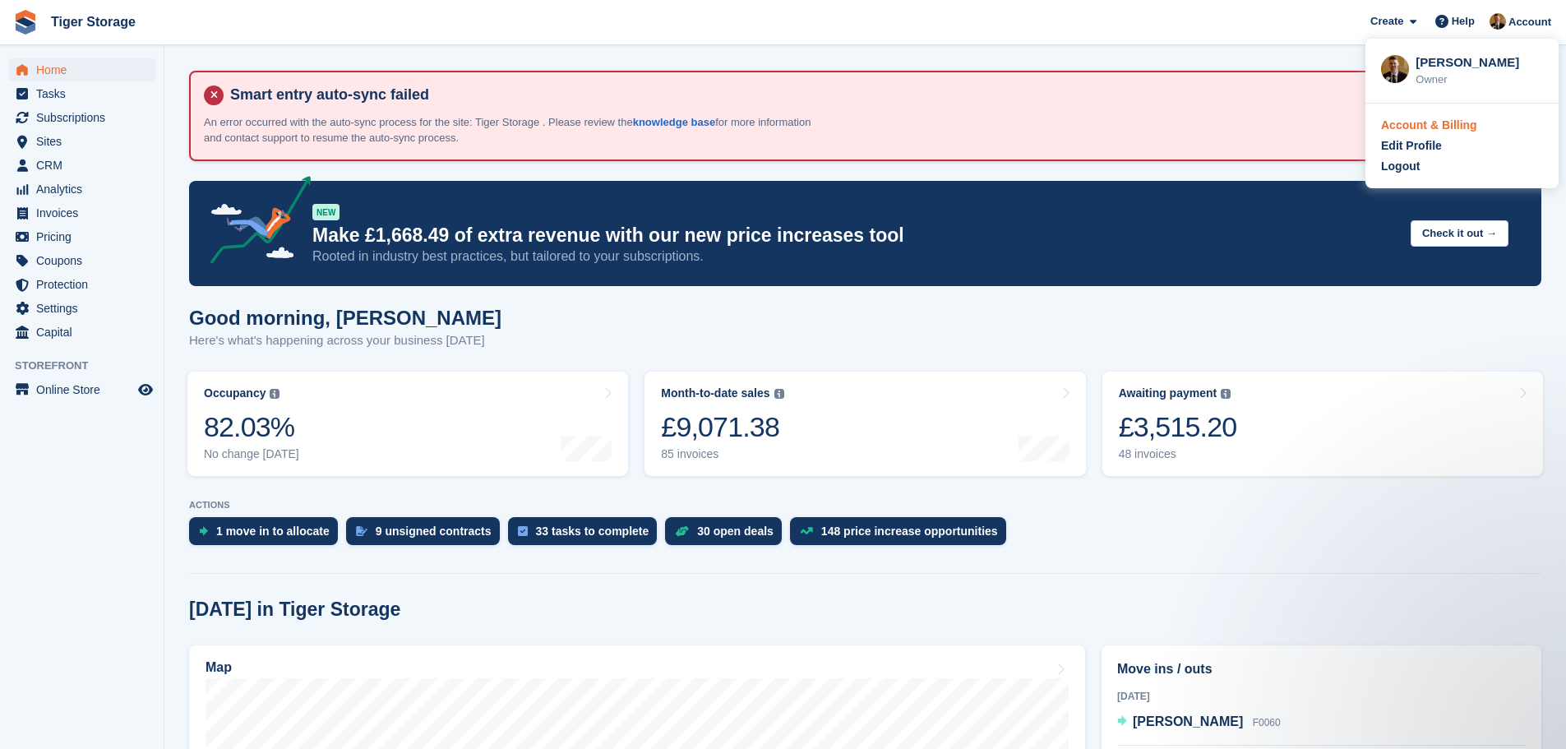
click at [1450, 122] on div "Account & Billing" at bounding box center [1429, 125] width 96 height 17
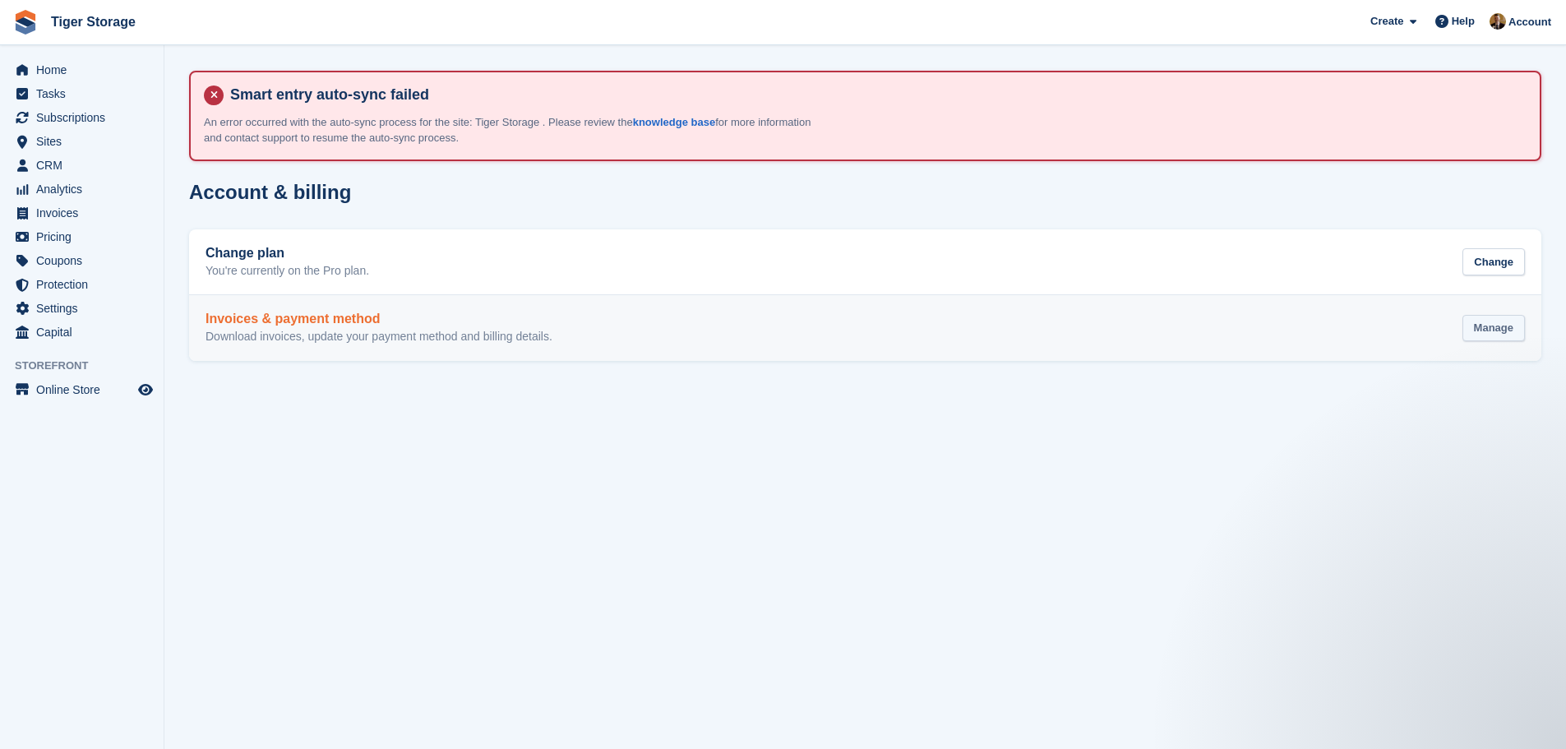
click at [1484, 330] on div "Manage" at bounding box center [1493, 328] width 62 height 27
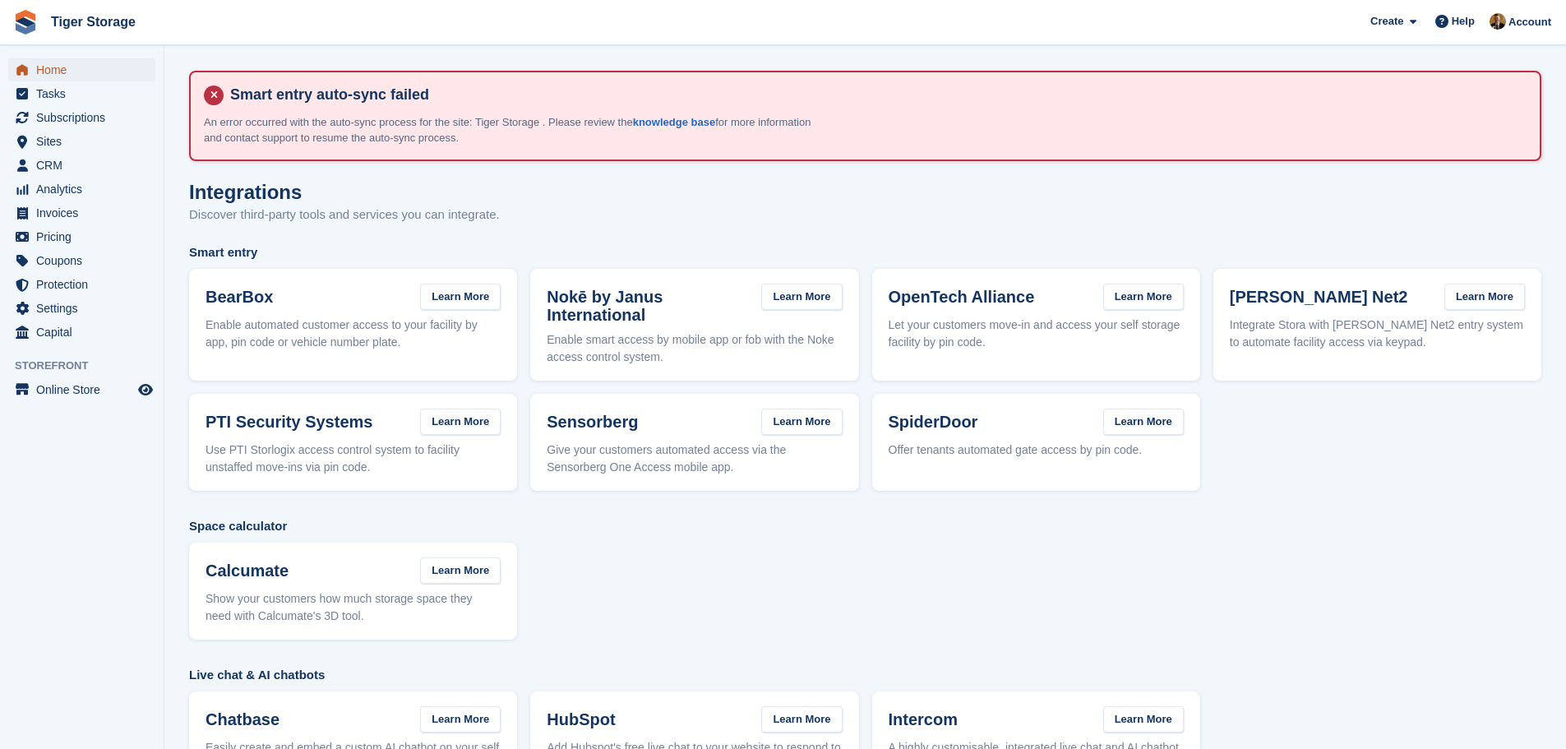
click at [103, 64] on span "Home" at bounding box center [85, 69] width 99 height 23
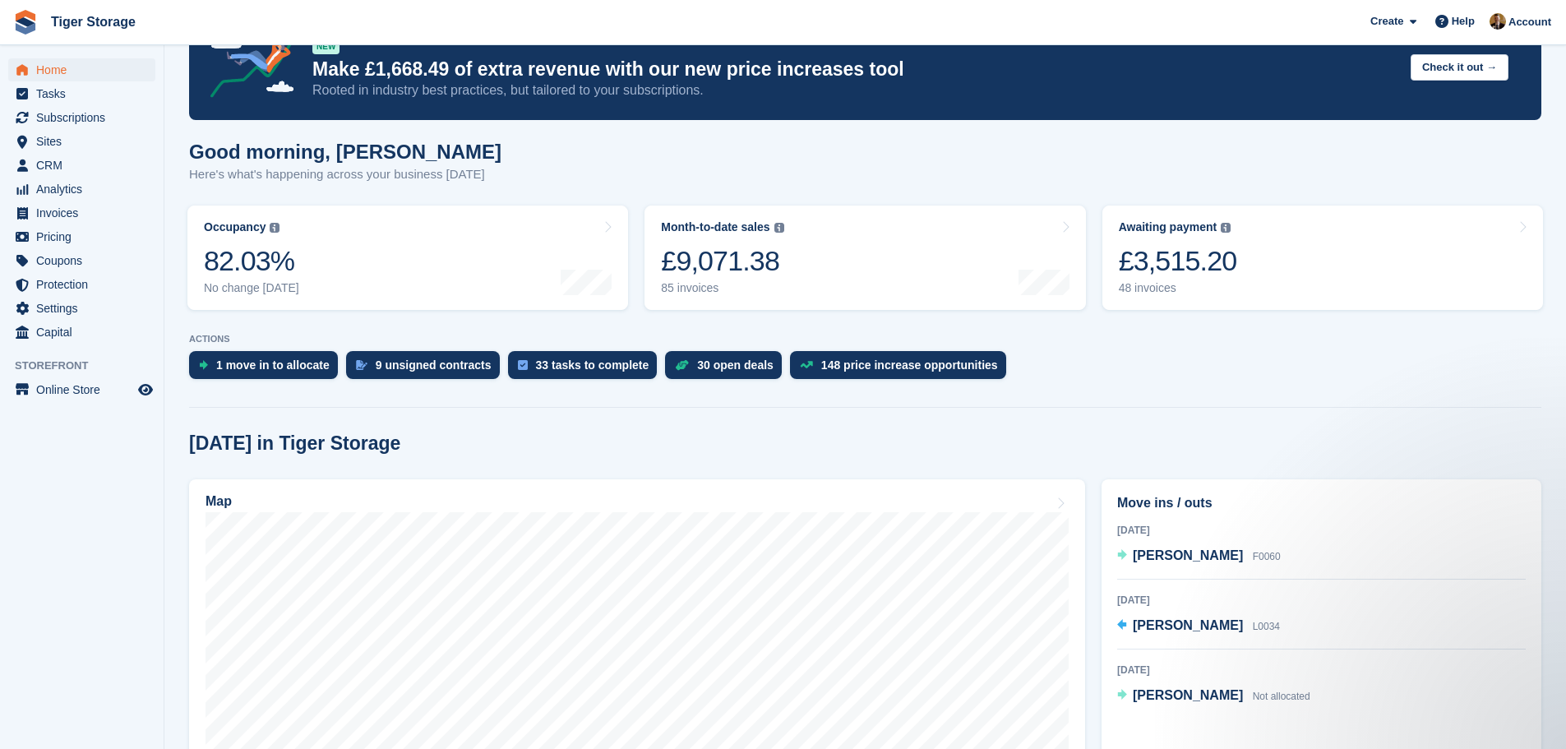
scroll to position [329, 0]
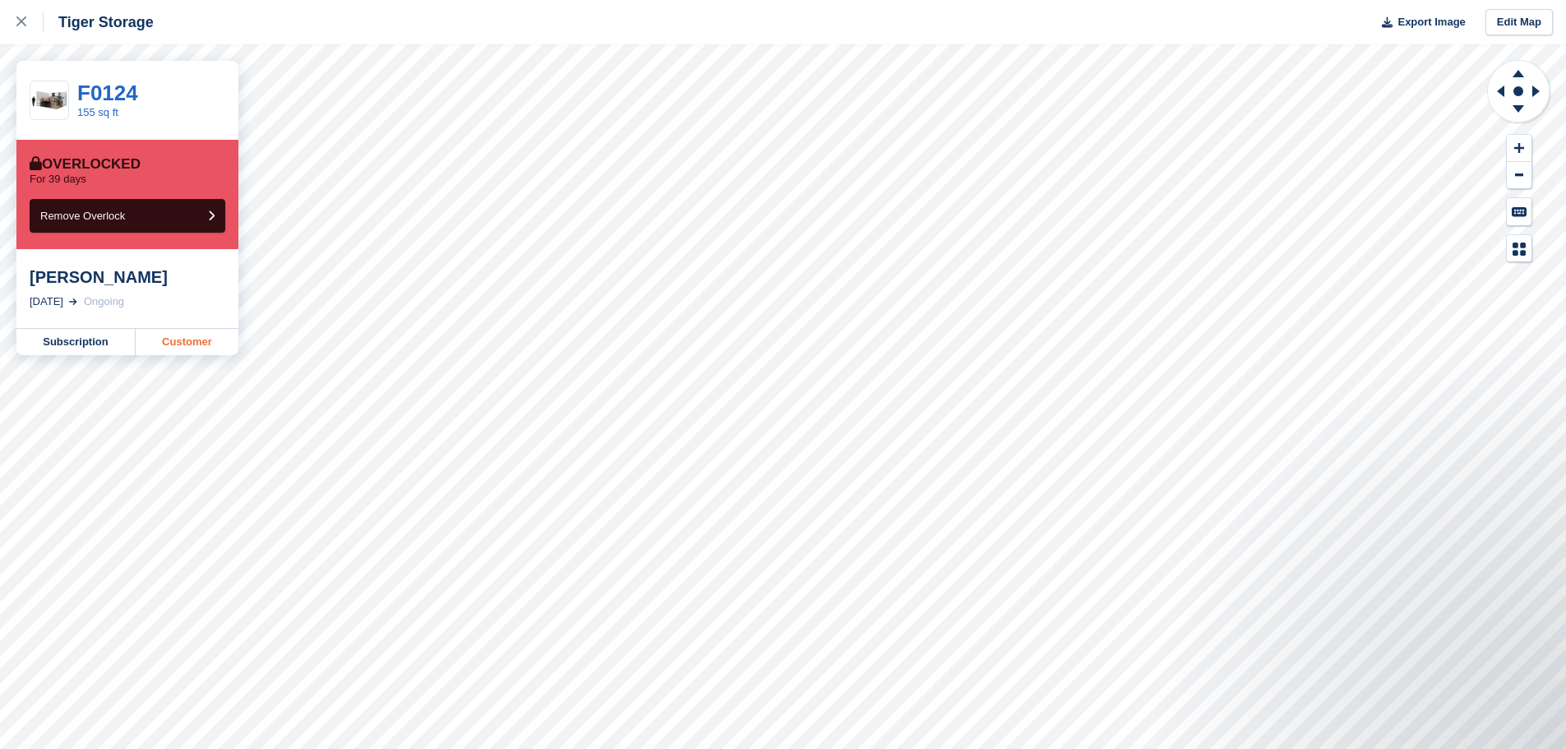
click at [180, 344] on link "Customer" at bounding box center [187, 342] width 103 height 26
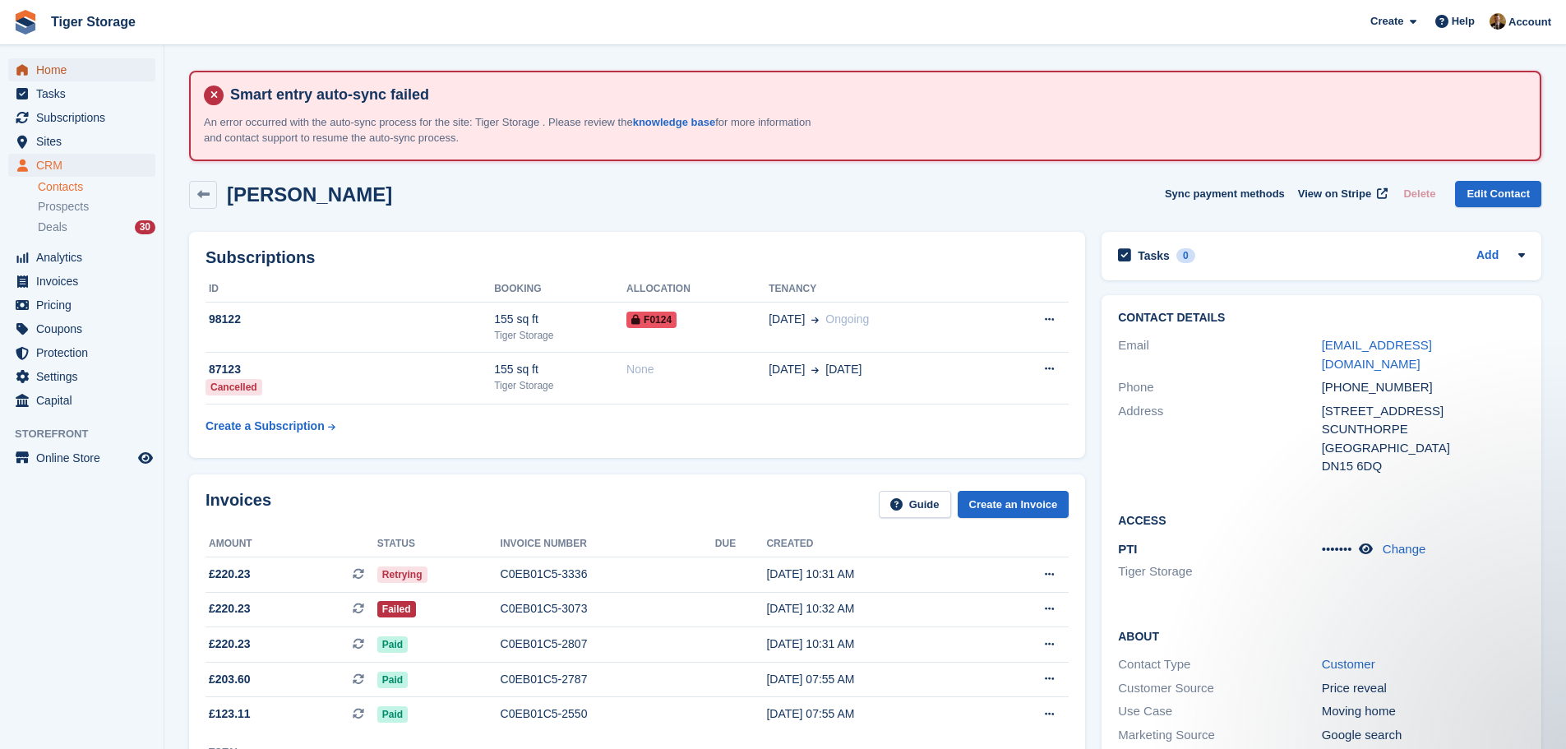
click at [65, 78] on span "Home" at bounding box center [85, 69] width 99 height 23
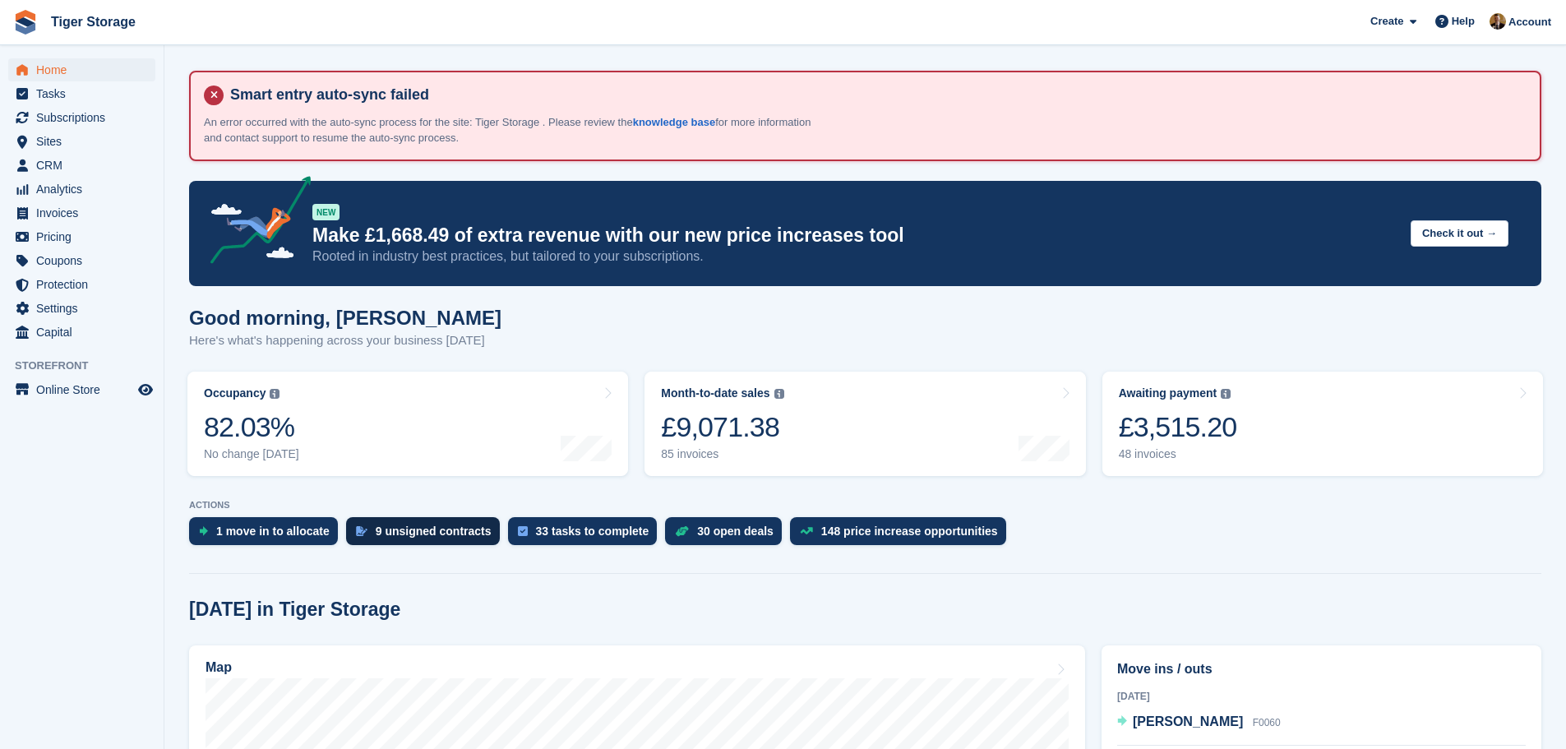
click at [404, 531] on div "9 unsigned contracts" at bounding box center [434, 530] width 116 height 13
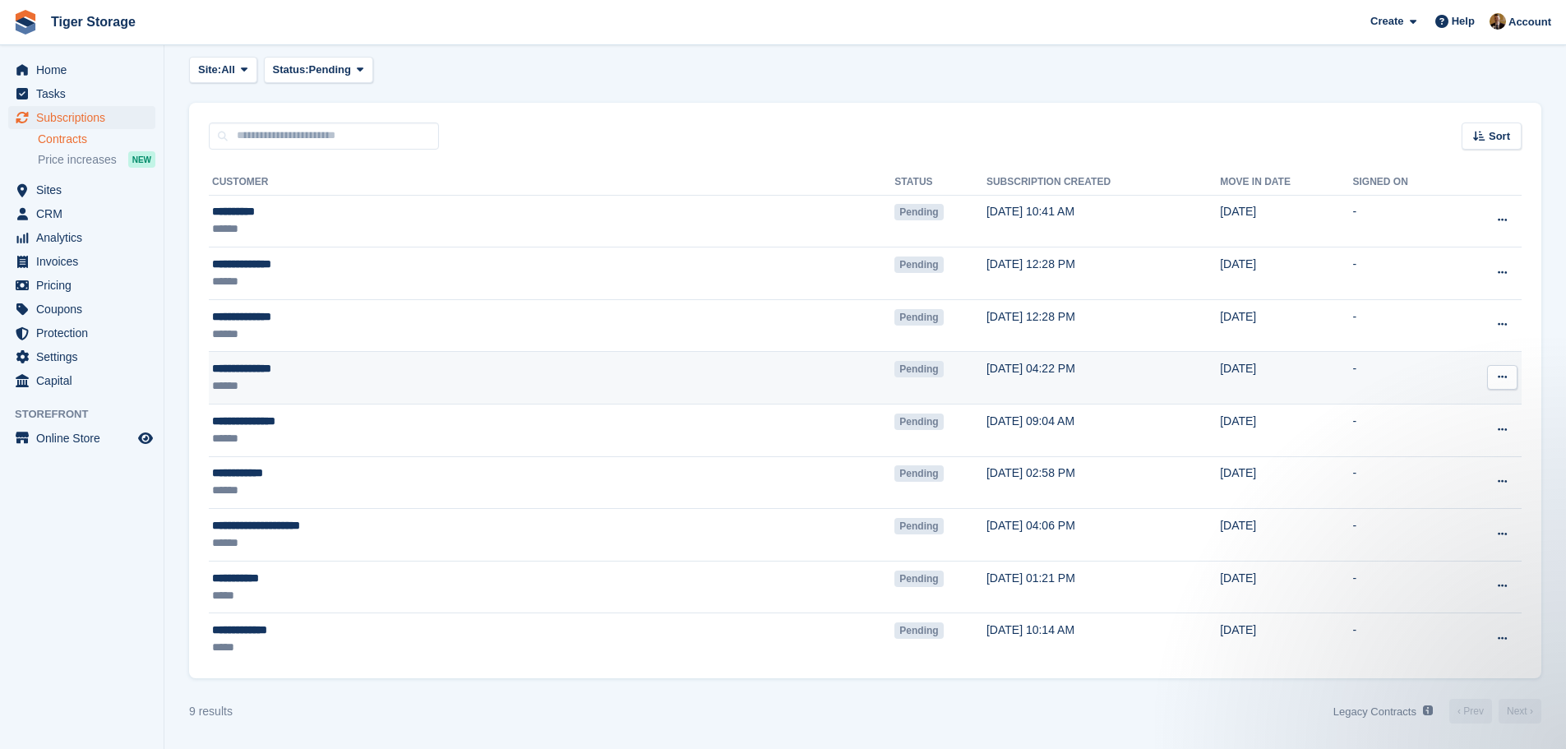
scroll to position [170, 0]
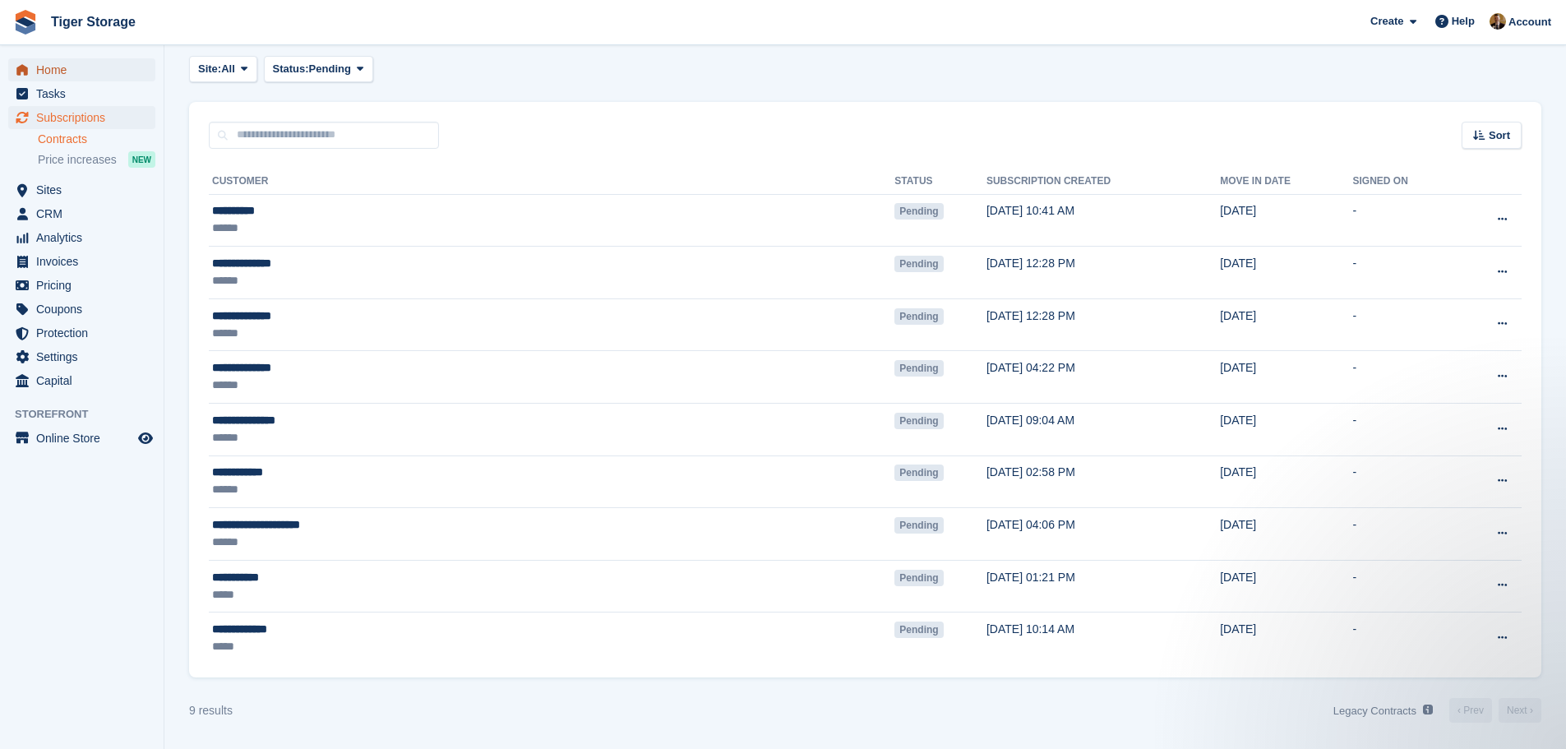
click at [72, 63] on span "Home" at bounding box center [85, 69] width 99 height 23
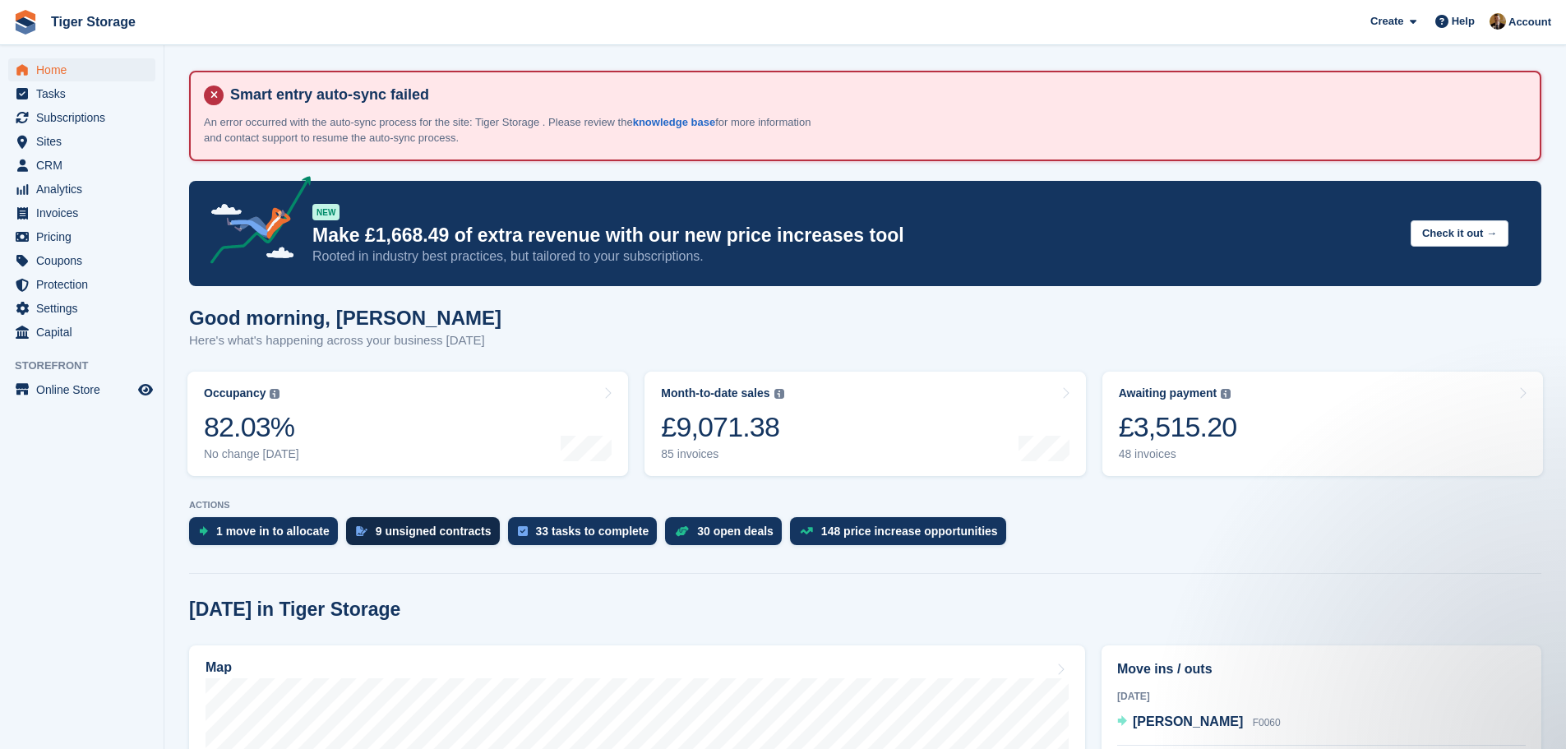
click at [433, 532] on div "9 unsigned contracts" at bounding box center [434, 530] width 116 height 13
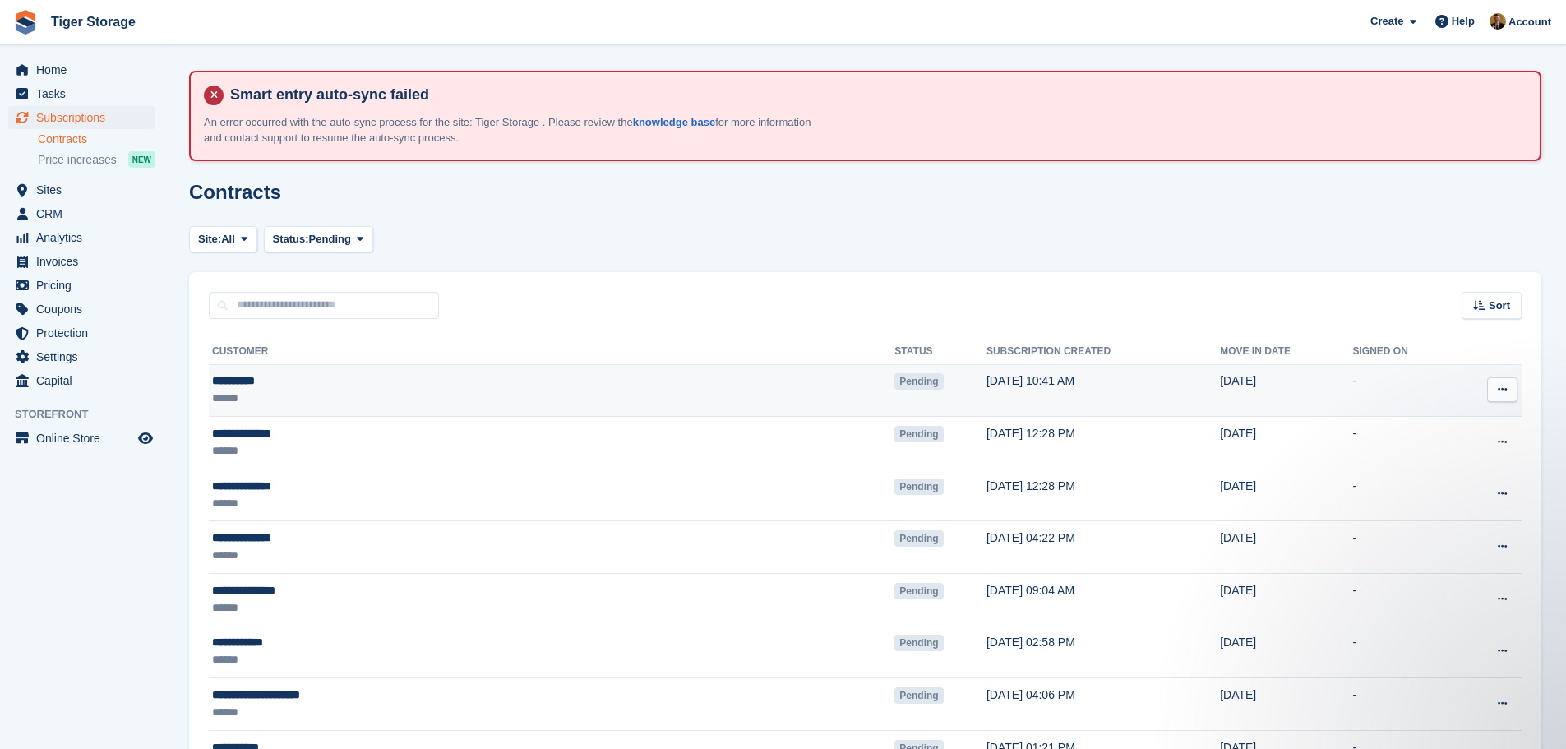
click at [483, 375] on div "**********" at bounding box center [393, 380] width 362 height 17
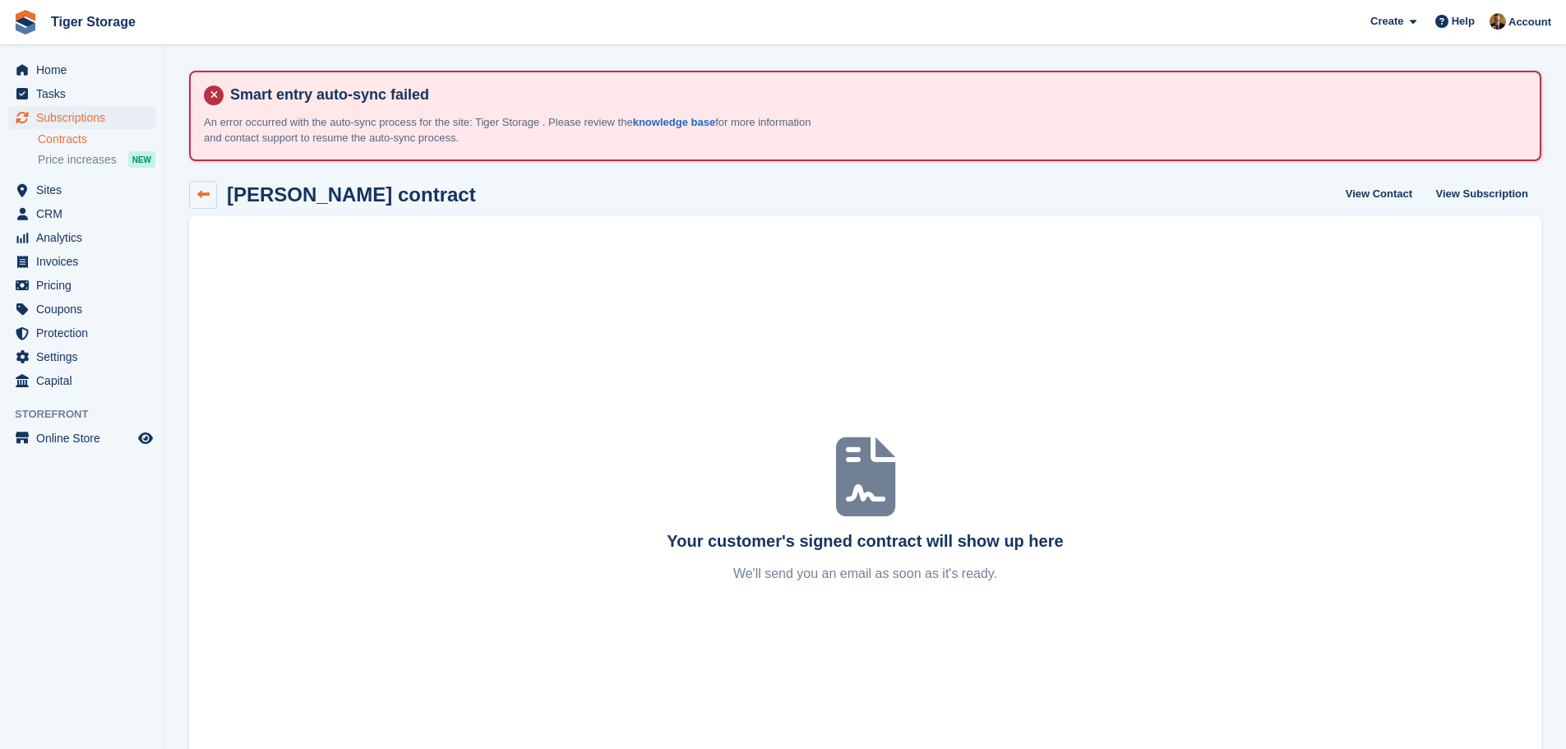
click at [201, 192] on icon at bounding box center [203, 194] width 12 height 12
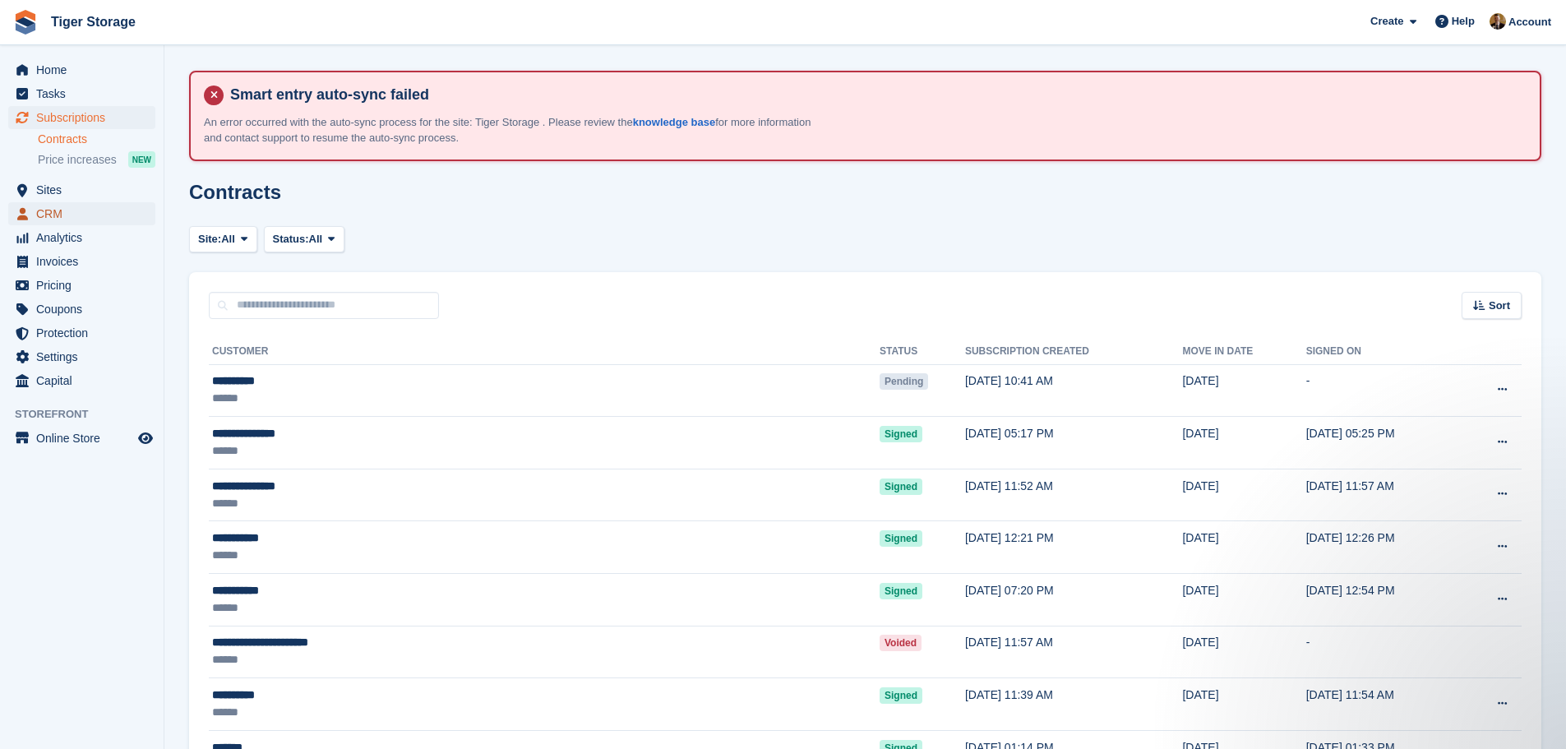
click at [37, 215] on span "CRM" at bounding box center [85, 213] width 99 height 23
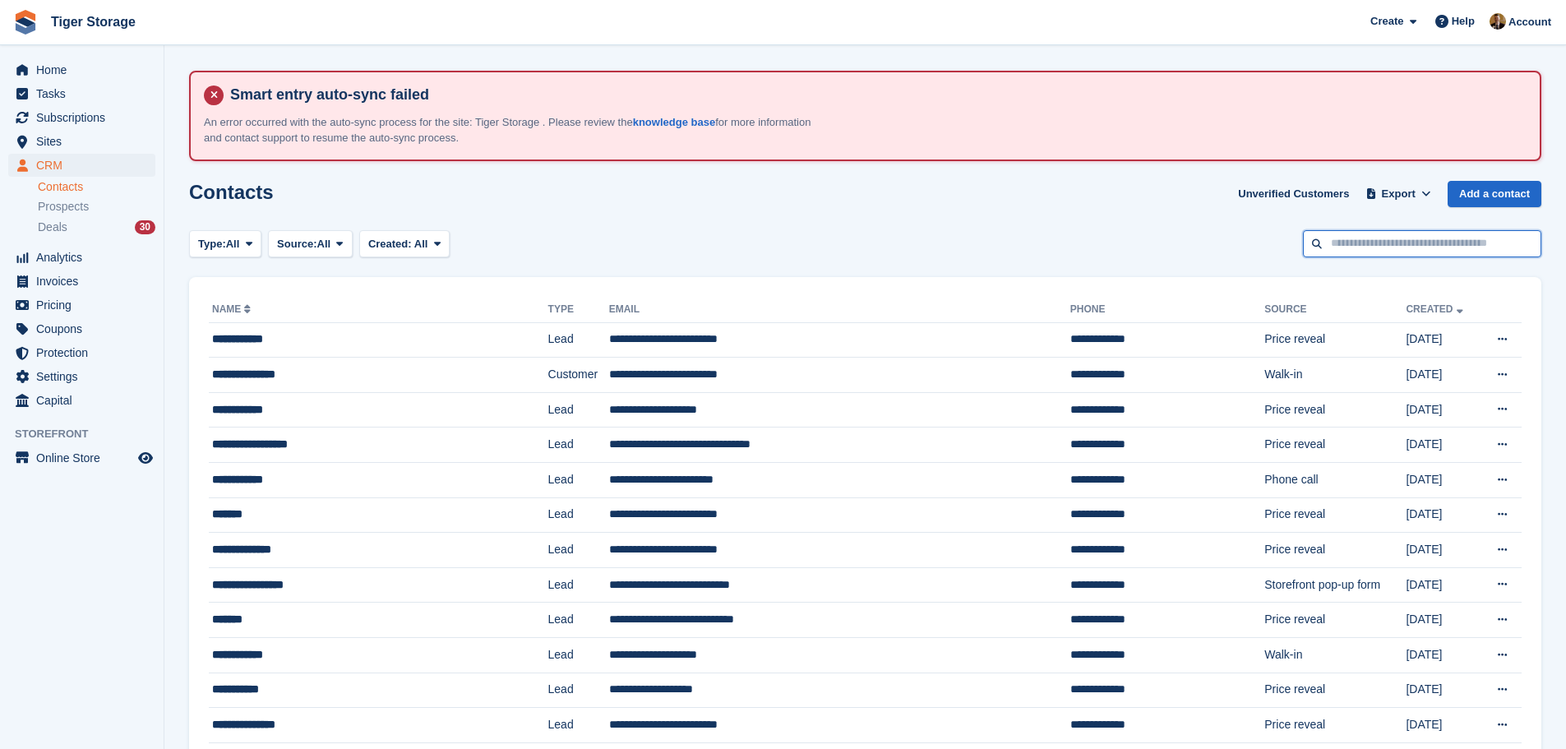
click at [1346, 238] on input "text" at bounding box center [1422, 243] width 238 height 27
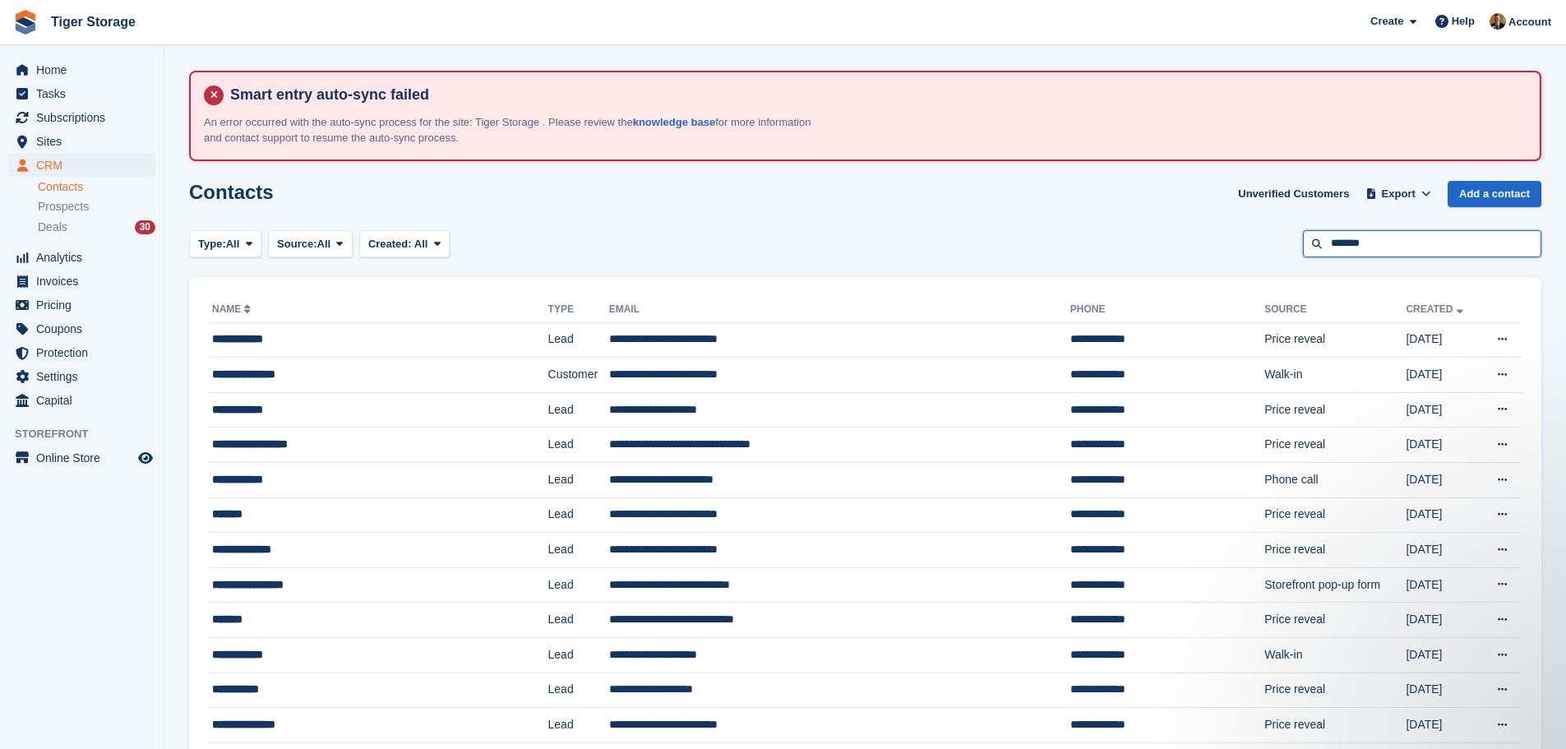
type input "*******"
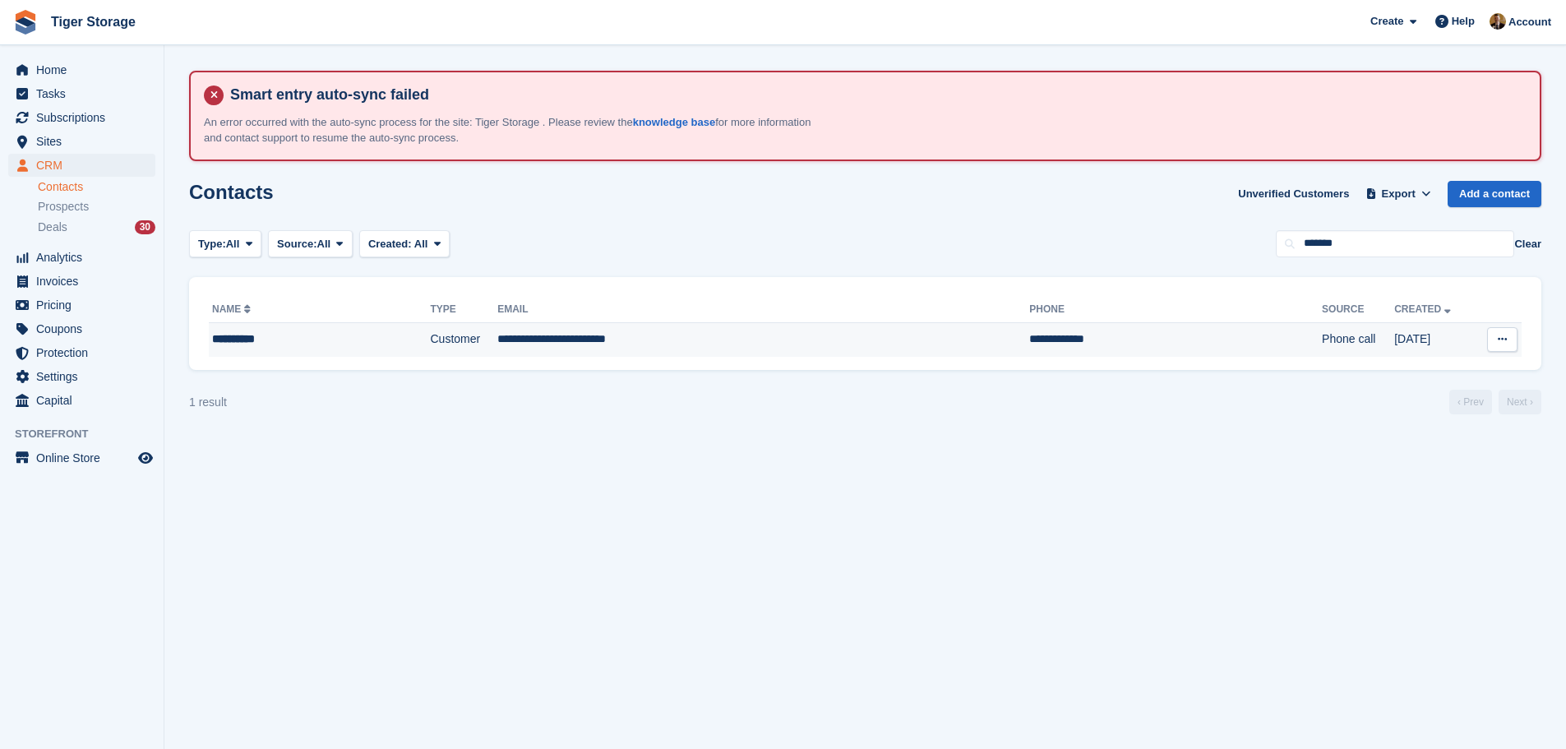
click at [760, 349] on td "**********" at bounding box center [763, 339] width 532 height 35
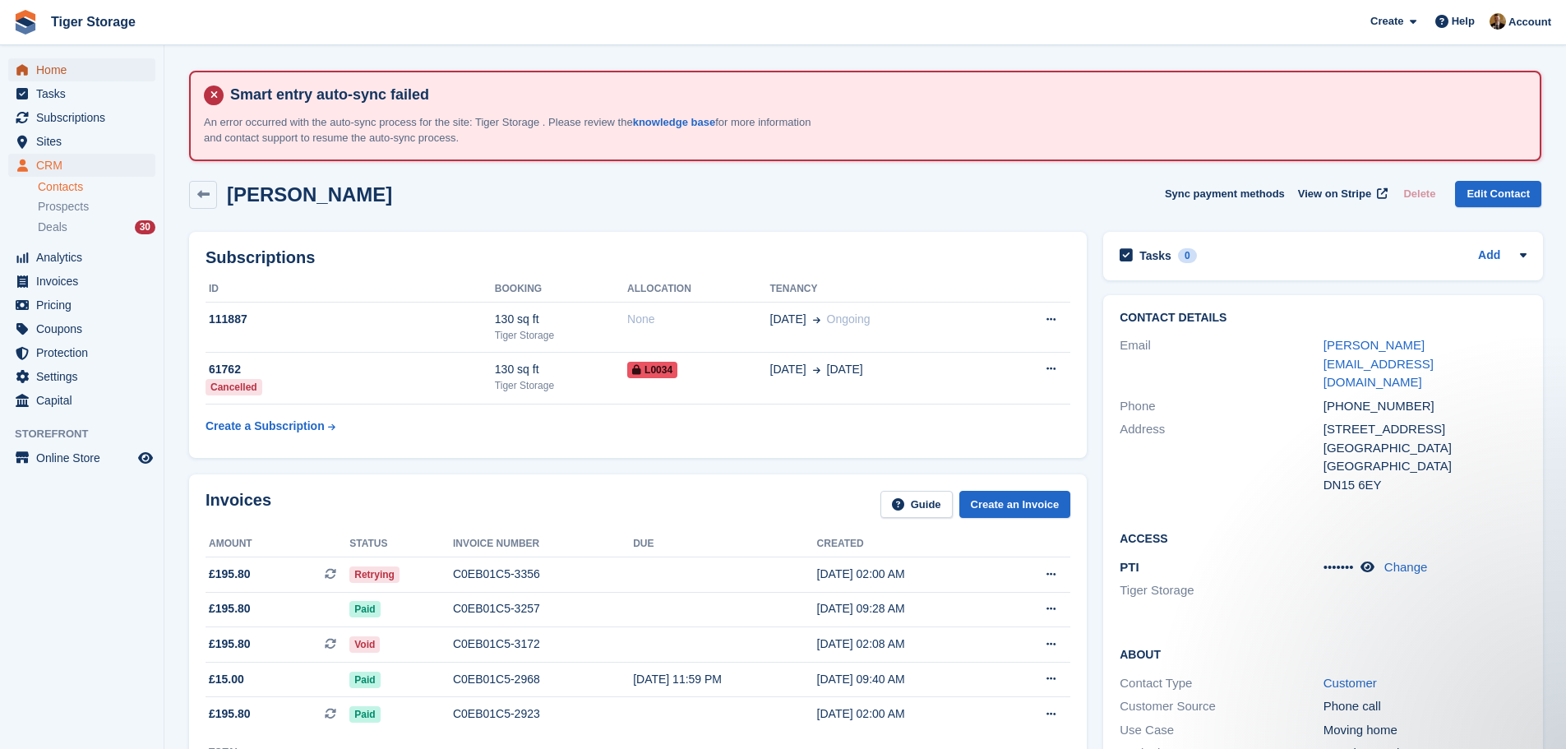
click at [54, 72] on span "Home" at bounding box center [85, 69] width 99 height 23
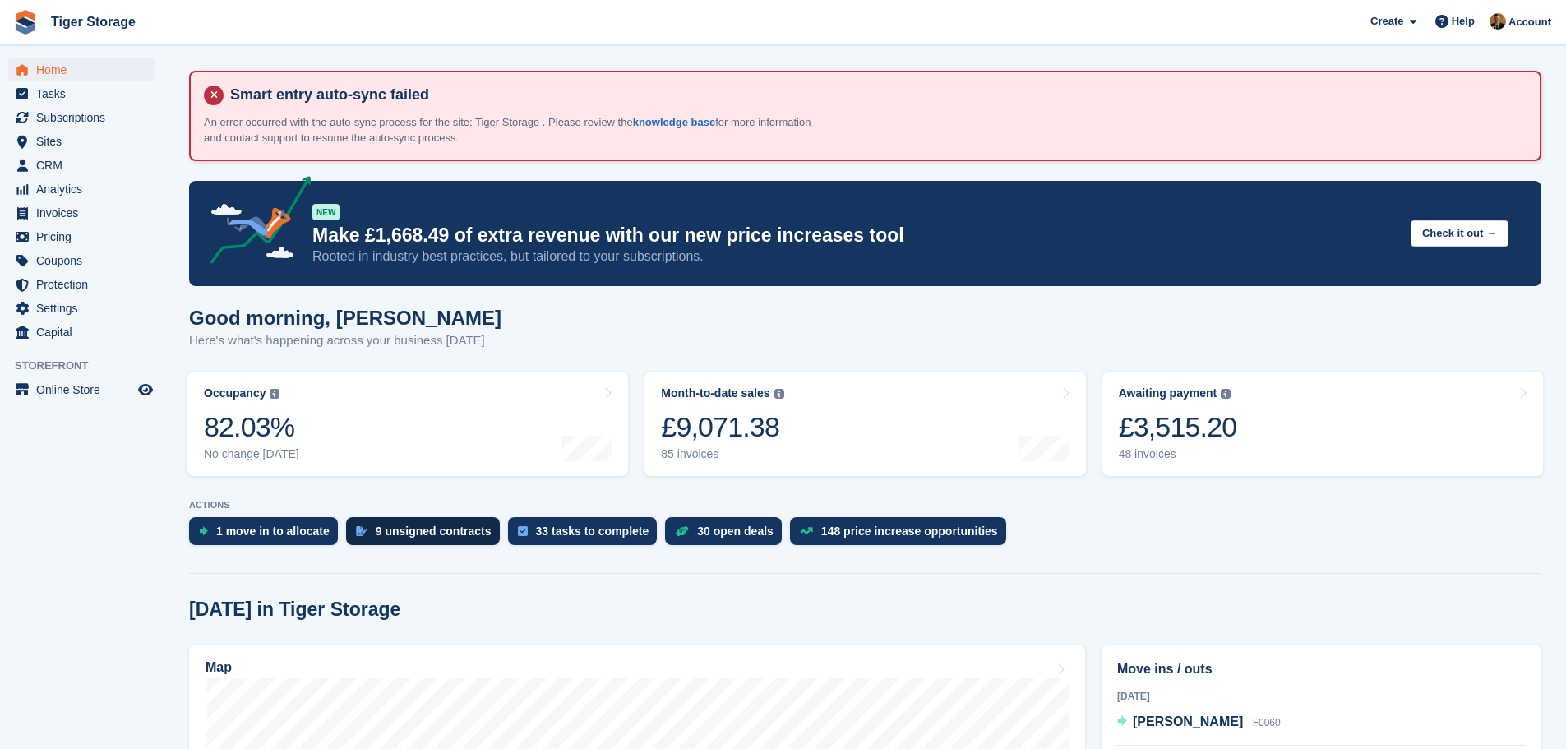
click at [463, 532] on div "9 unsigned contracts" at bounding box center [434, 530] width 116 height 13
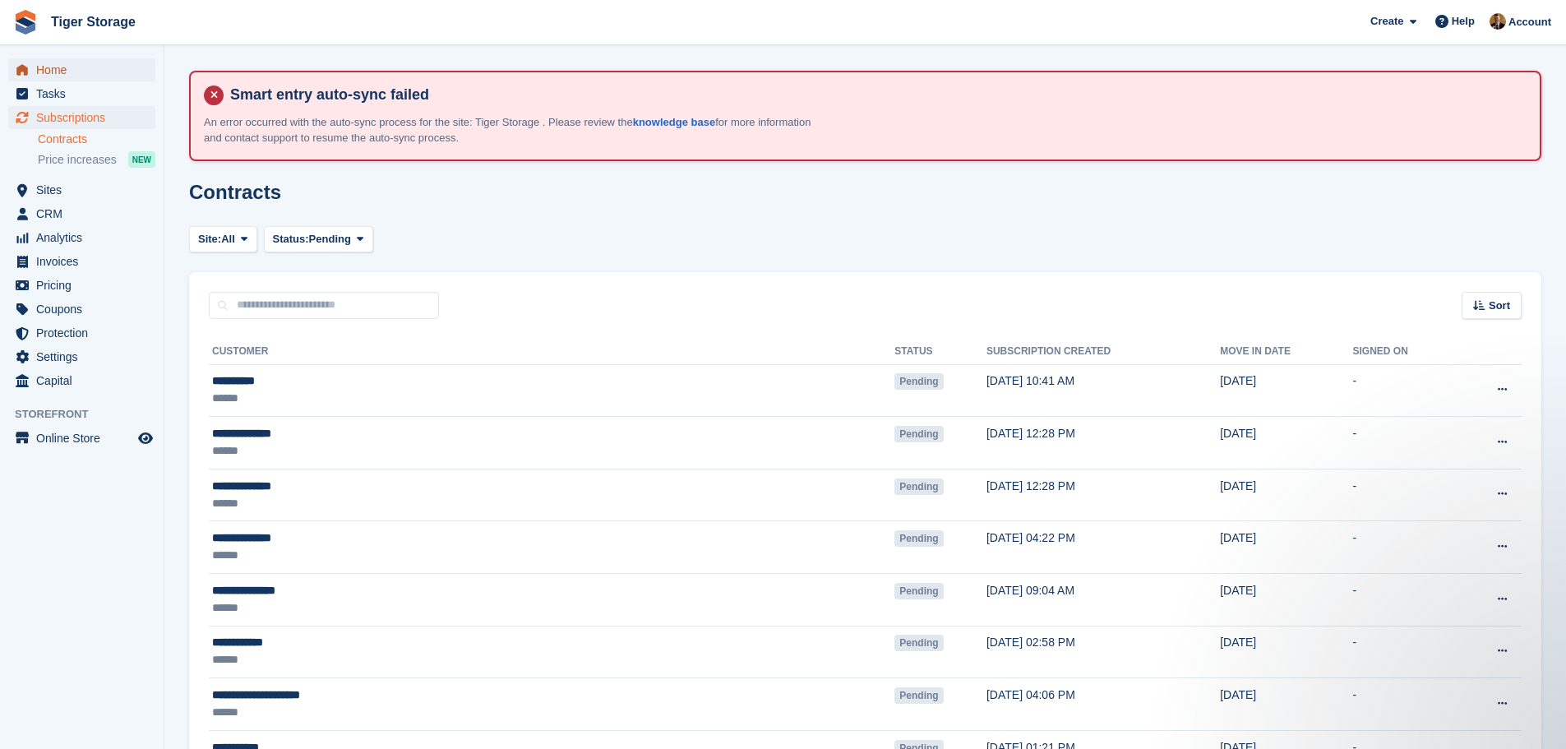
click at [53, 72] on span "Home" at bounding box center [85, 69] width 99 height 23
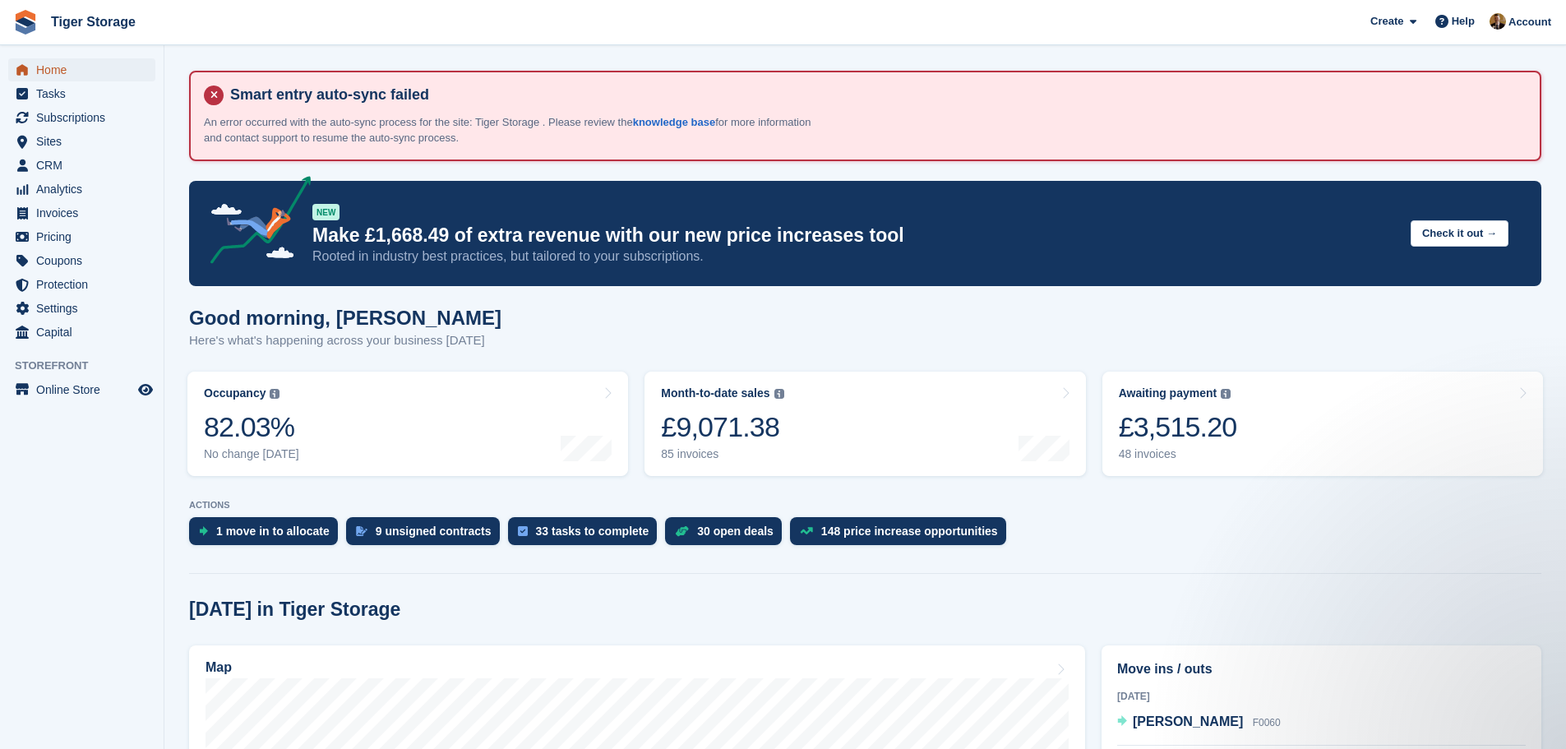
click at [90, 72] on span "Home" at bounding box center [85, 69] width 99 height 23
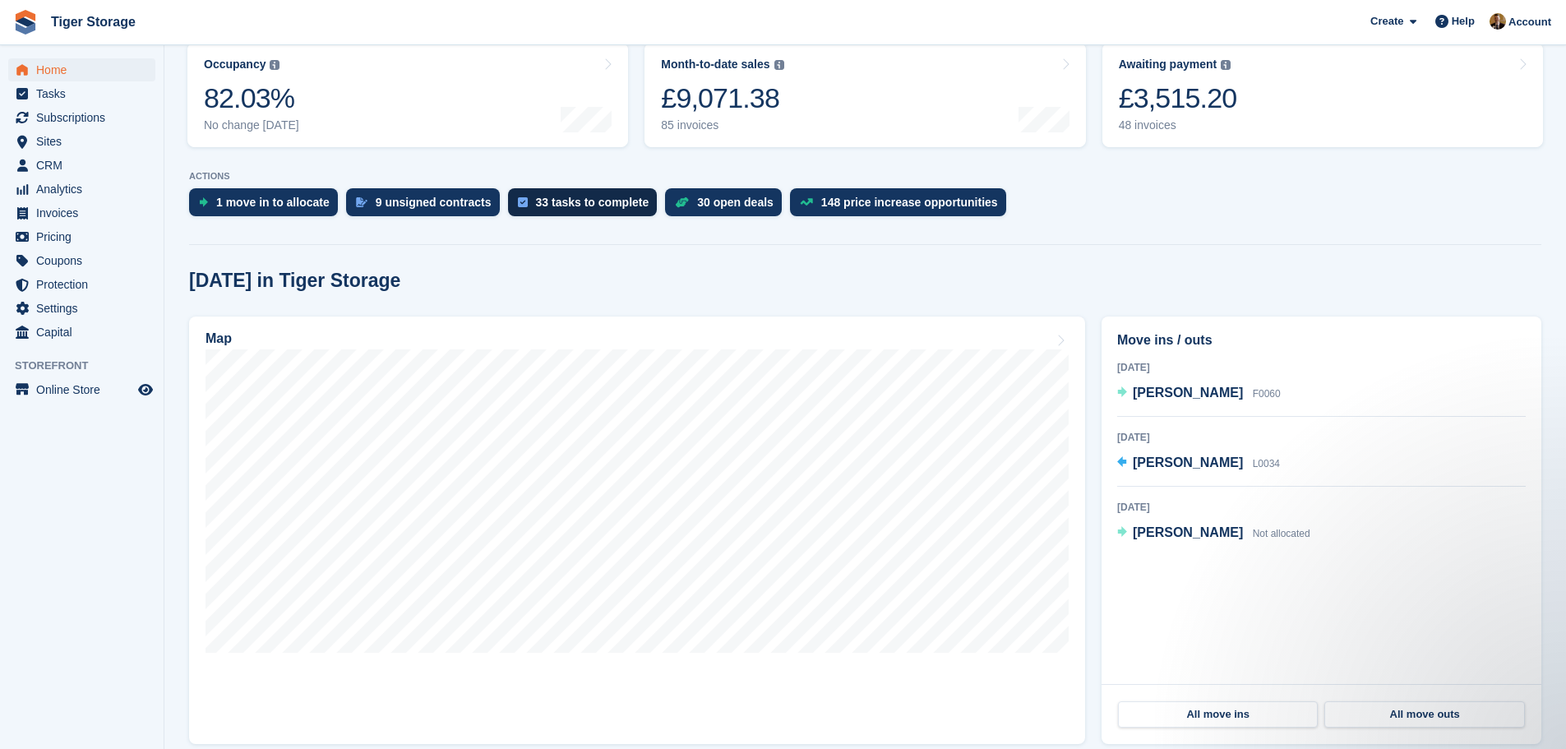
click at [592, 200] on div "33 tasks to complete" at bounding box center [592, 202] width 113 height 13
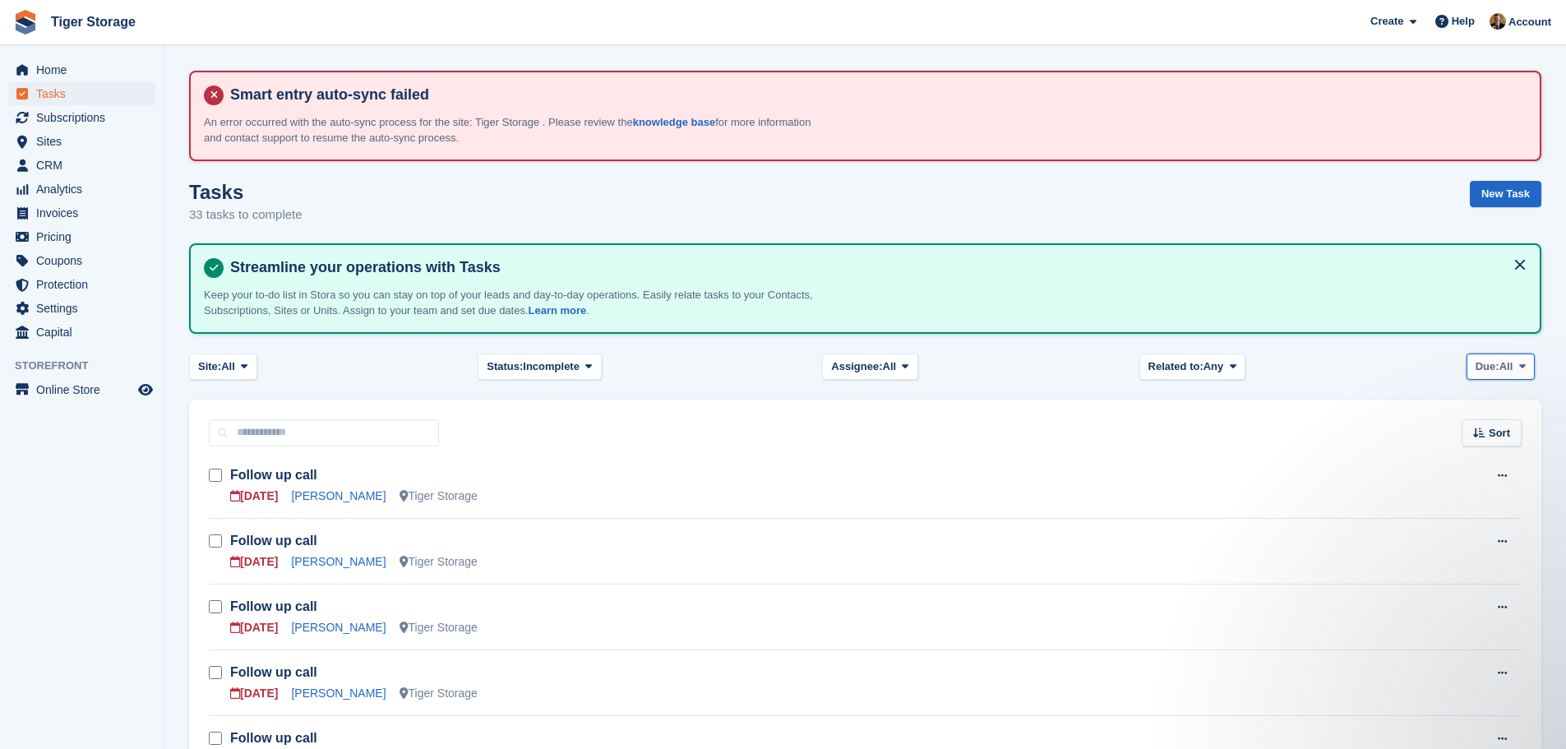
click at [1485, 362] on span "Due:" at bounding box center [1487, 366] width 24 height 16
click at [1517, 438] on link "Overdue" at bounding box center [1545, 435] width 143 height 30
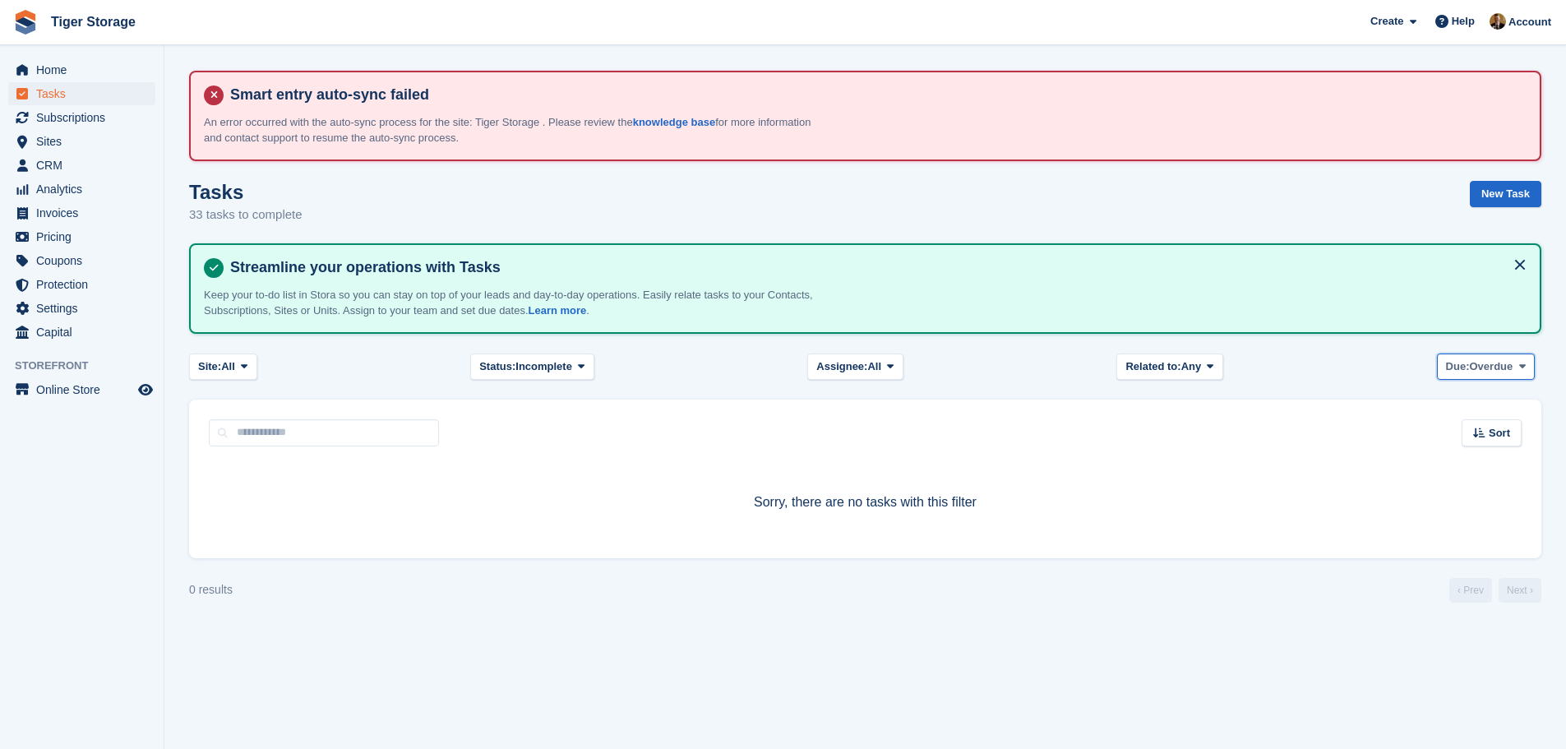
click at [1513, 362] on button "Due: Overdue" at bounding box center [1486, 366] width 98 height 27
click at [1476, 462] on link "Today" at bounding box center [1515, 465] width 143 height 30
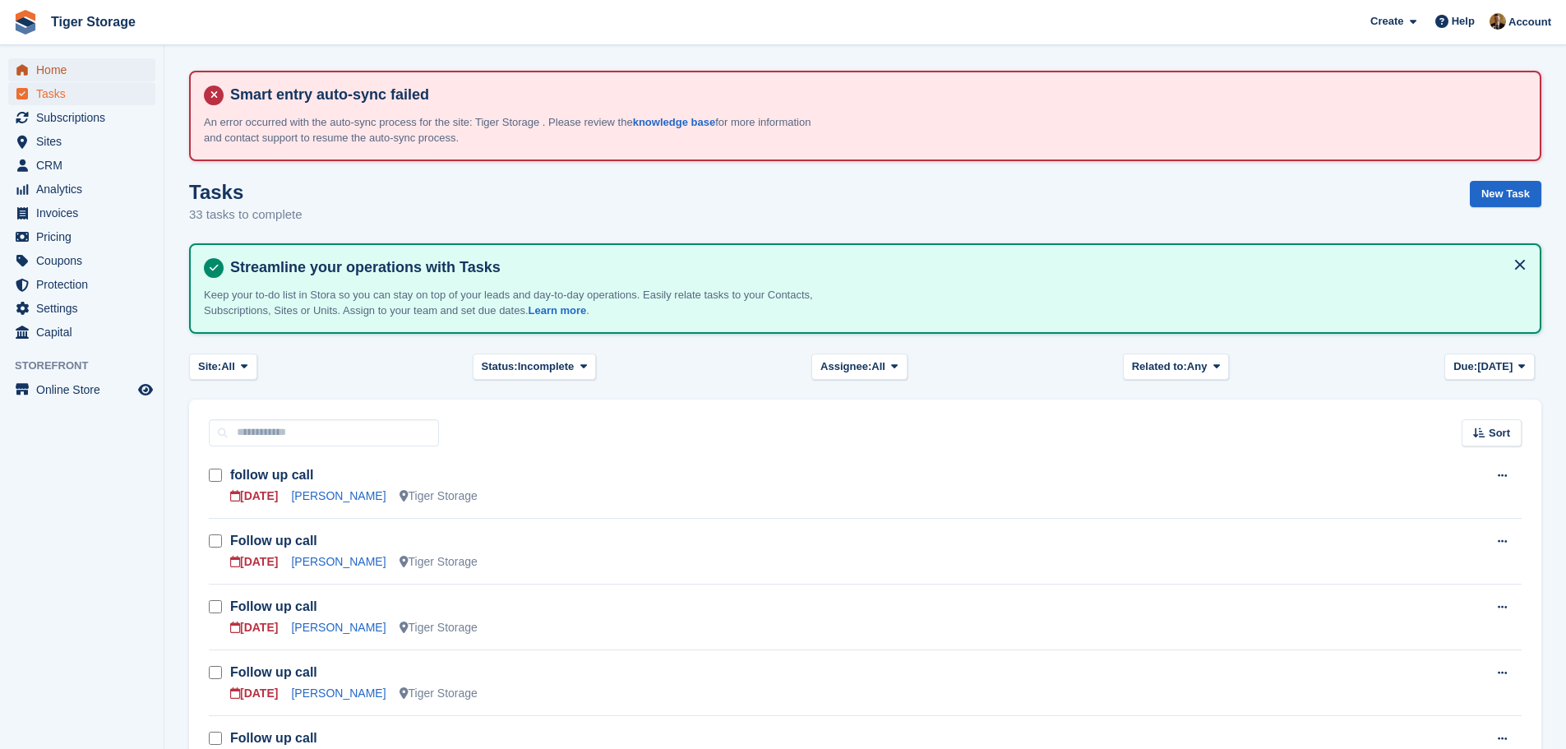
click at [58, 75] on span "Home" at bounding box center [85, 69] width 99 height 23
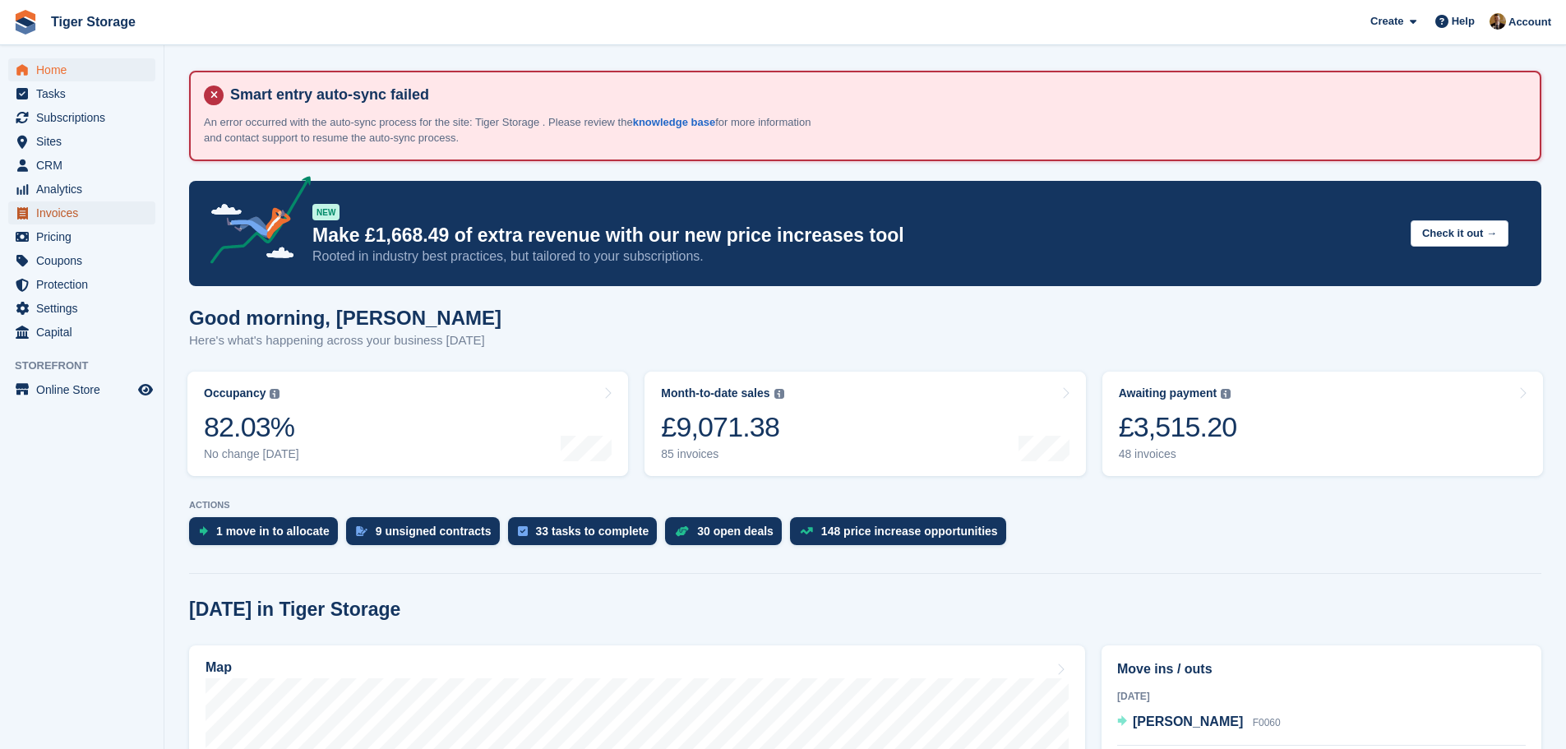
click at [53, 217] on span "Invoices" at bounding box center [85, 212] width 99 height 23
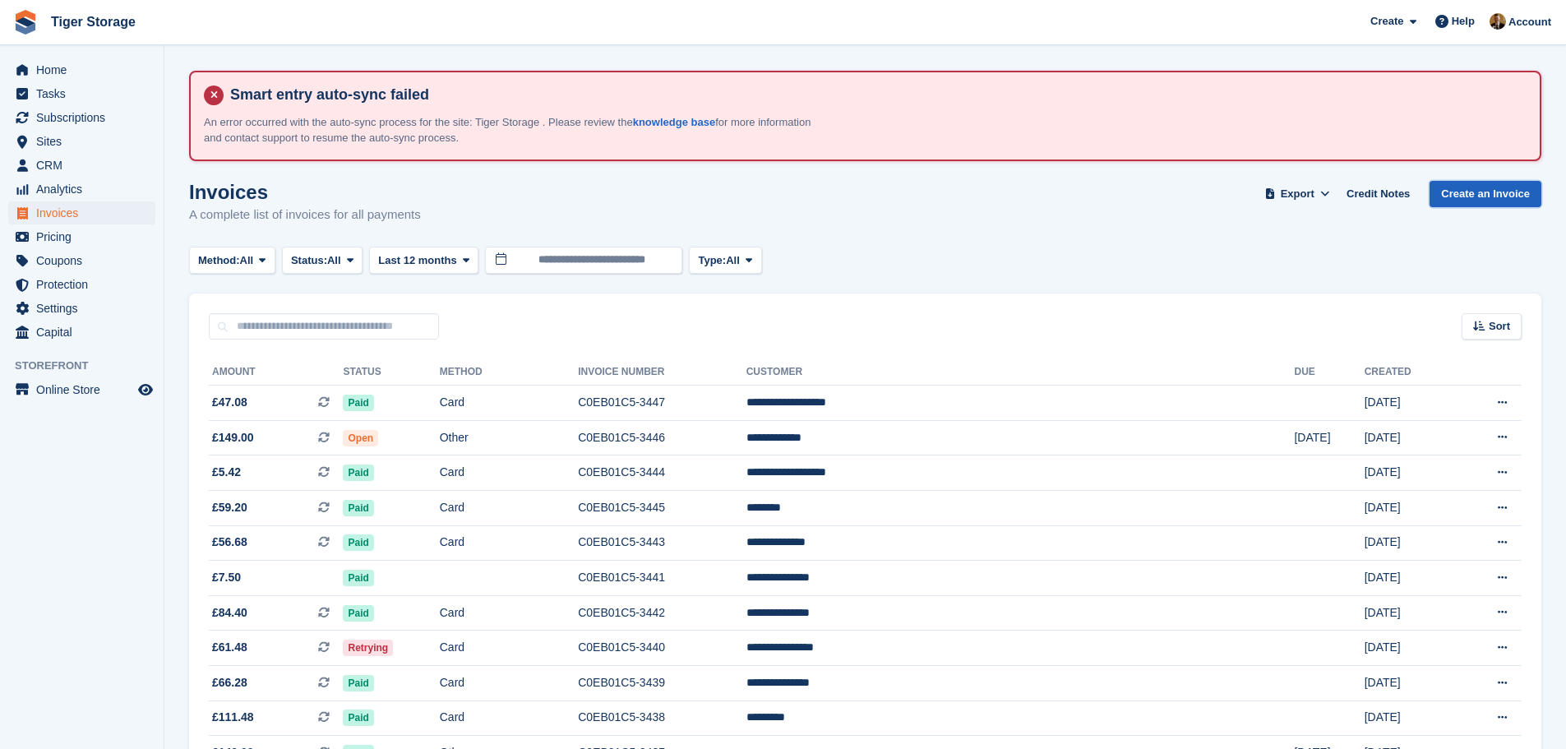
click at [1501, 185] on link "Create an Invoice" at bounding box center [1485, 194] width 112 height 27
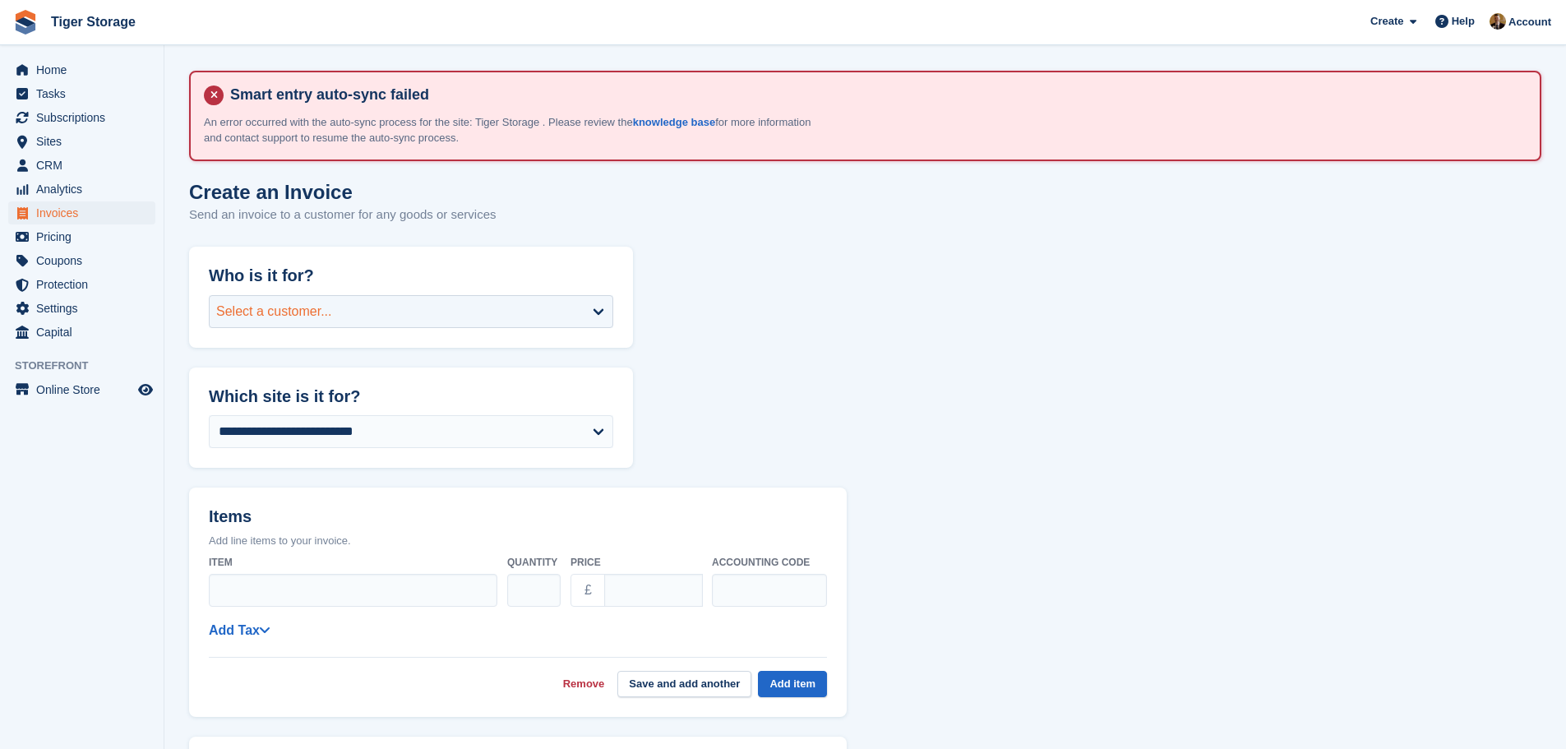
click at [349, 320] on div "Select a customer..." at bounding box center [411, 311] width 404 height 33
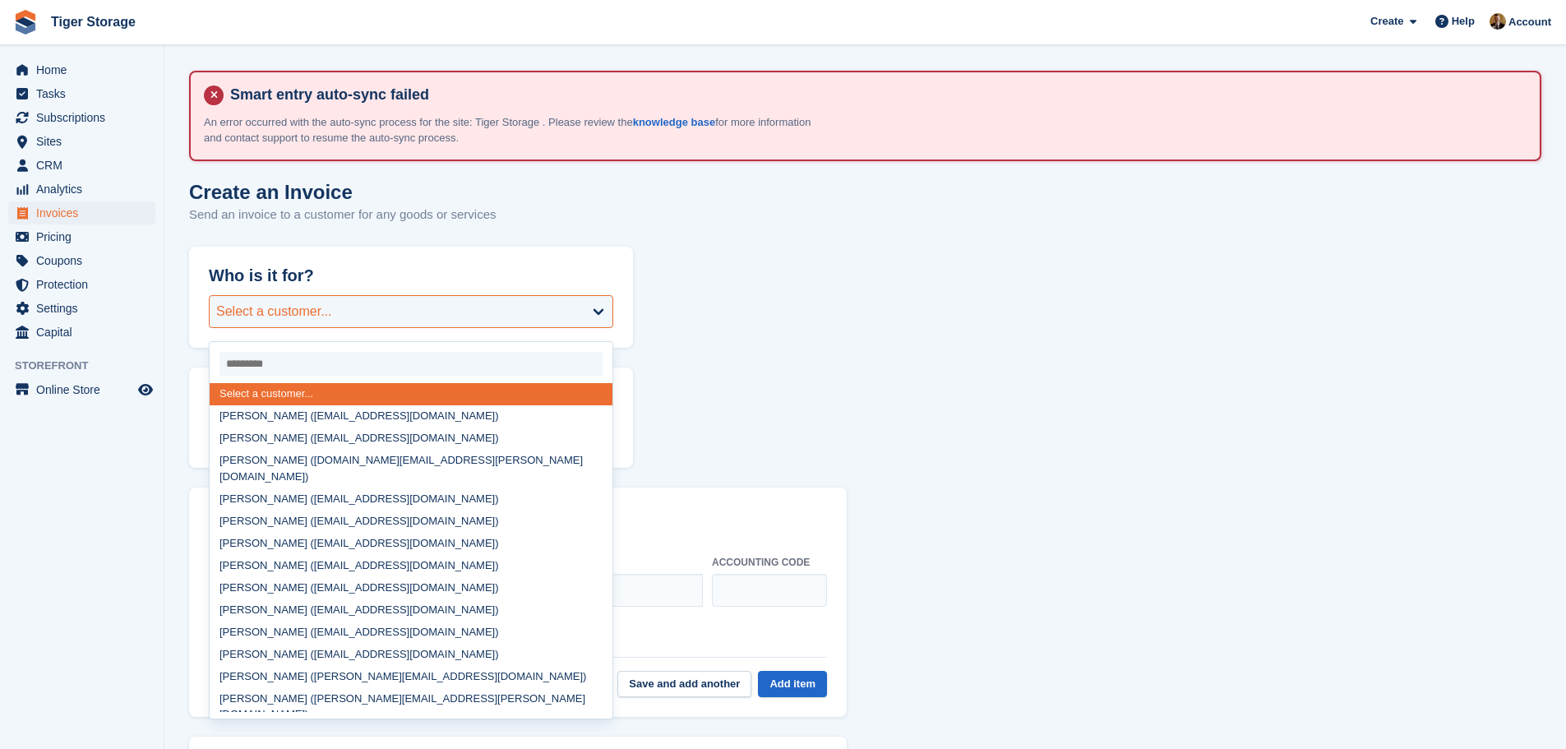
click at [335, 300] on div "Select a customer..." at bounding box center [411, 311] width 404 height 33
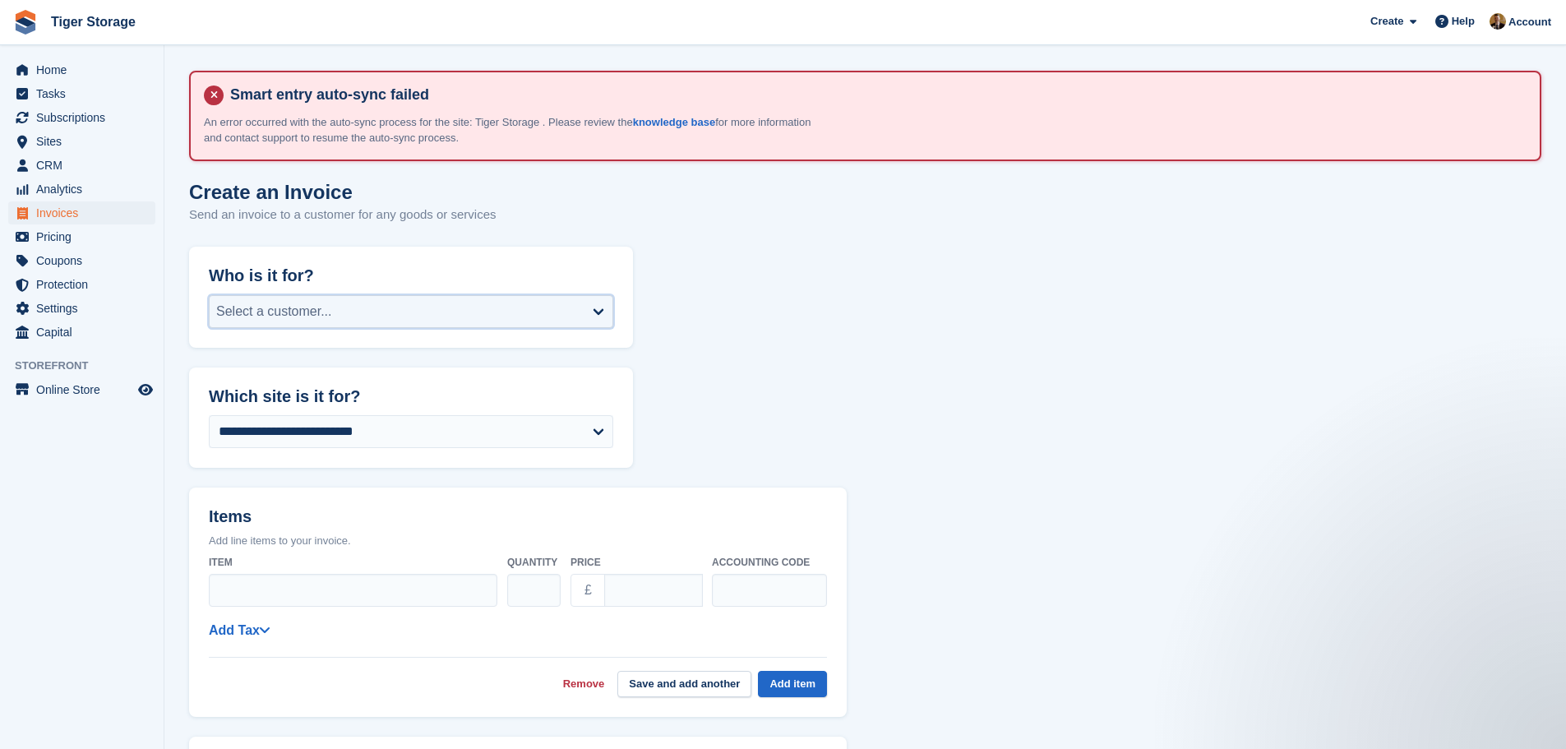
click at [333, 302] on div "Select a customer..." at bounding box center [411, 311] width 404 height 33
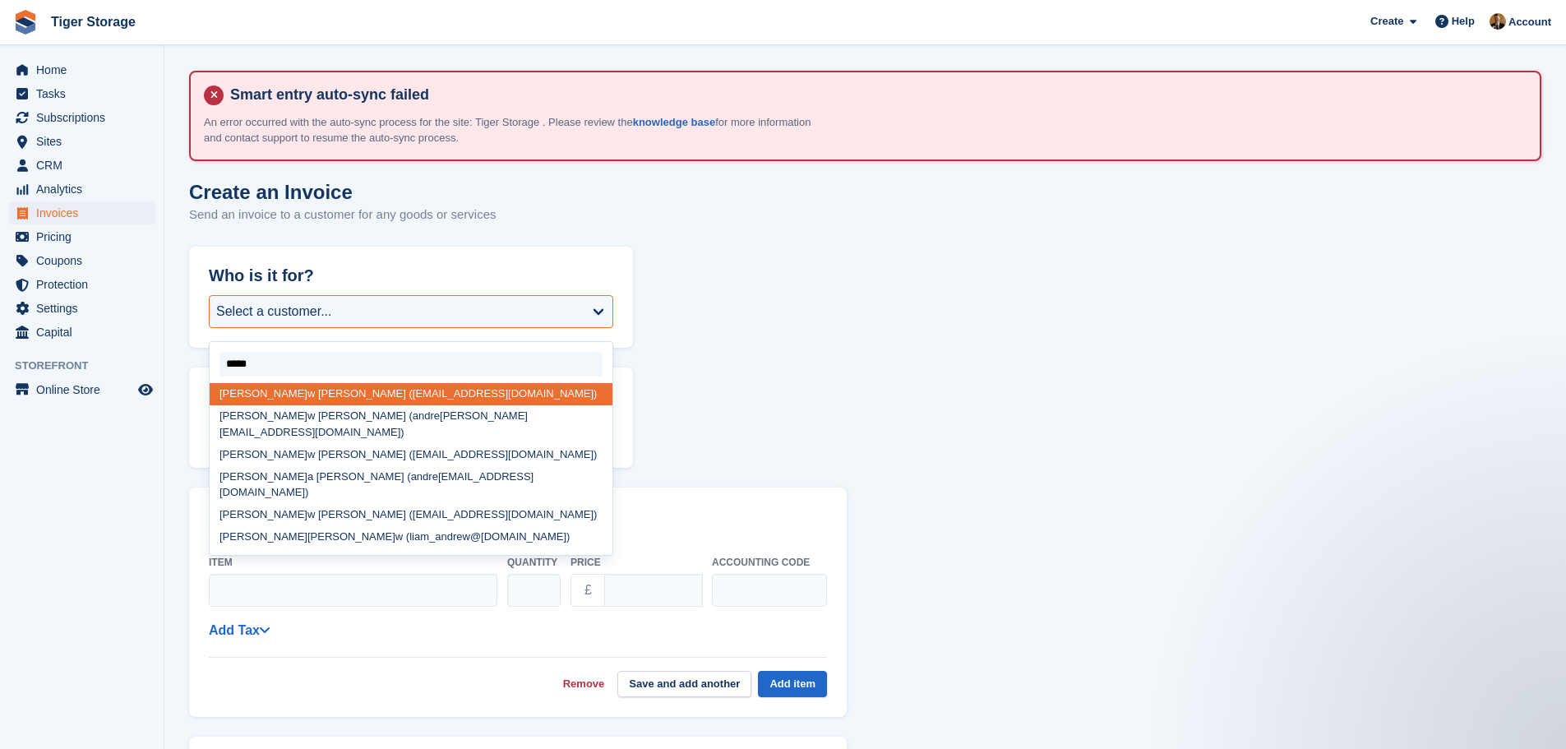
type input "****"
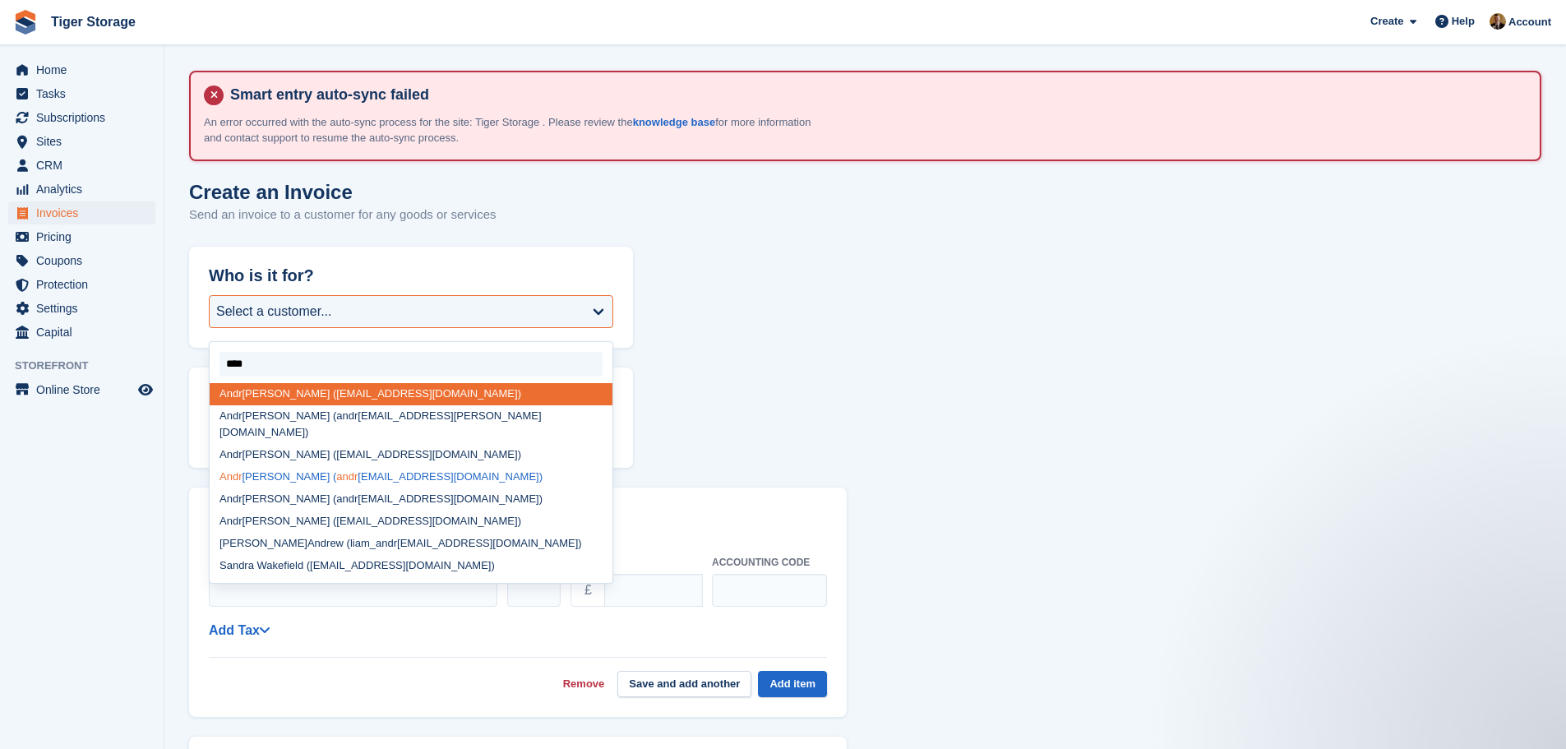
click at [284, 465] on div "Andr [PERSON_NAME] ( andr [EMAIL_ADDRESS][DOMAIN_NAME])" at bounding box center [411, 476] width 403 height 22
select select "******"
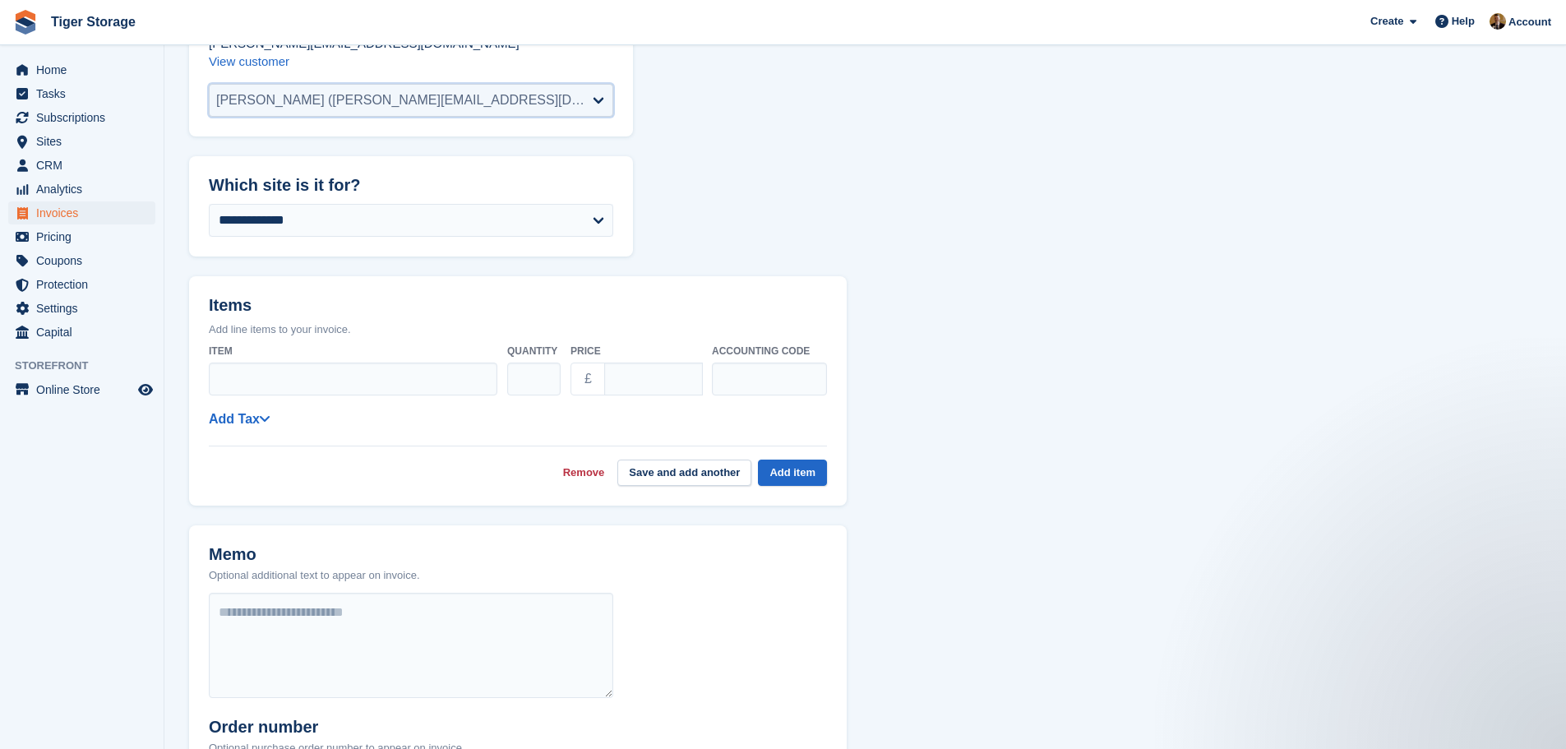
scroll to position [329, 0]
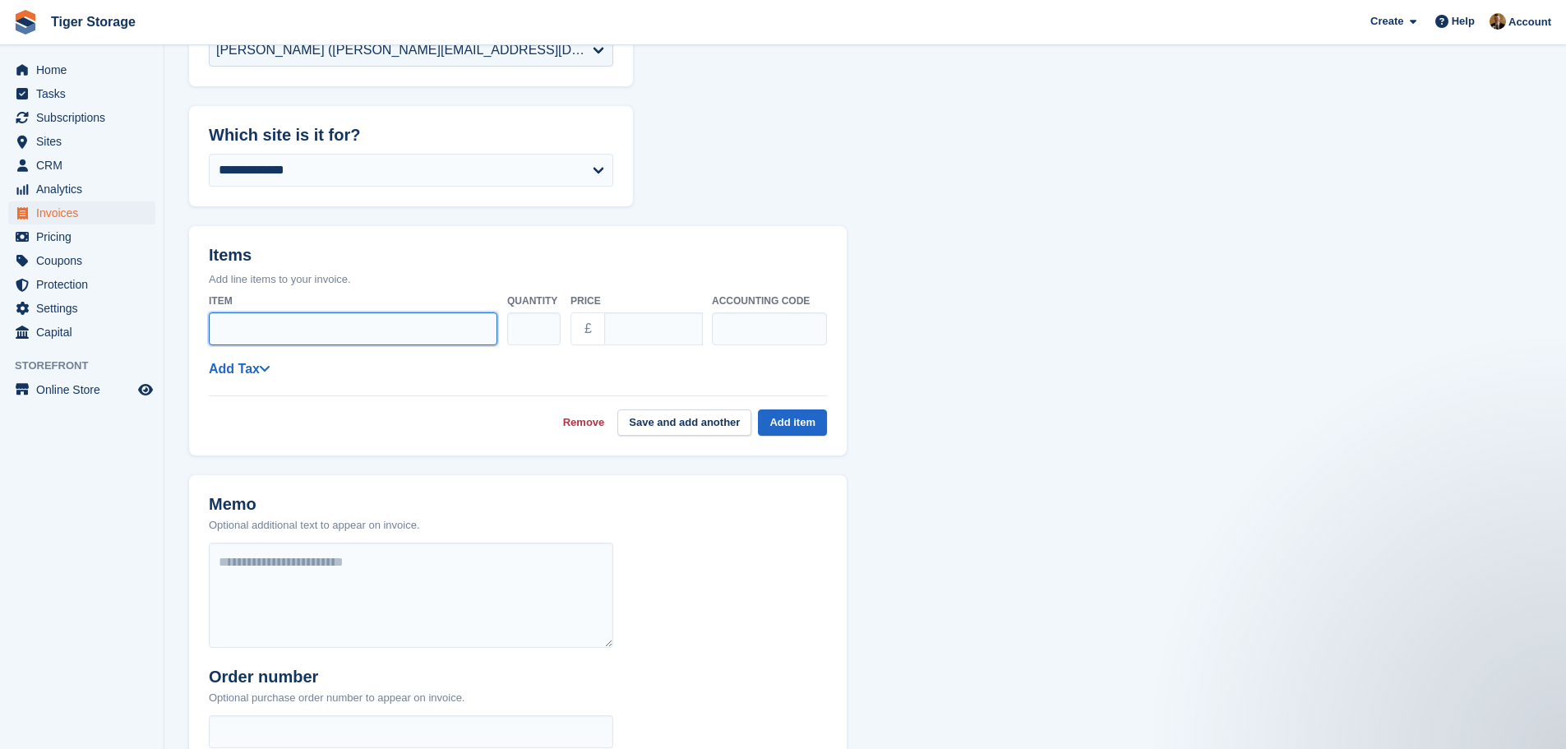
click at [282, 333] on input "Item" at bounding box center [353, 328] width 289 height 33
type input "**********"
click at [657, 332] on input "****" at bounding box center [653, 328] width 99 height 33
drag, startPoint x: 626, startPoint y: 334, endPoint x: 605, endPoint y: 335, distance: 20.6
click at [605, 335] on input "****" at bounding box center [653, 328] width 99 height 33
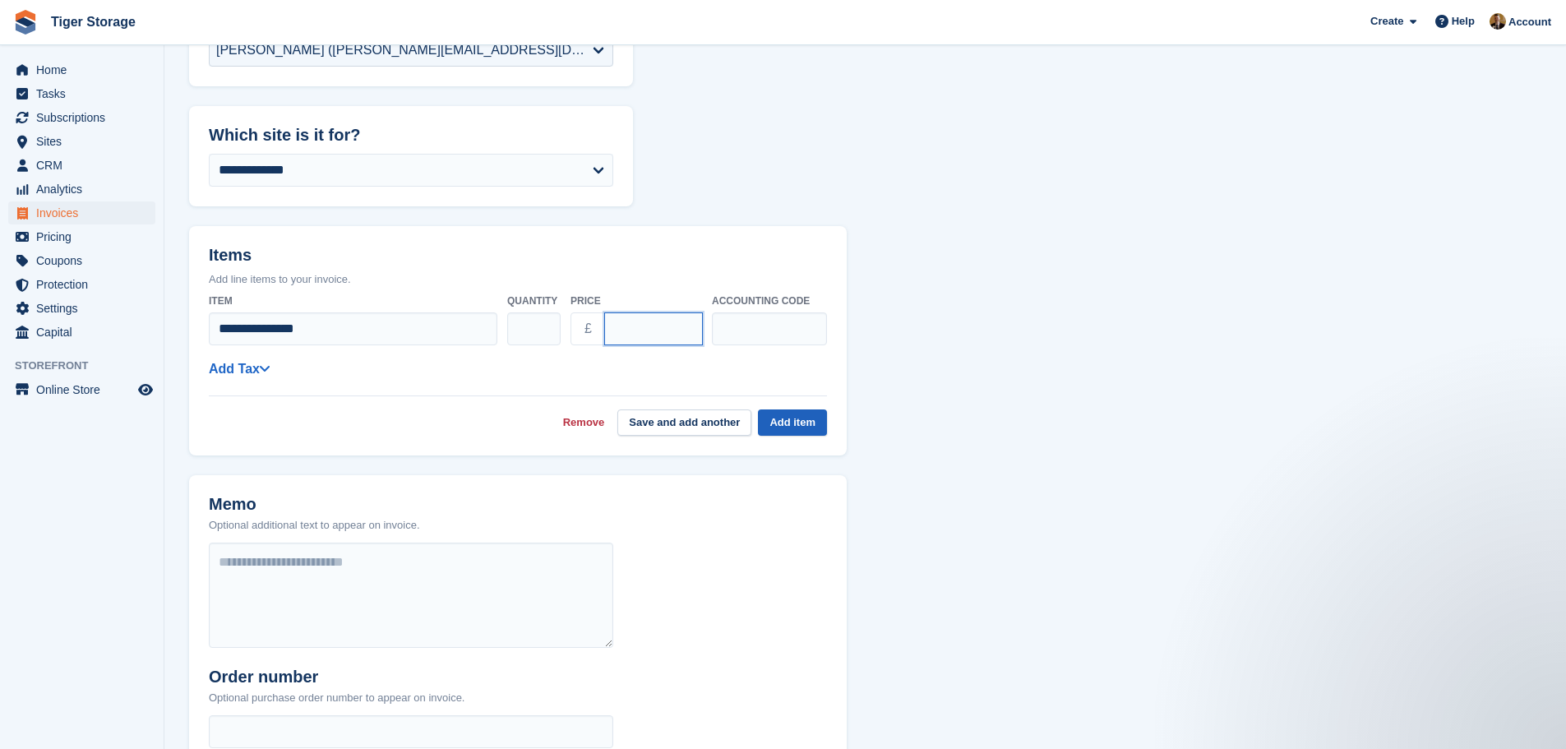
type input "****"
click at [775, 416] on button "Add item" at bounding box center [792, 422] width 69 height 27
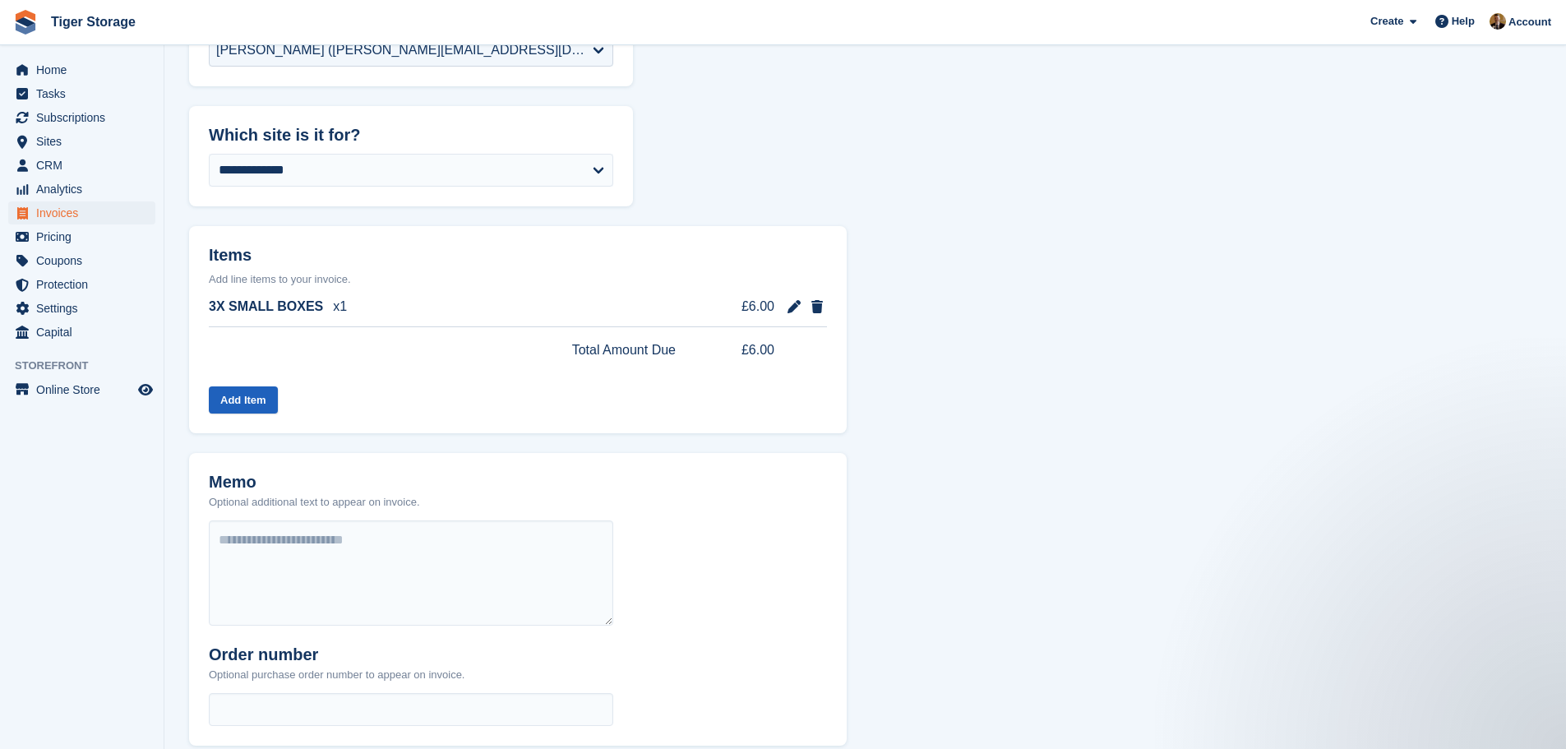
click at [247, 397] on button "Add Item" at bounding box center [243, 399] width 69 height 27
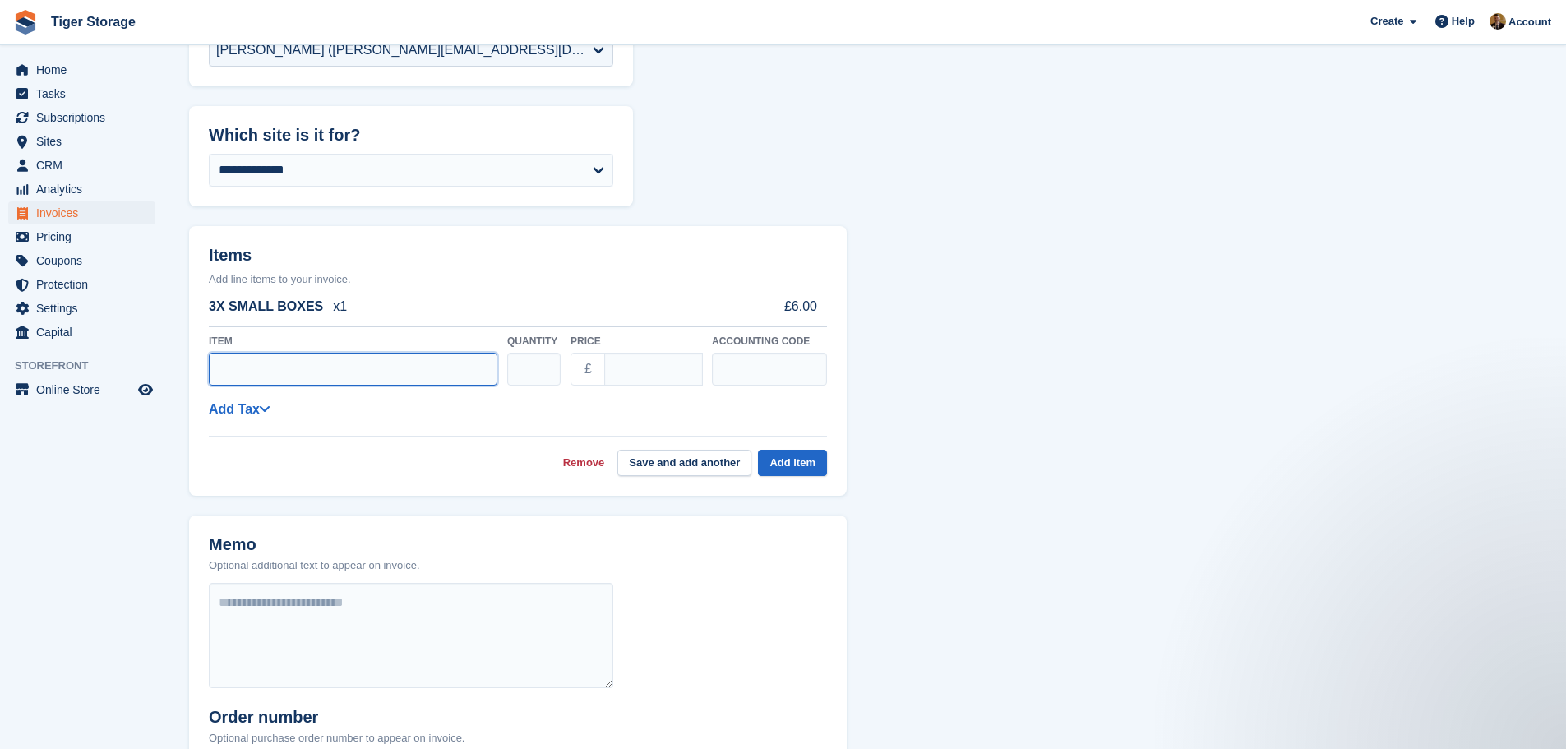
click at [247, 370] on input "Item" at bounding box center [353, 369] width 289 height 33
type input "**********"
click at [642, 369] on input "****" at bounding box center [653, 369] width 99 height 33
drag, startPoint x: 654, startPoint y: 363, endPoint x: 608, endPoint y: 372, distance: 46.8
click at [608, 372] on input "****" at bounding box center [653, 369] width 99 height 33
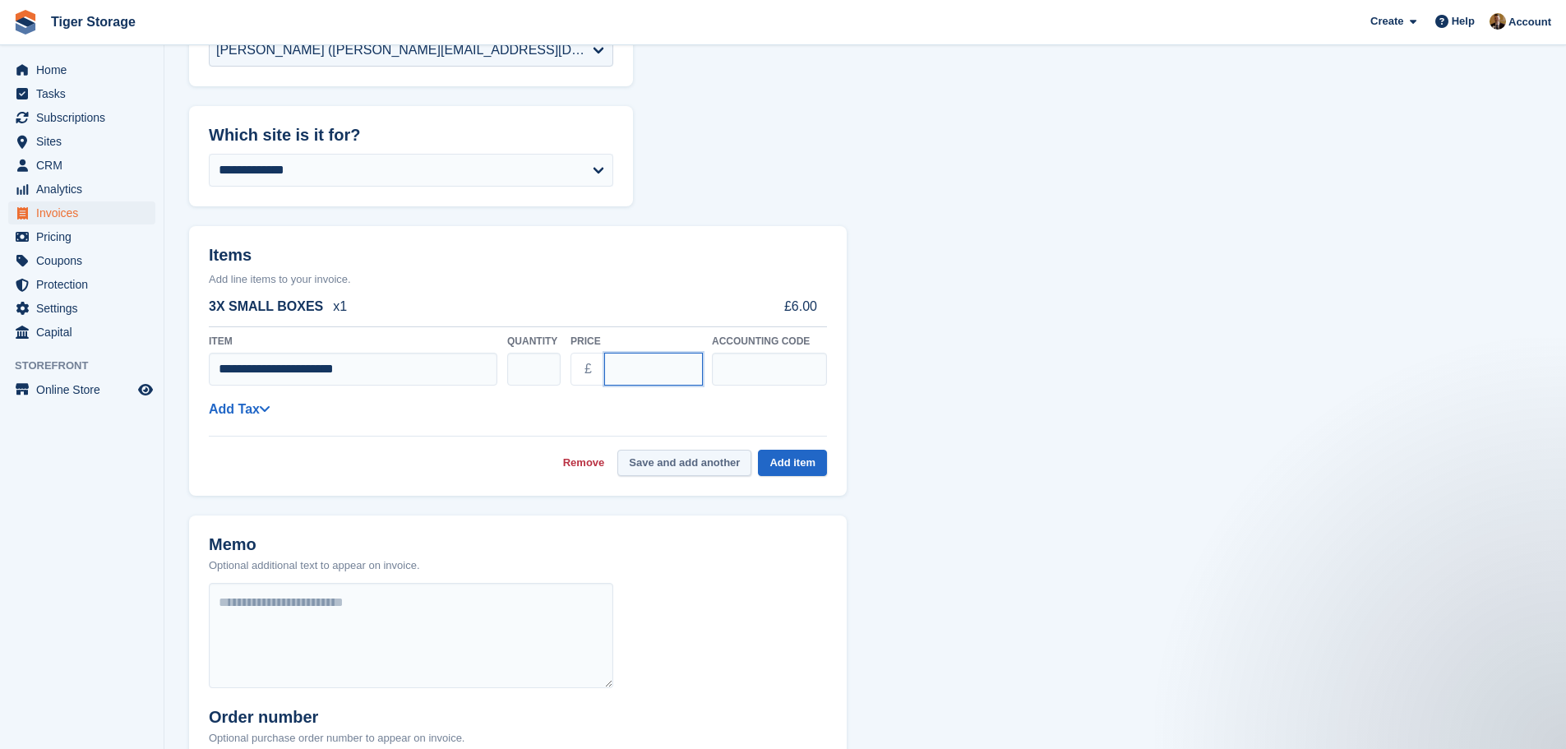
type input "****"
click at [687, 460] on button "Save and add another" at bounding box center [684, 463] width 134 height 27
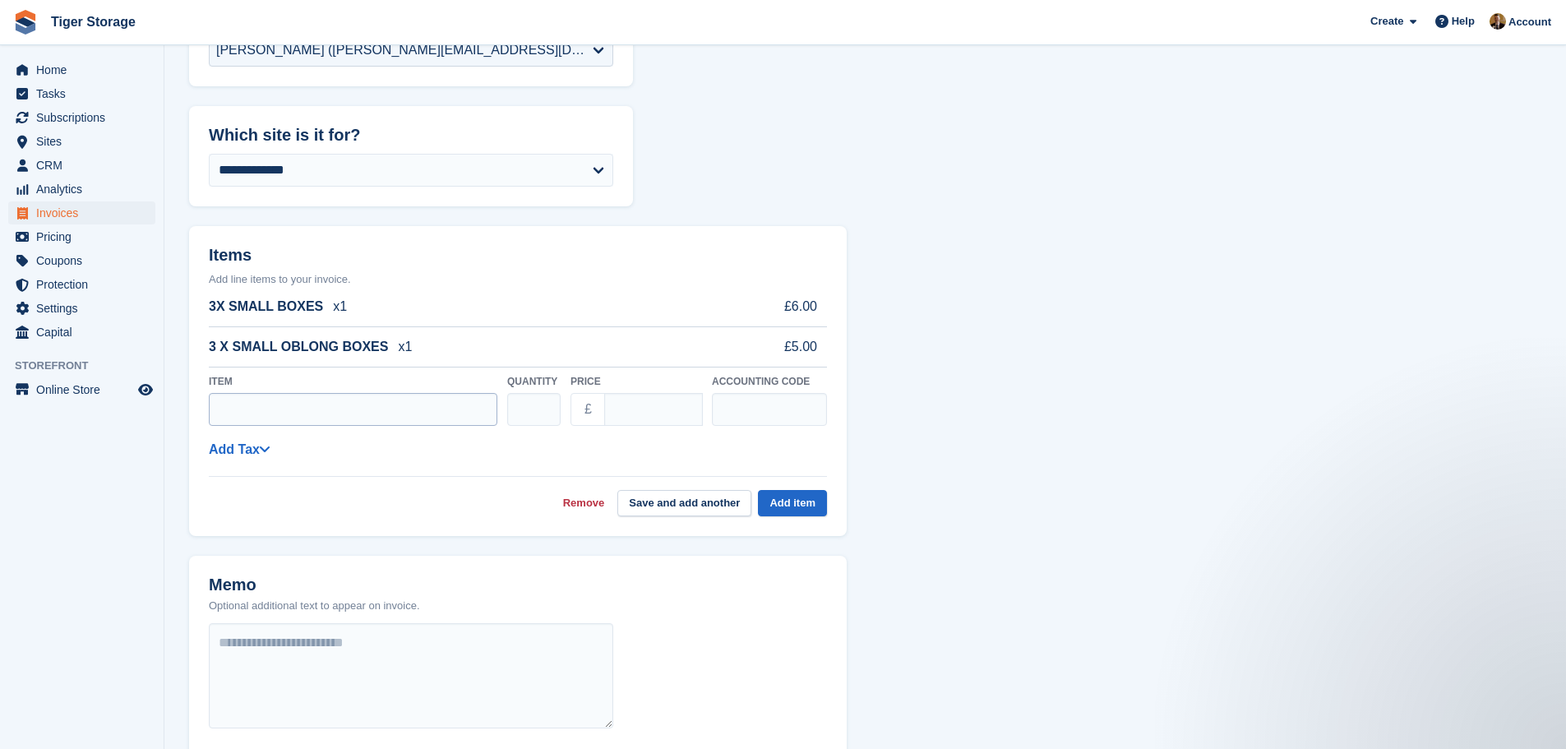
click at [420, 403] on input "Item" at bounding box center [353, 409] width 289 height 33
type input "**********"
click at [616, 409] on input "****" at bounding box center [653, 409] width 99 height 33
click at [619, 409] on input "****" at bounding box center [653, 409] width 99 height 33
type input "****"
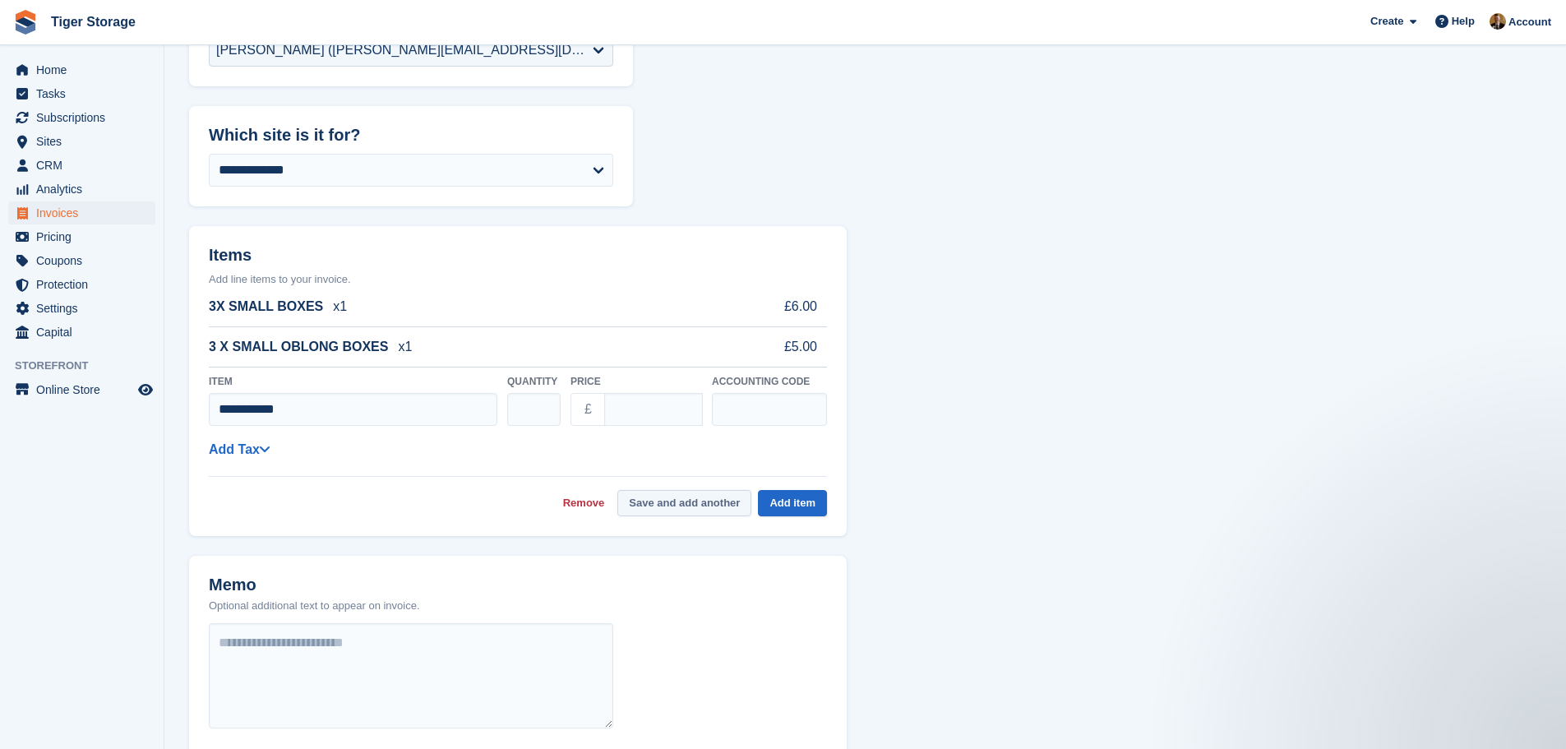
click at [703, 503] on button "Save and add another" at bounding box center [684, 503] width 134 height 27
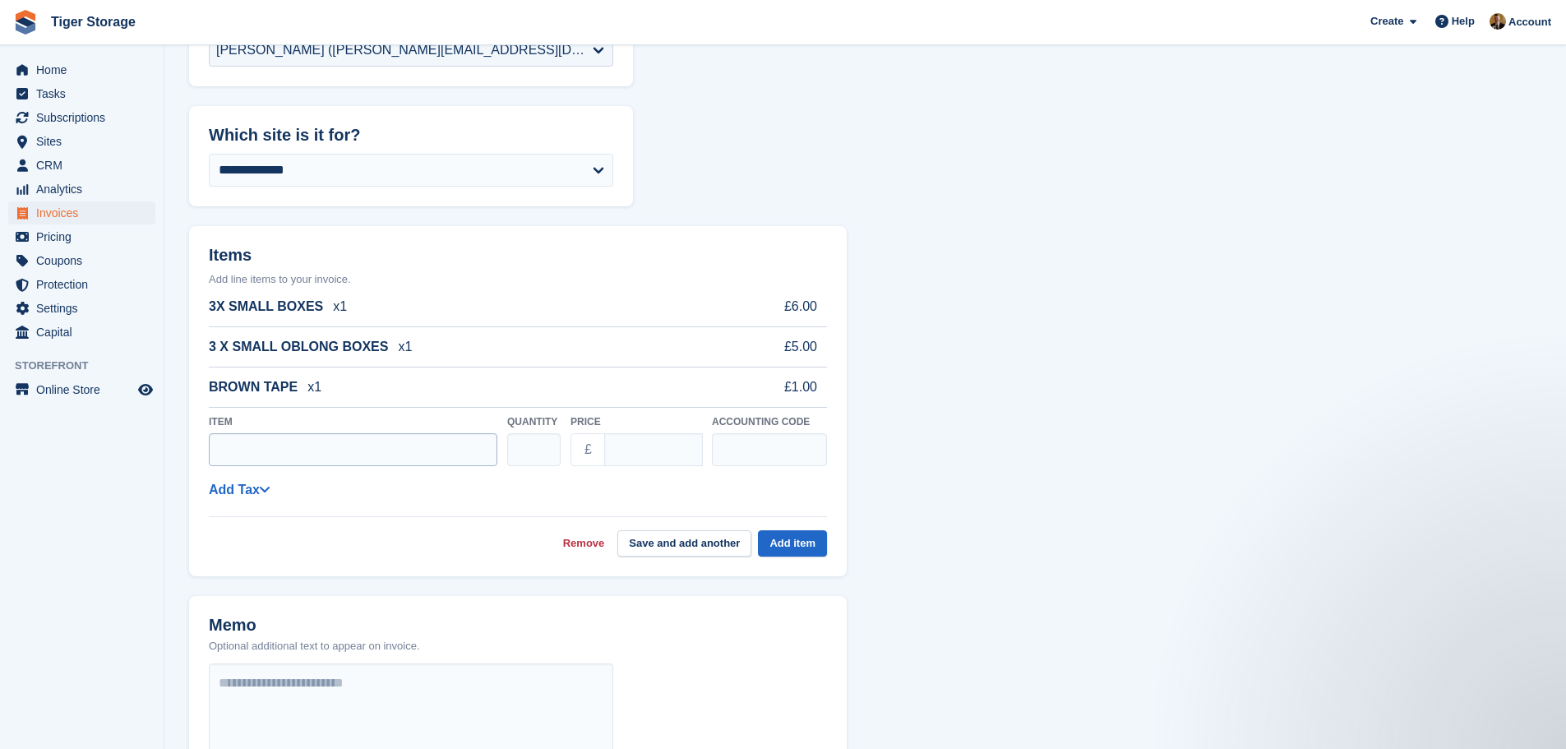
click at [399, 446] on input "Item" at bounding box center [353, 449] width 289 height 33
type input "**********"
click at [619, 450] on input "****" at bounding box center [653, 449] width 99 height 33
type input "*"
type input "****"
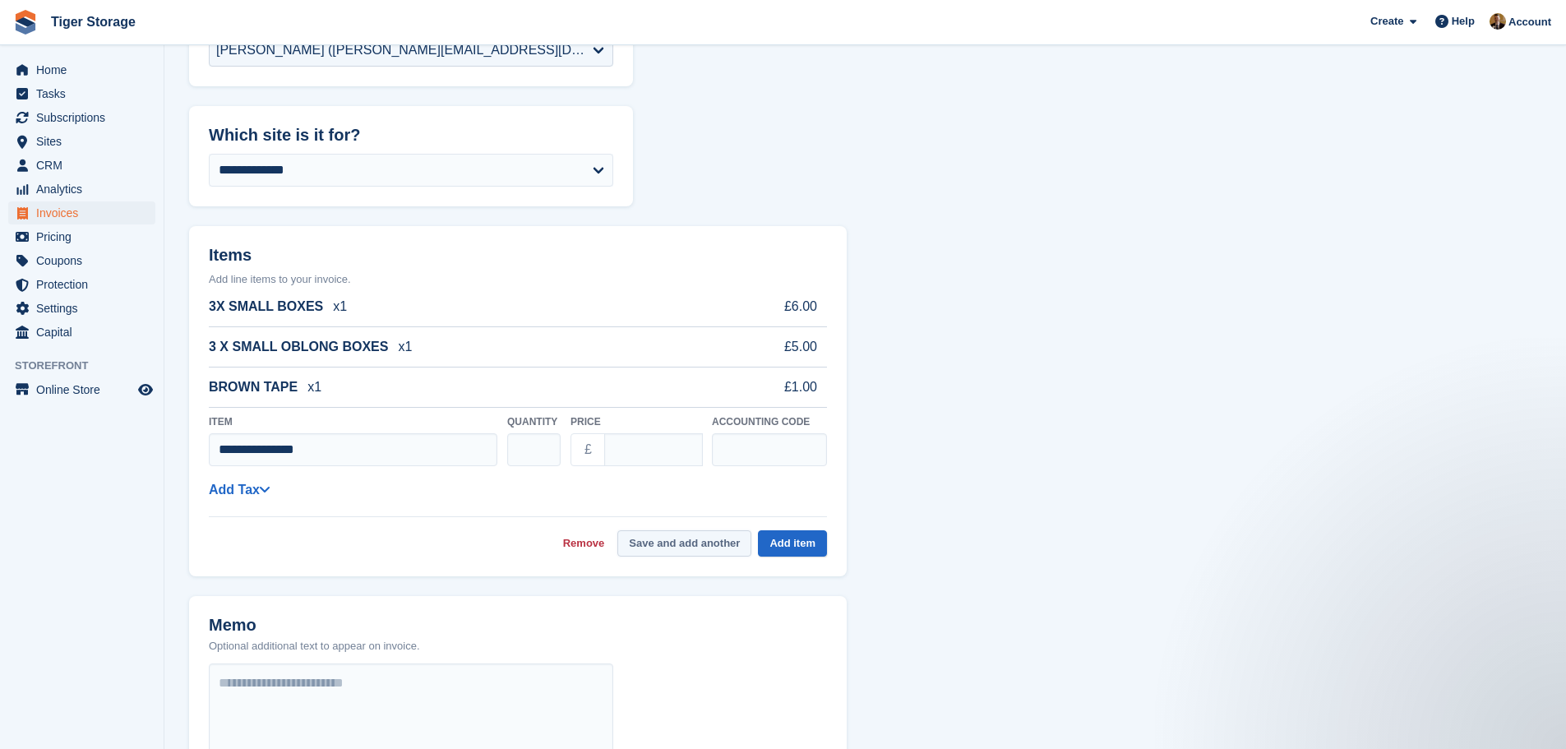
click at [696, 547] on button "Save and add another" at bounding box center [684, 543] width 134 height 27
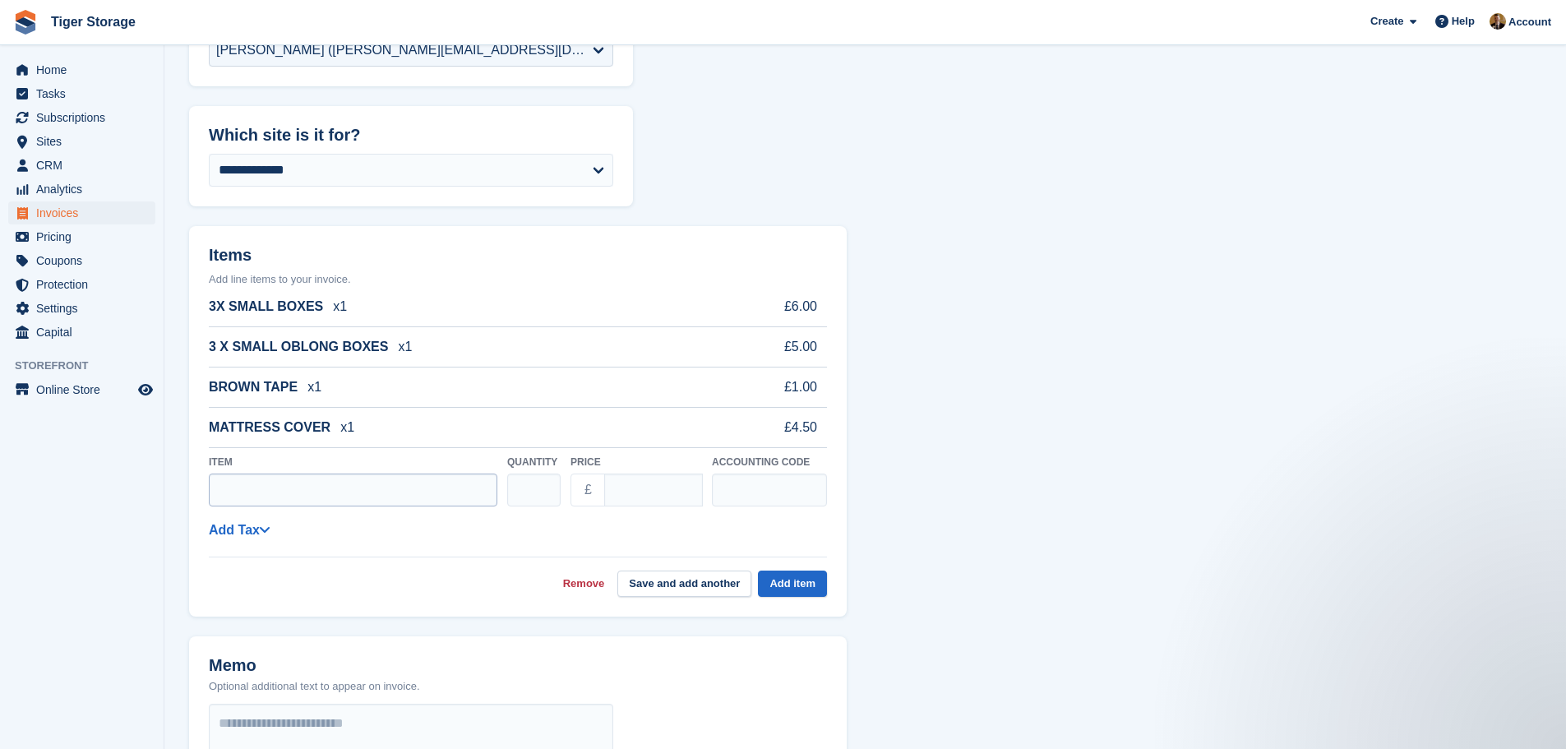
click at [265, 489] on input "Item" at bounding box center [353, 489] width 289 height 33
type input "**********"
click at [619, 488] on input "****" at bounding box center [653, 489] width 99 height 33
drag, startPoint x: 640, startPoint y: 487, endPoint x: 569, endPoint y: 496, distance: 72.2
click at [569, 496] on div "**********" at bounding box center [518, 480] width 618 height 65
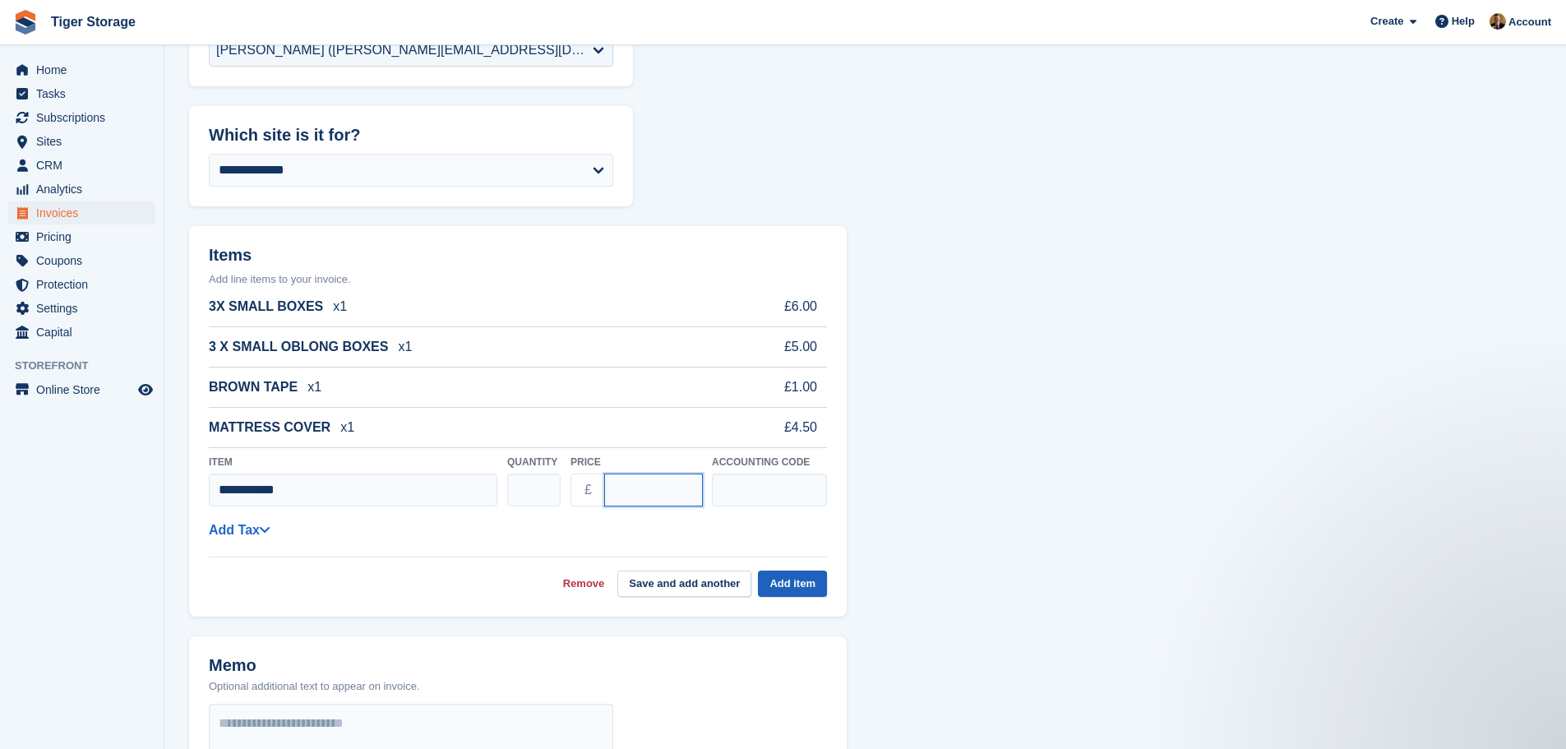
type input "****"
click at [810, 586] on button "Add item" at bounding box center [792, 583] width 69 height 27
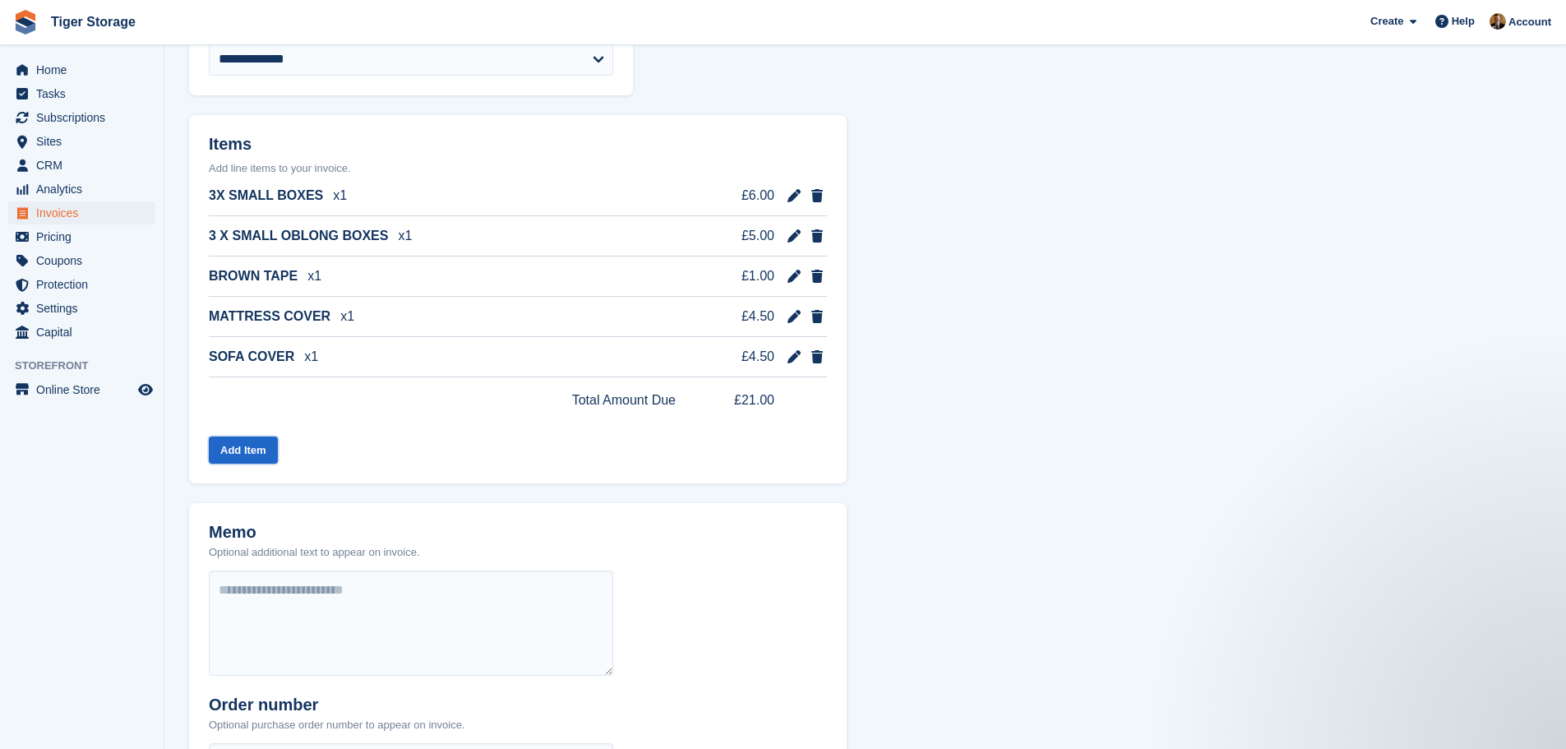
scroll to position [743, 0]
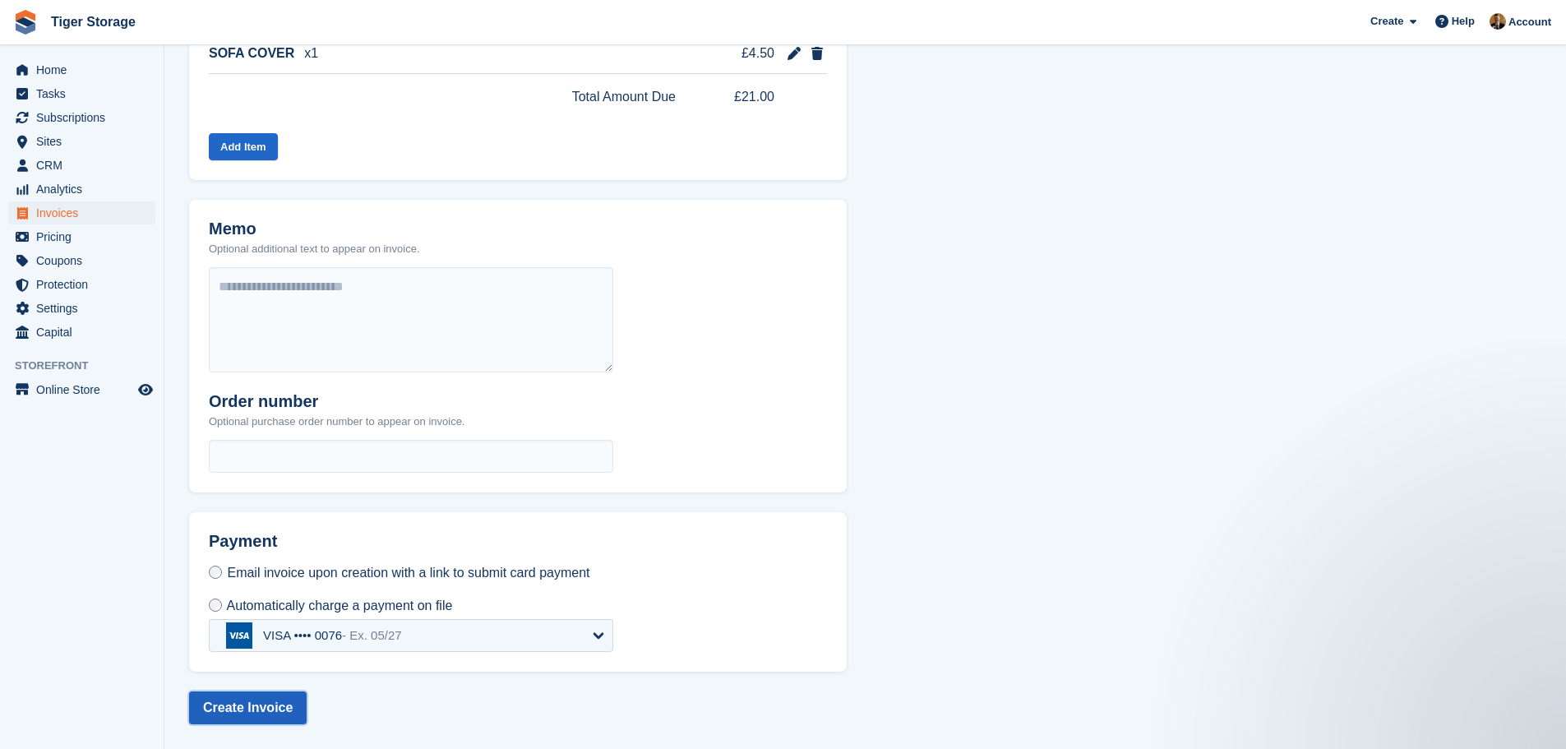
click at [270, 704] on button "Create Invoice" at bounding box center [248, 707] width 118 height 33
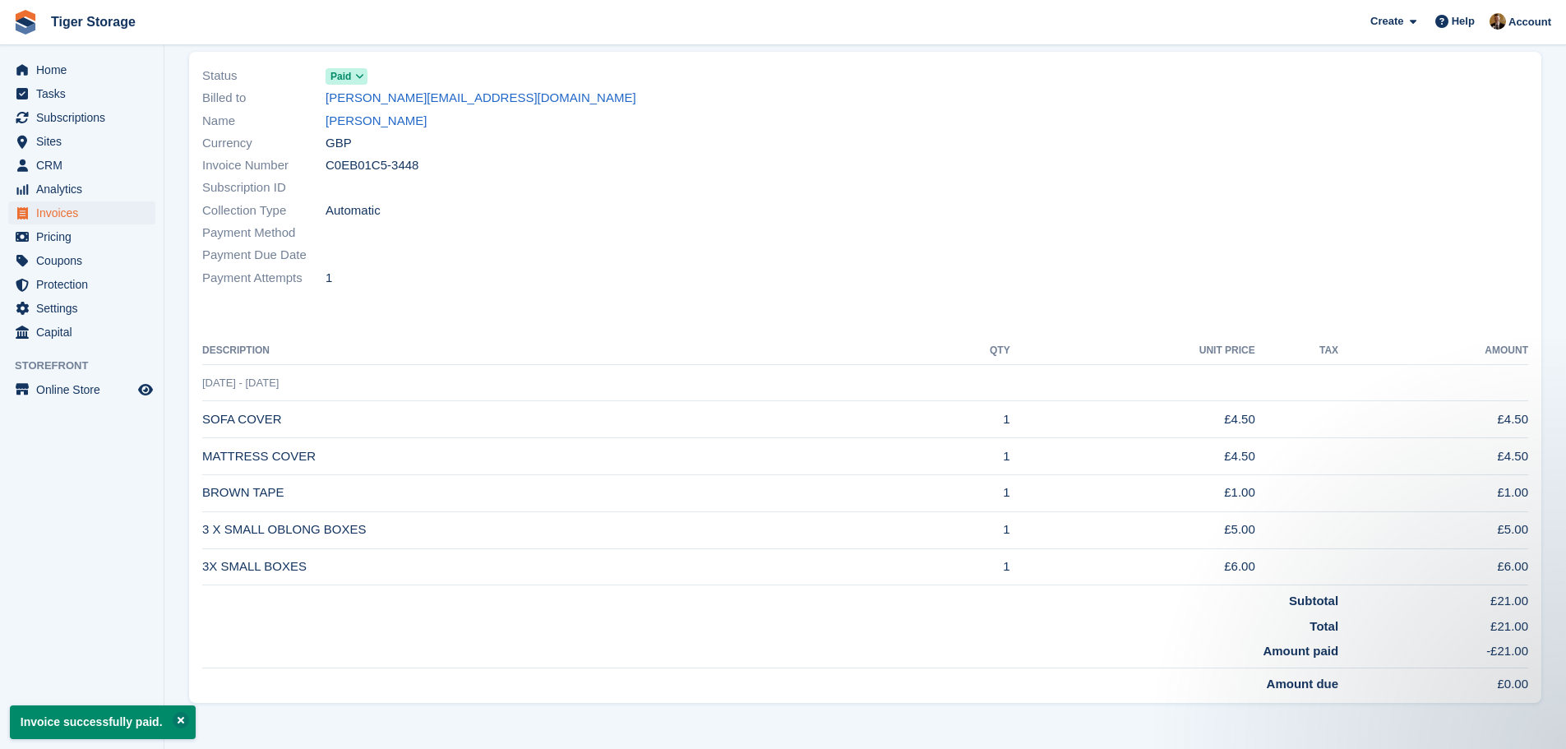
scroll to position [227, 0]
click at [91, 72] on span "Home" at bounding box center [85, 69] width 99 height 23
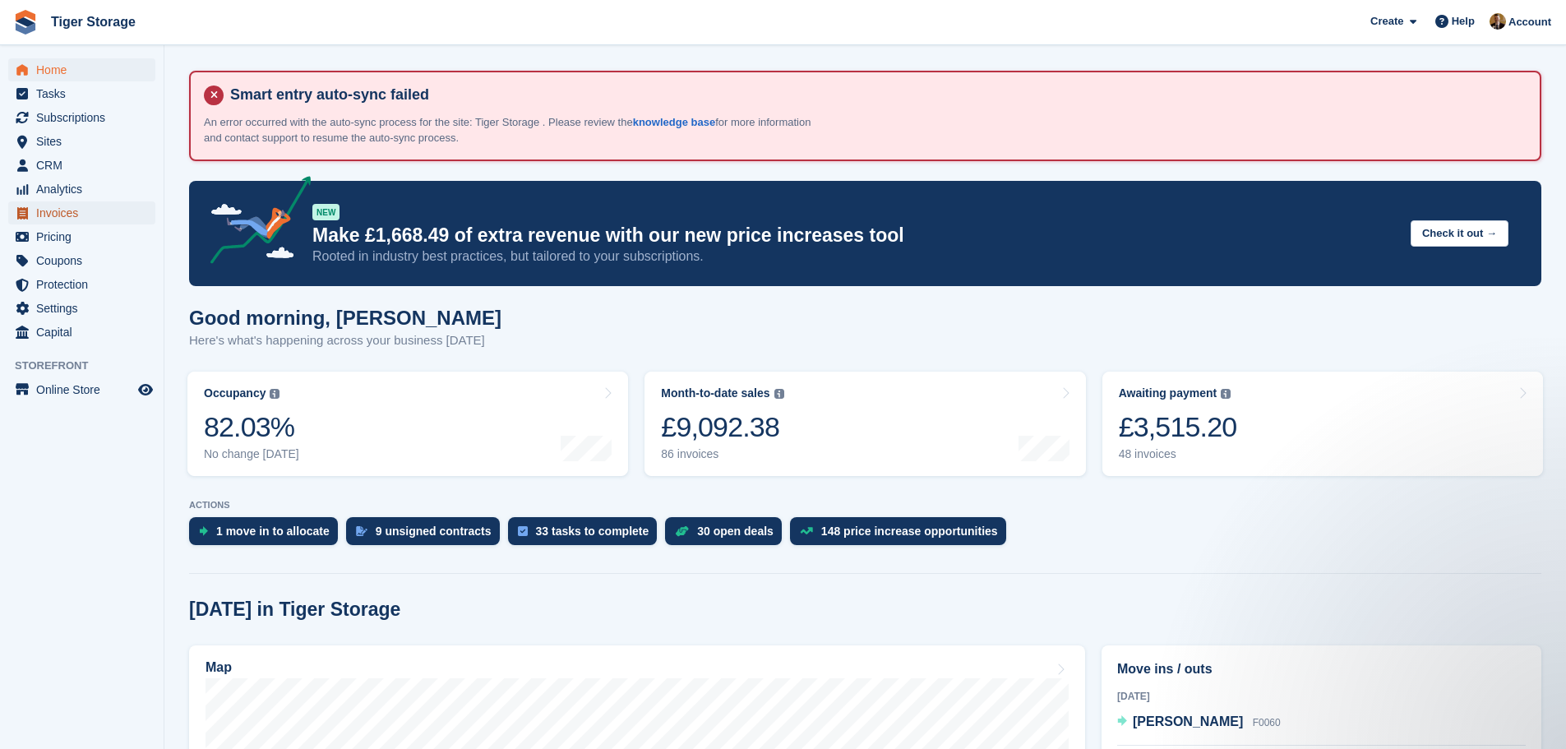
click at [76, 213] on span "Invoices" at bounding box center [85, 212] width 99 height 23
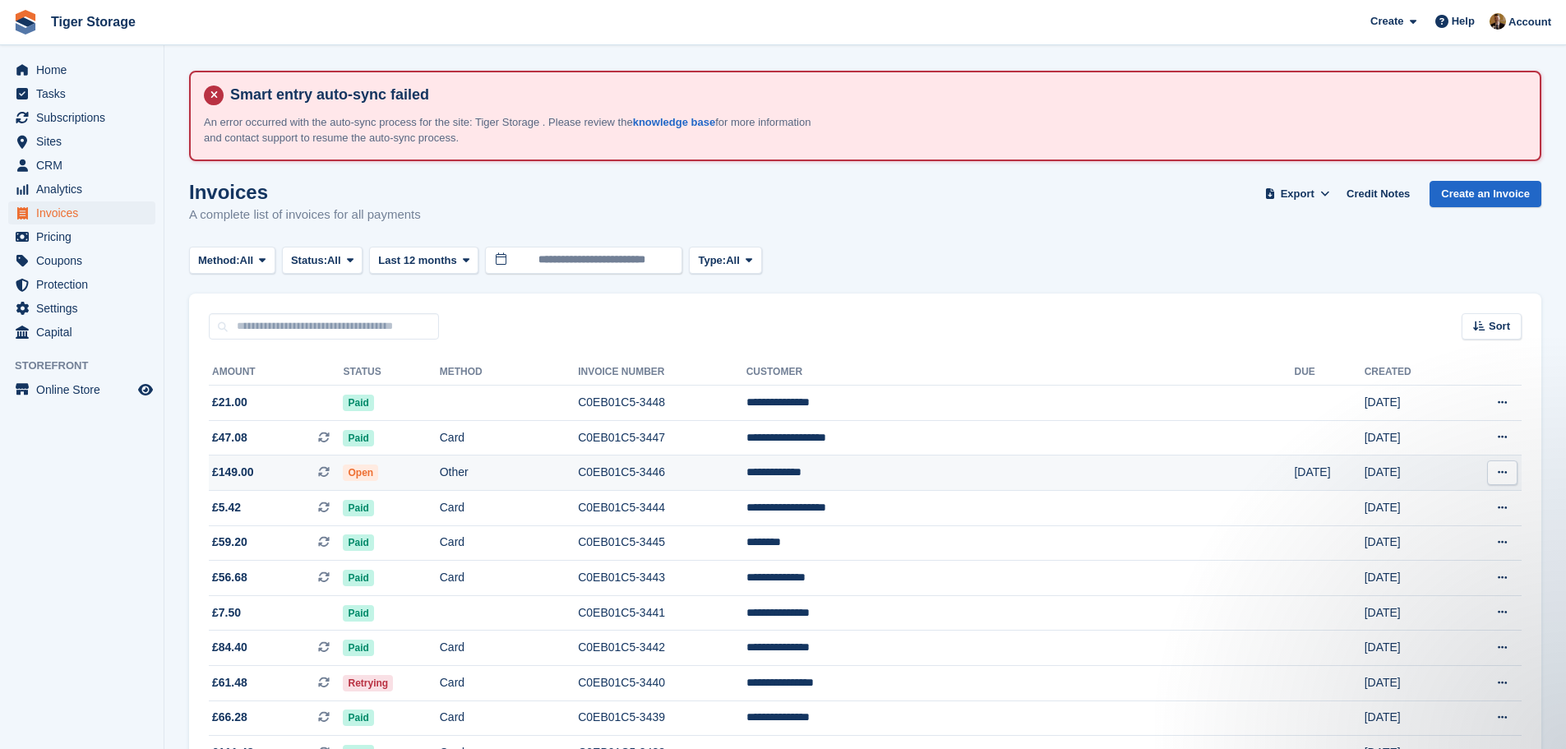
click at [578, 468] on td "Other" at bounding box center [509, 472] width 138 height 35
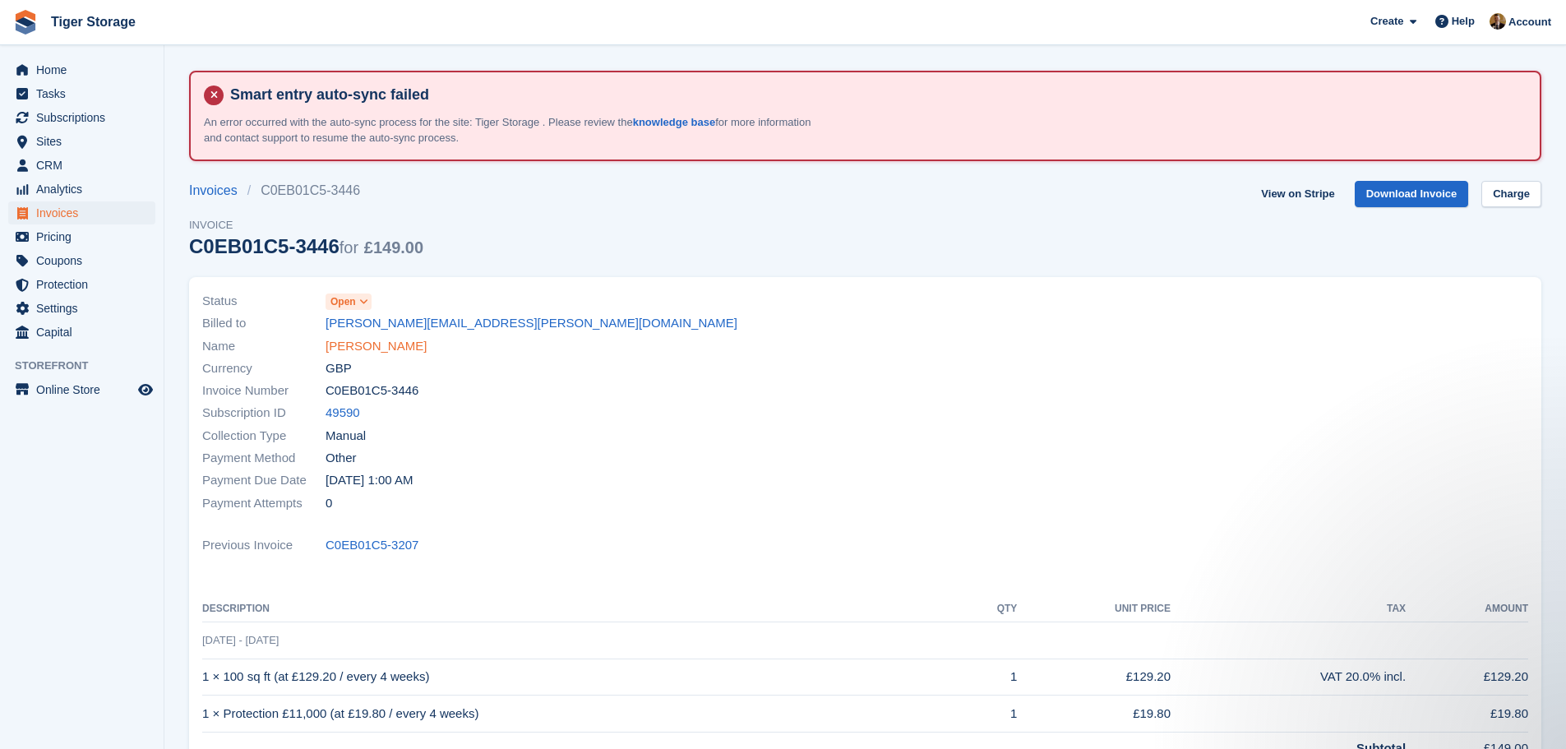
click at [365, 340] on link "Stephen Nazer" at bounding box center [376, 346] width 101 height 19
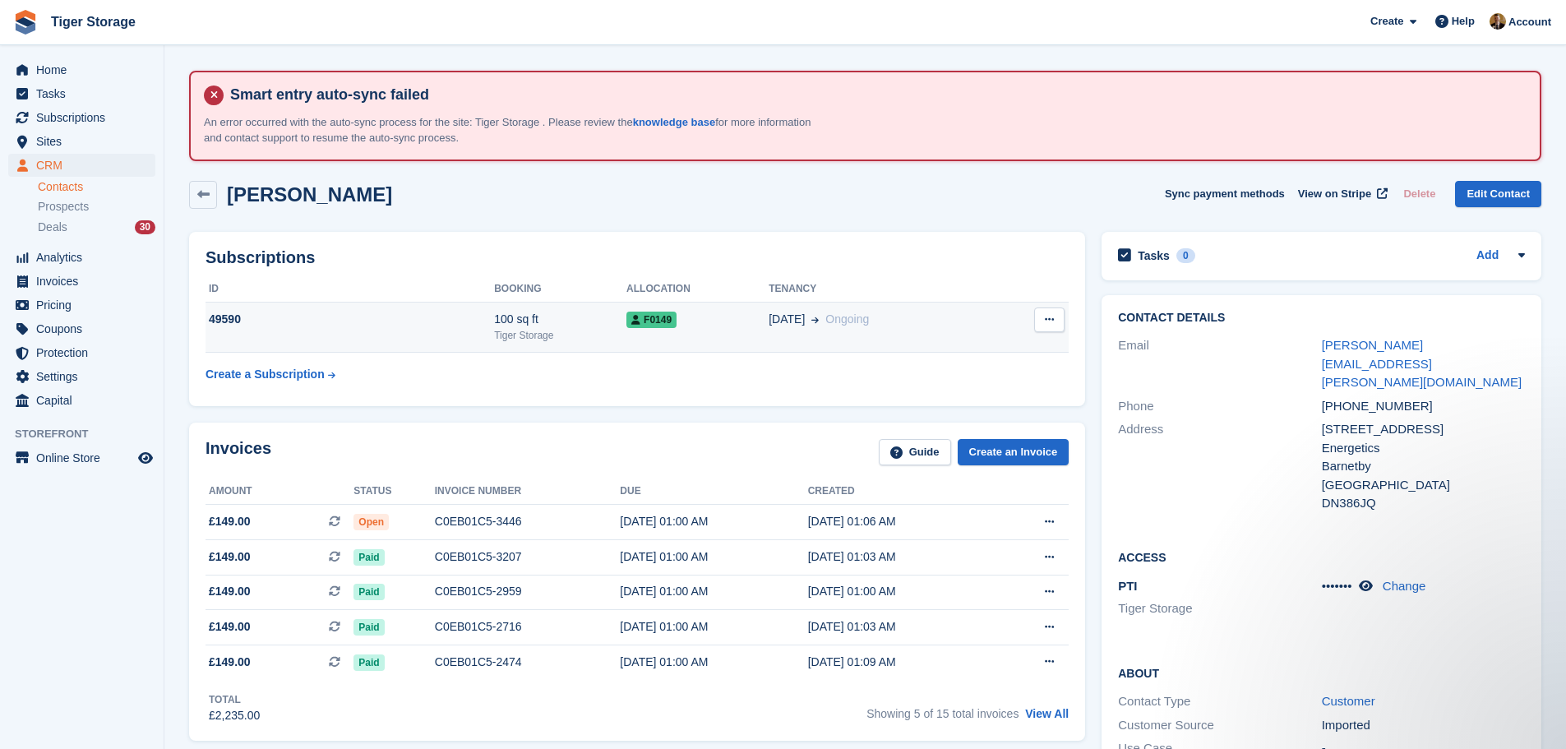
click at [550, 333] on div "Tiger Storage" at bounding box center [560, 335] width 132 height 15
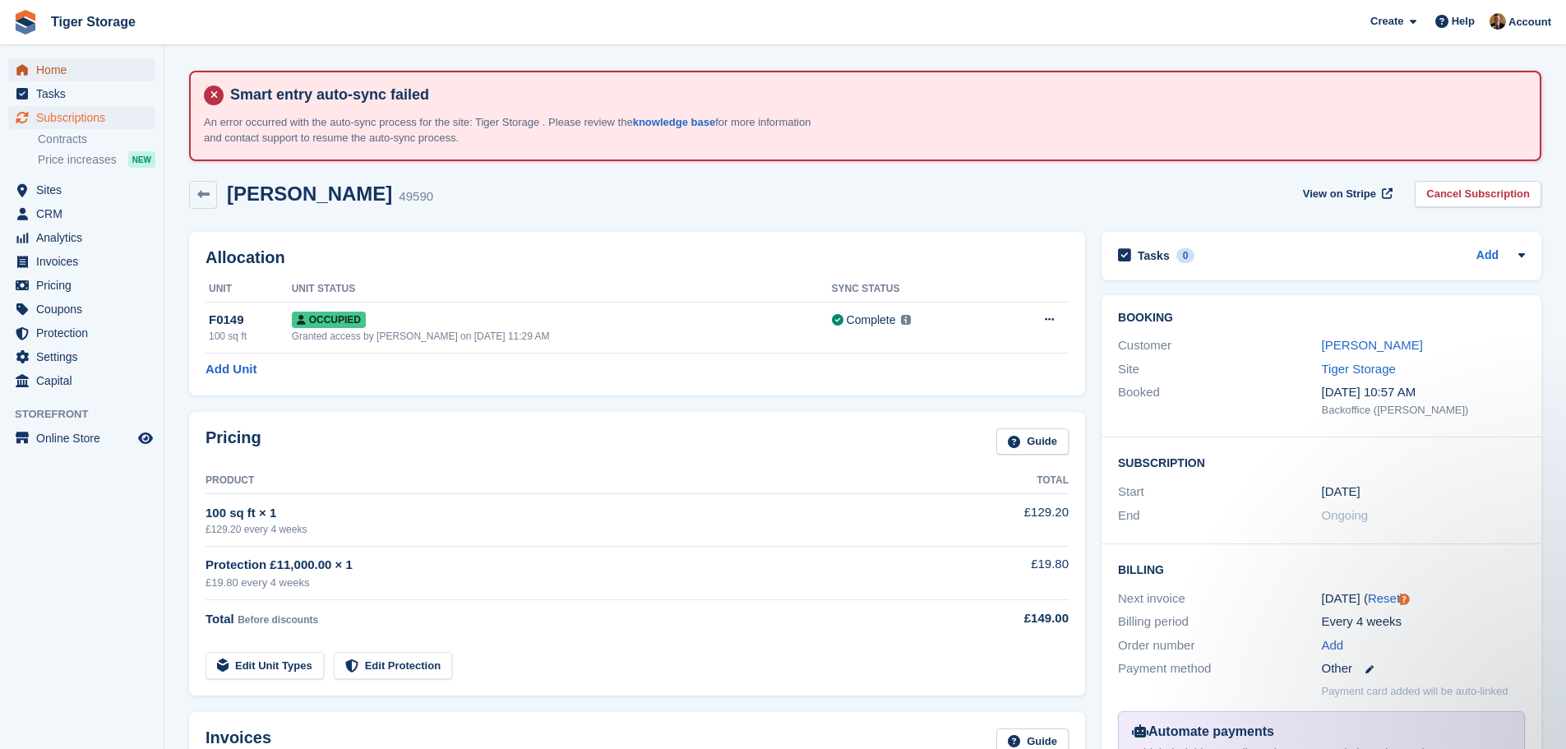
click at [72, 77] on span "Home" at bounding box center [85, 69] width 99 height 23
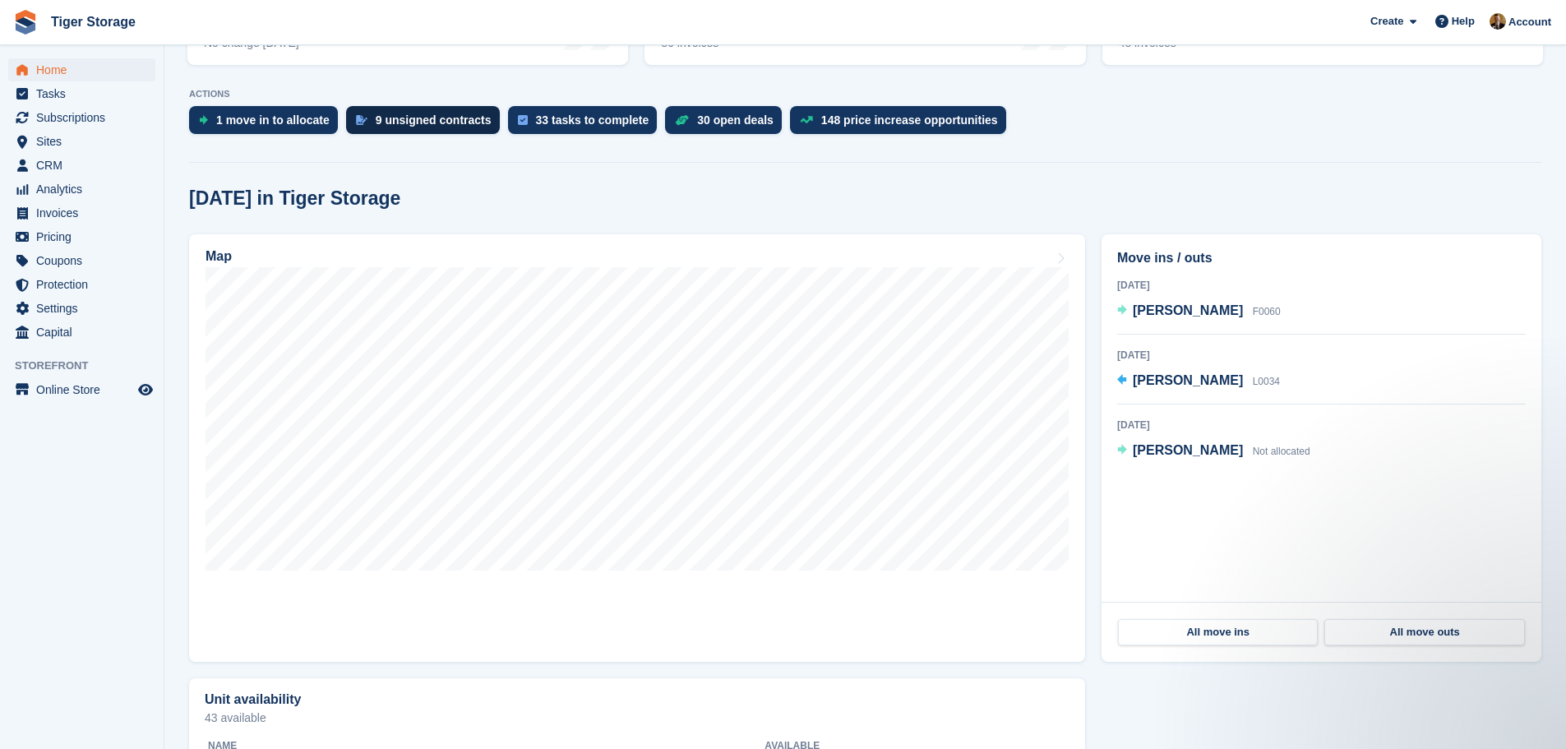
click at [399, 120] on div "9 unsigned contracts" at bounding box center [434, 119] width 116 height 13
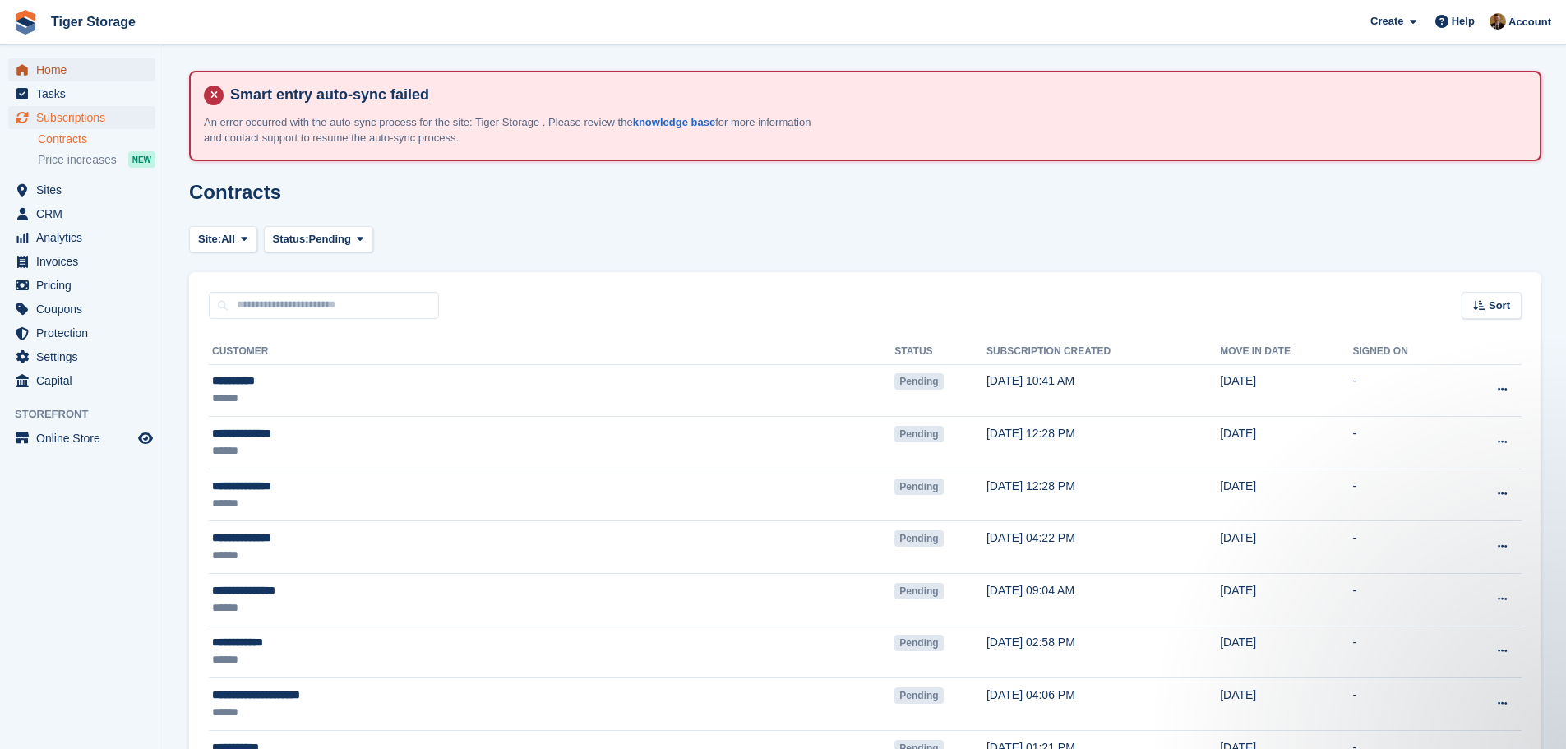
click at [106, 76] on span "Home" at bounding box center [85, 69] width 99 height 23
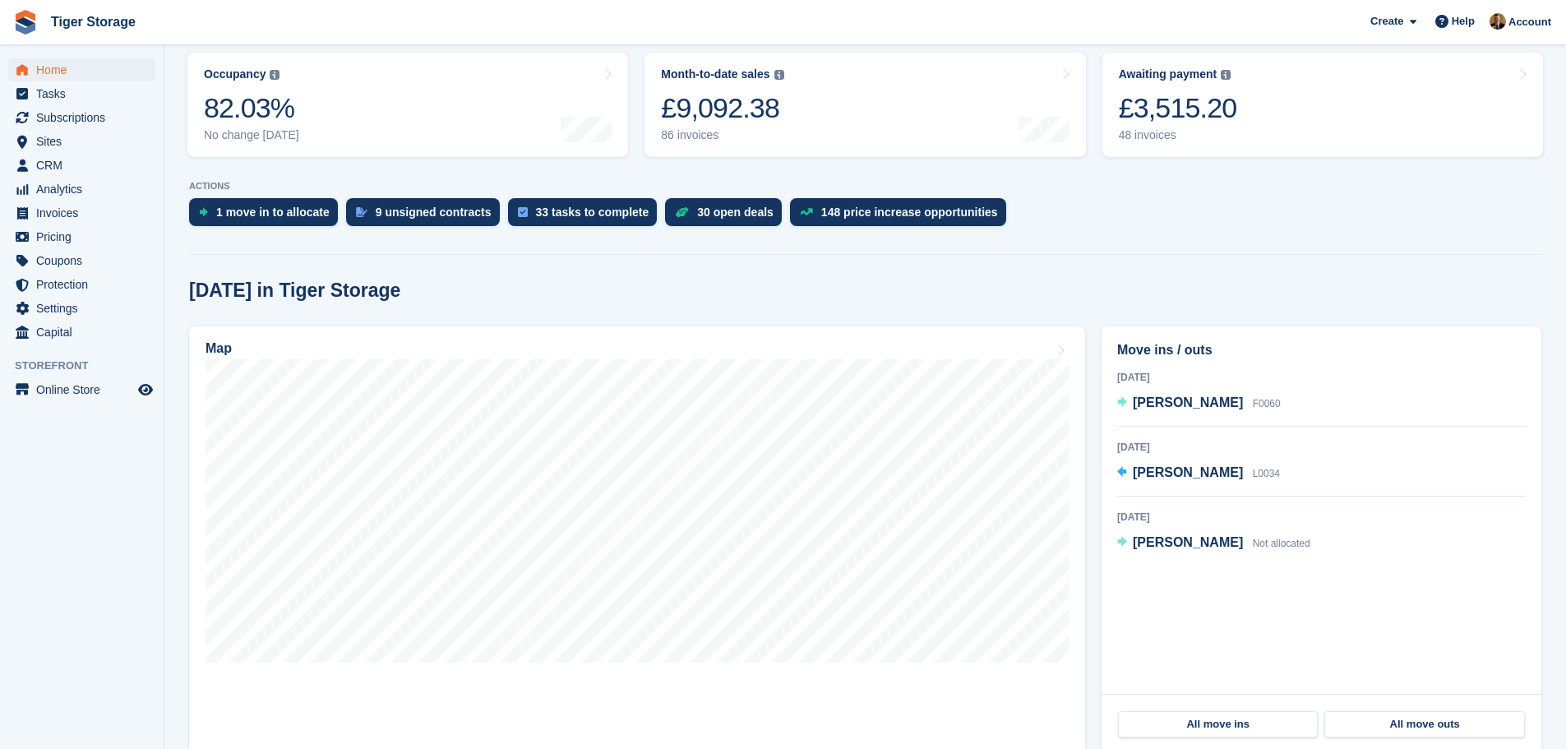
scroll to position [493, 0]
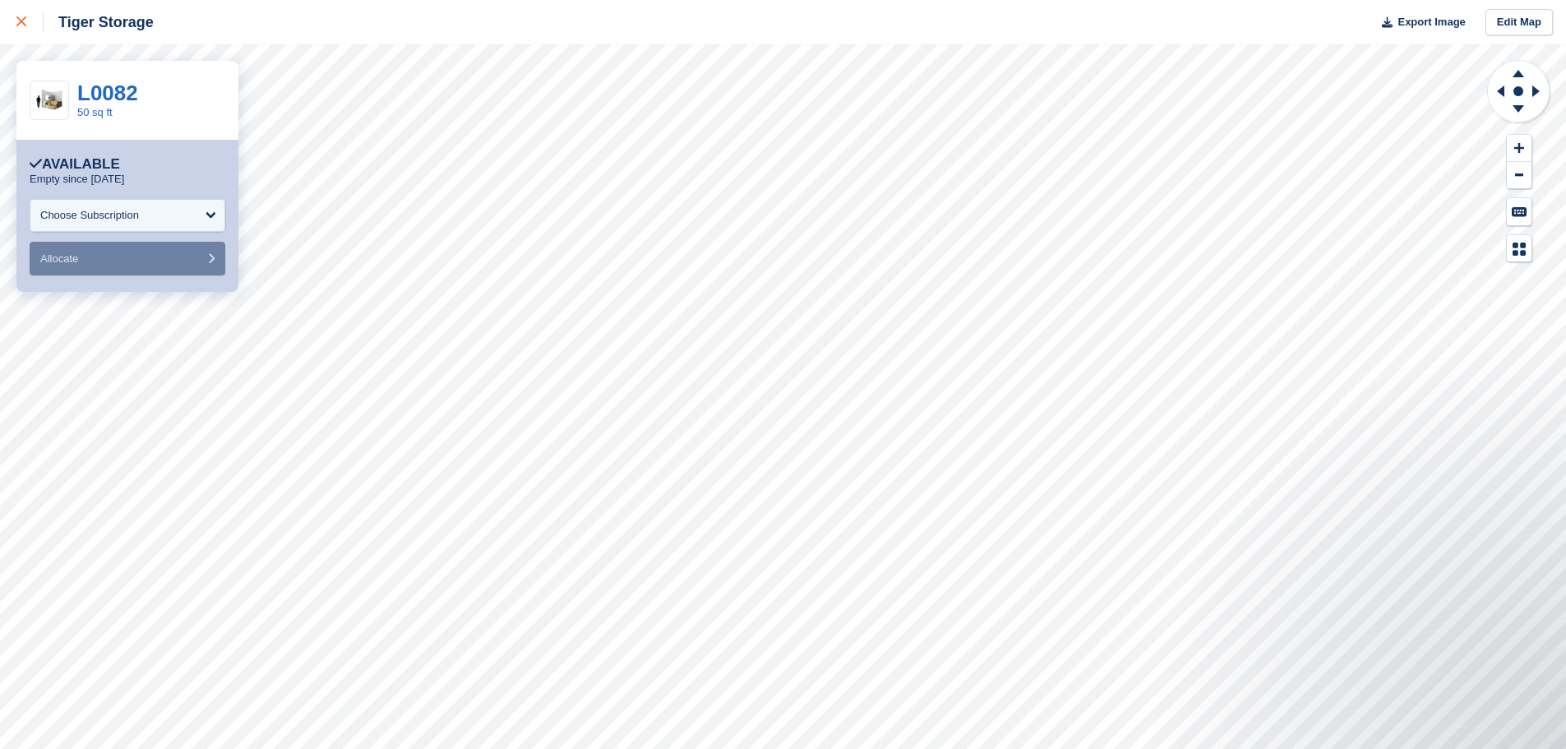
click at [31, 19] on div at bounding box center [29, 22] width 27 height 20
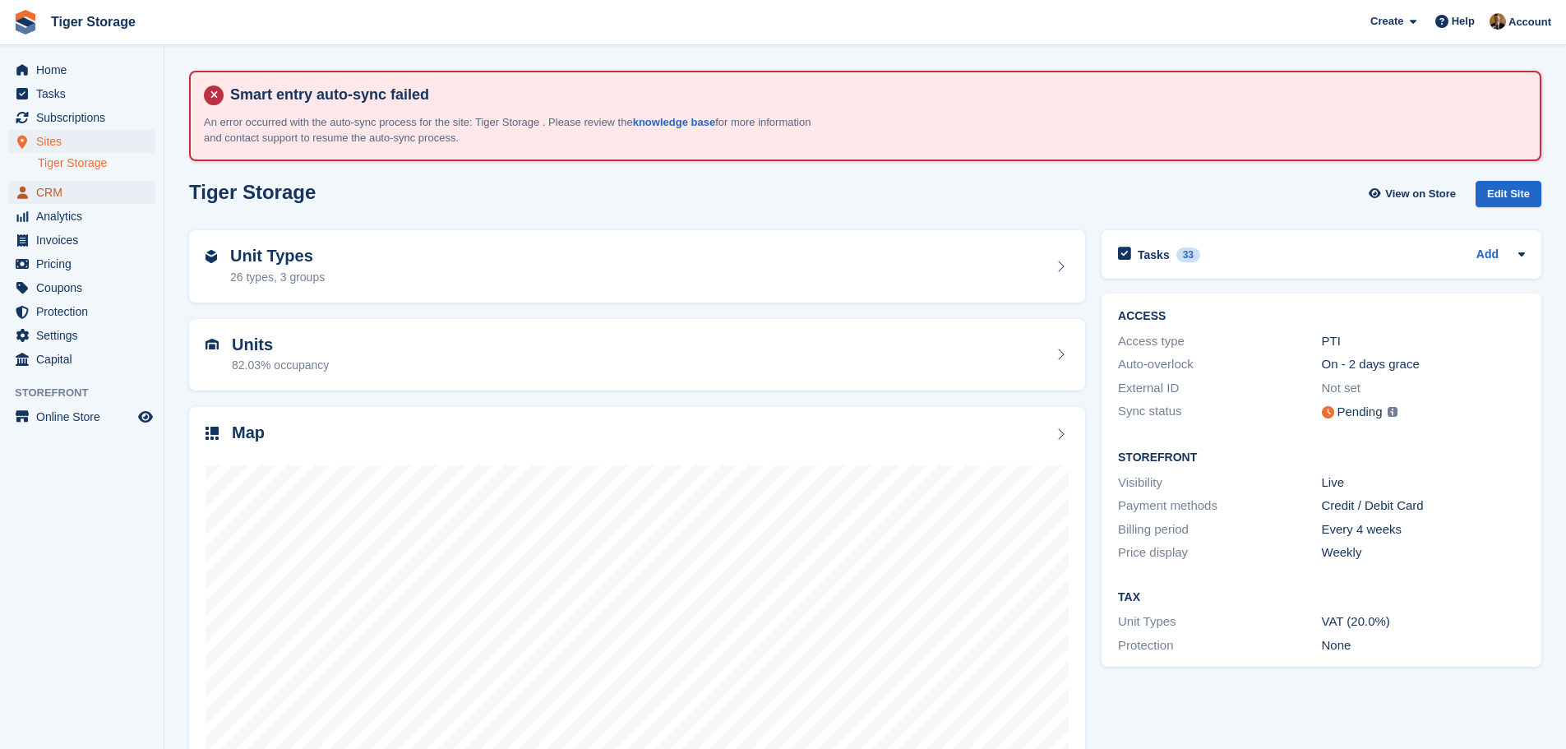
click at [47, 192] on span "CRM" at bounding box center [85, 192] width 99 height 23
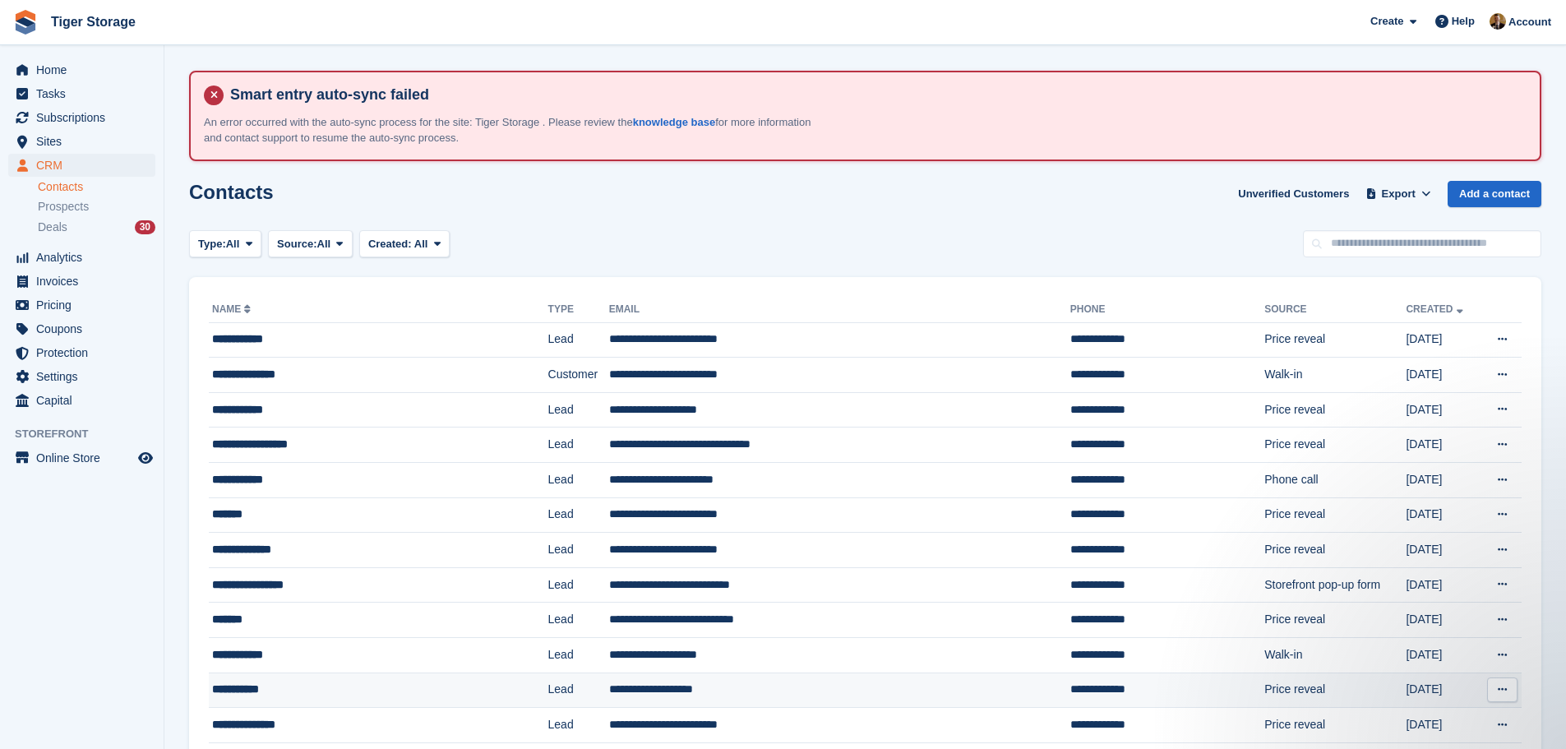
click at [386, 687] on div "**********" at bounding box center [349, 689] width 275 height 17
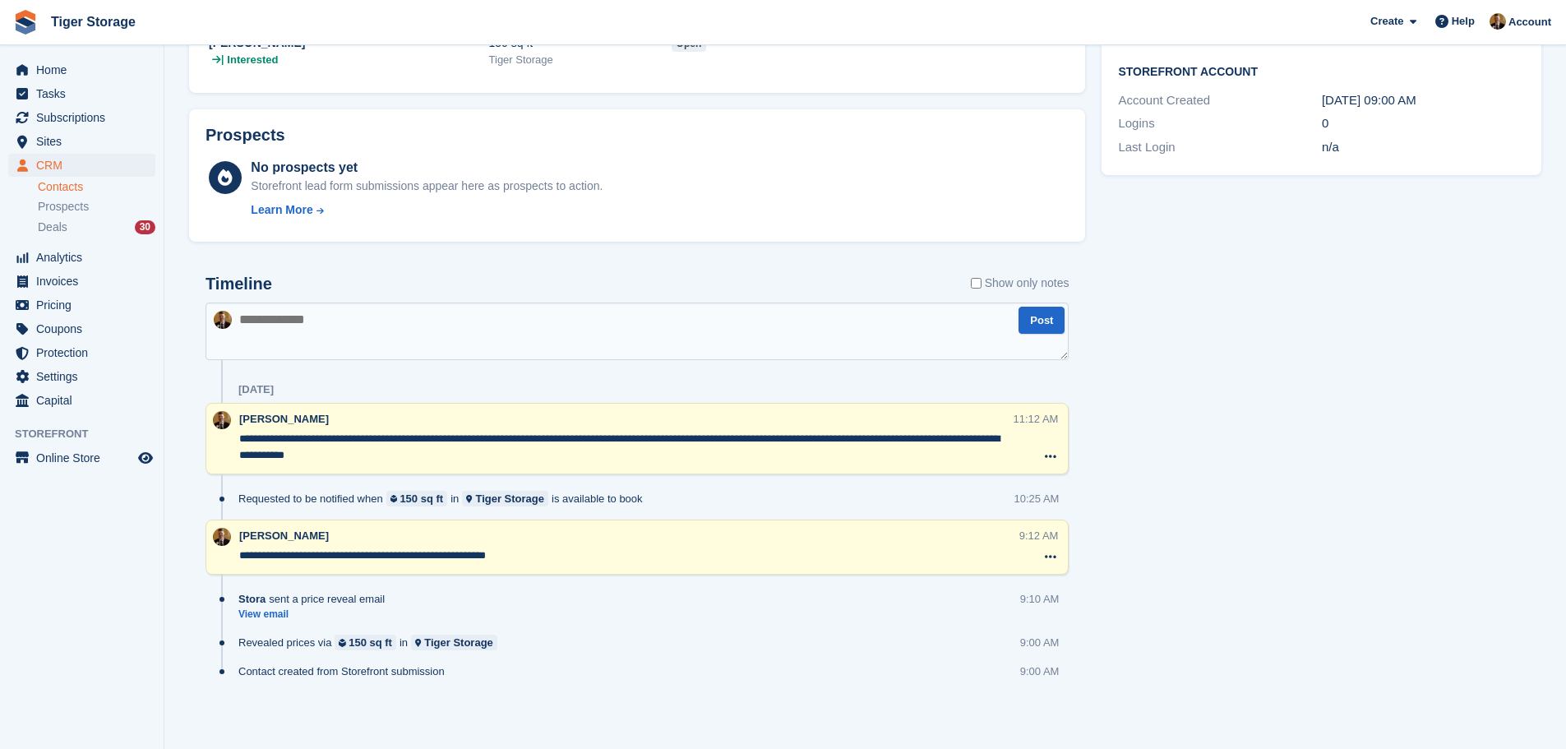
scroll to position [595, 0]
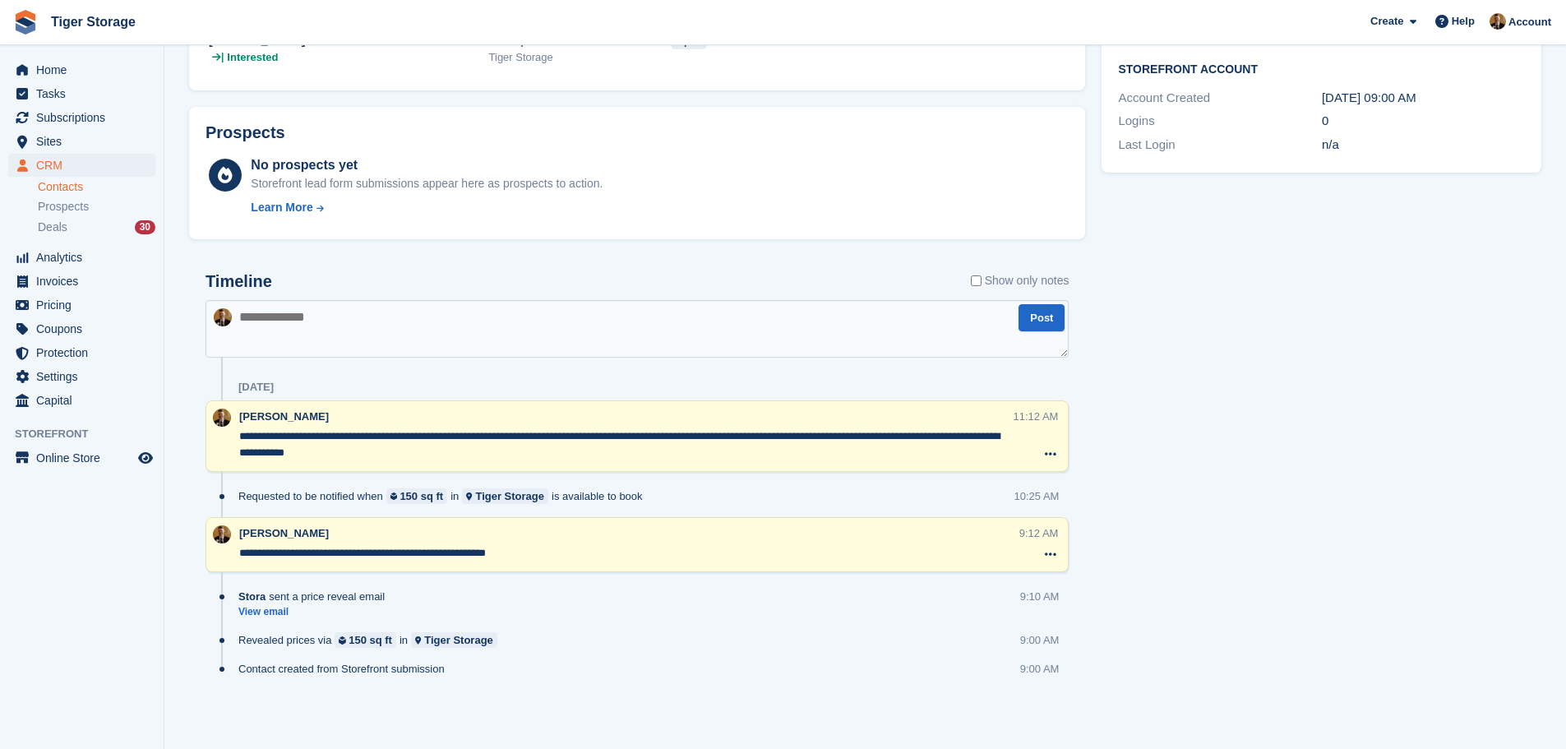
click at [315, 320] on textarea at bounding box center [636, 329] width 863 height 58
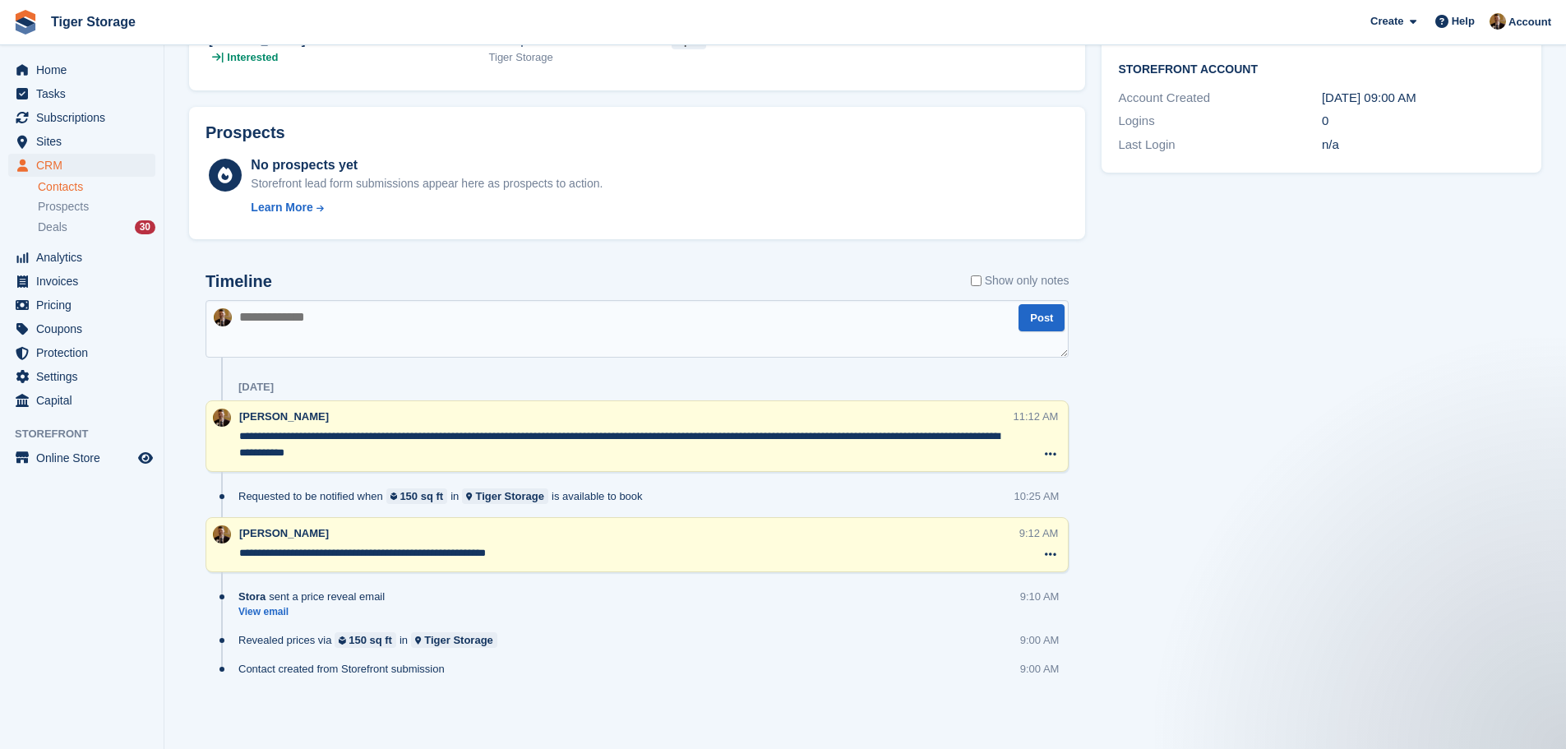
scroll to position [0, 0]
click at [600, 315] on textarea "**********" at bounding box center [636, 329] width 863 height 58
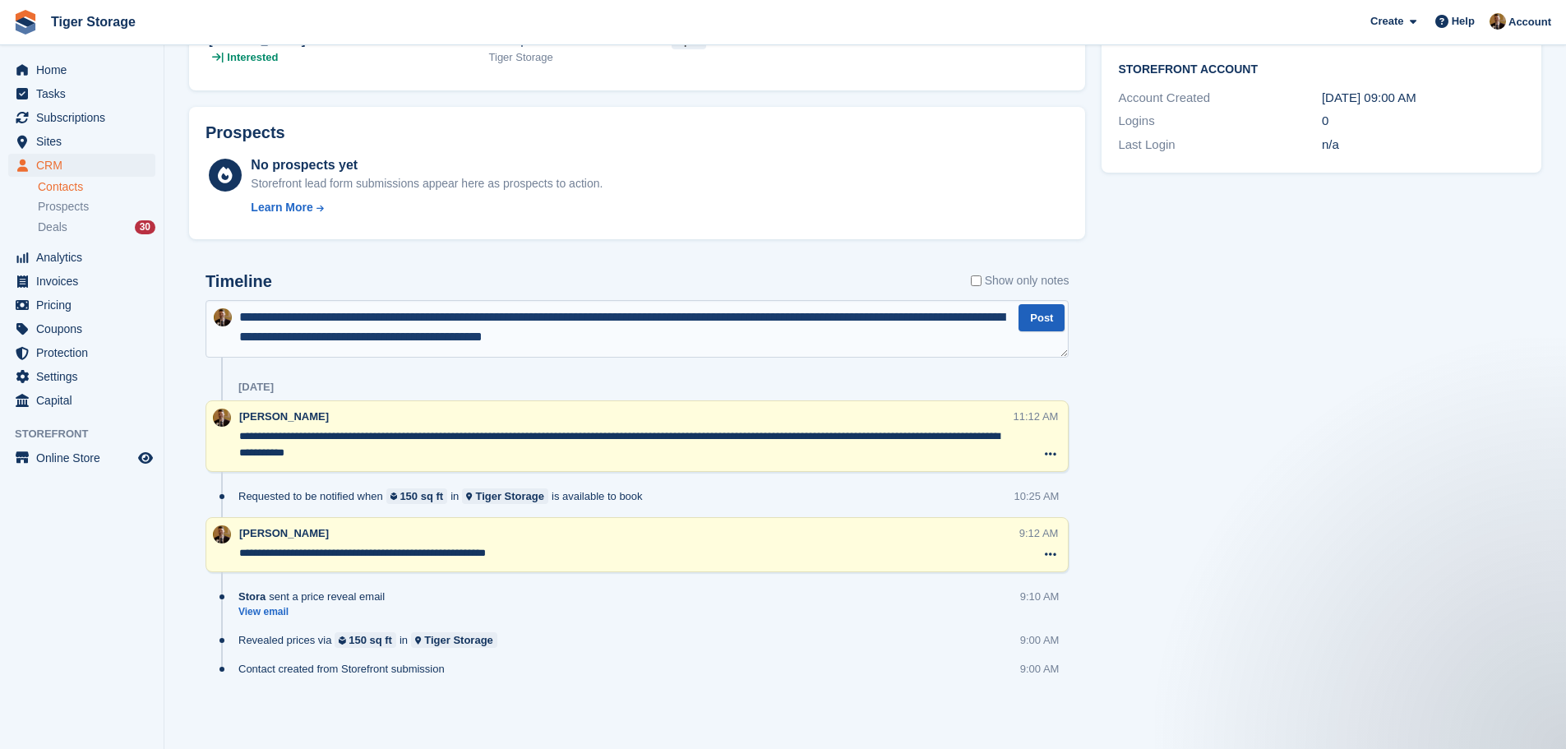
type textarea "**********"
click at [1037, 316] on button "Post" at bounding box center [1041, 317] width 46 height 27
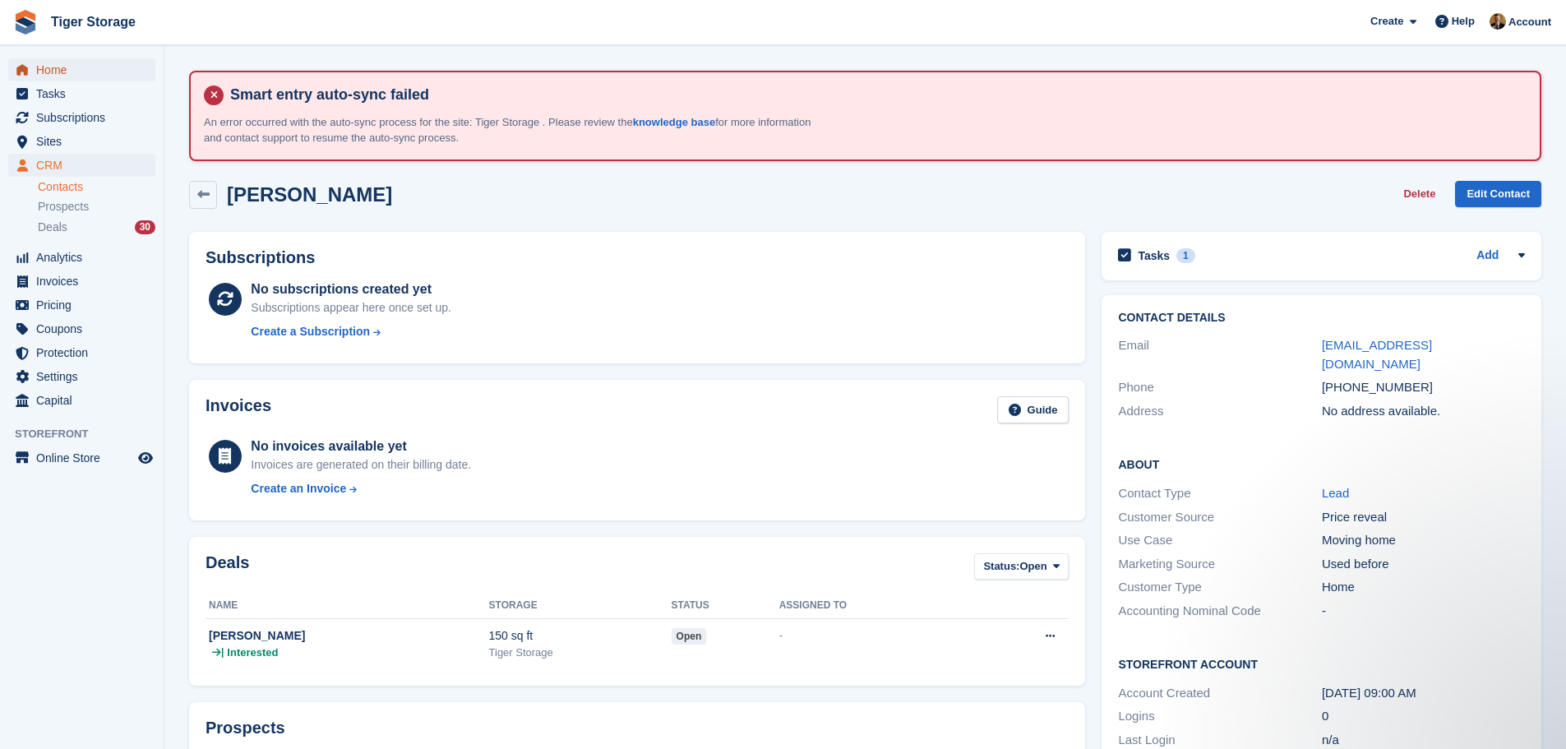
click at [70, 79] on span "Home" at bounding box center [85, 69] width 99 height 23
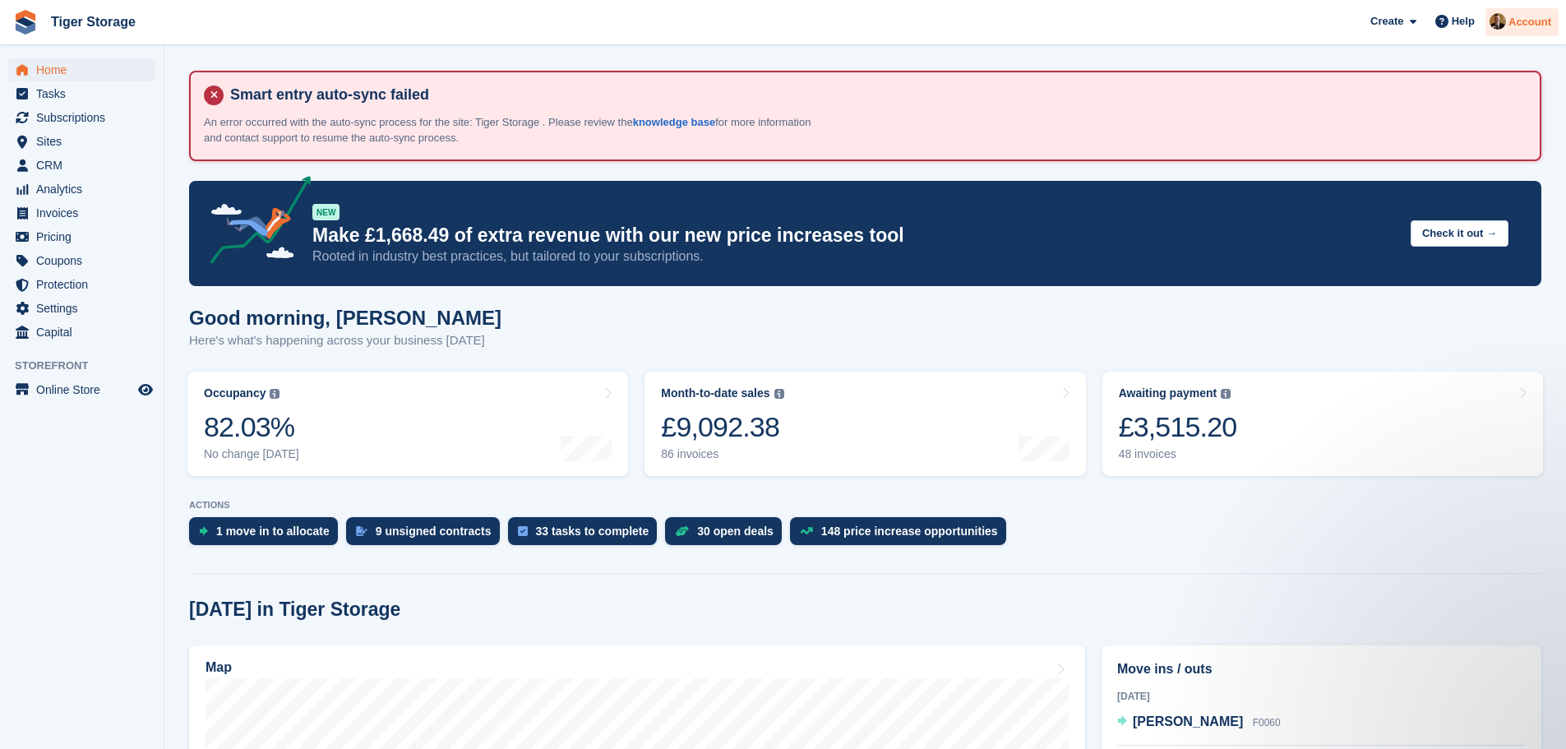
click at [1530, 11] on div "Account" at bounding box center [1521, 22] width 73 height 29
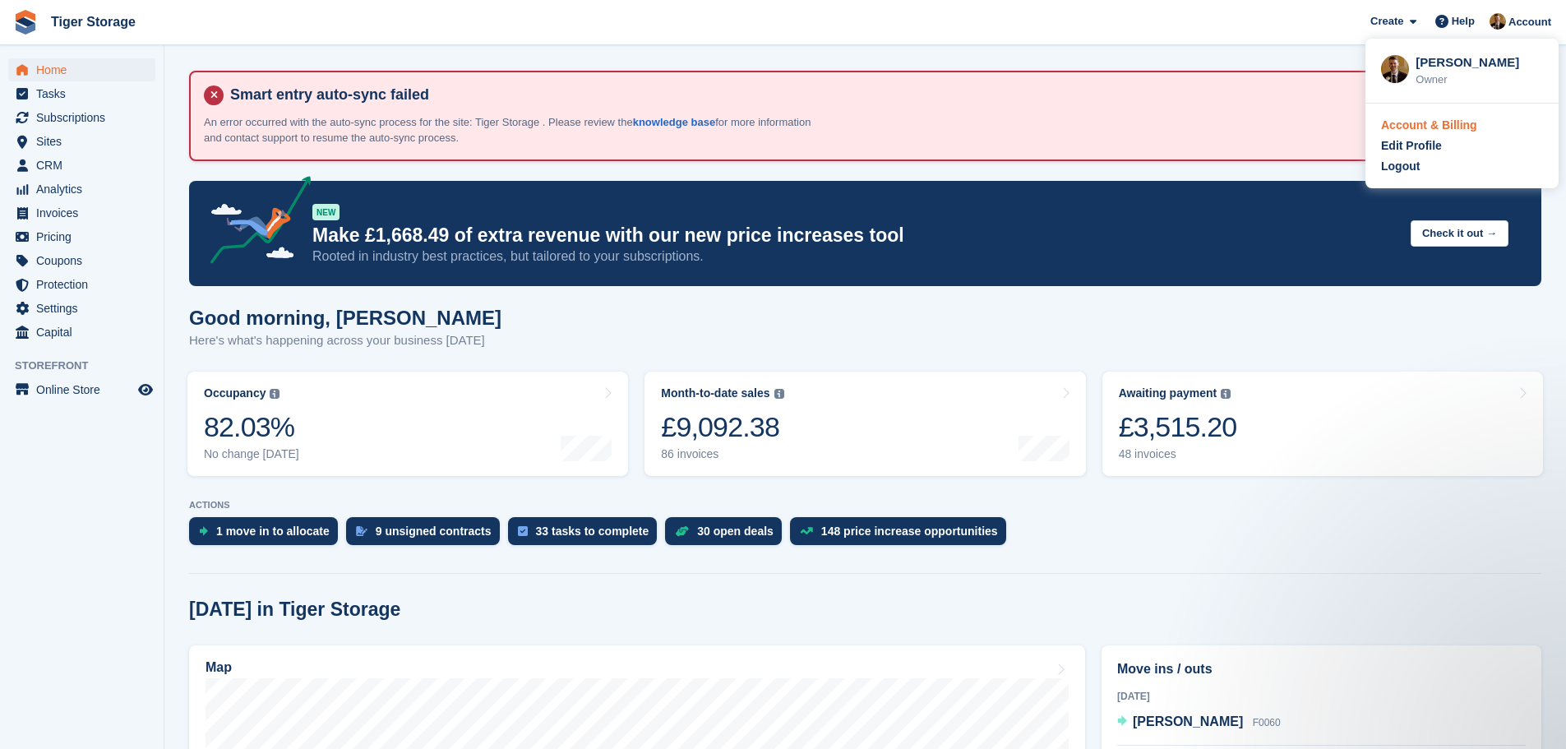
click at [1448, 130] on div "Account & Billing" at bounding box center [1429, 125] width 96 height 17
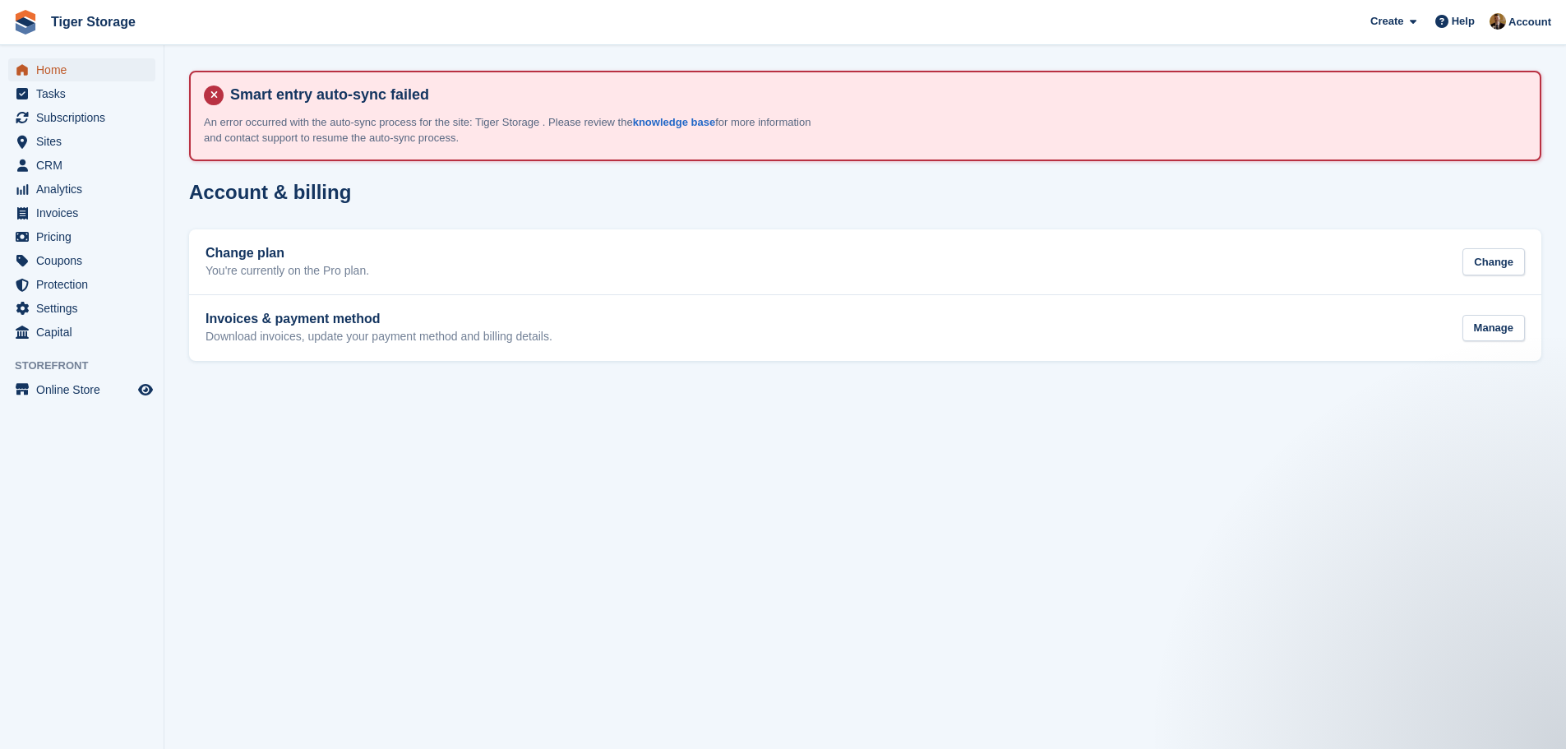
click at [47, 77] on span "Home" at bounding box center [85, 69] width 99 height 23
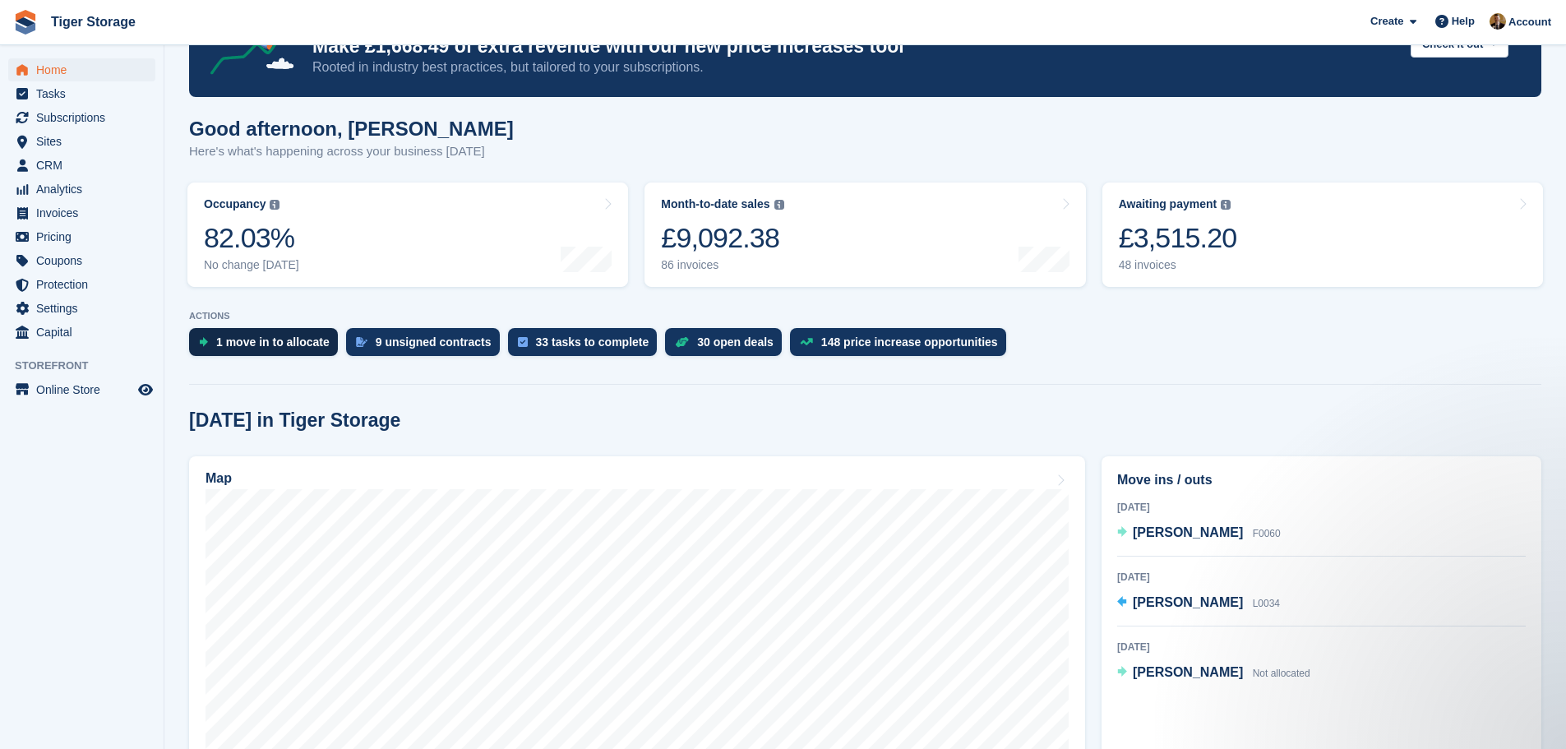
scroll to position [247, 0]
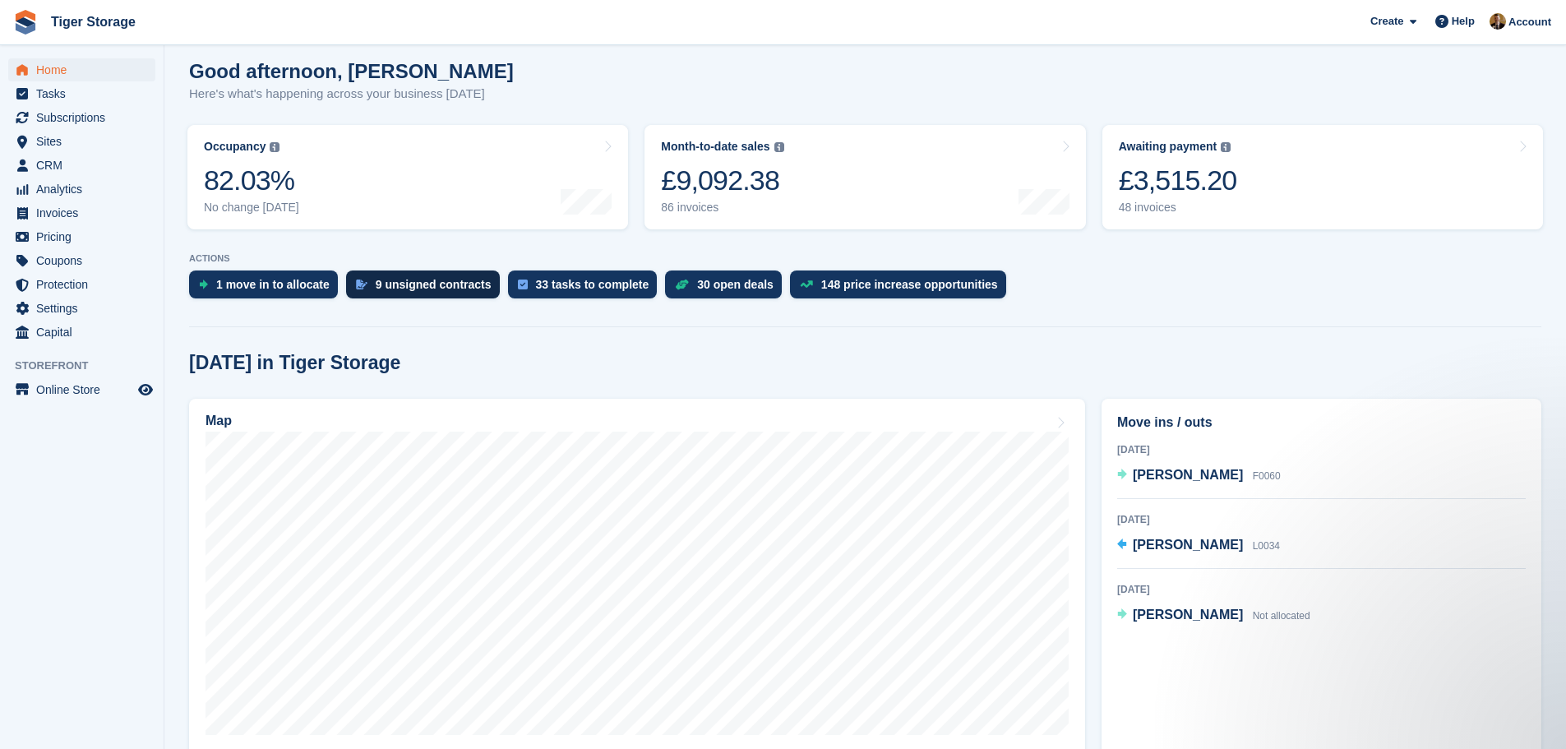
click at [437, 291] on div "9 unsigned contracts" at bounding box center [434, 284] width 116 height 13
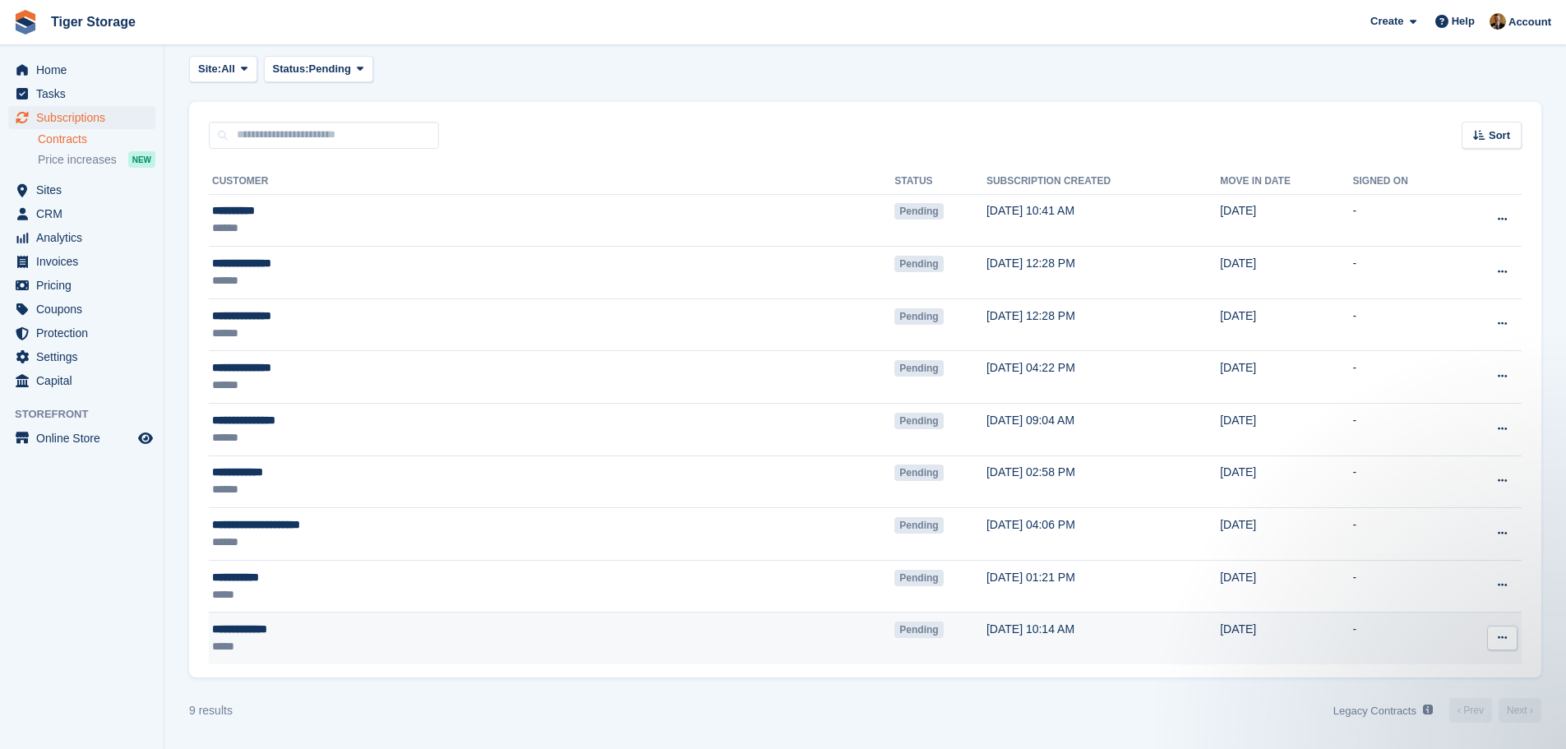
click at [894, 630] on td "Pending" at bounding box center [940, 638] width 92 height 52
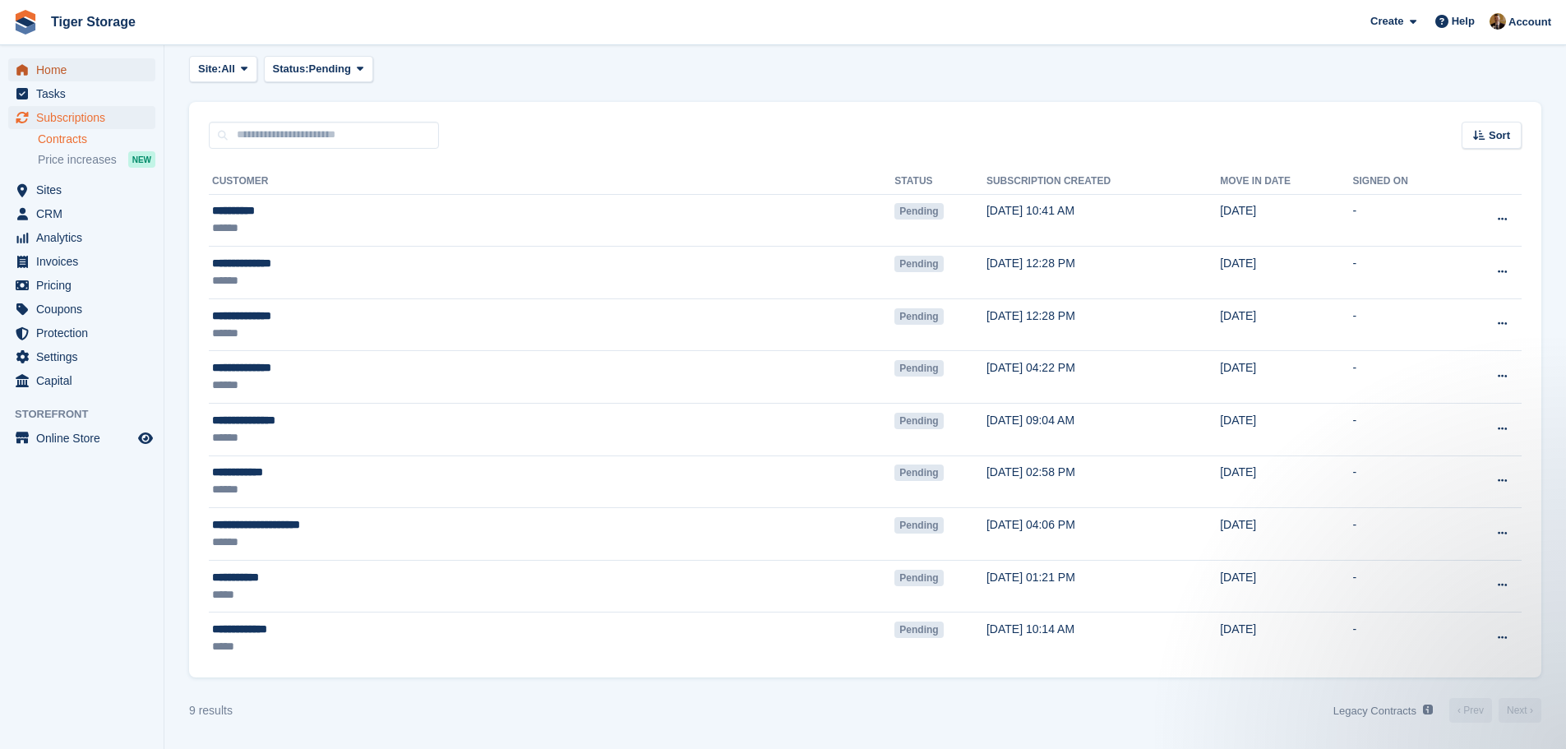
click at [67, 68] on span "Home" at bounding box center [85, 69] width 99 height 23
